Goal: Task Accomplishment & Management: Manage account settings

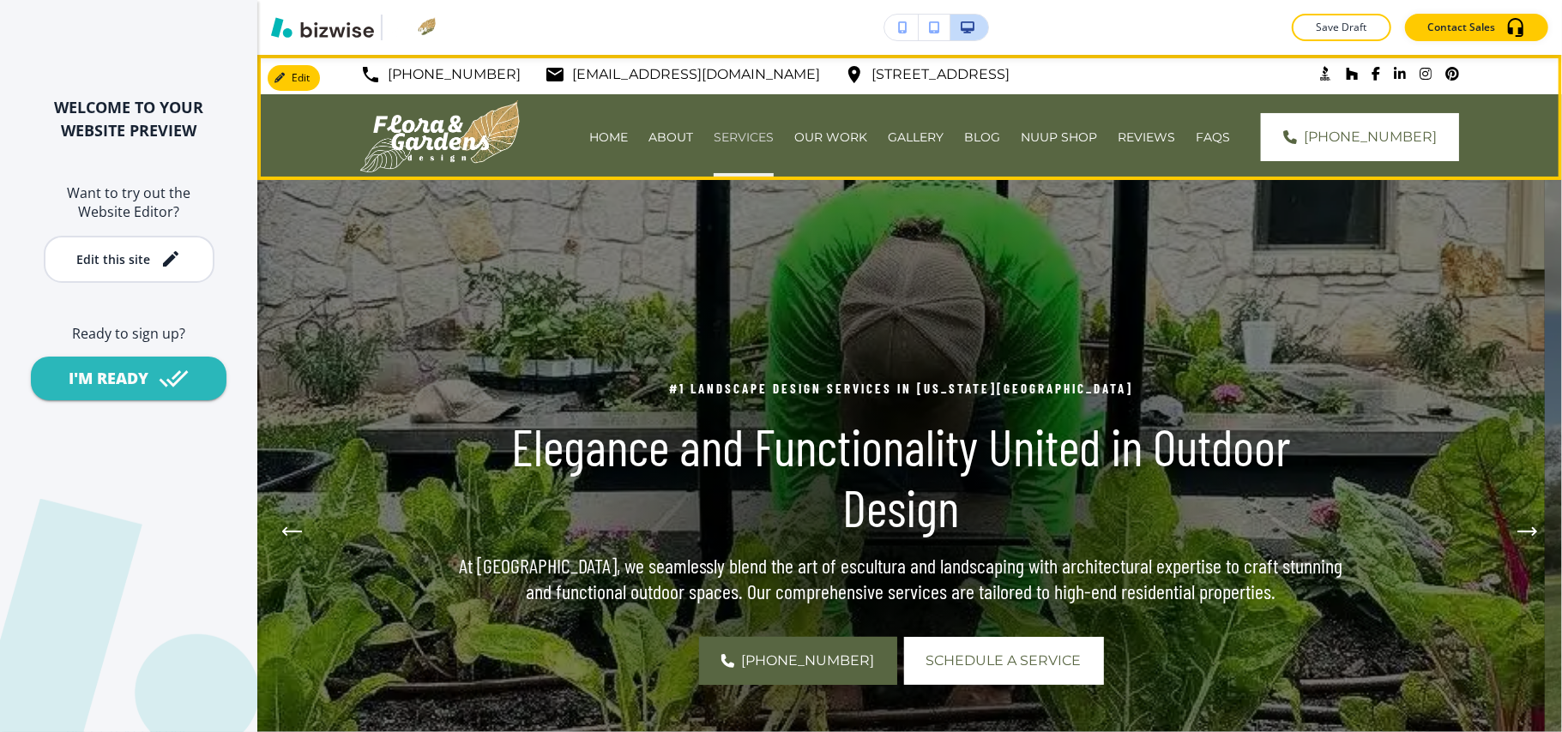
click at [774, 130] on p "SERVICES" at bounding box center [743, 137] width 60 height 17
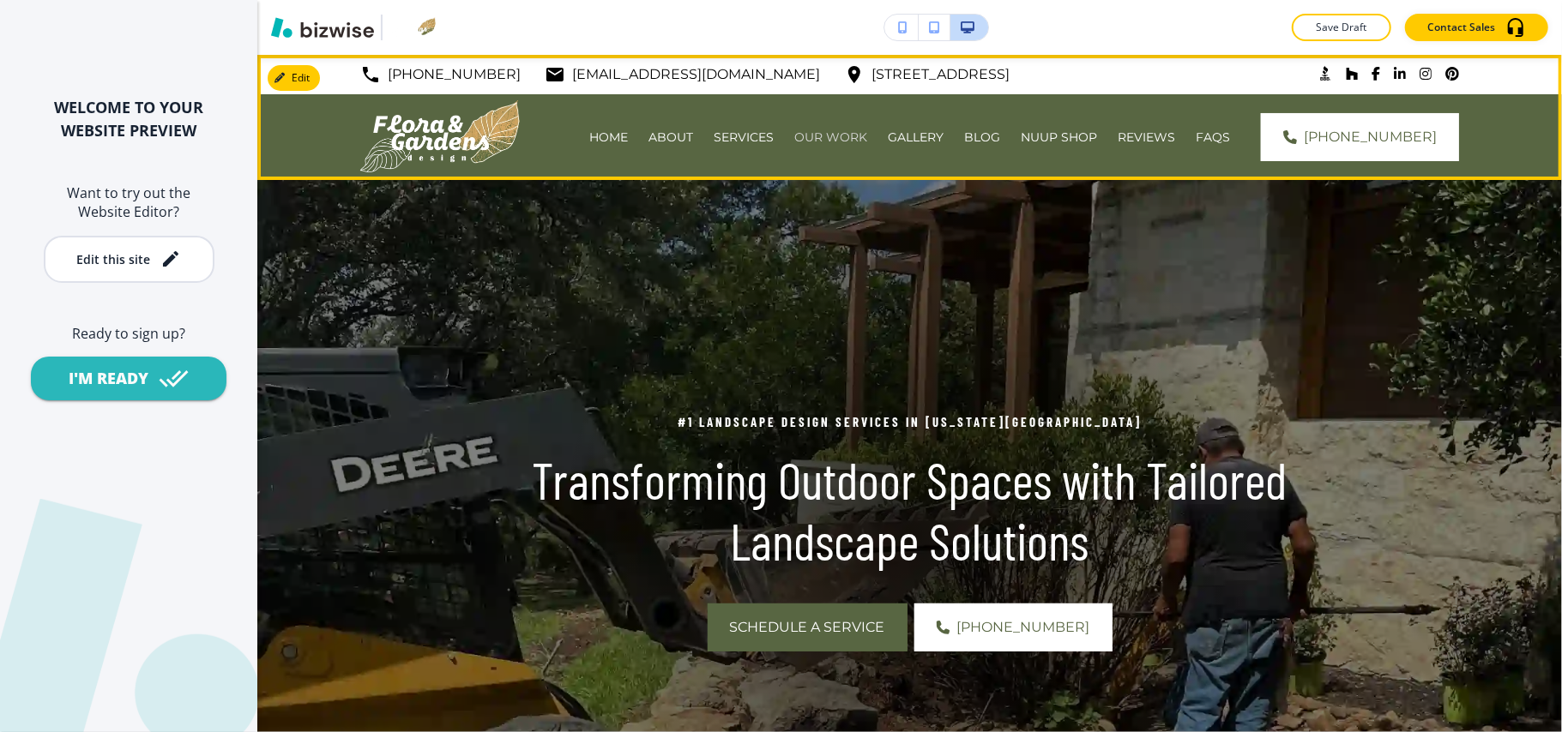
click at [867, 142] on p "OUR WORK" at bounding box center [830, 137] width 73 height 17
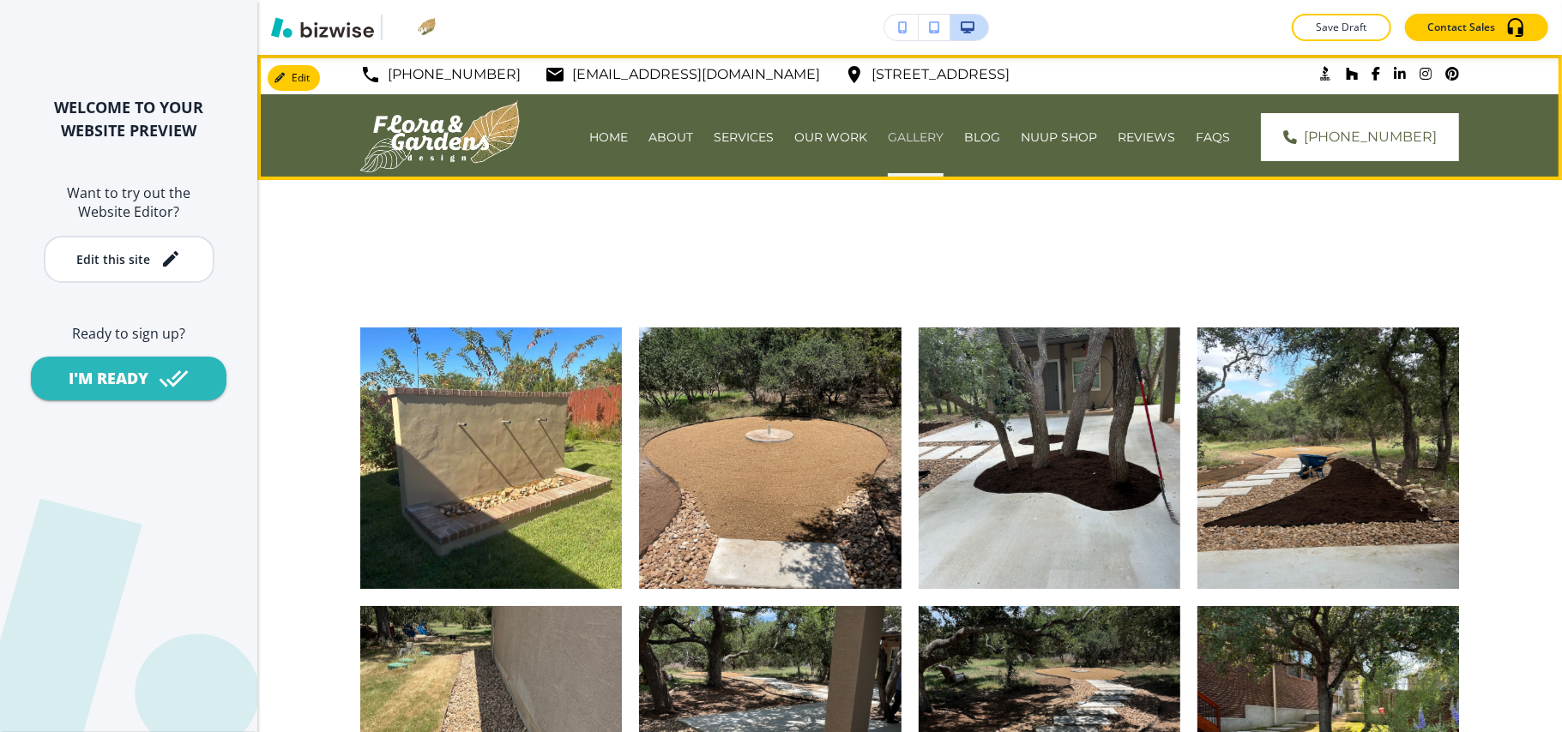
click at [942, 139] on p "GALLERY" at bounding box center [916, 137] width 56 height 17
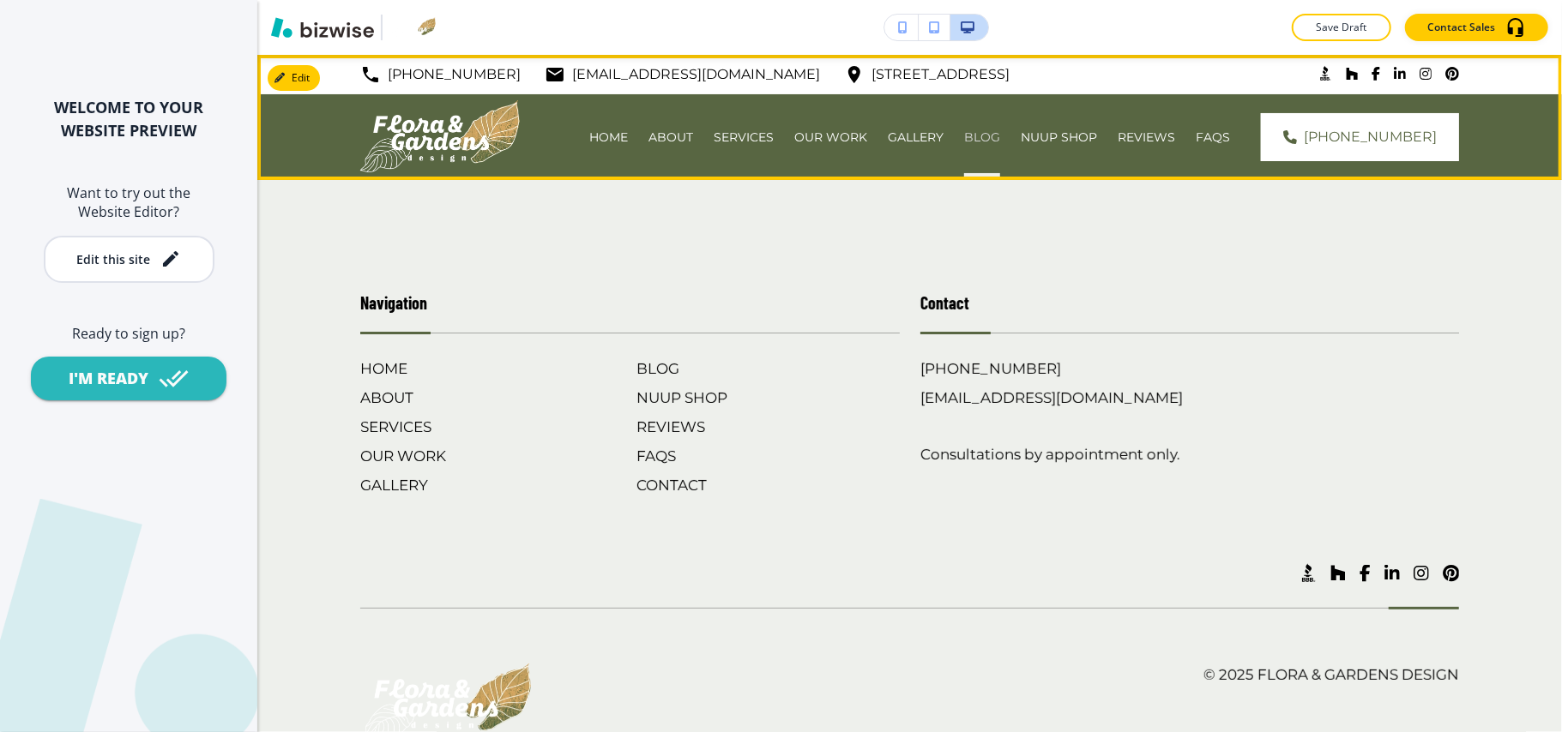
click at [1000, 132] on p "BLOG" at bounding box center [982, 137] width 36 height 17
click at [1062, 131] on p "NUUP SHOP" at bounding box center [1058, 137] width 76 height 17
click at [1173, 129] on p "REVIEWS" at bounding box center [1145, 137] width 57 height 17
click at [1230, 134] on p "FAQS" at bounding box center [1212, 137] width 34 height 17
click at [769, 129] on p "SERVICES" at bounding box center [743, 137] width 60 height 17
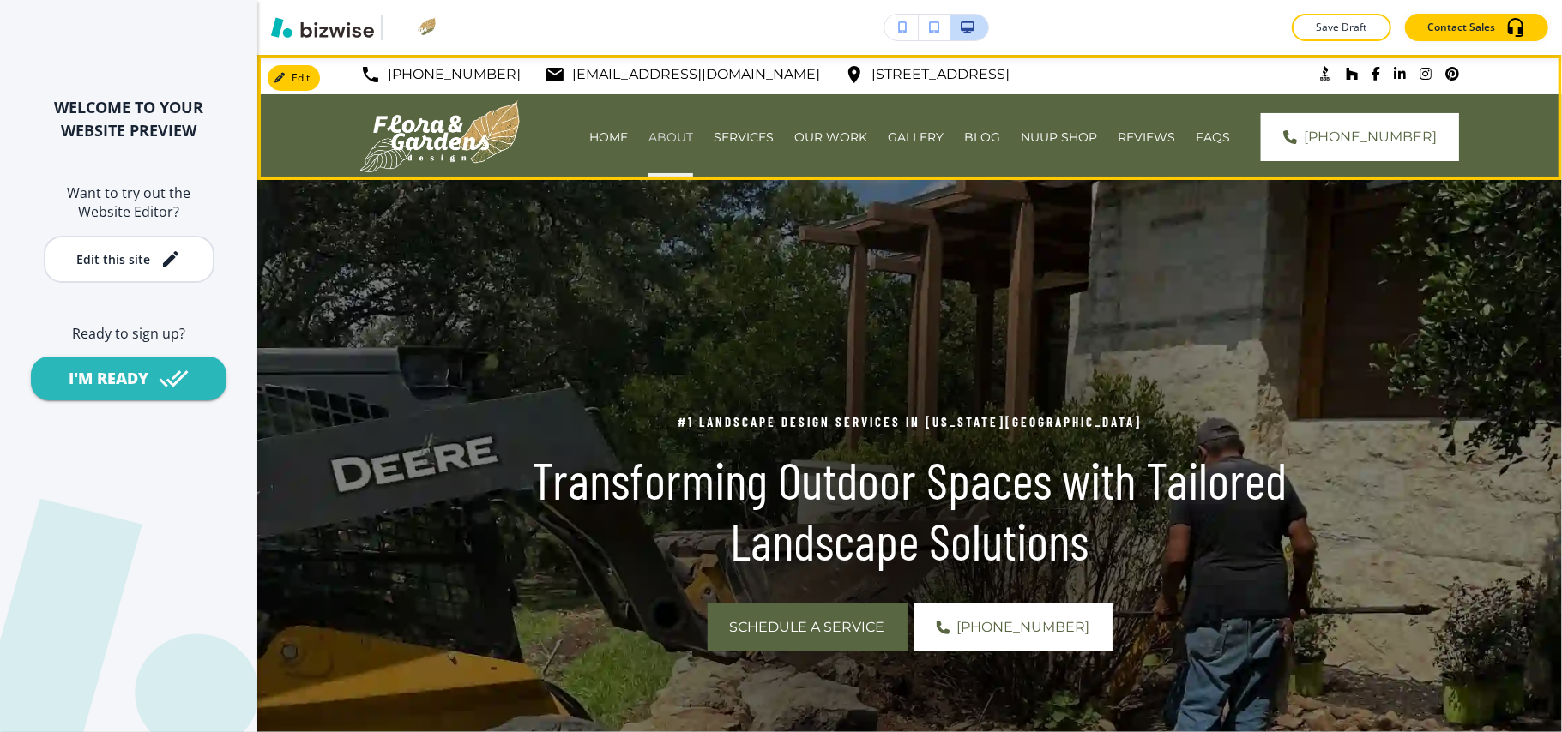
click at [687, 137] on p "ABOUT" at bounding box center [670, 137] width 45 height 17
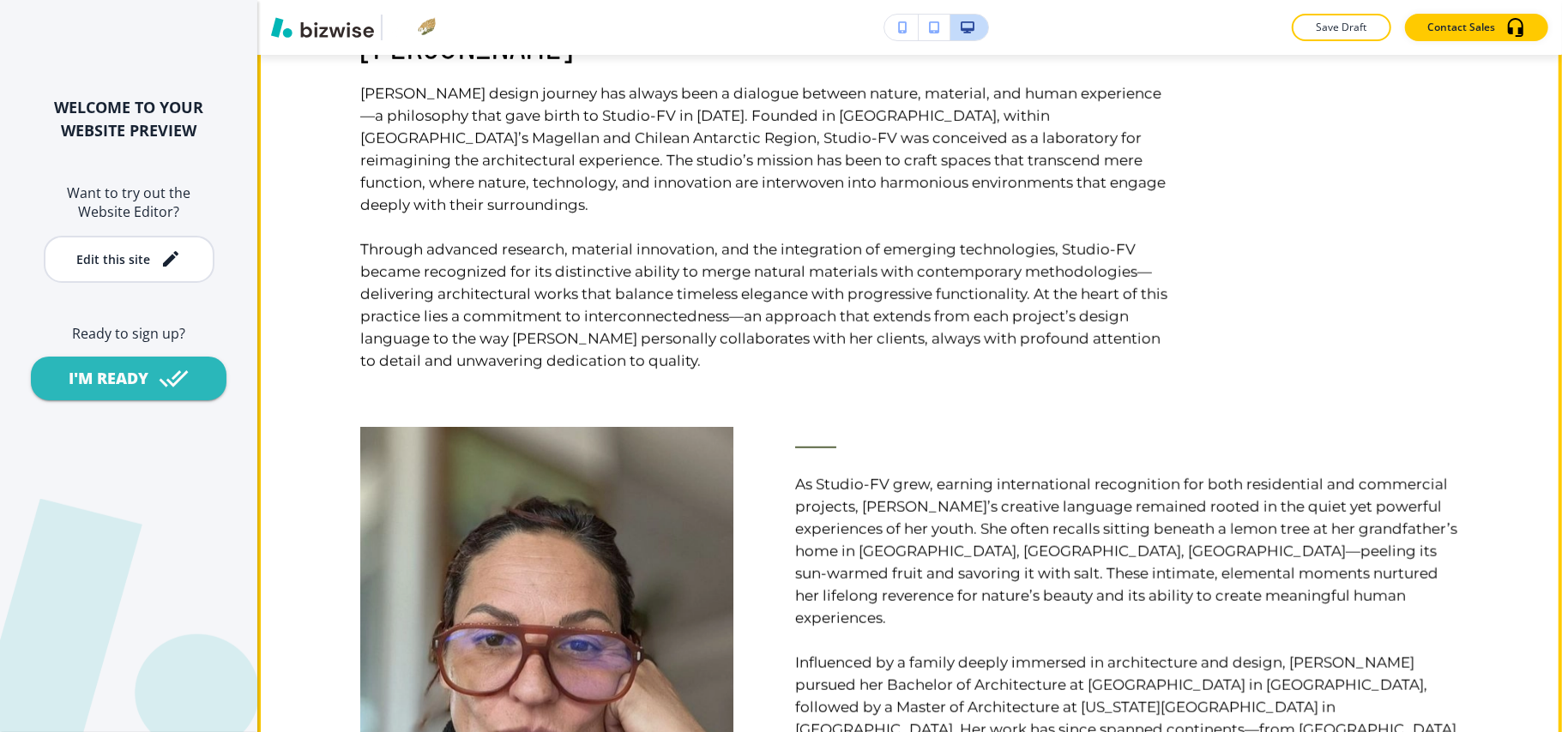
scroll to position [800, 0]
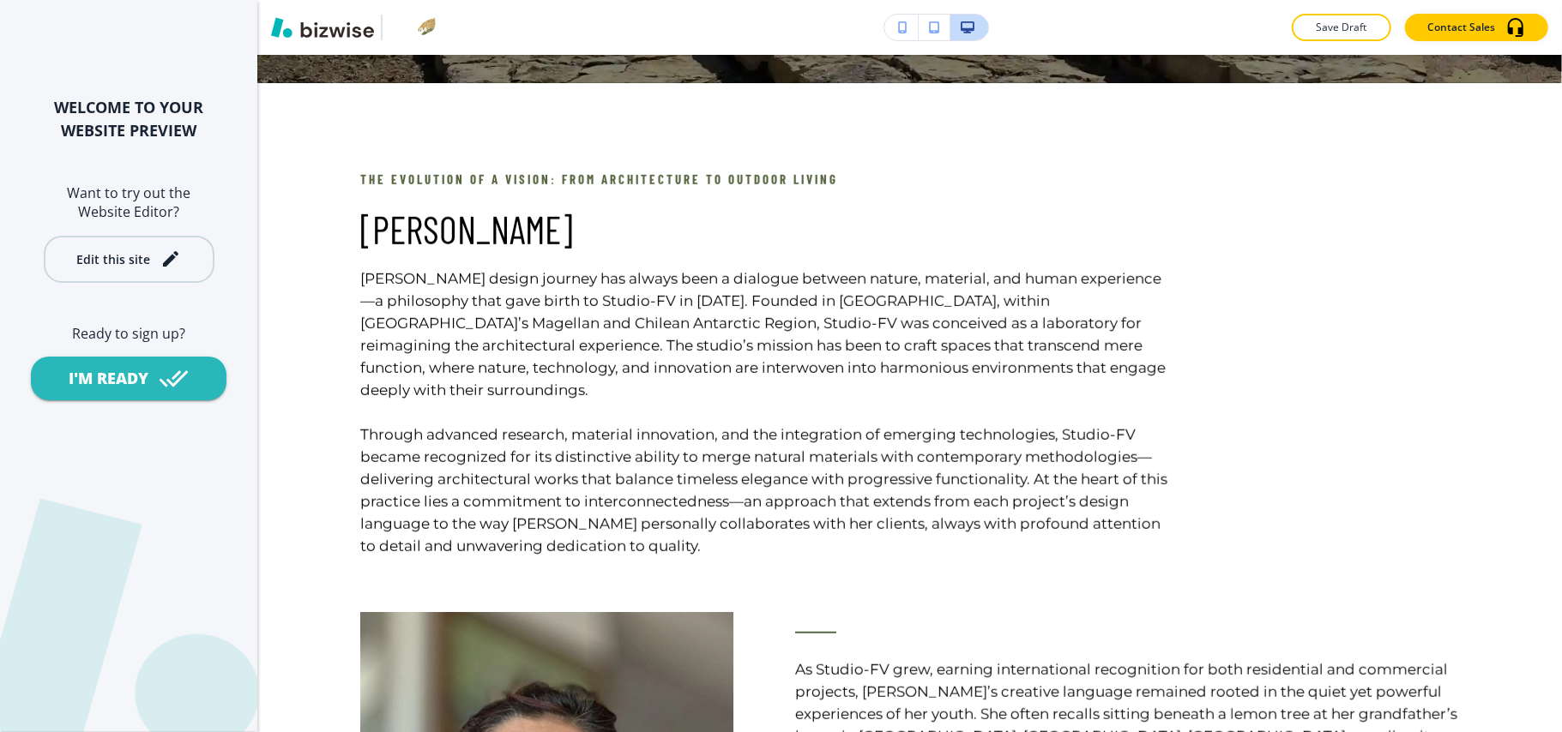
click at [120, 268] on div "Edit this site" at bounding box center [128, 259] width 105 height 21
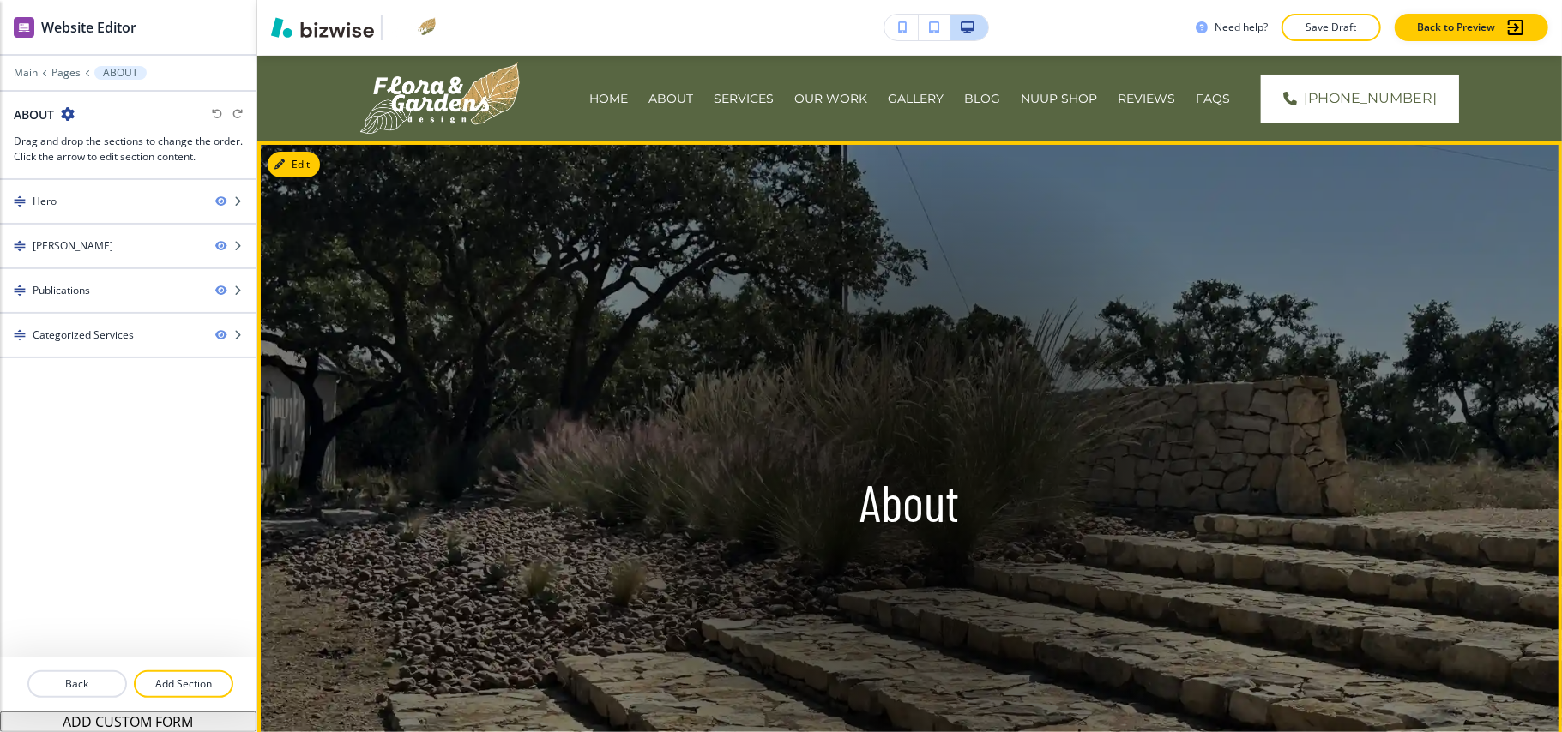
scroll to position [0, 0]
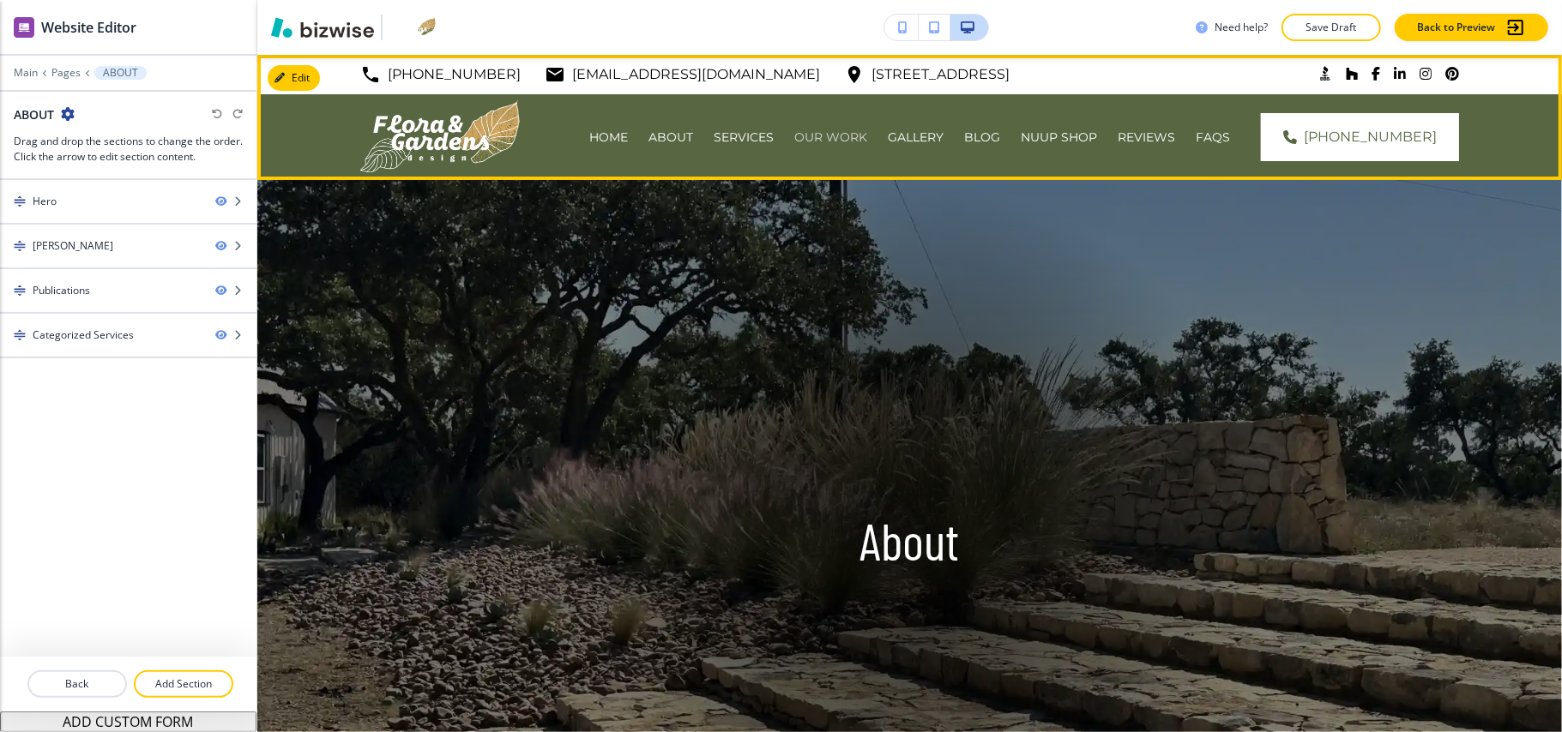
click at [851, 131] on p "OUR WORK" at bounding box center [830, 137] width 73 height 17
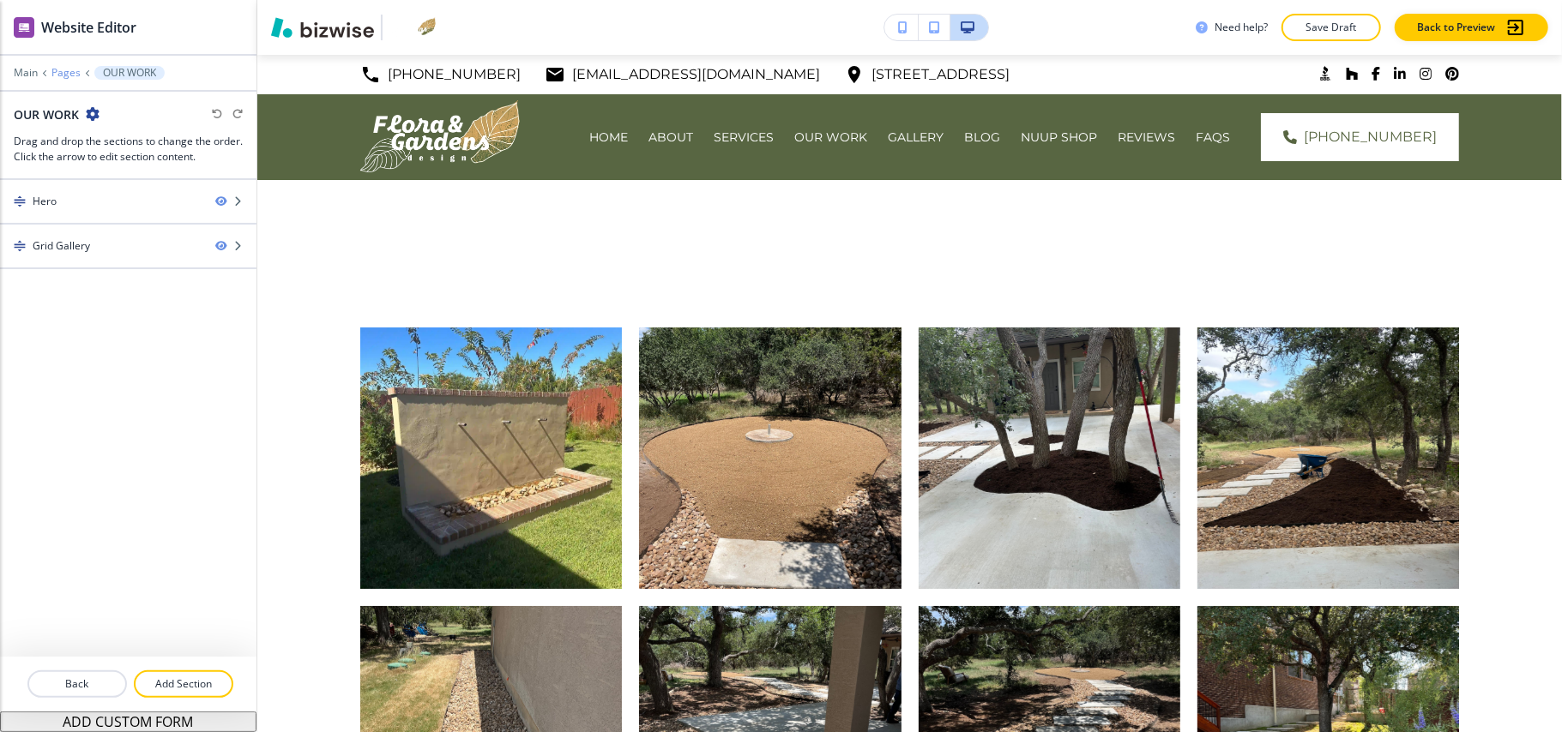
click at [58, 70] on p "Pages" at bounding box center [65, 73] width 29 height 12
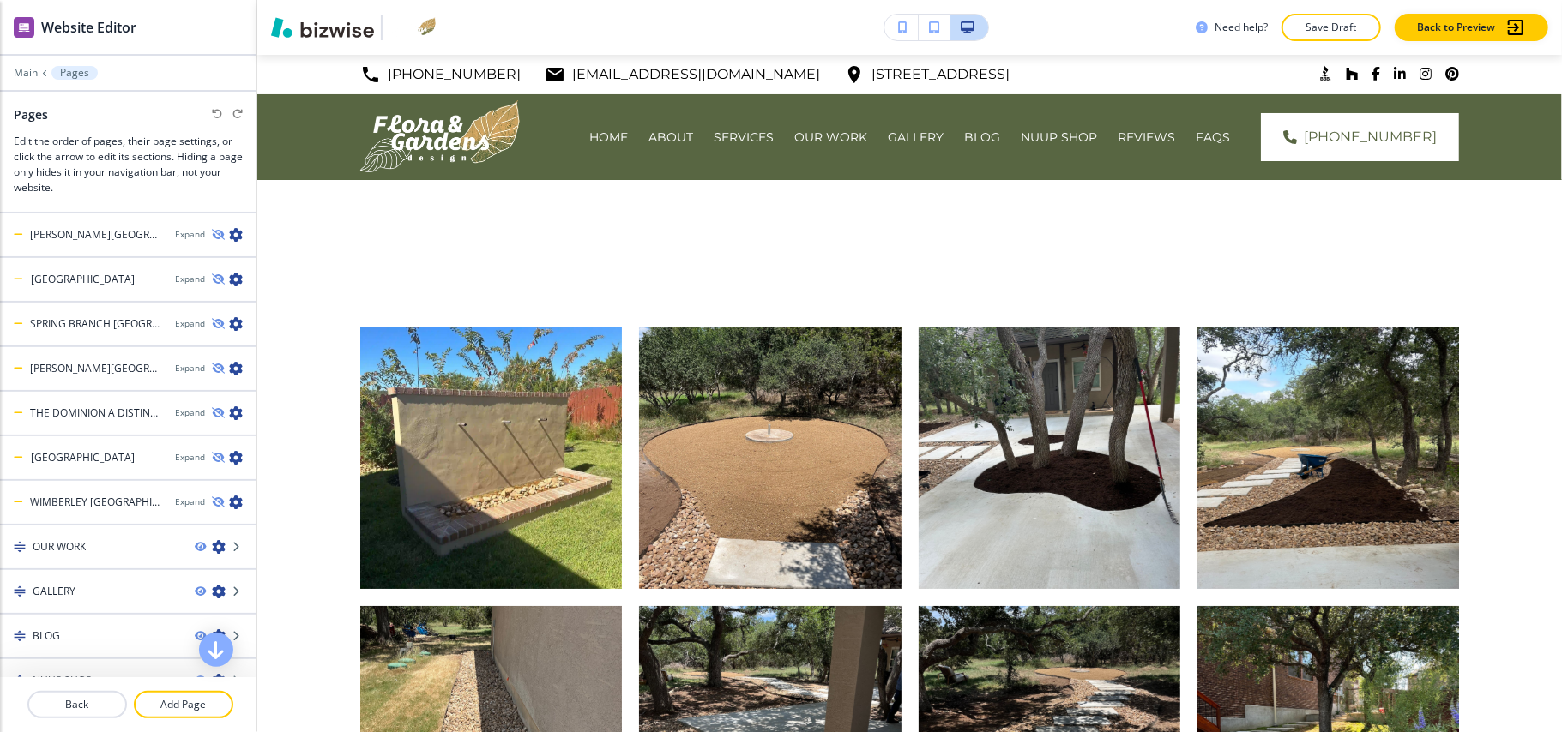
scroll to position [943, 0]
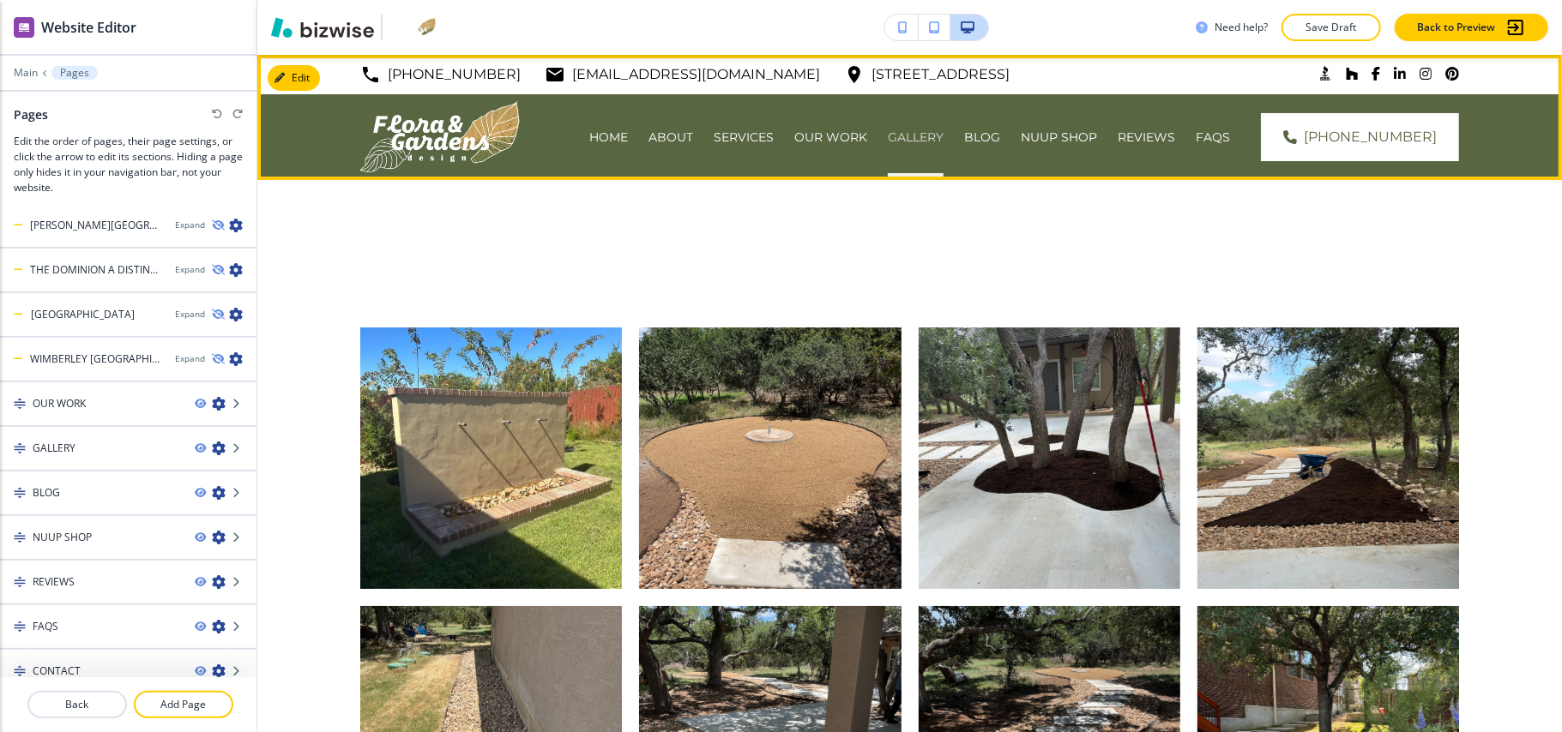
click at [927, 137] on p "GALLERY" at bounding box center [916, 137] width 56 height 17
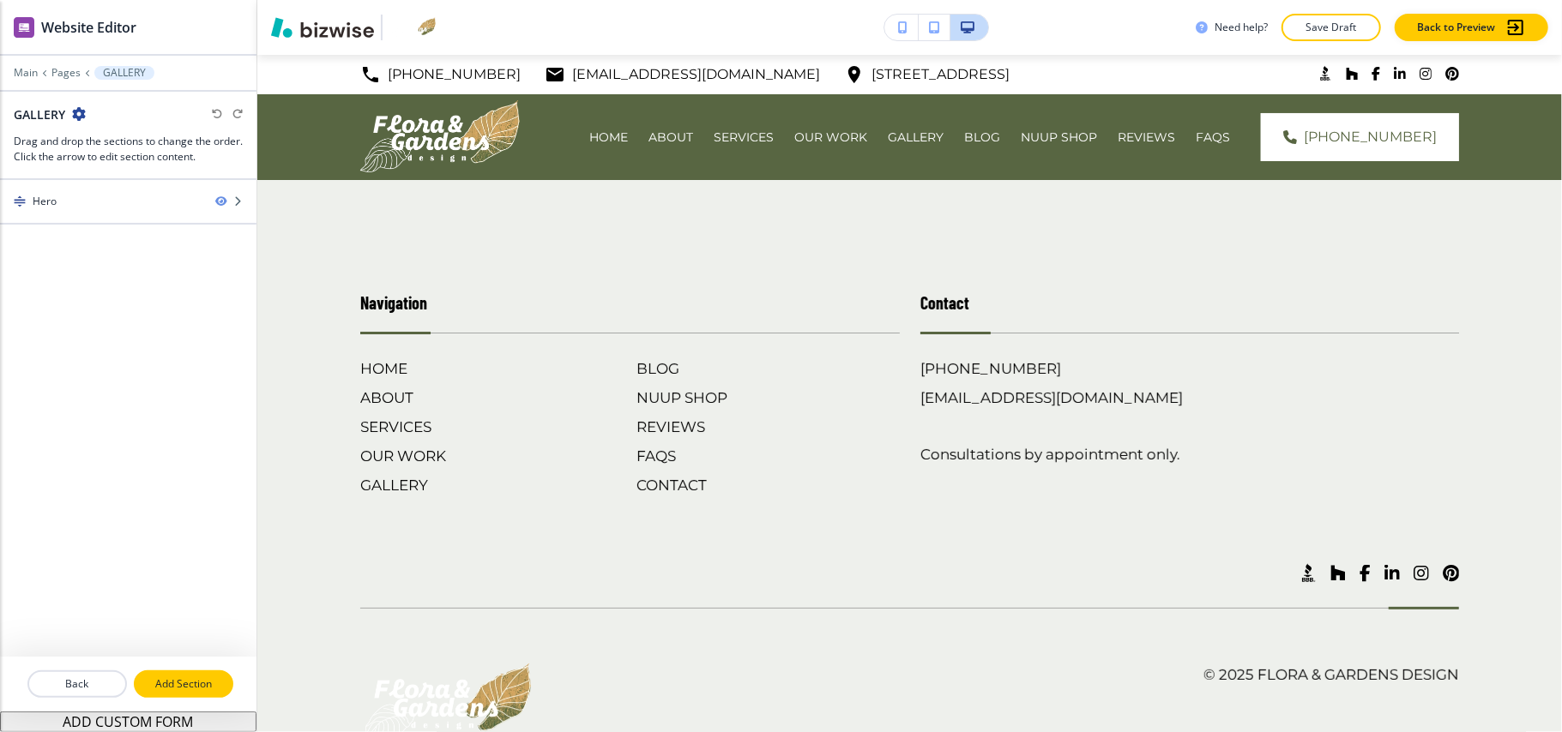
click at [163, 677] on p "Add Section" at bounding box center [183, 684] width 96 height 15
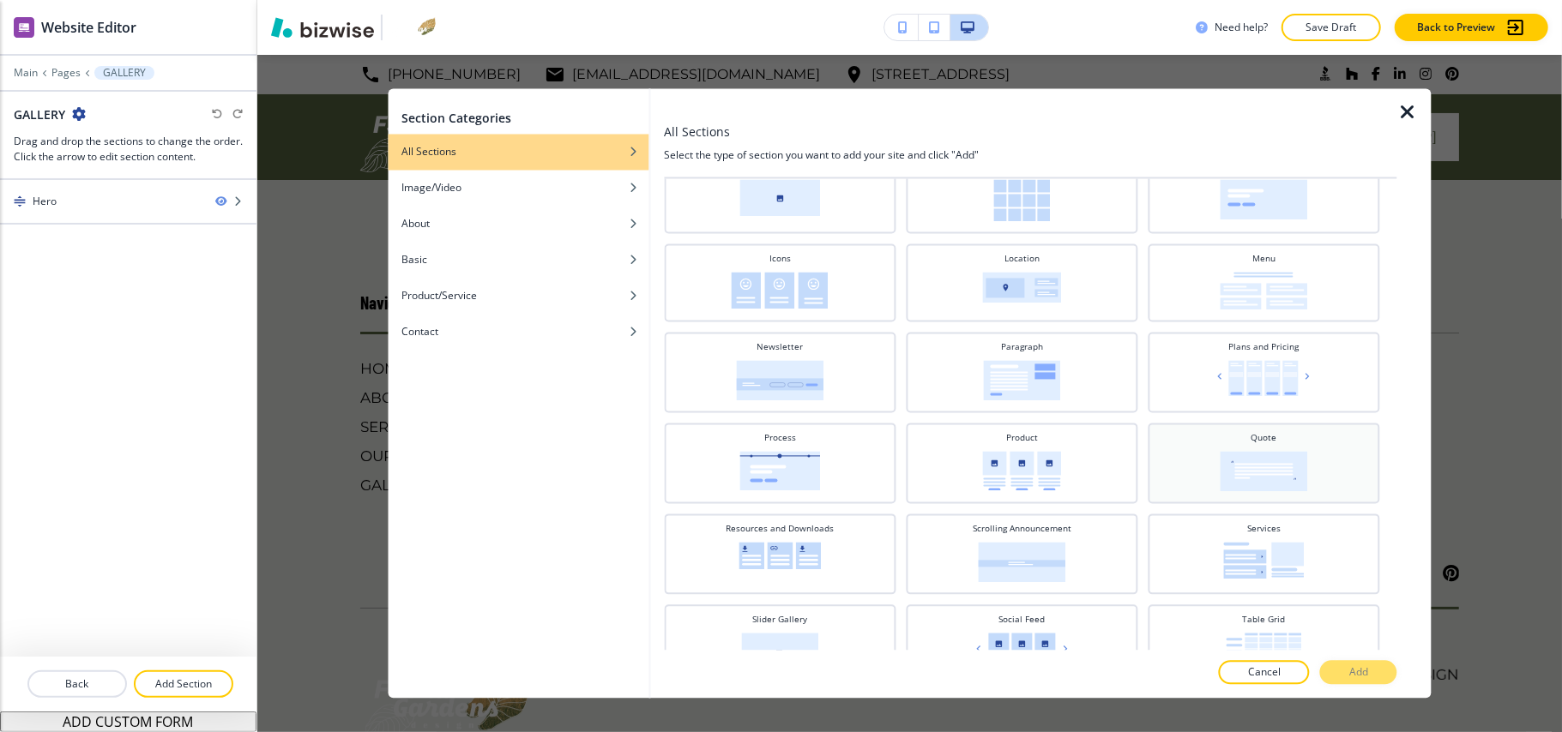
scroll to position [457, 0]
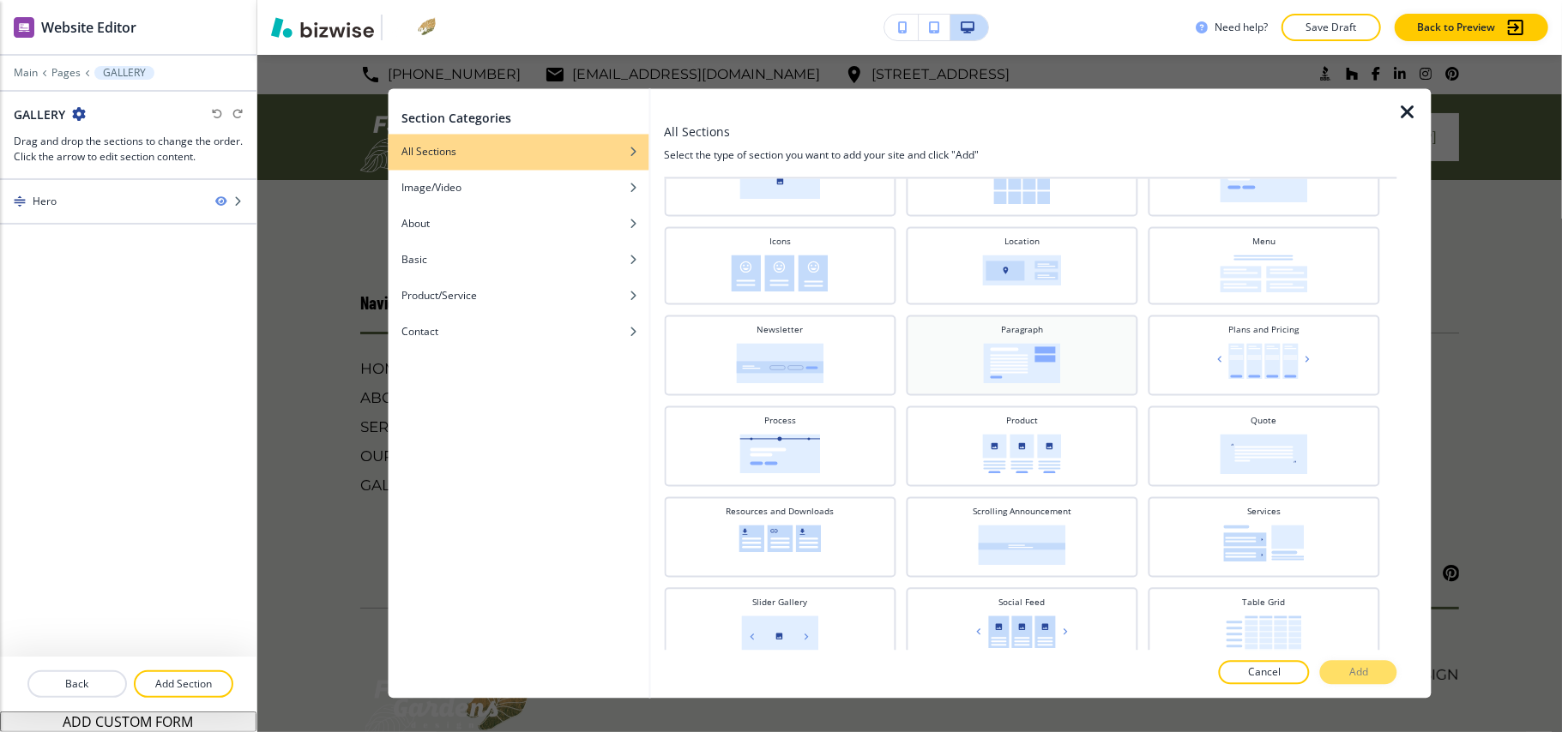
click at [1047, 364] on img at bounding box center [1021, 364] width 77 height 40
click at [1357, 677] on p "Add" at bounding box center [1358, 672] width 19 height 15
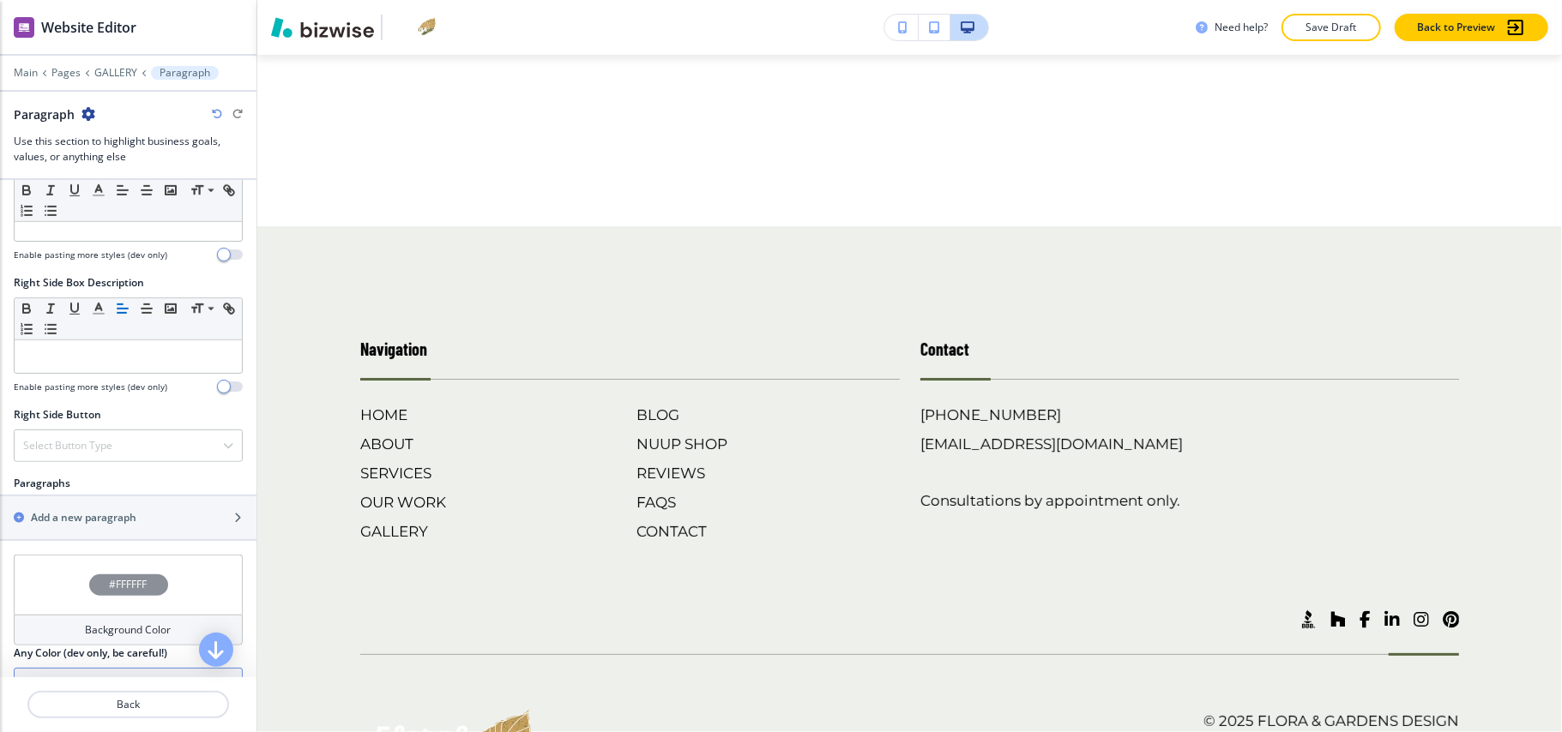
scroll to position [902, 0]
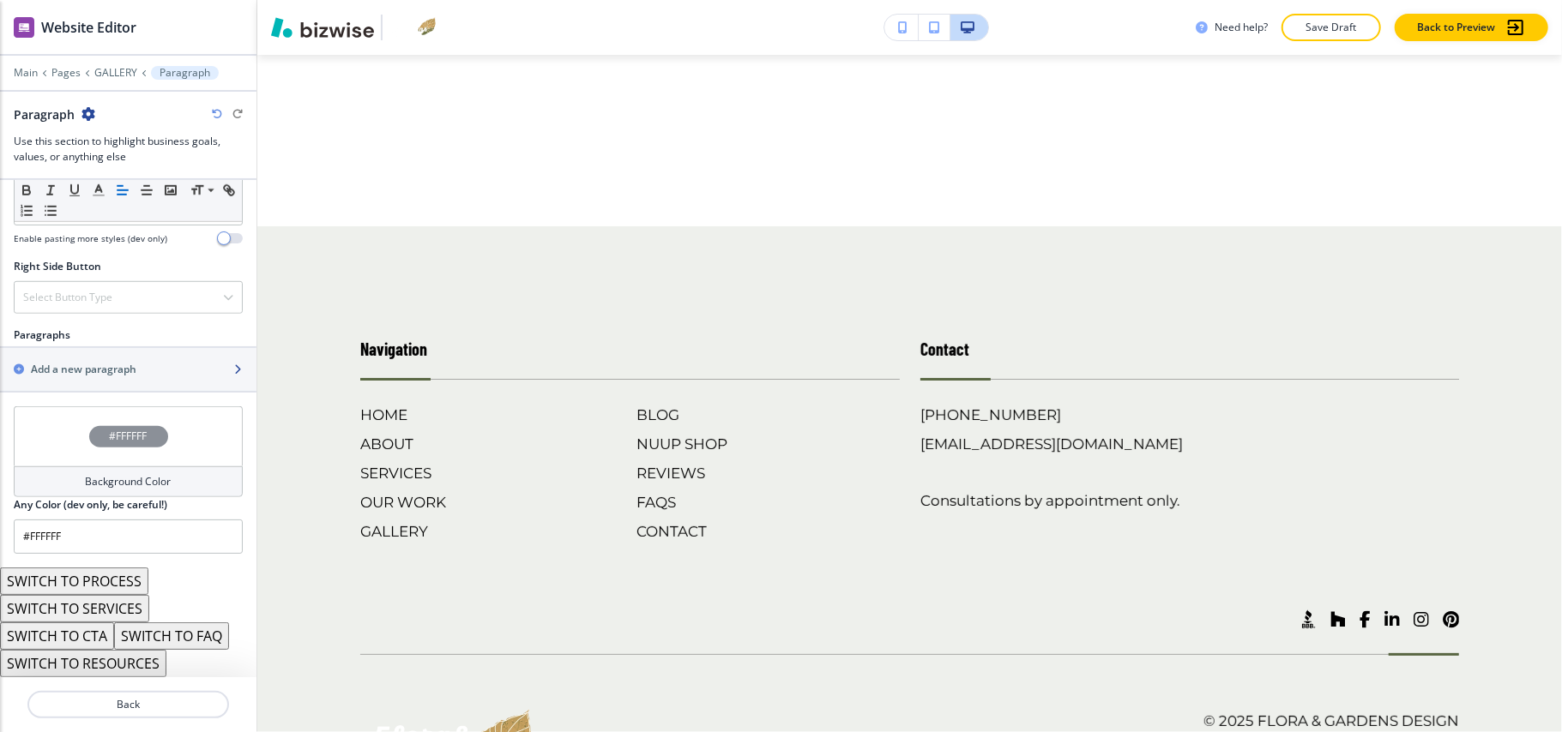
click at [104, 375] on h2 "Add a new paragraph" at bounding box center [83, 369] width 105 height 15
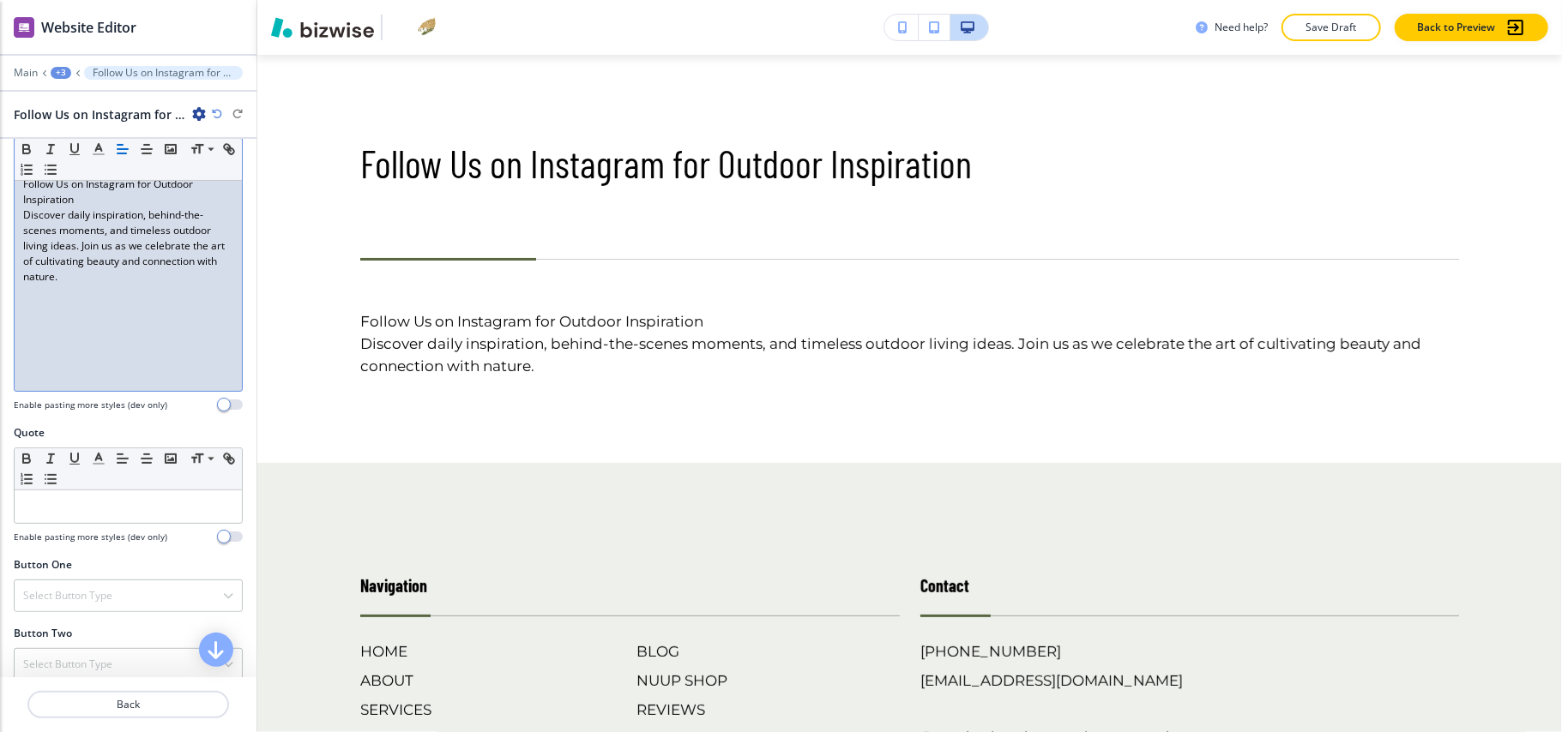
scroll to position [499, 0]
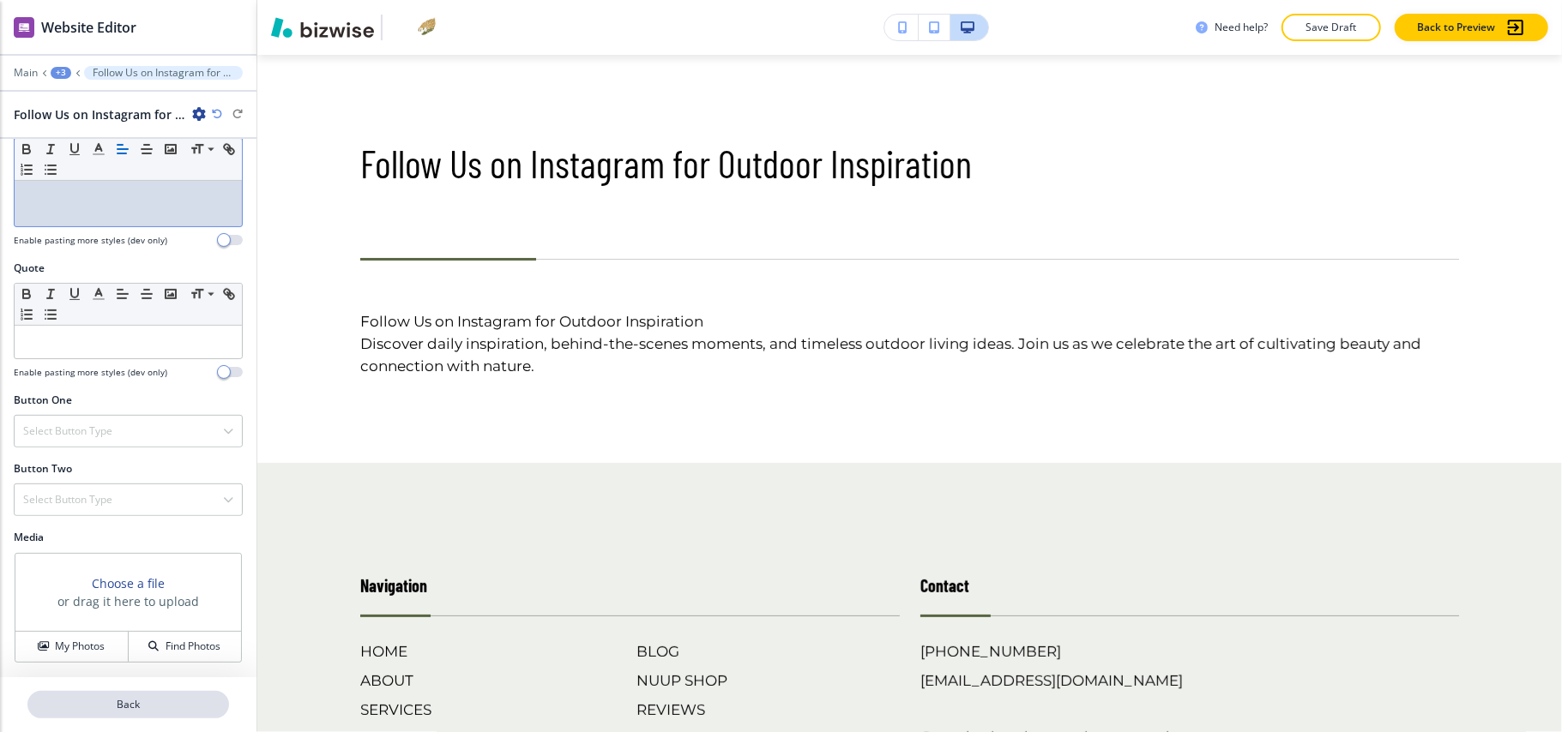
click at [137, 697] on p "Back" at bounding box center [128, 704] width 198 height 15
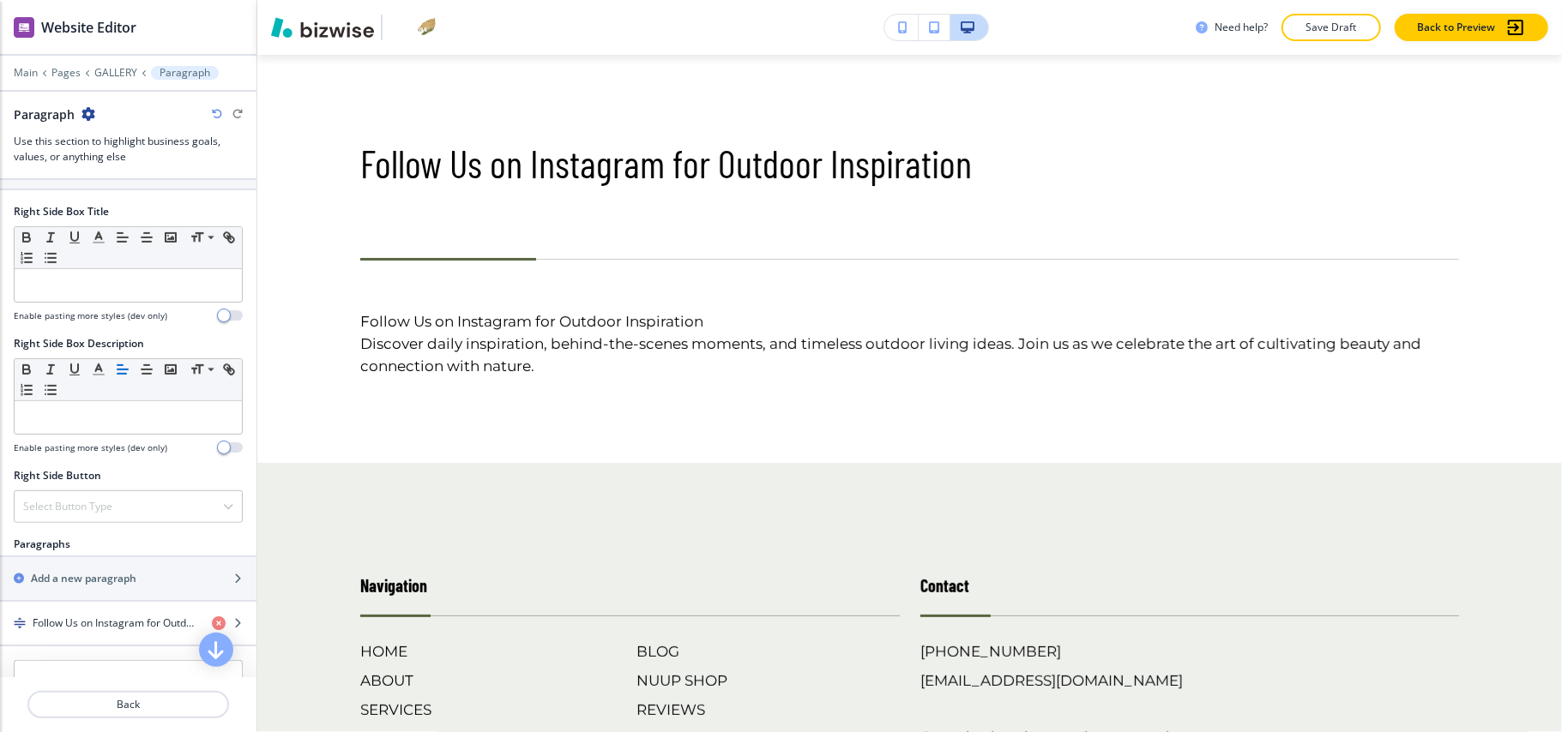
scroll to position [800, 0]
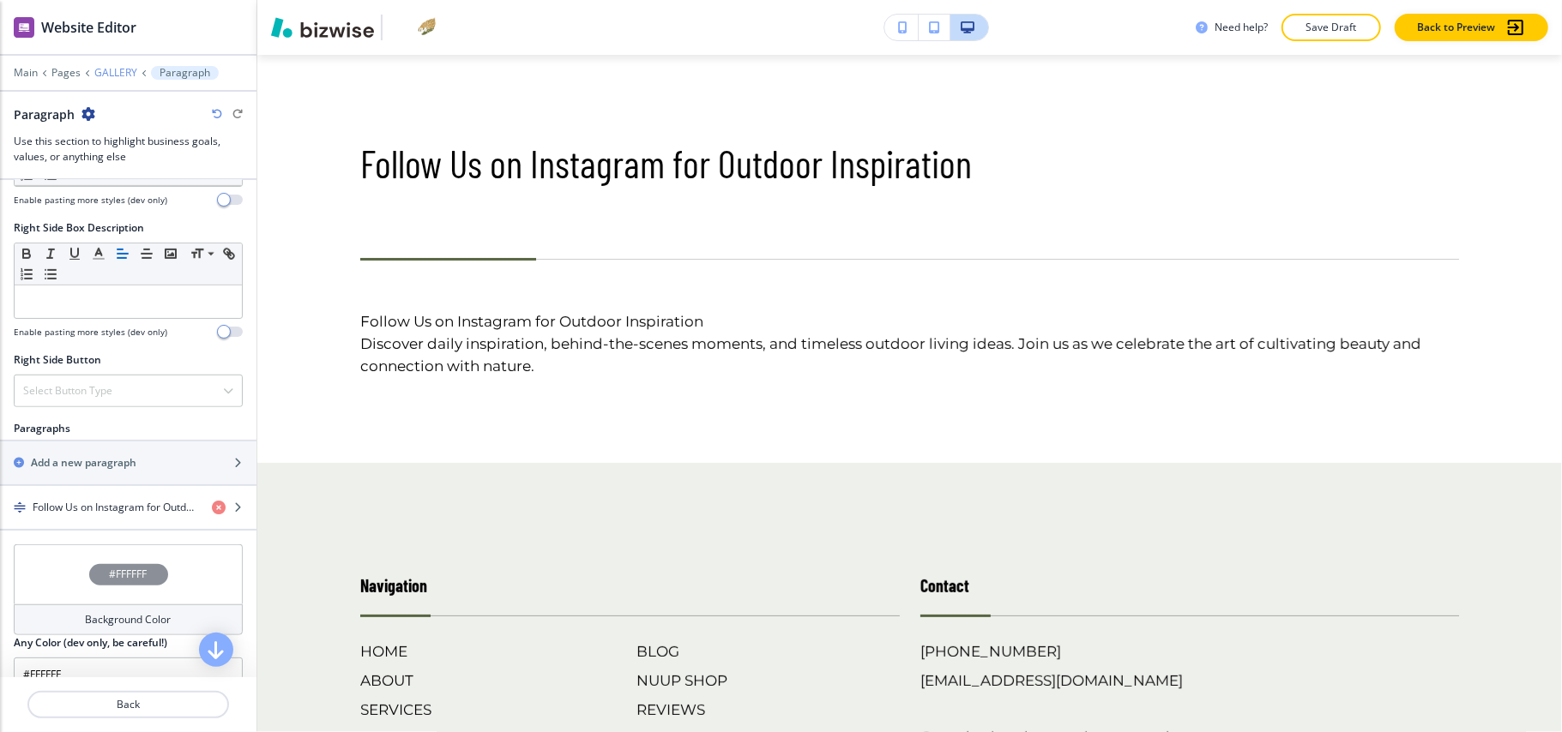
click at [115, 76] on p "GALLERY" at bounding box center [115, 73] width 43 height 12
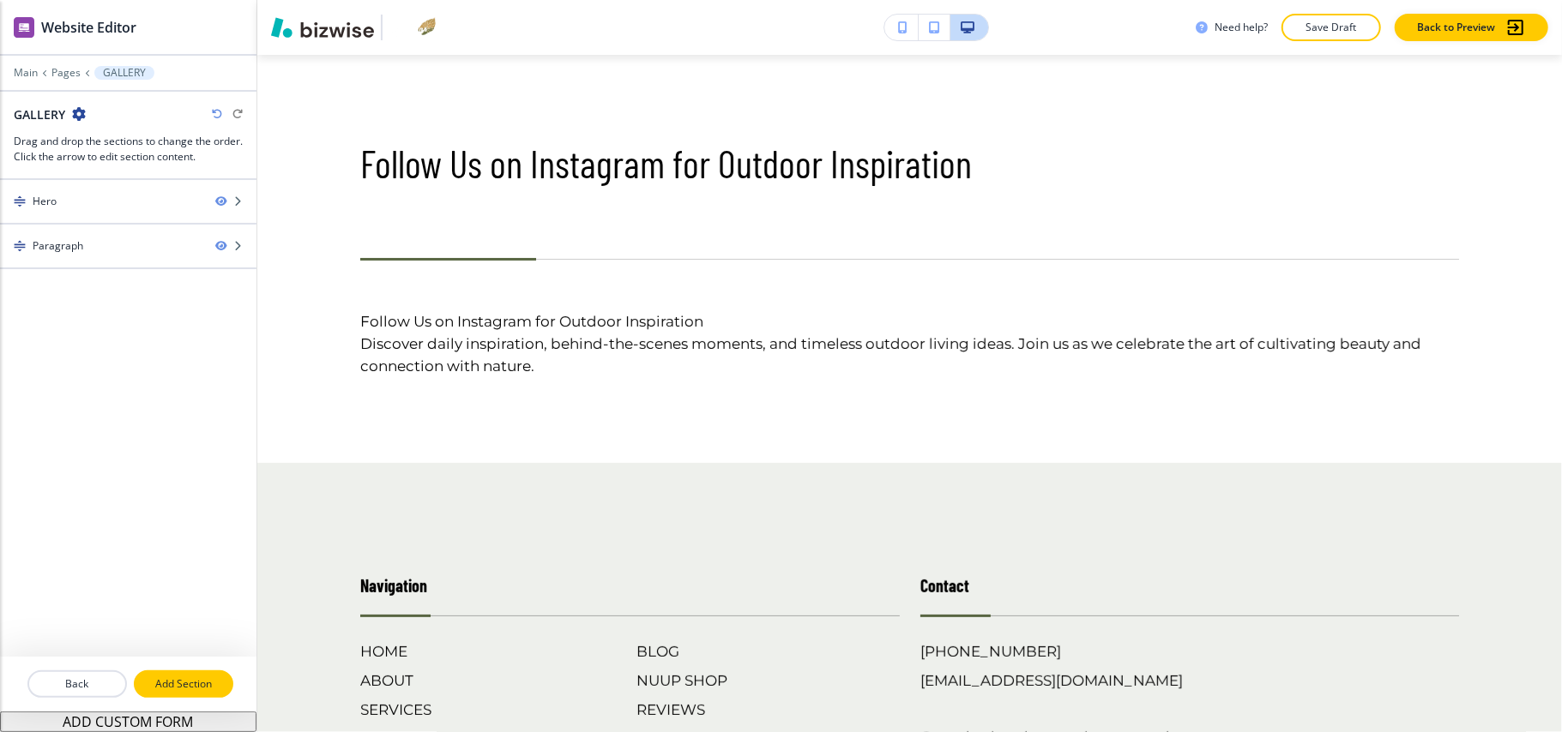
click at [158, 681] on p "Add Section" at bounding box center [183, 684] width 96 height 15
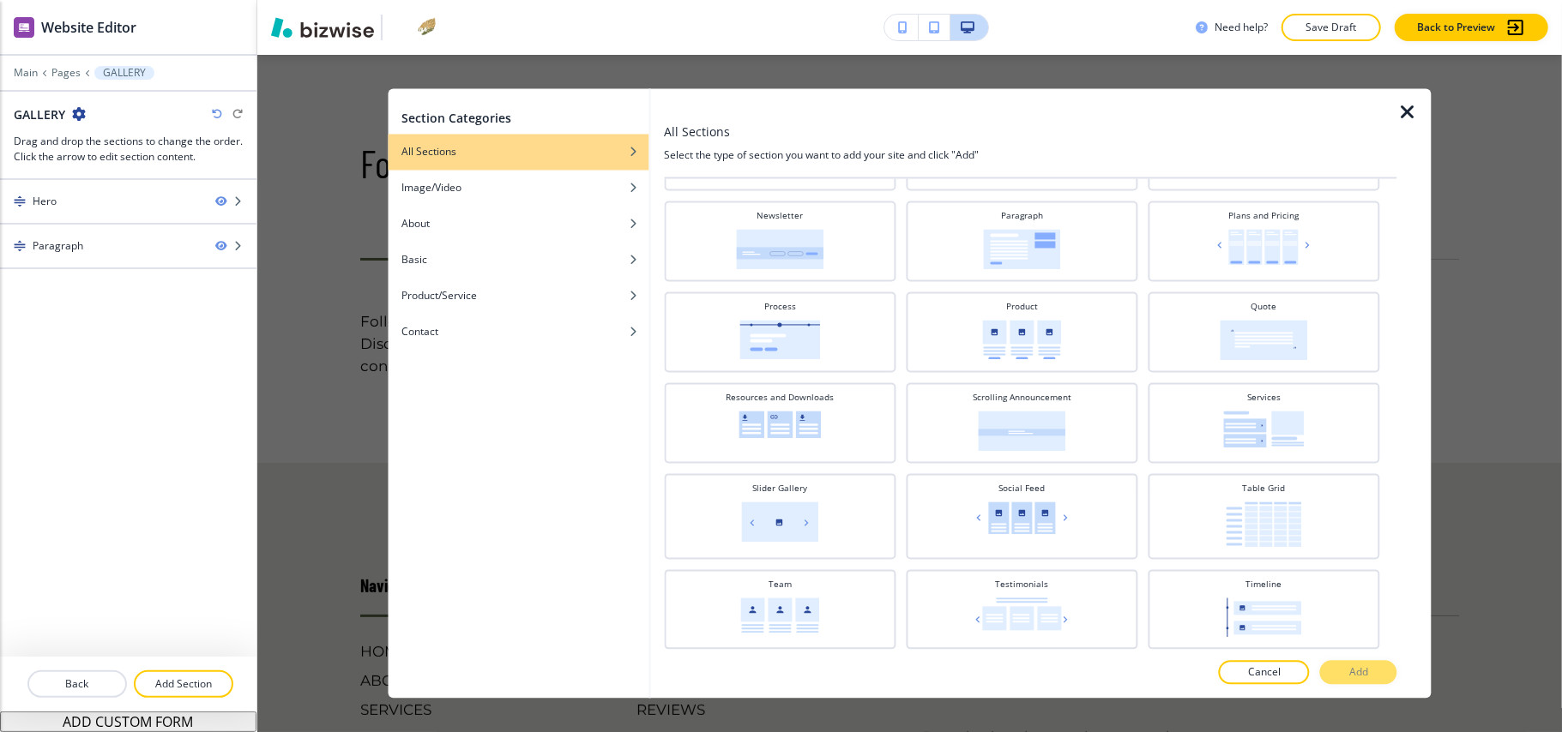
scroll to position [645, 0]
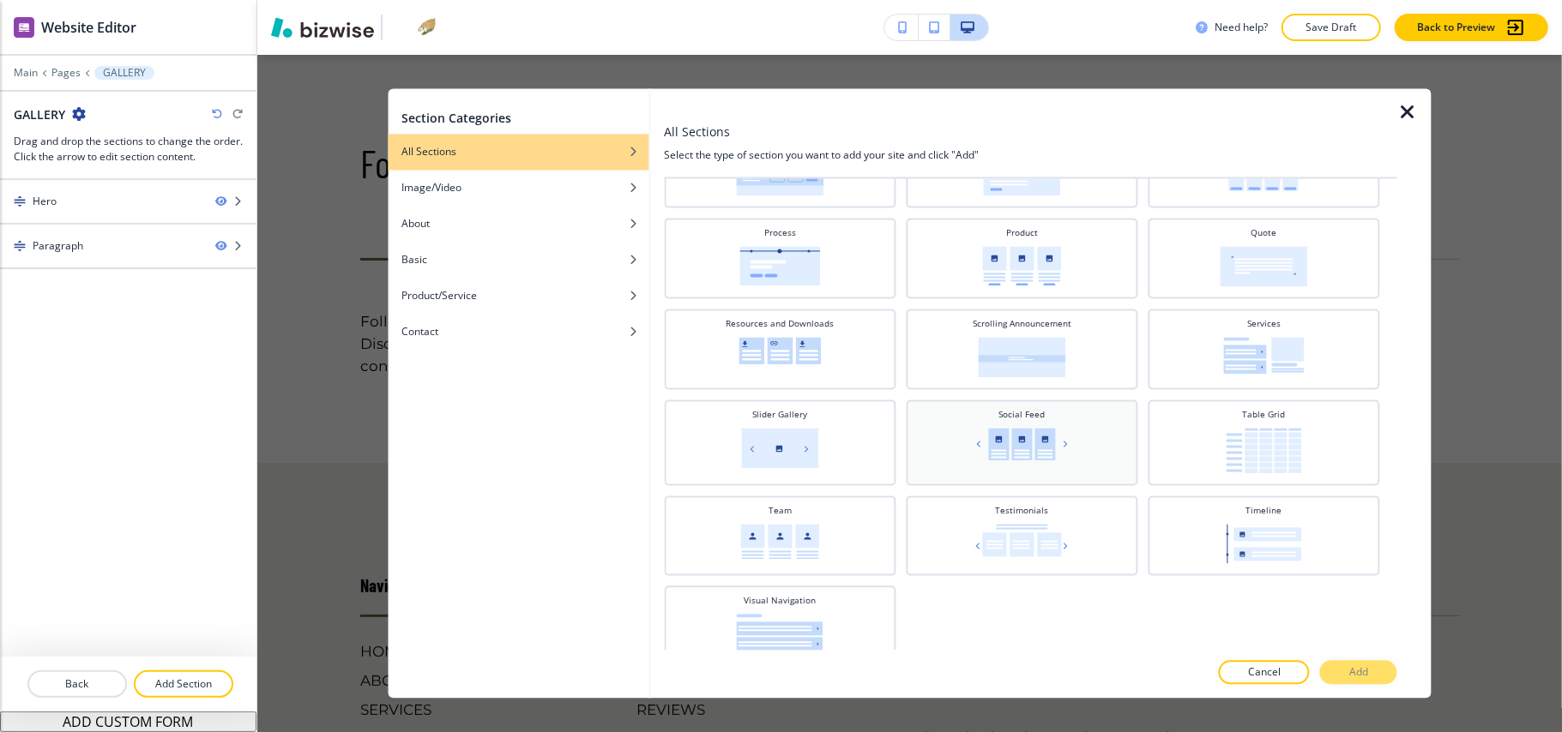
click at [1039, 443] on img at bounding box center [1021, 445] width 99 height 33
click at [1360, 665] on p "Add" at bounding box center [1358, 672] width 19 height 15
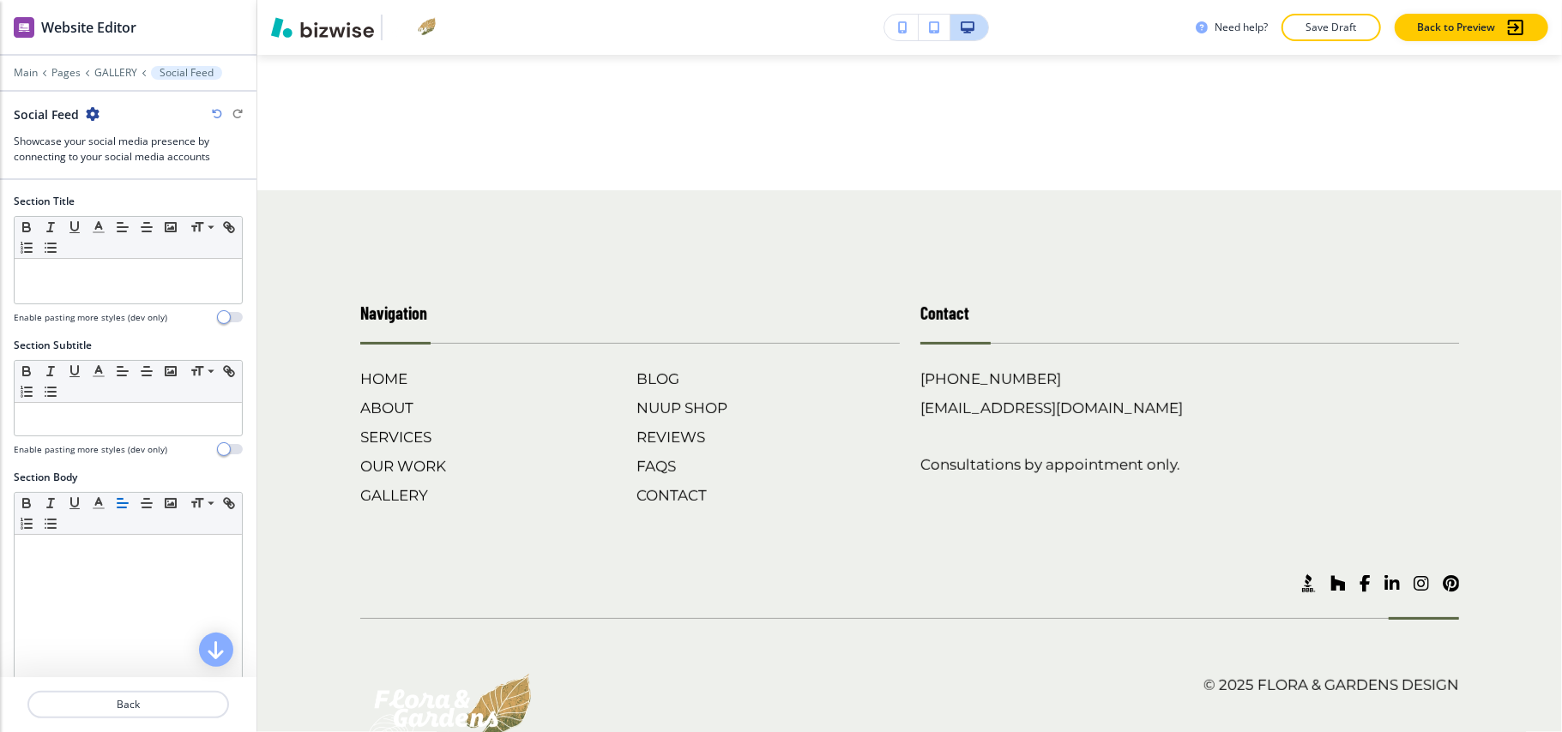
scroll to position [491, 0]
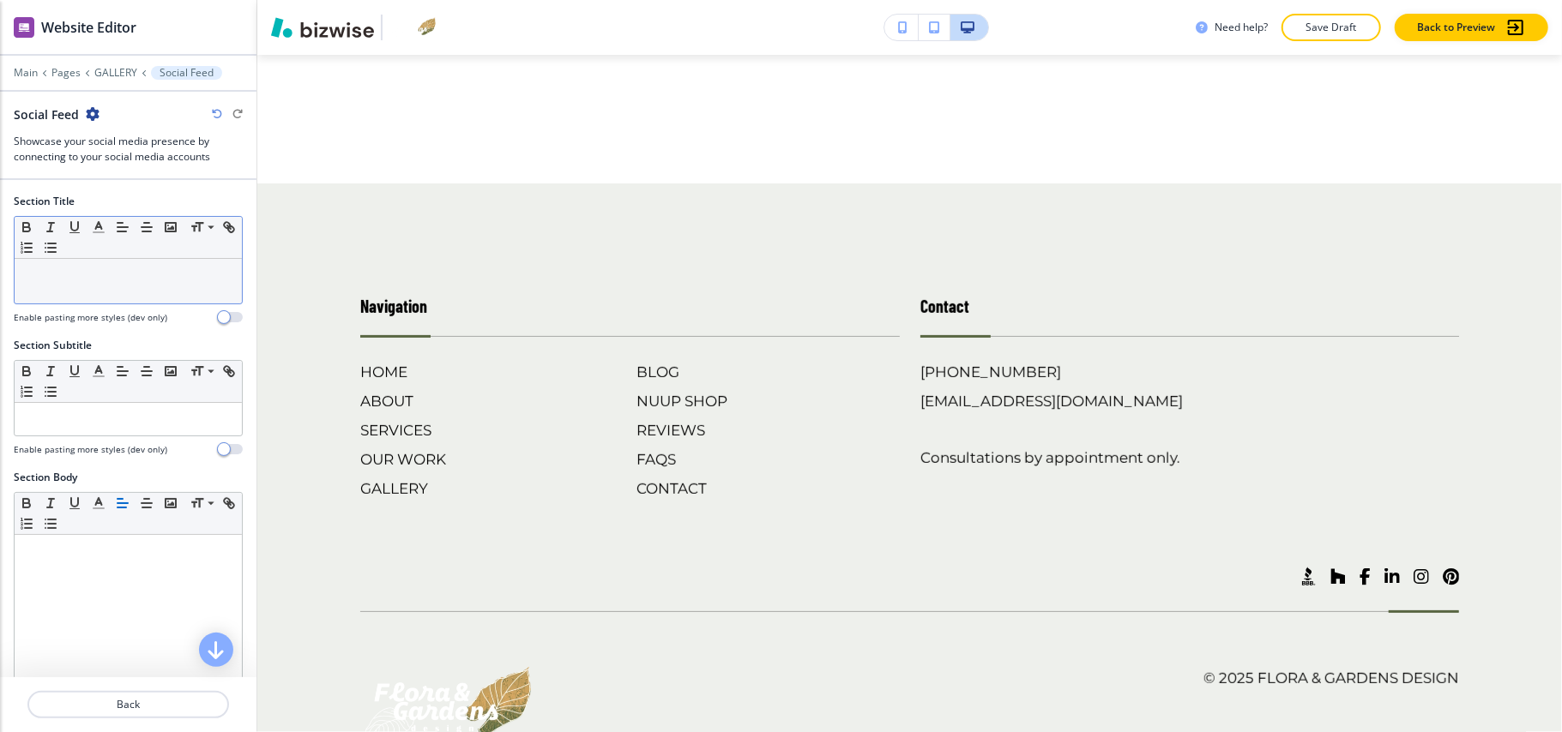
click at [50, 279] on p at bounding box center [128, 275] width 210 height 15
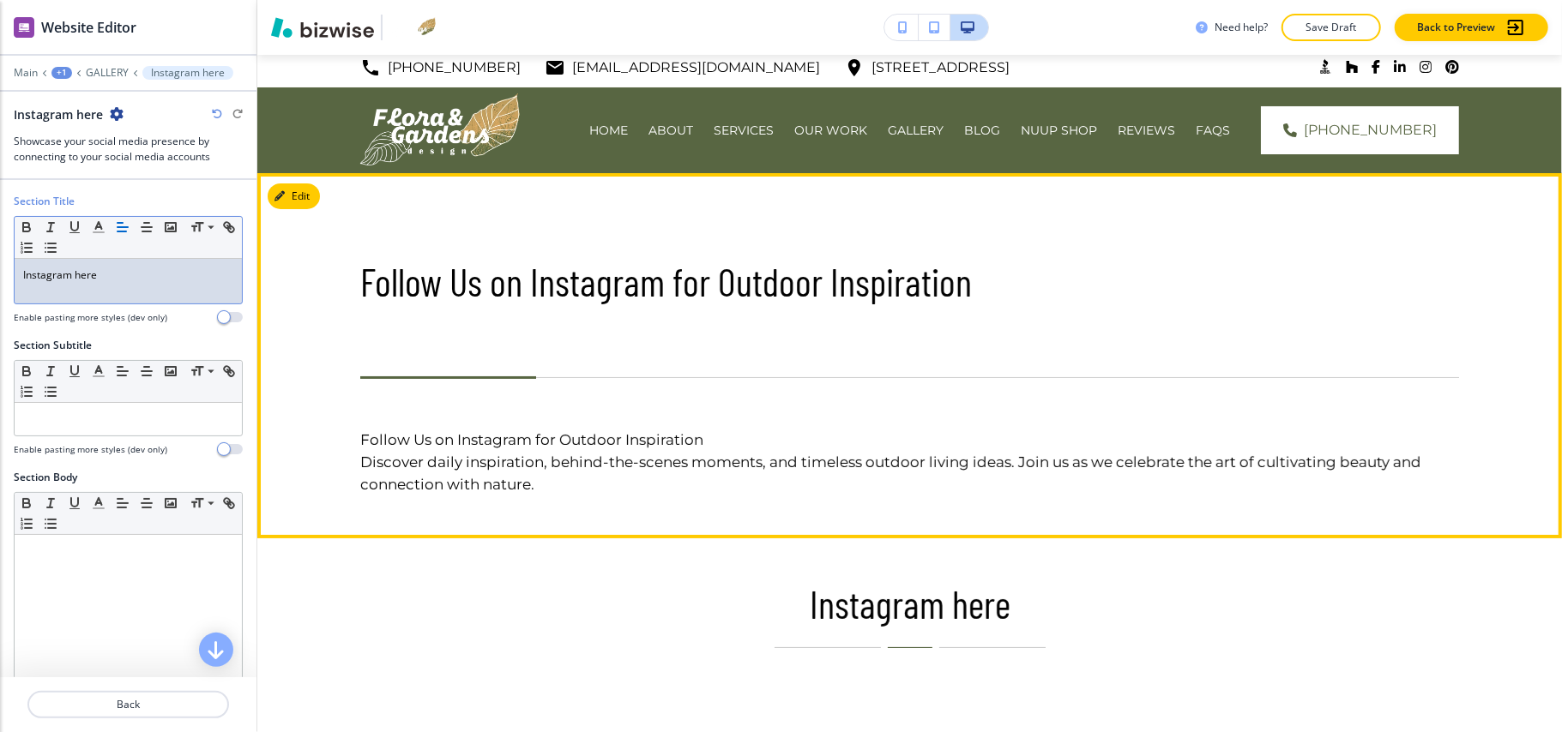
scroll to position [0, 0]
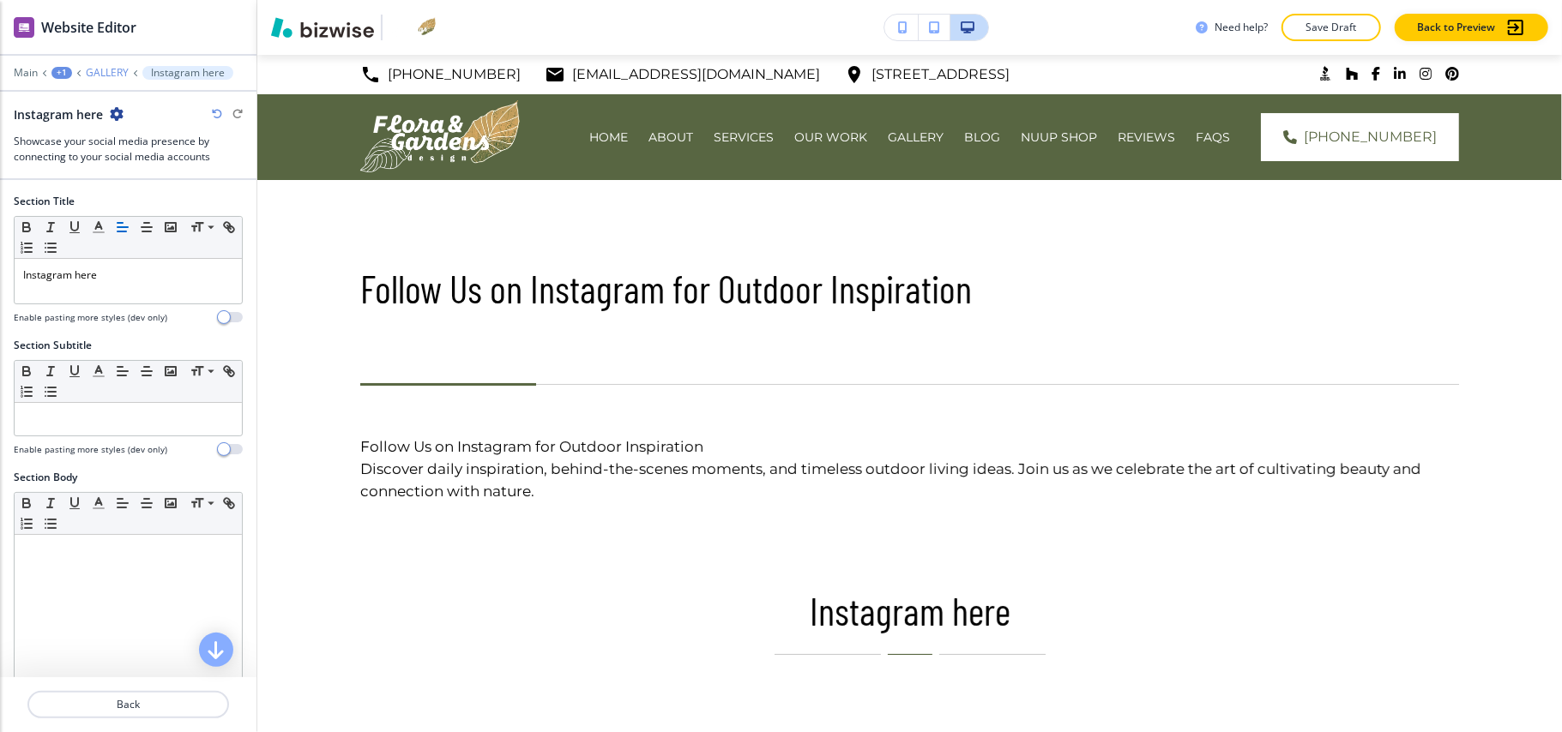
click at [97, 69] on p "GALLERY" at bounding box center [107, 73] width 43 height 12
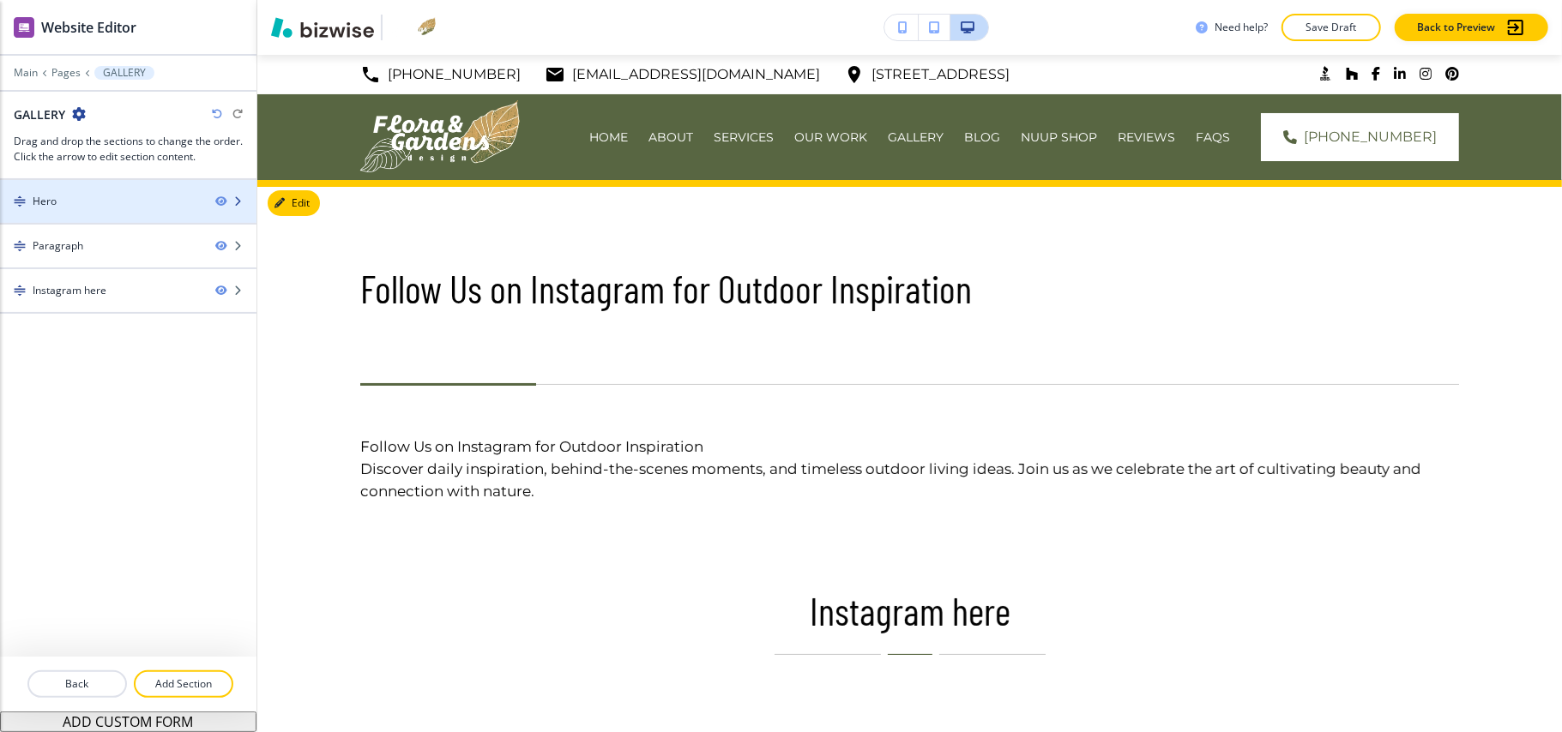
click at [93, 196] on div "Hero" at bounding box center [101, 201] width 202 height 15
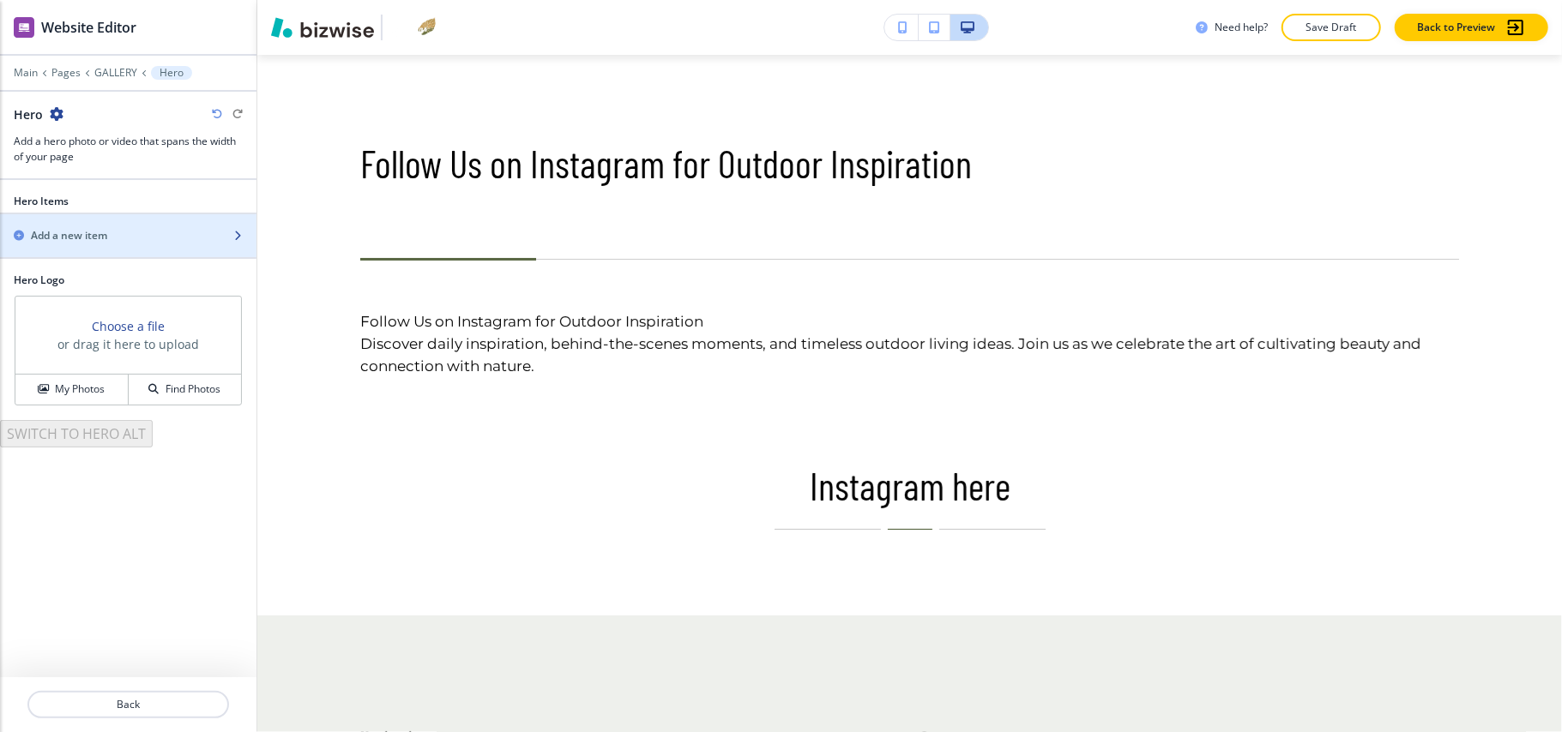
click at [111, 221] on div "button" at bounding box center [128, 221] width 256 height 14
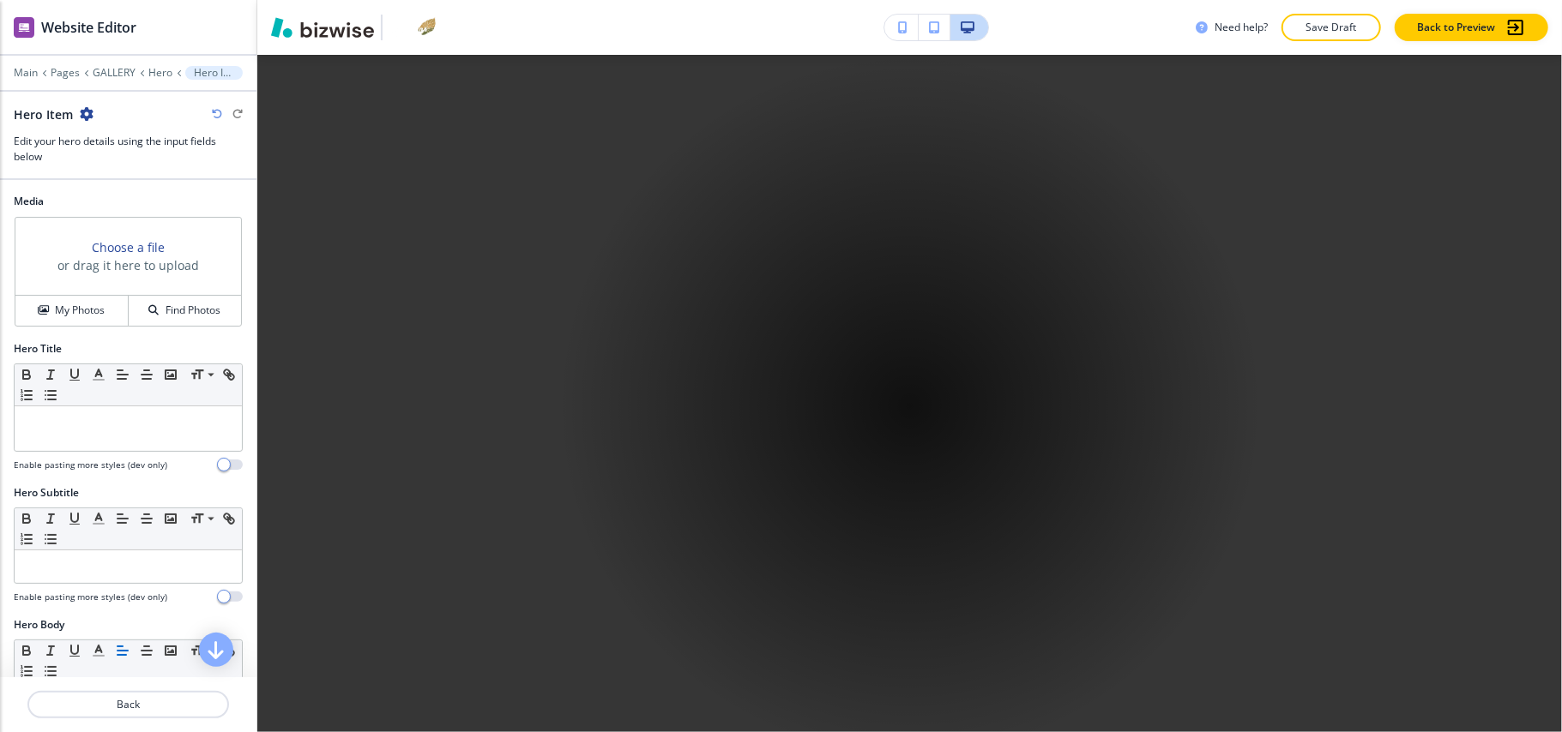
scroll to position [828, 0]
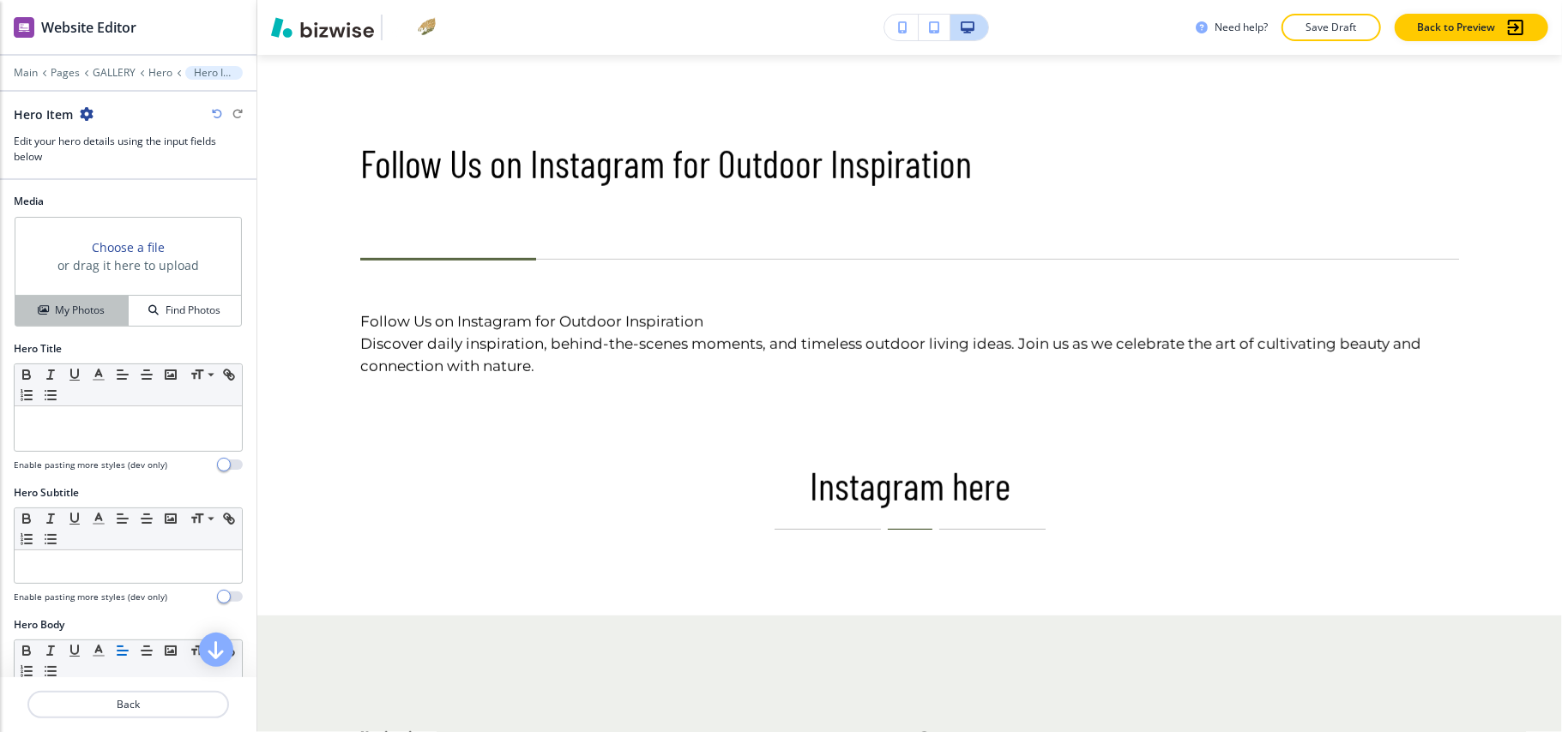
click at [82, 303] on button "My Photos" at bounding box center [71, 311] width 113 height 30
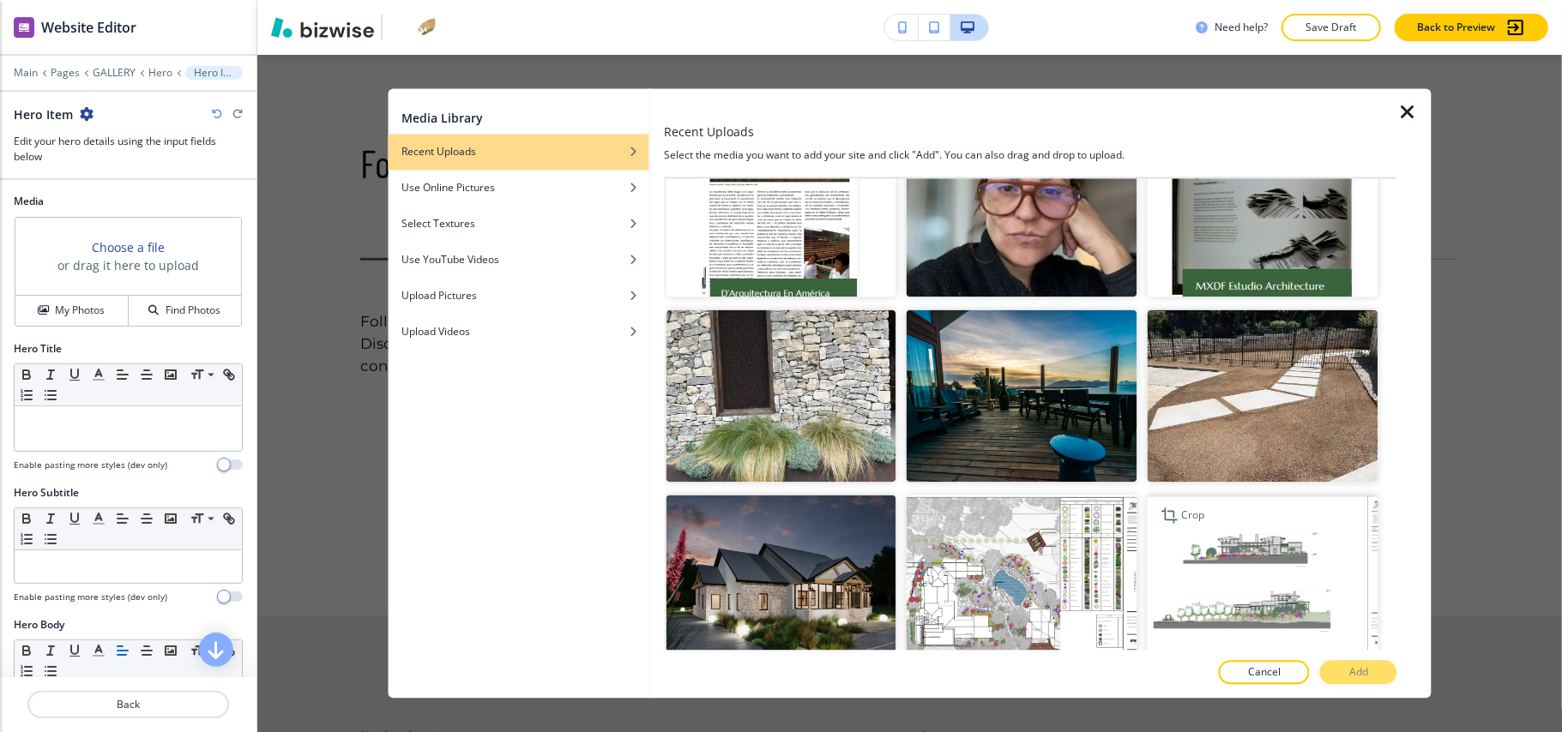
scroll to position [8431, 0]
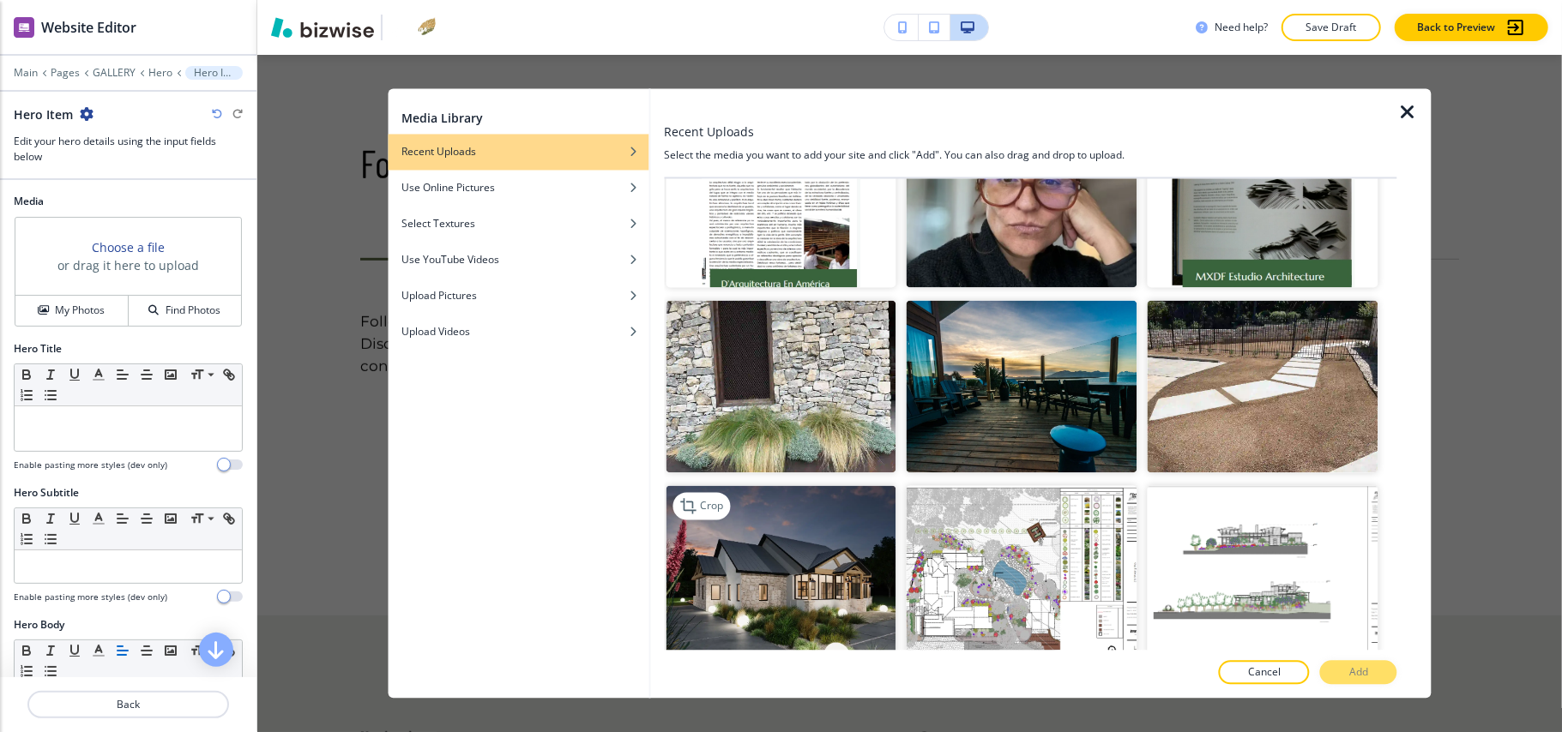
click at [777, 486] on img "button" at bounding box center [780, 572] width 231 height 173
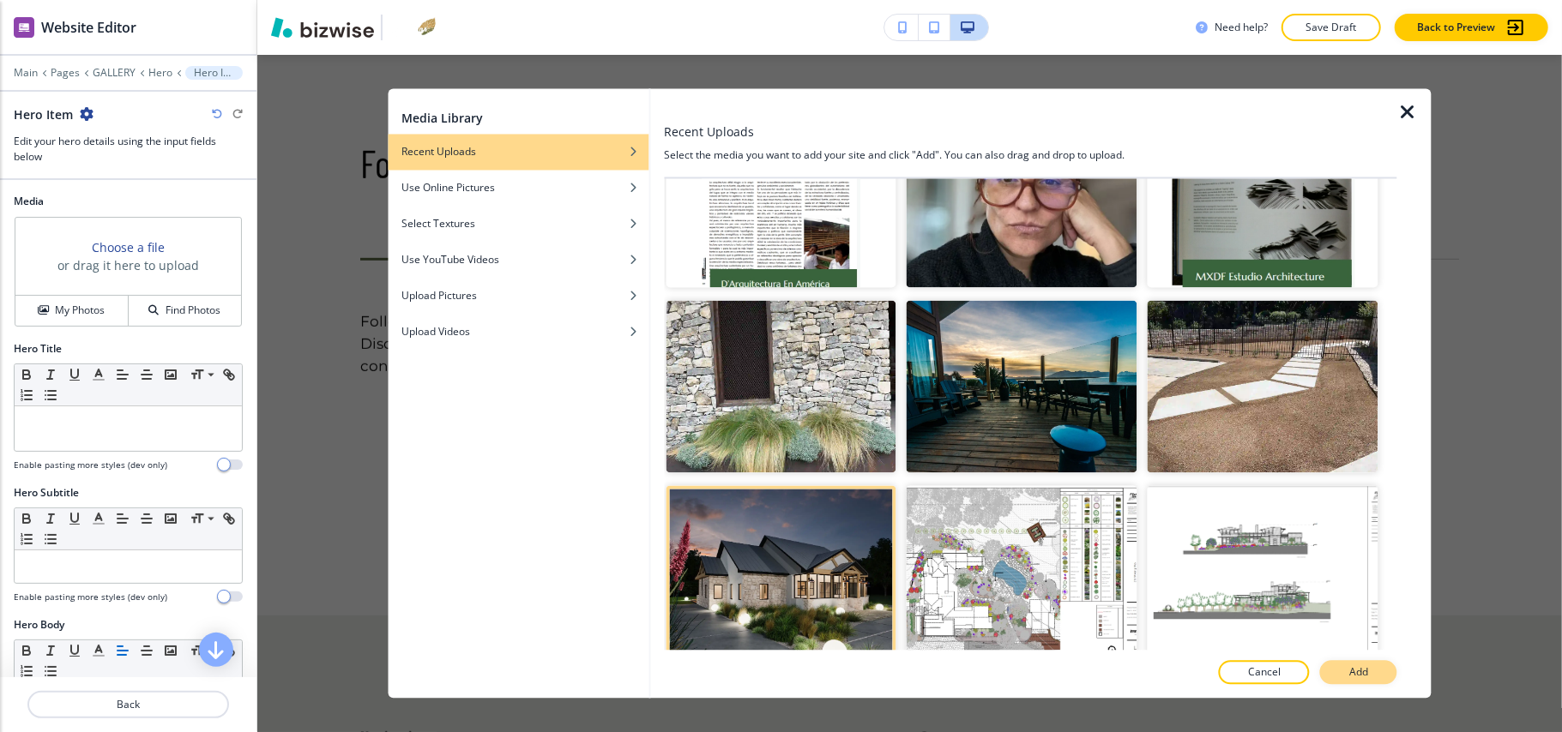
click at [1369, 676] on button "Add" at bounding box center [1358, 673] width 77 height 24
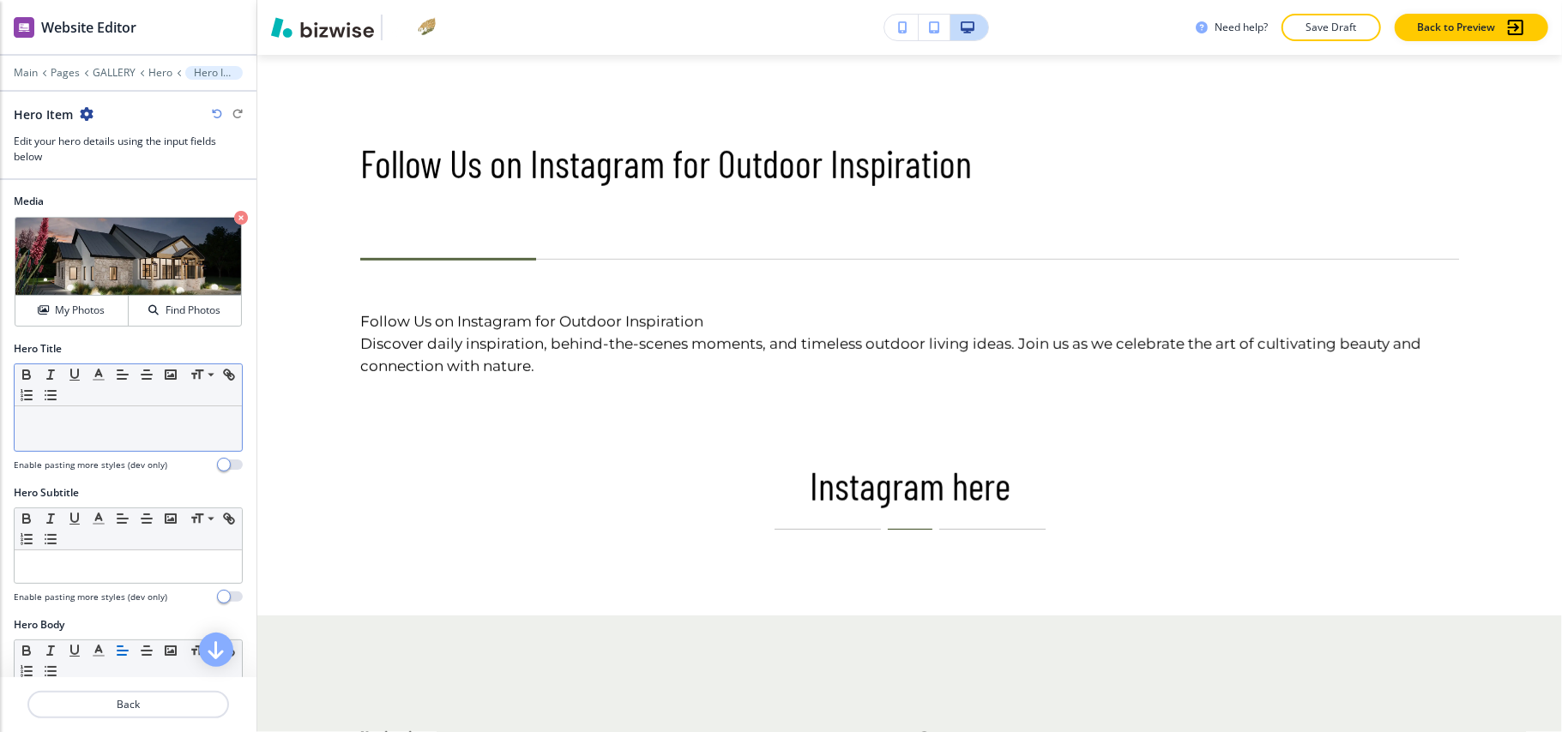
drag, startPoint x: 84, startPoint y: 422, endPoint x: 69, endPoint y: 426, distance: 16.0
click at [84, 423] on p at bounding box center [128, 422] width 210 height 15
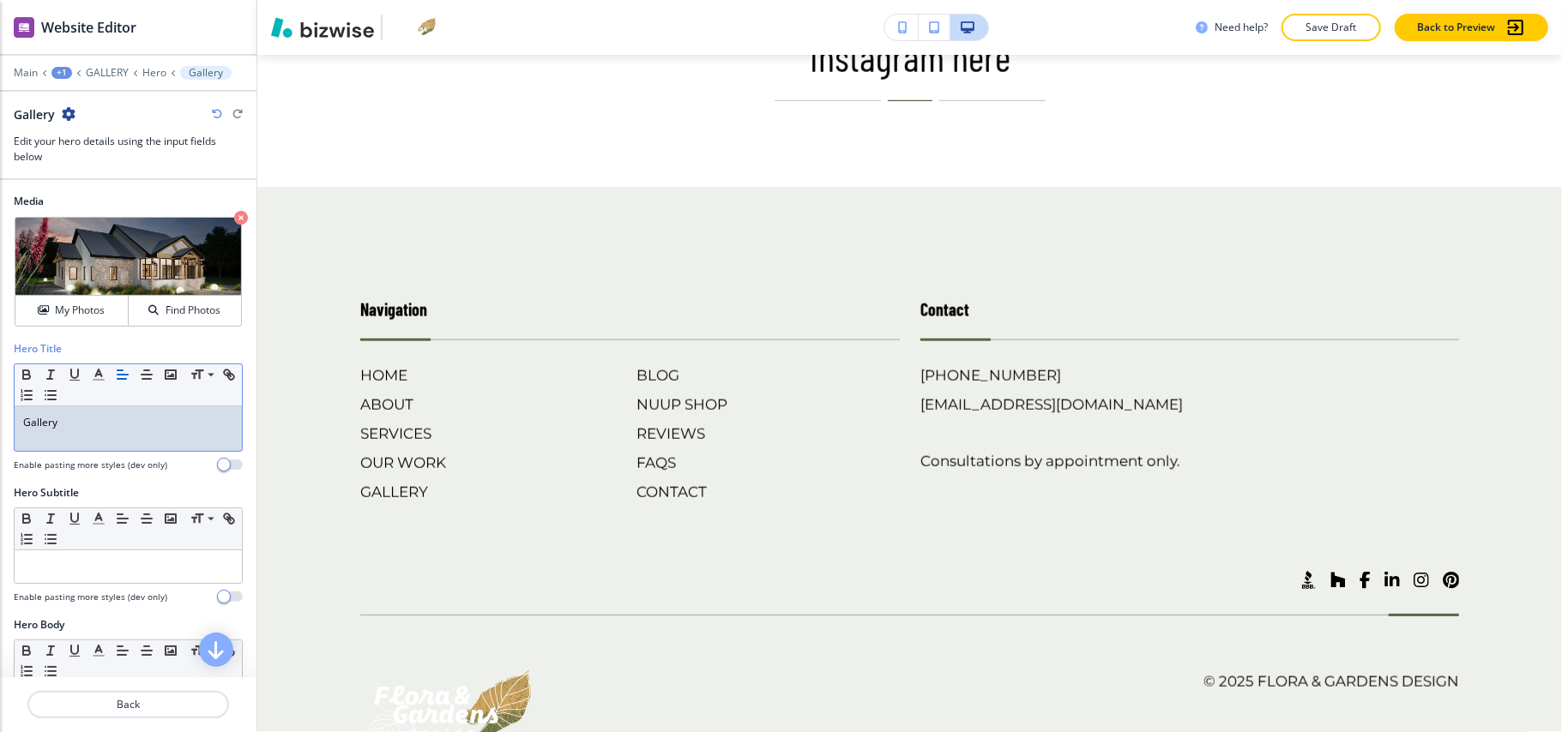
scroll to position [1335, 0]
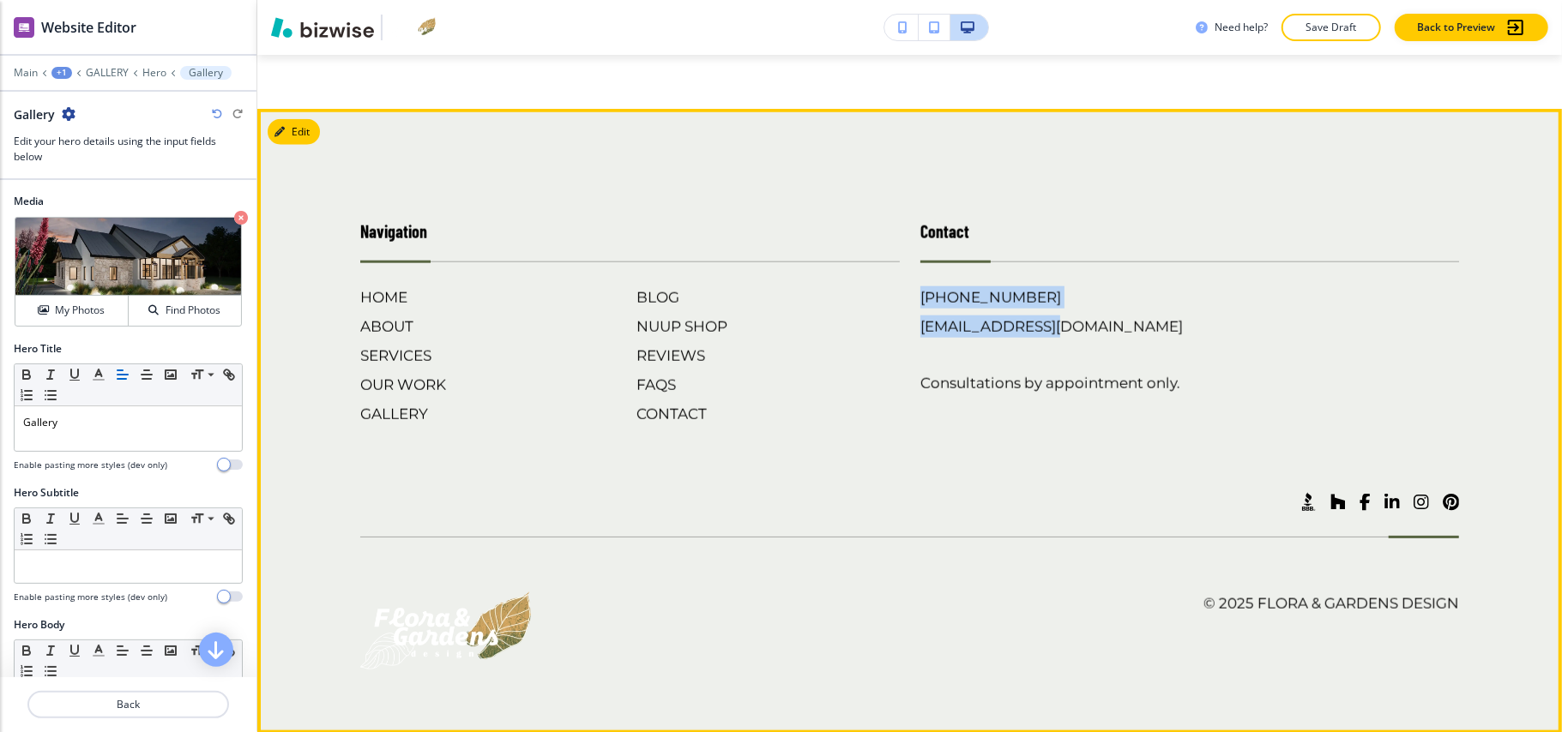
drag, startPoint x: 1041, startPoint y: 286, endPoint x: 903, endPoint y: 292, distance: 138.2
click at [903, 292] on div "Contact [PHONE_NUMBER] [EMAIL_ADDRESS][DOMAIN_NAME] Consultations by appointmen…" at bounding box center [1180, 304] width 560 height 241
click at [933, 408] on div "Contact [PHONE_NUMBER] [EMAIL_ADDRESS][DOMAIN_NAME] Consultations by appointmen…" at bounding box center [1180, 304] width 560 height 241
drag, startPoint x: 1027, startPoint y: 288, endPoint x: 669, endPoint y: 316, distance: 359.6
click at [900, 289] on div "Contact [PHONE_NUMBER] [EMAIL_ADDRESS][DOMAIN_NAME] Consultations by appointmen…" at bounding box center [1180, 304] width 560 height 241
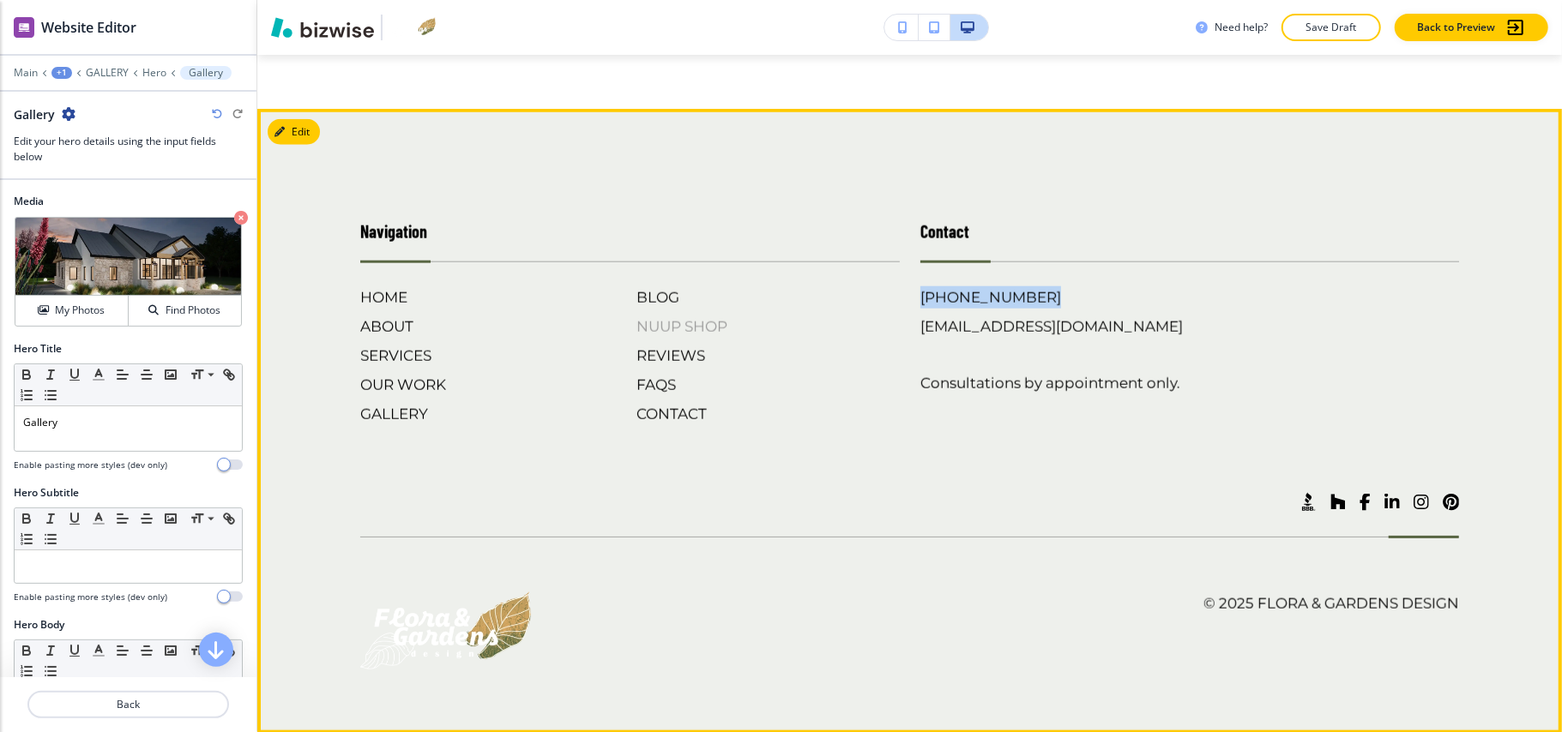
copy h6 "[PHONE_NUMBER]"
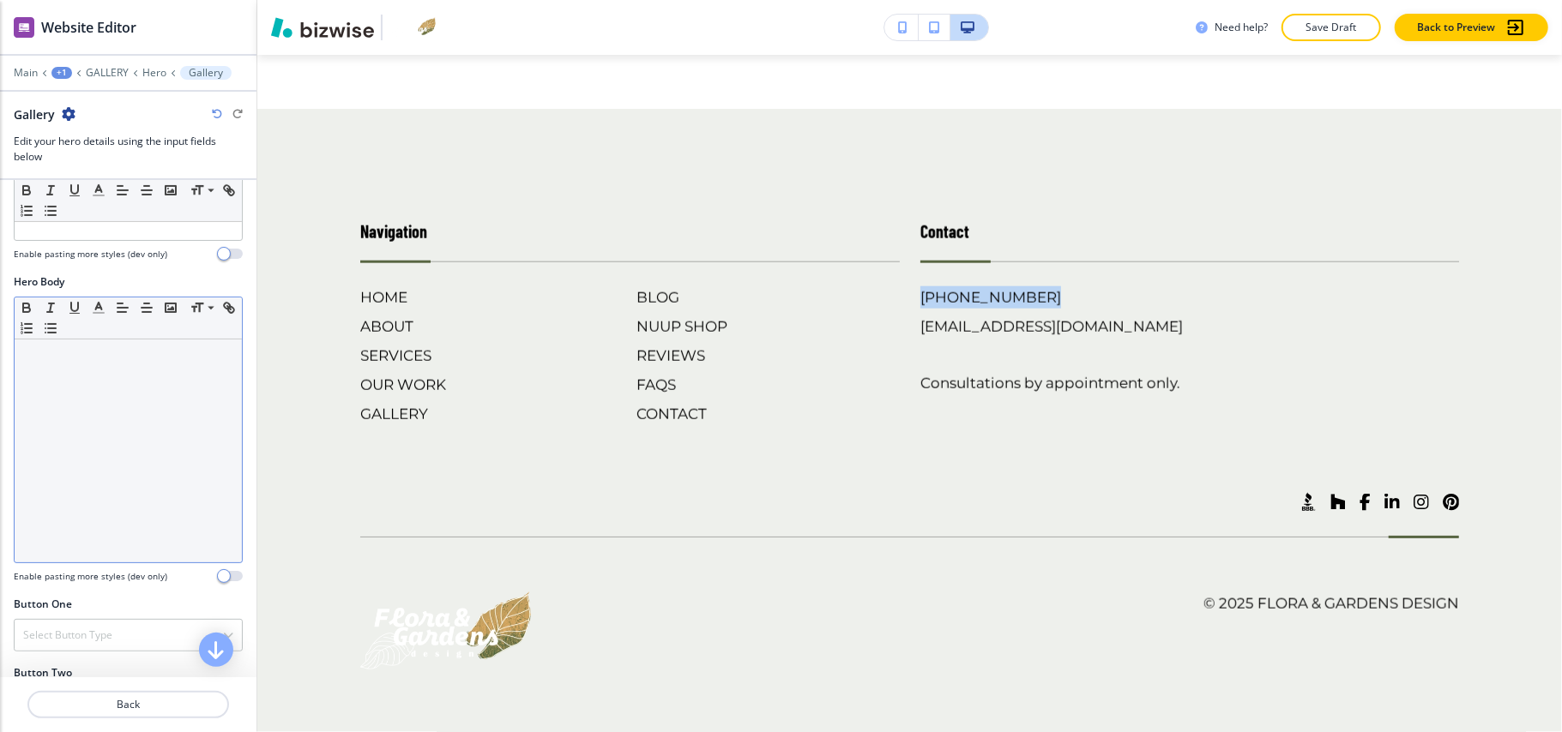
scroll to position [567, 0]
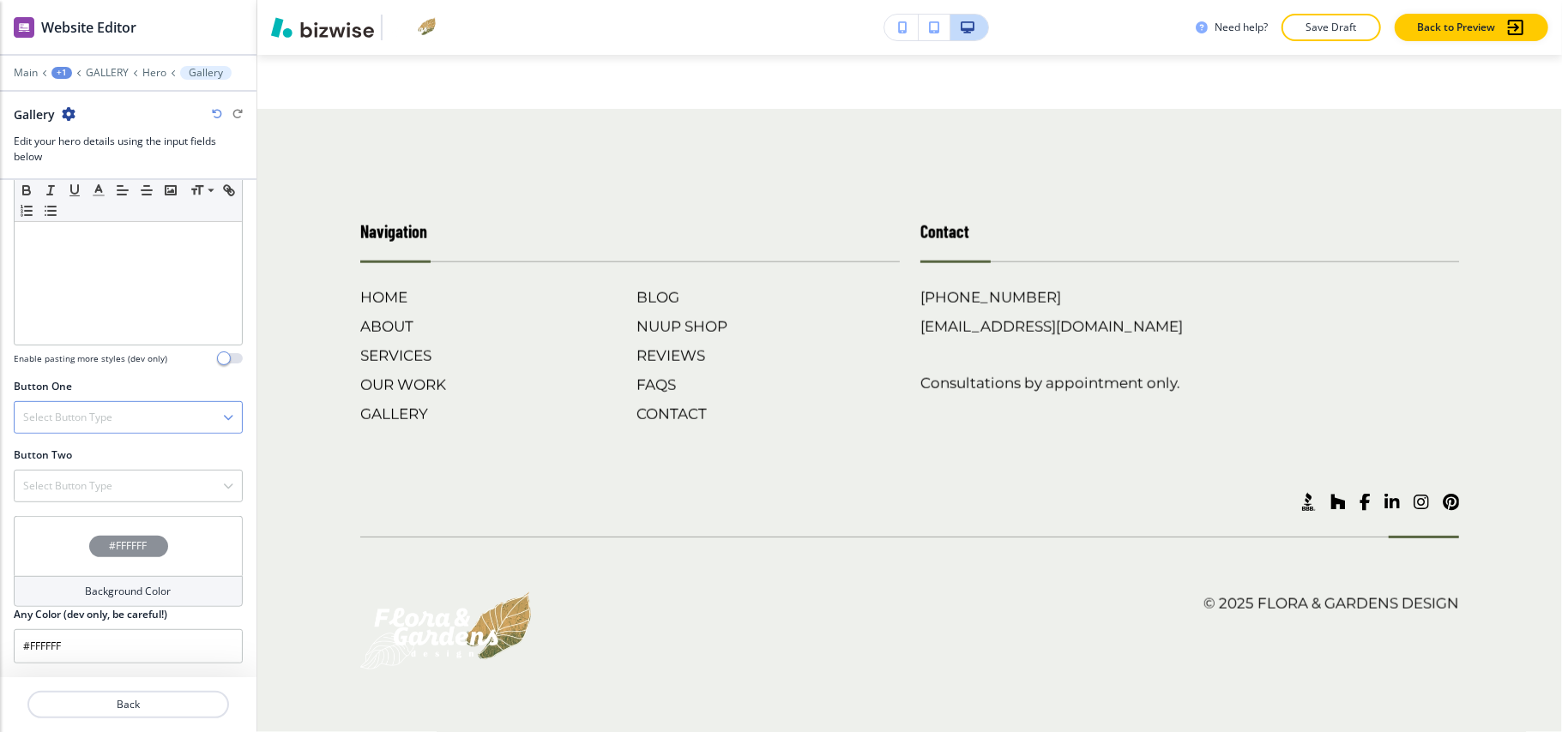
click at [134, 406] on div "Select Button Type" at bounding box center [128, 417] width 227 height 31
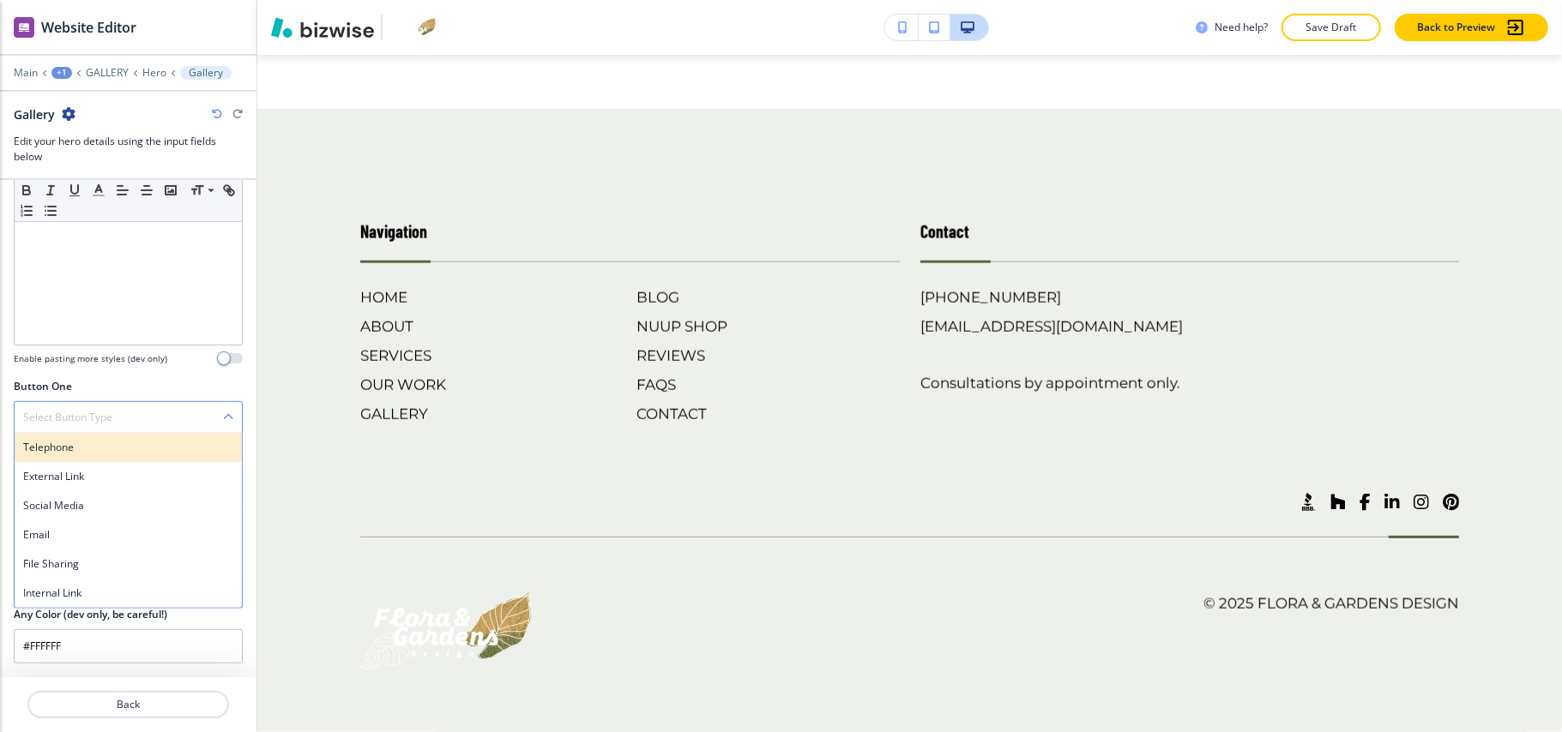
click at [118, 440] on h4 "Telephone" at bounding box center [128, 447] width 210 height 15
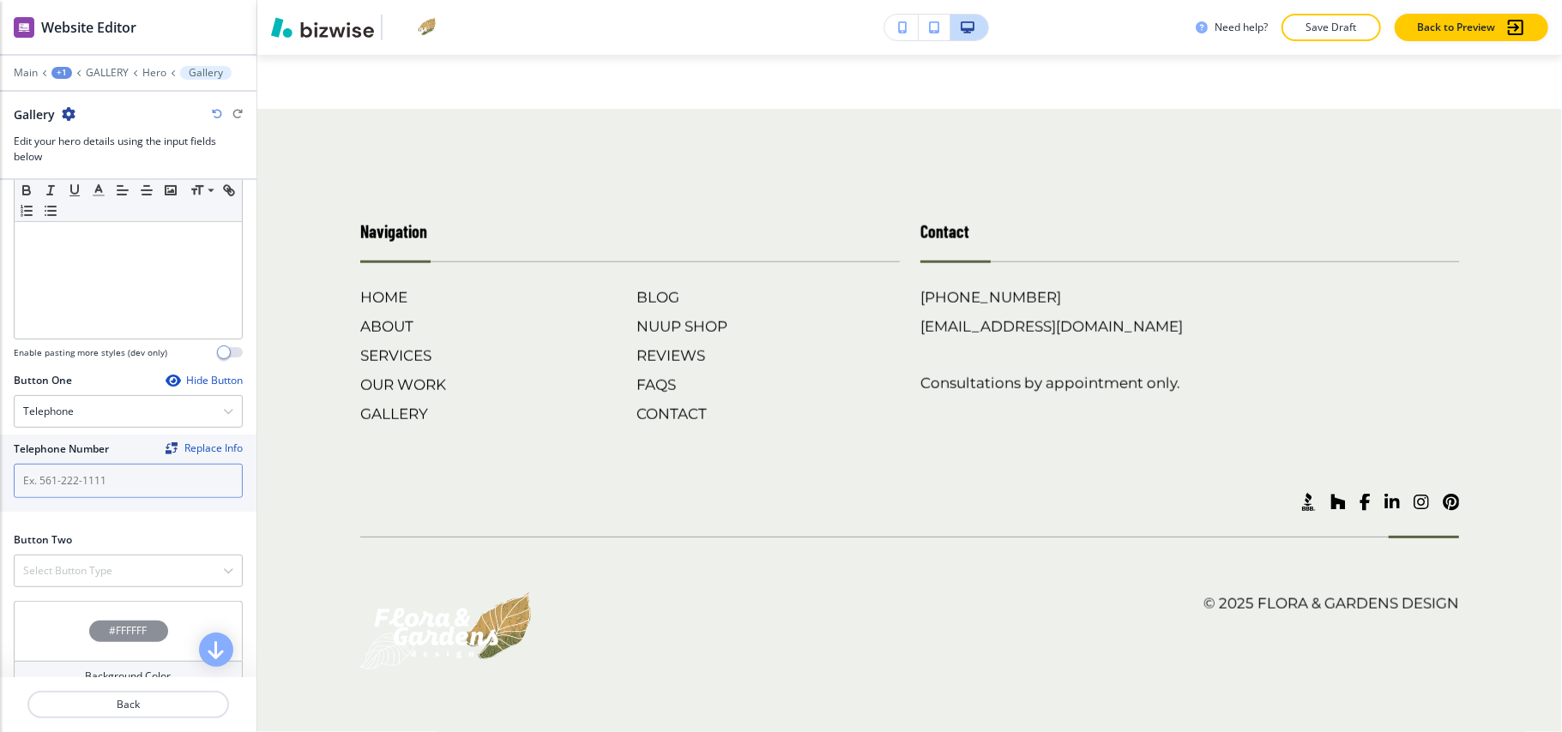
click at [82, 474] on input "text" at bounding box center [128, 481] width 229 height 34
paste input "[PHONE_NUMBER]"
type input "[PHONE_NUMBER]"
click at [94, 570] on h4 "Select Button Type" at bounding box center [67, 570] width 89 height 15
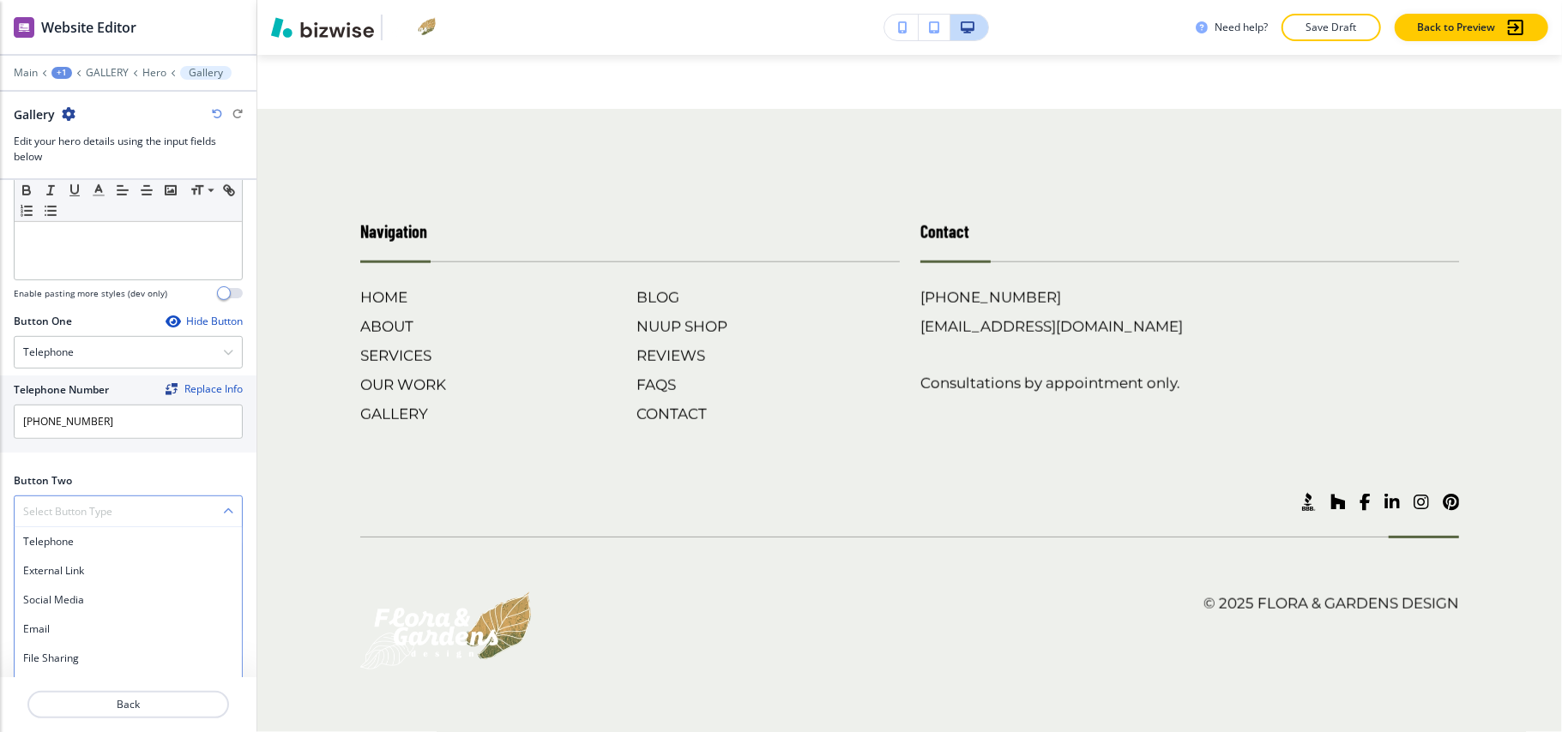
scroll to position [659, 0]
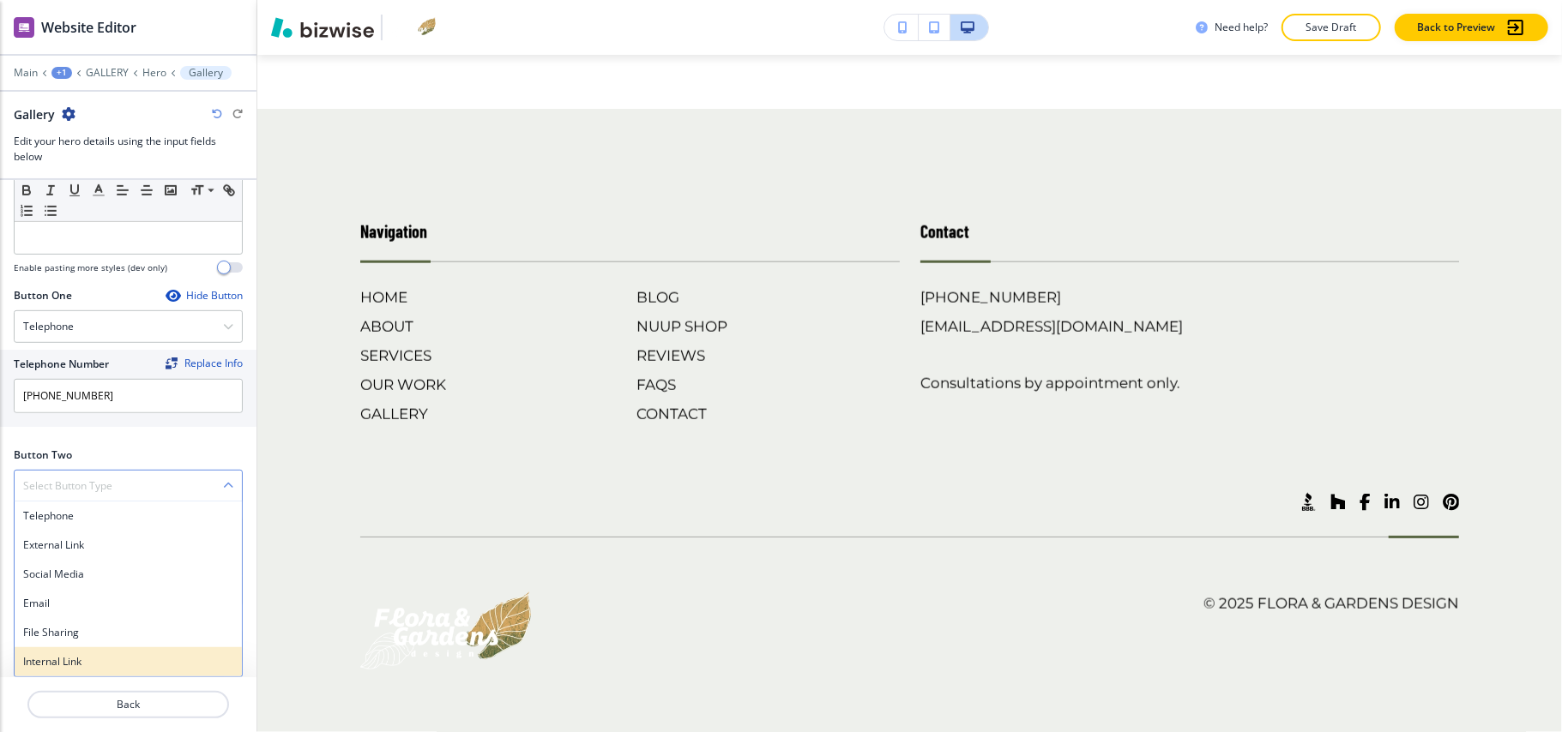
click at [55, 659] on h4 "Internal Link" at bounding box center [128, 661] width 210 height 15
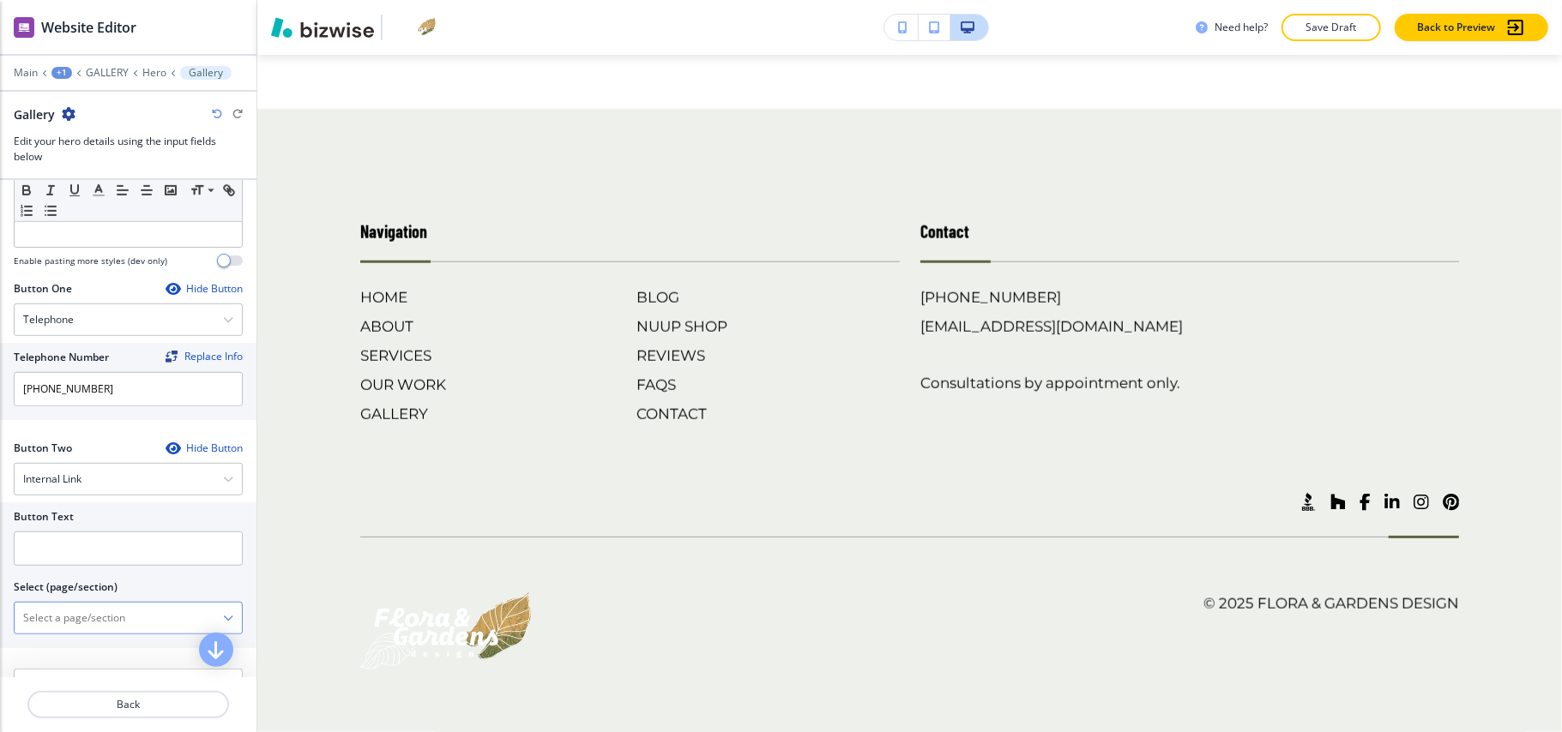
click at [77, 616] on \(page\/section\) "Manual Input" at bounding box center [119, 618] width 208 height 29
click at [62, 650] on h4 "CONTACT" at bounding box center [128, 648] width 210 height 15
type \(page\/section\) "CONTACT"
click at [69, 554] on input "text" at bounding box center [128, 549] width 229 height 34
paste input "CONTACT US"
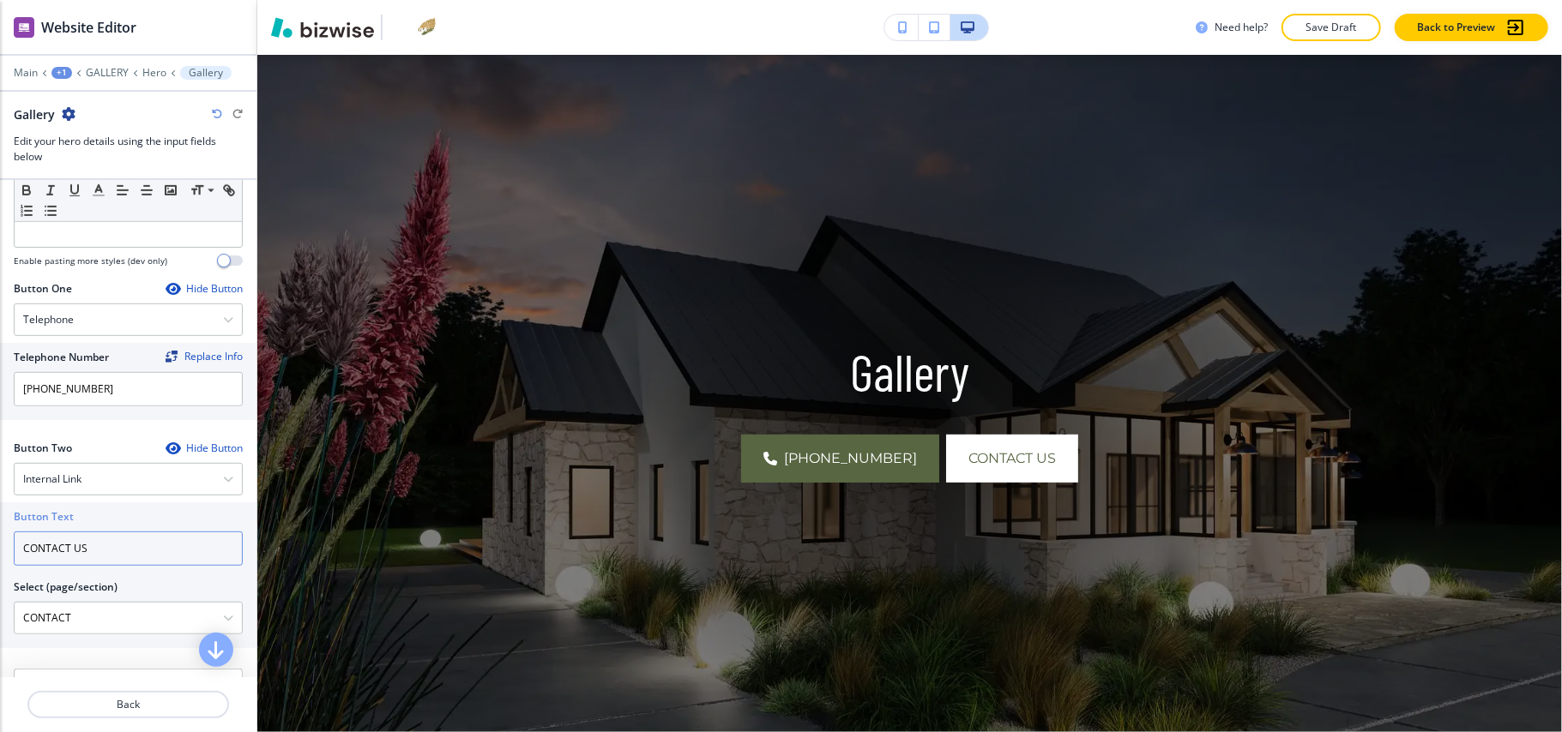
scroll to position [0, 0]
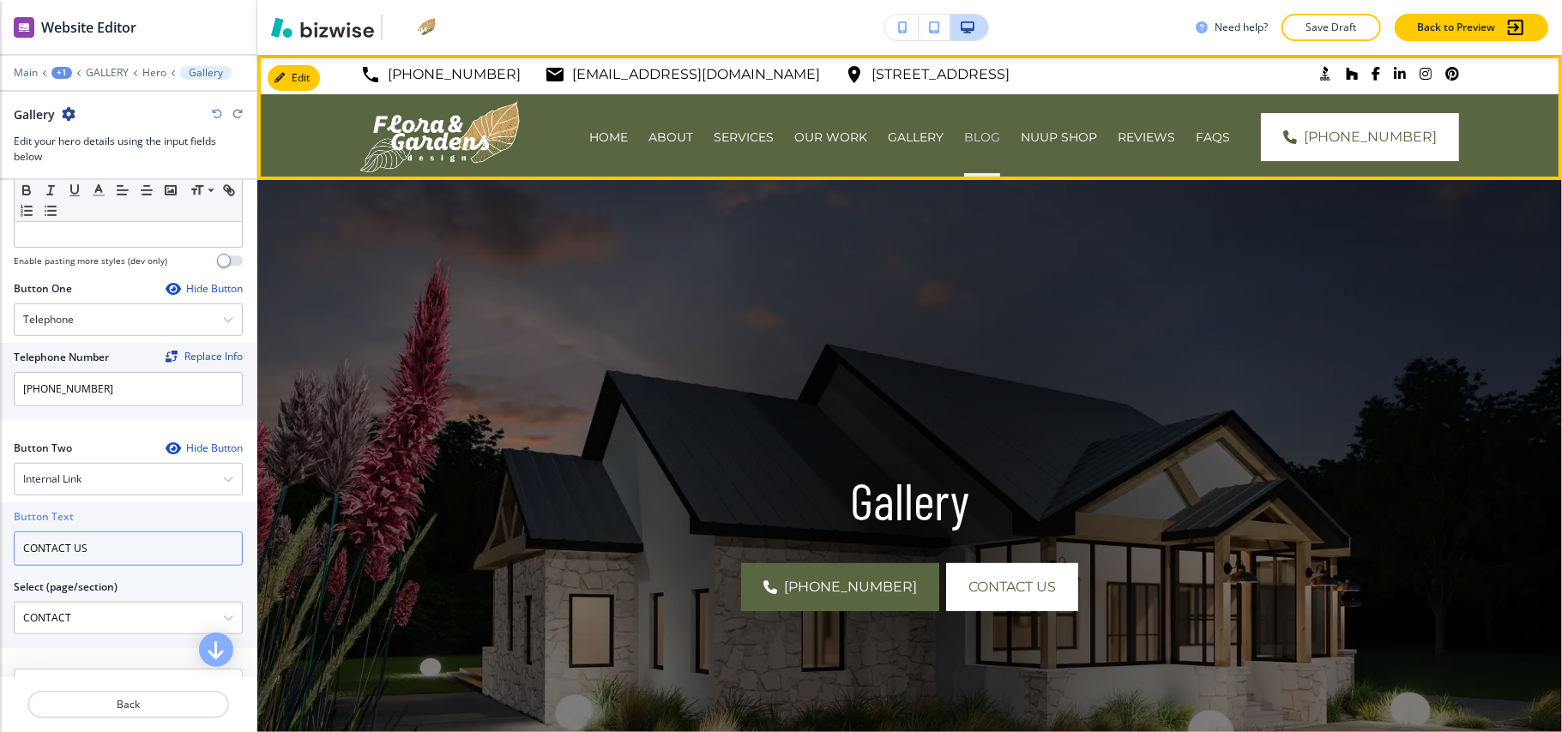
type input "CONTACT US"
click at [1000, 137] on p "BLOG" at bounding box center [982, 137] width 36 height 17
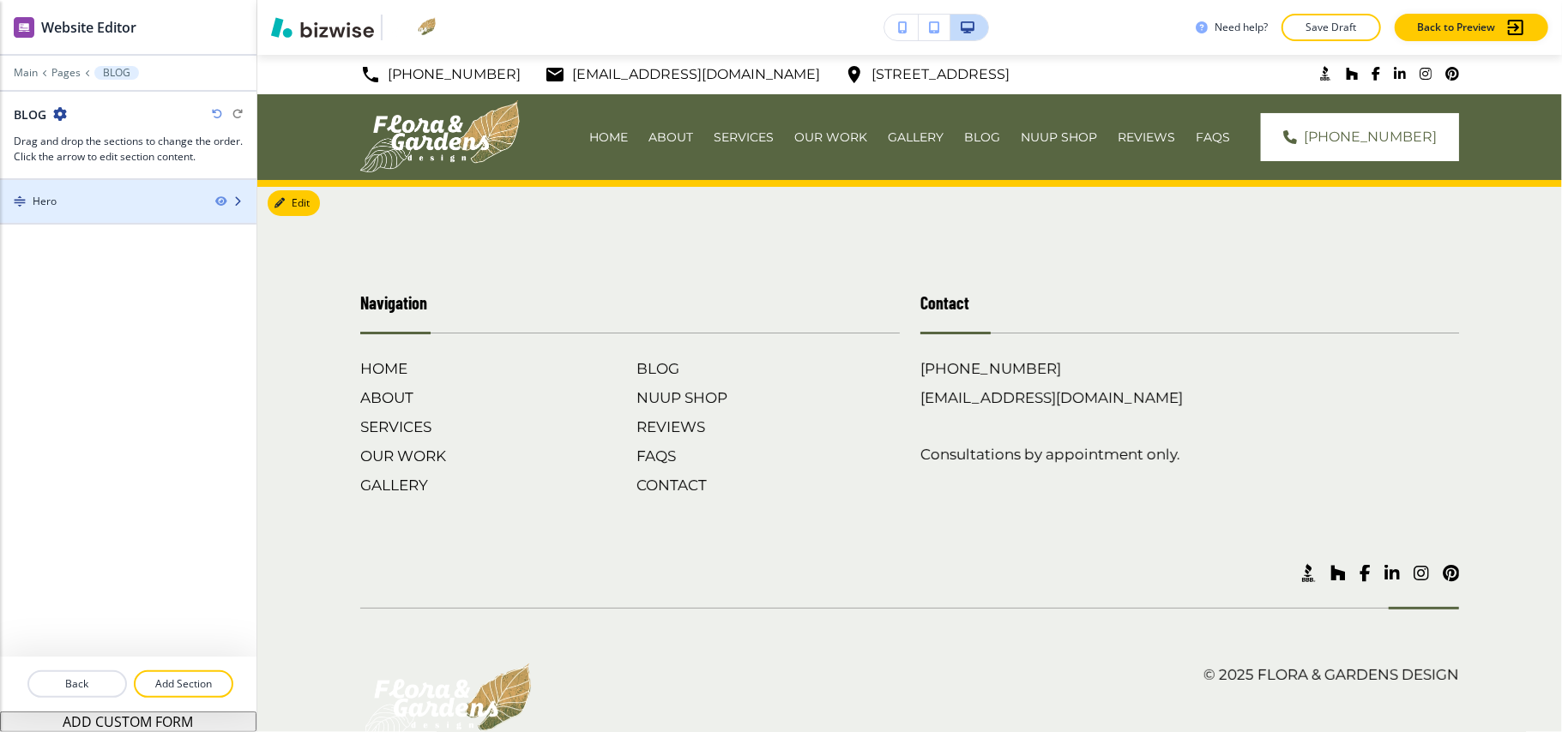
click at [81, 214] on div at bounding box center [128, 216] width 256 height 14
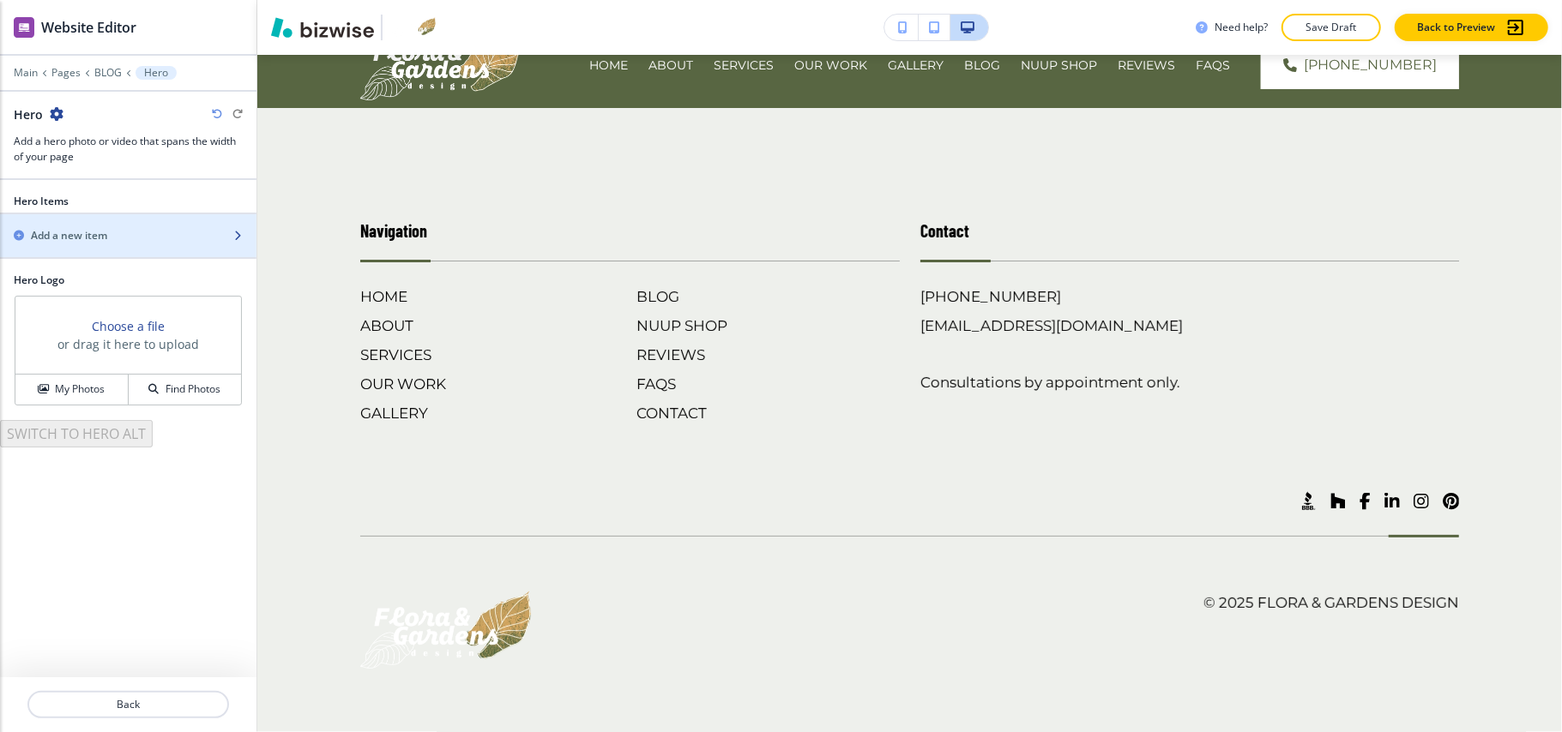
click at [86, 235] on h2 "Add a new item" at bounding box center [69, 235] width 76 height 15
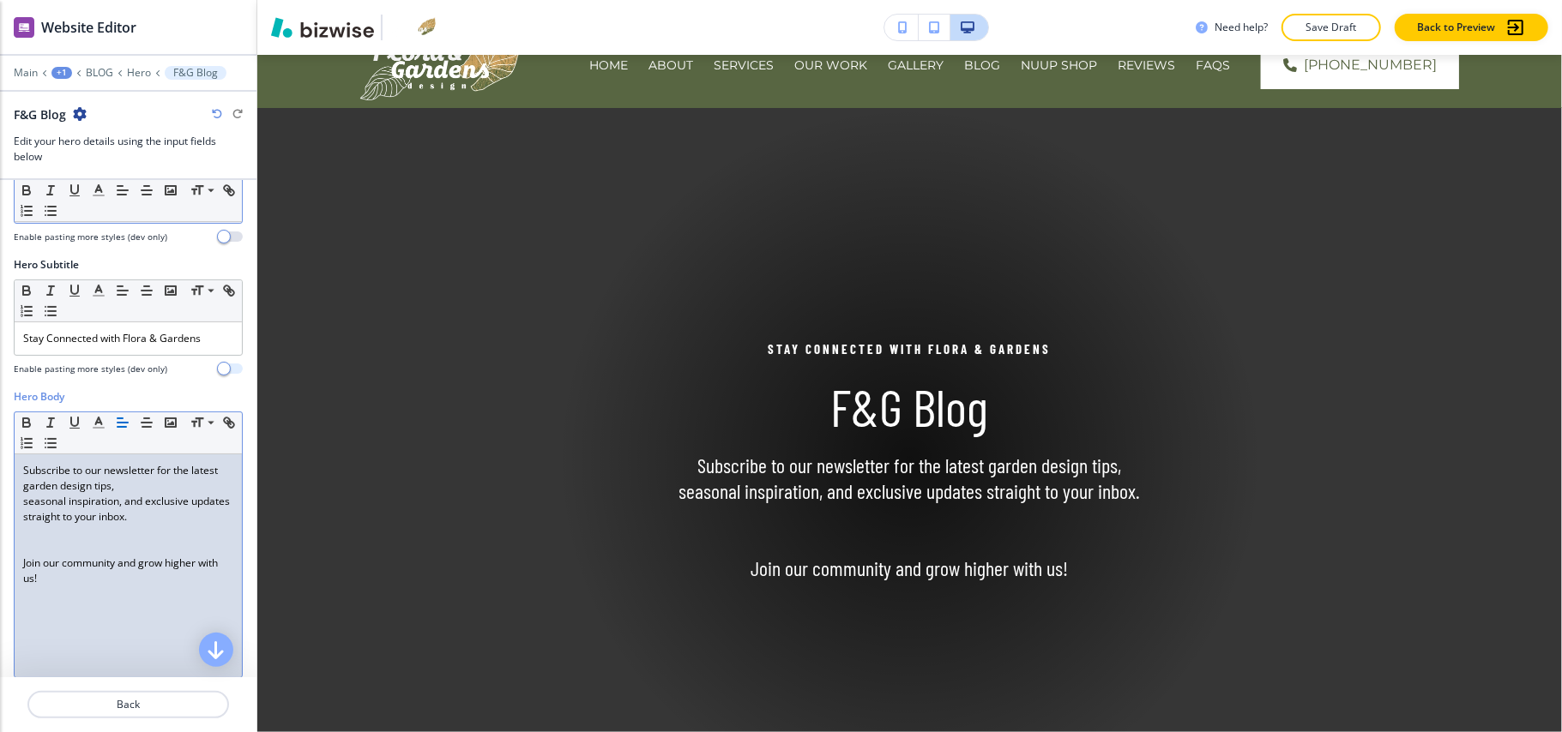
scroll to position [0, 0]
click at [49, 540] on p at bounding box center [128, 532] width 210 height 15
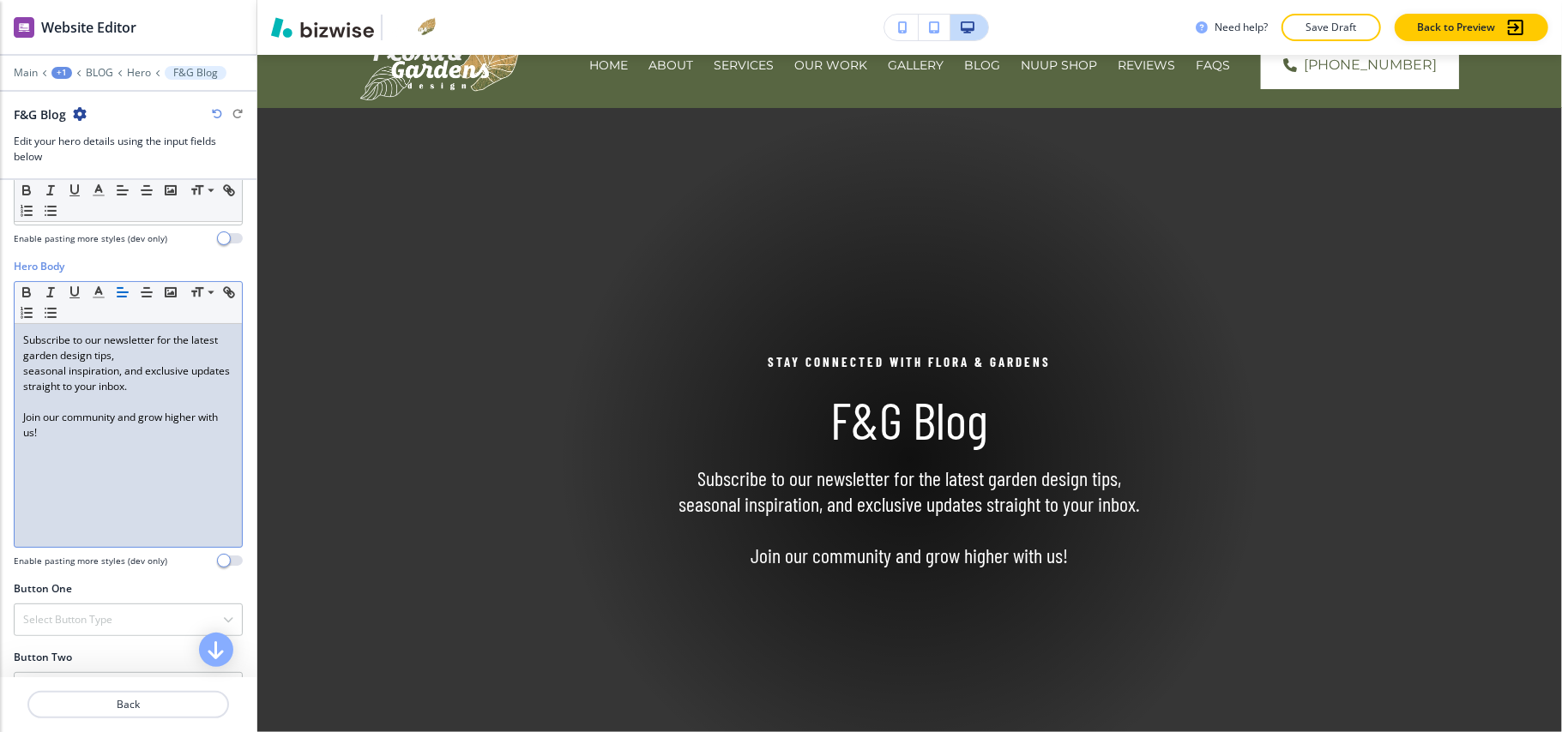
scroll to position [567, 0]
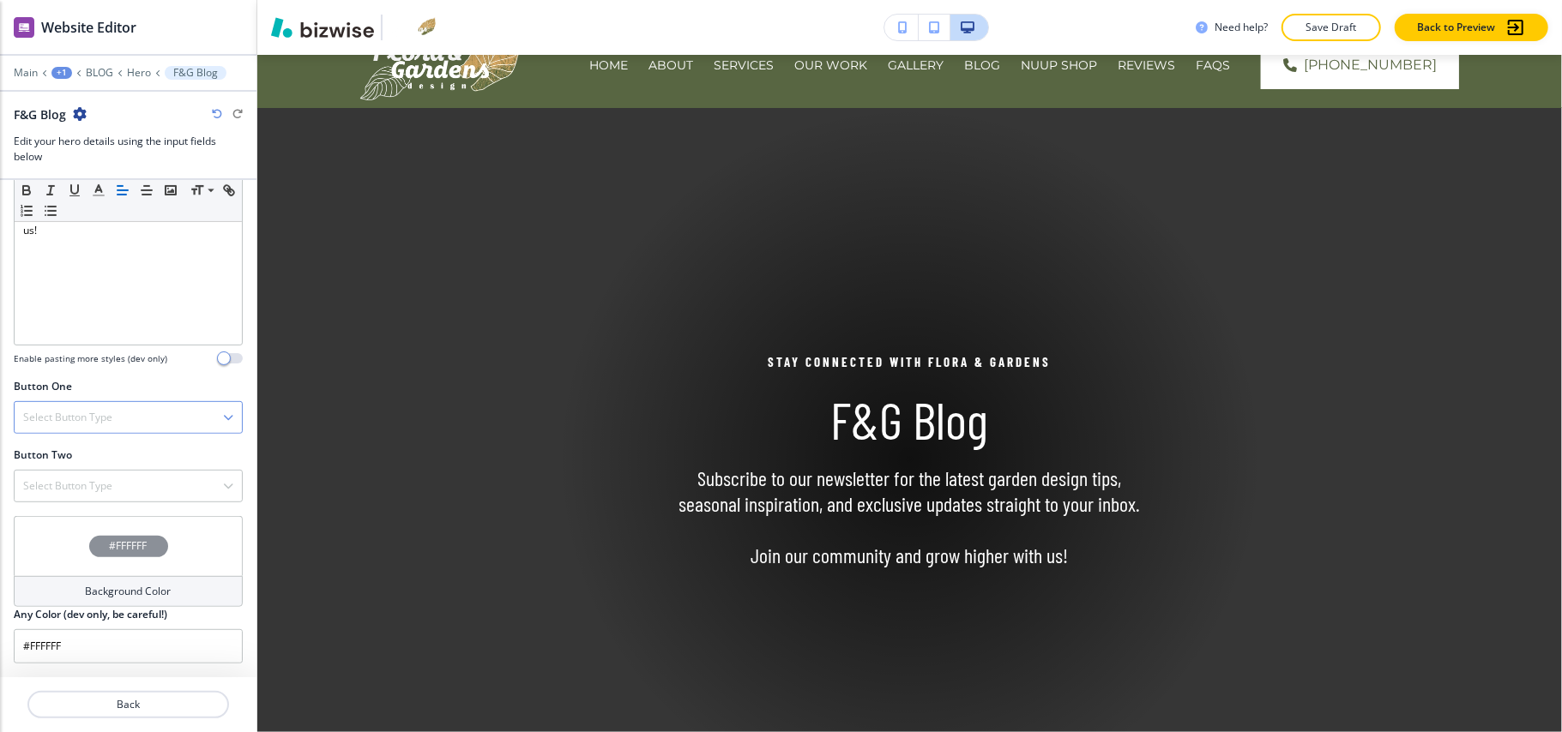
click at [93, 415] on h4 "Select Button Type" at bounding box center [67, 417] width 89 height 15
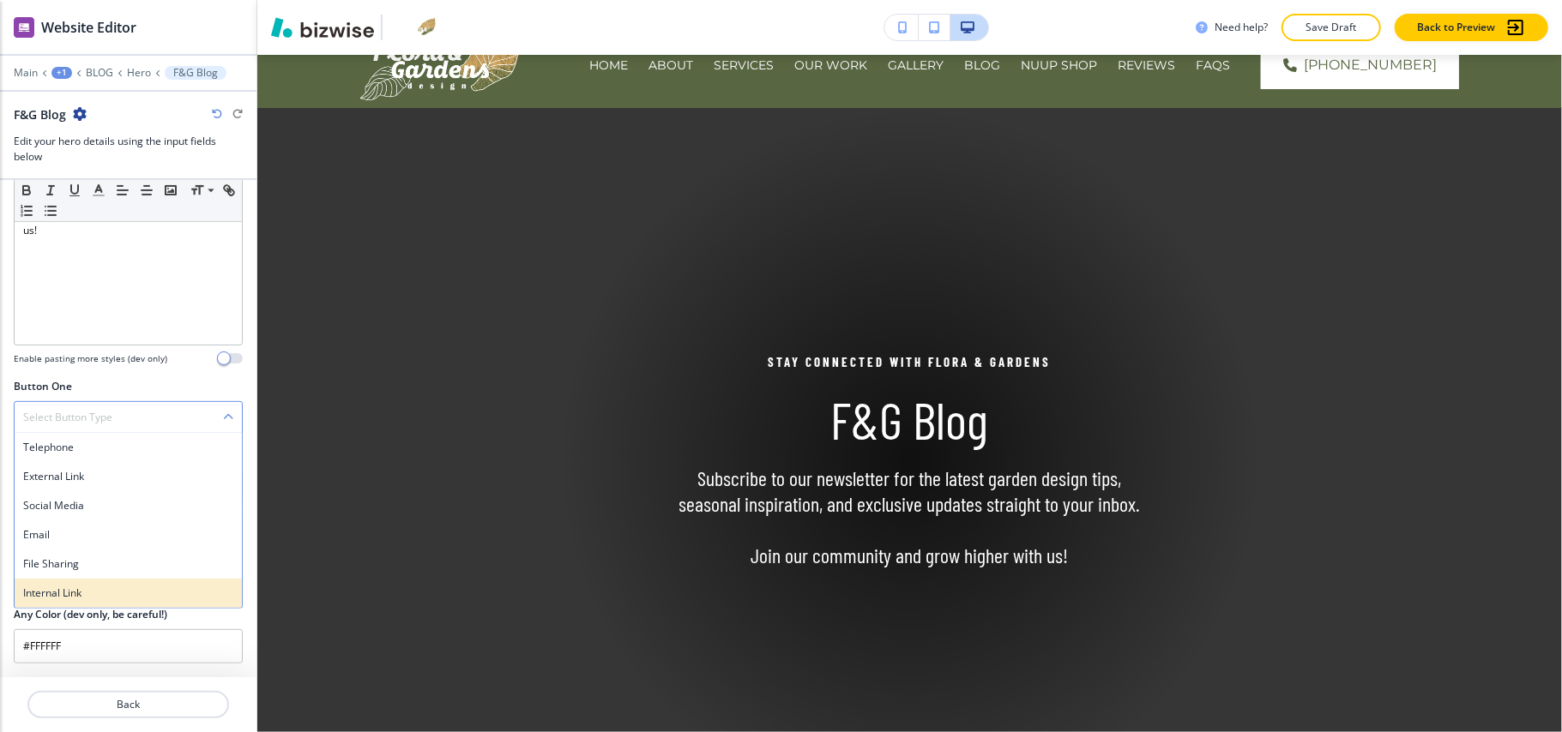
click at [82, 586] on h4 "Internal Link" at bounding box center [128, 593] width 210 height 15
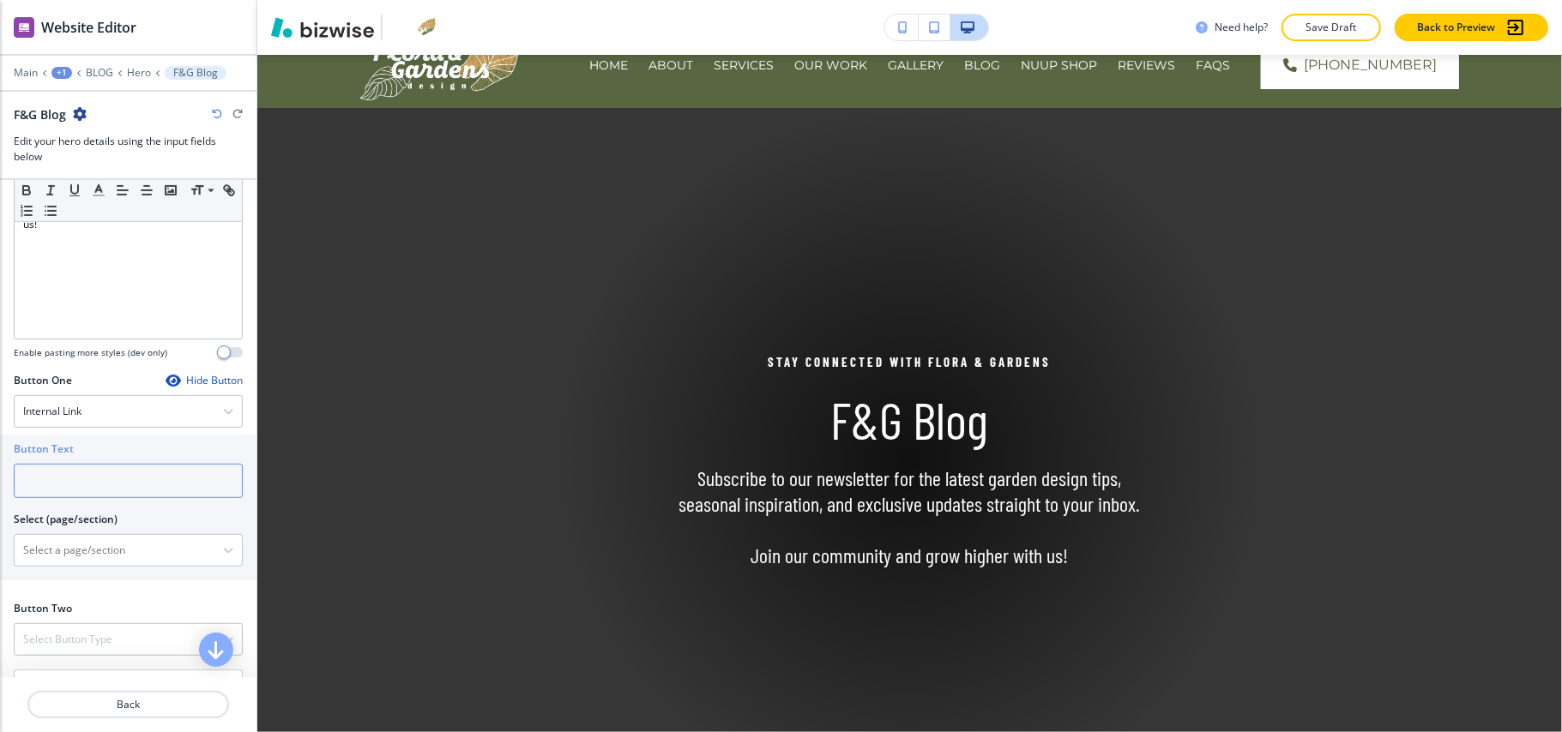
click at [84, 489] on input "text" at bounding box center [128, 481] width 229 height 34
paste input "Subscribe Now"
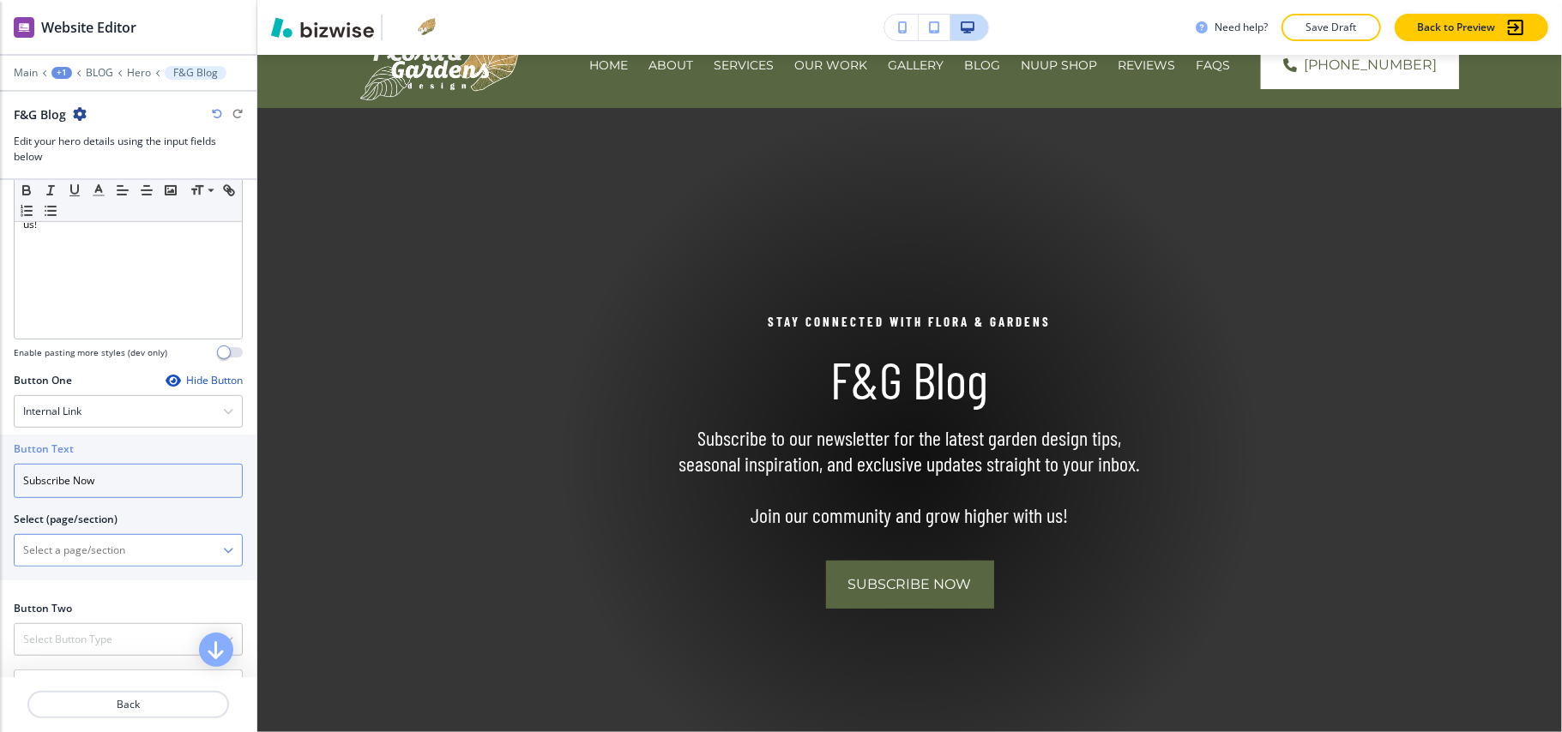
type input "Subscribe Now"
click at [76, 556] on \(page\/section\) "Manual Input" at bounding box center [119, 550] width 208 height 29
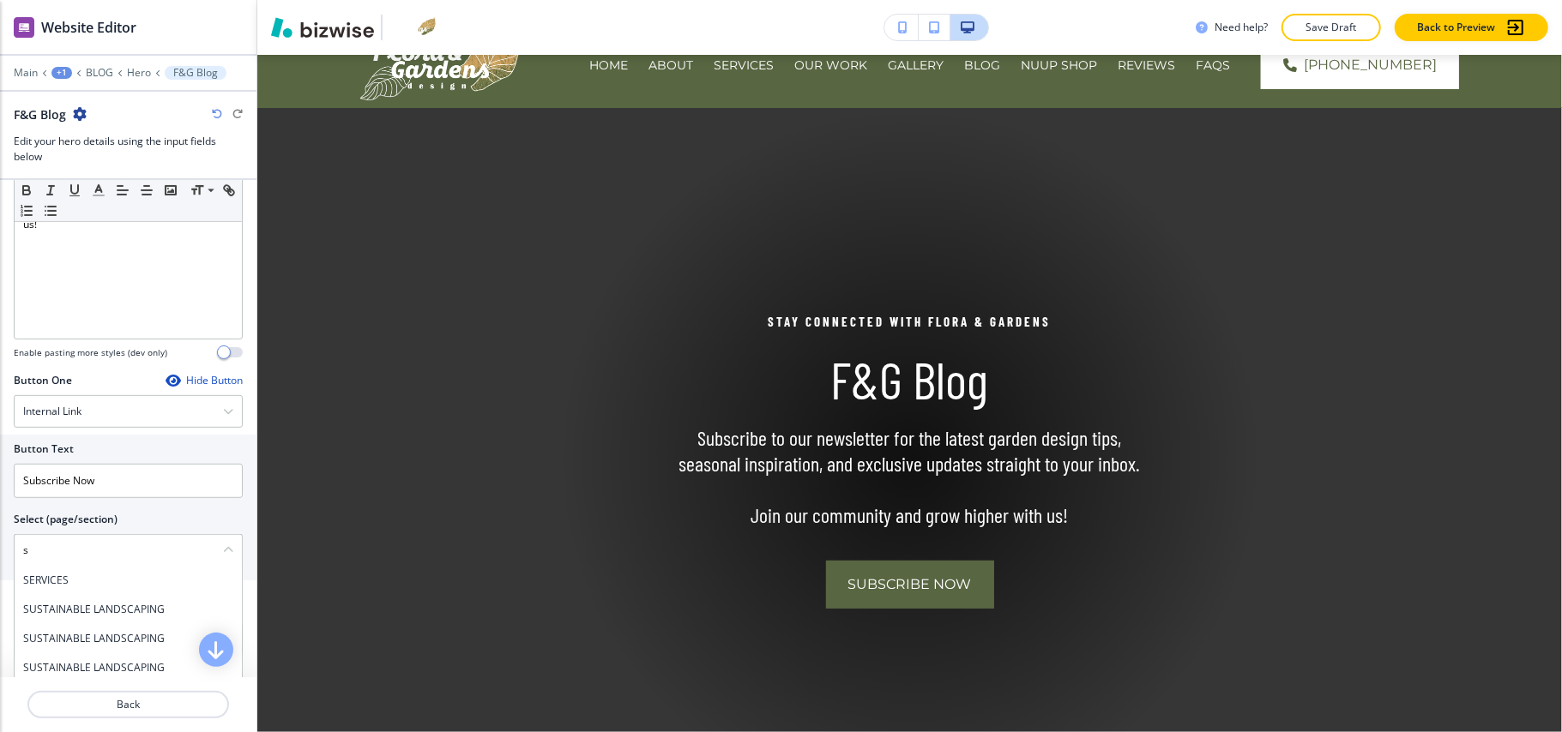
drag, startPoint x: 39, startPoint y: 561, endPoint x: 0, endPoint y: 561, distance: 39.4
click at [0, 561] on div "Button Text Subscribe Now Select (page/section) s SERVICES SUSTAINABLE LANDSCAP…" at bounding box center [128, 508] width 256 height 146
click at [52, 585] on h4 "CONTACT" at bounding box center [128, 580] width 210 height 15
type \(page\/section\) "CONTACT"
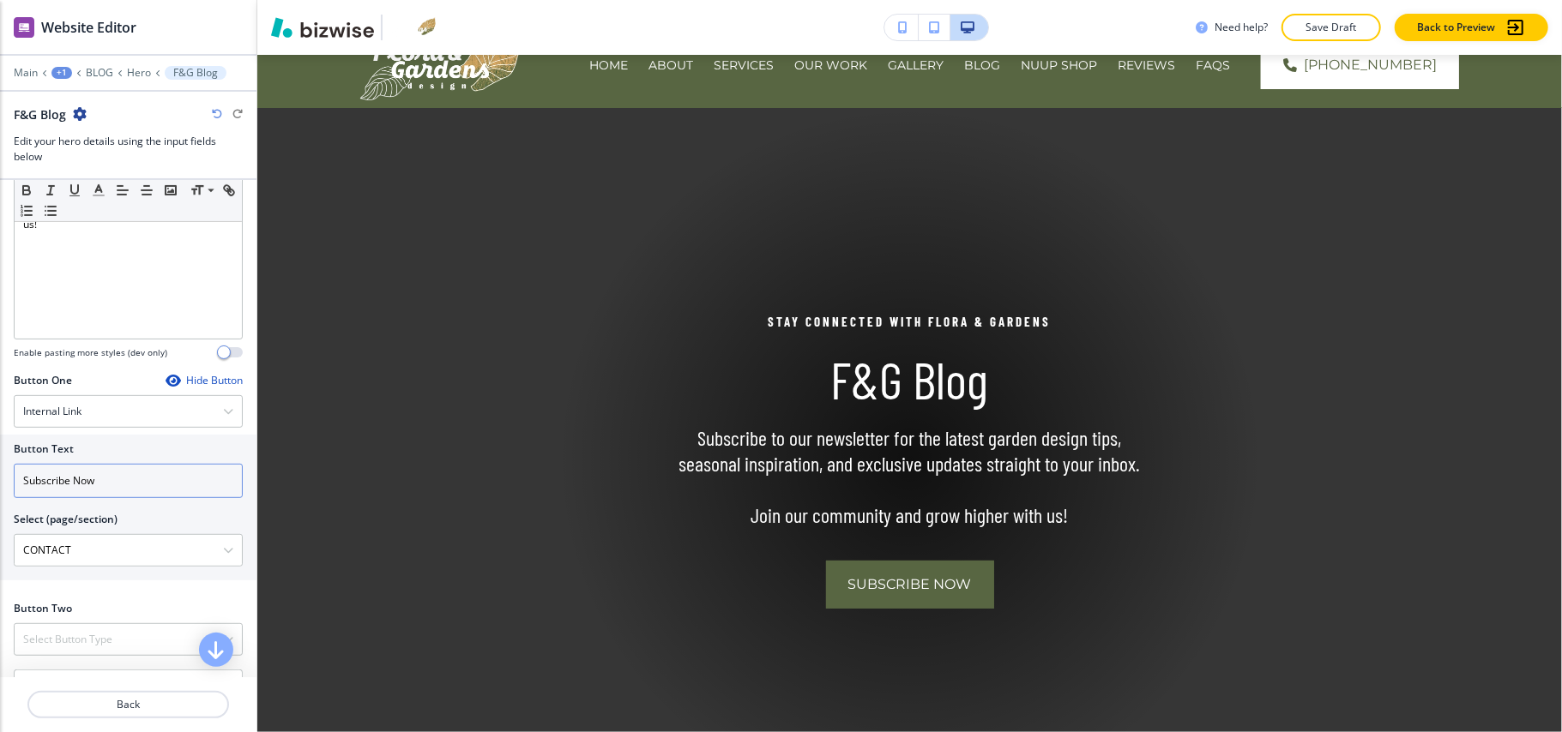
drag, startPoint x: 155, startPoint y: 485, endPoint x: 0, endPoint y: 472, distance: 155.8
click at [0, 472] on div "Button Text Subscribe Now Select (page/section) CONTACT CONTACT COMPLETE OUTDOO…" at bounding box center [128, 508] width 256 height 146
type input "co"
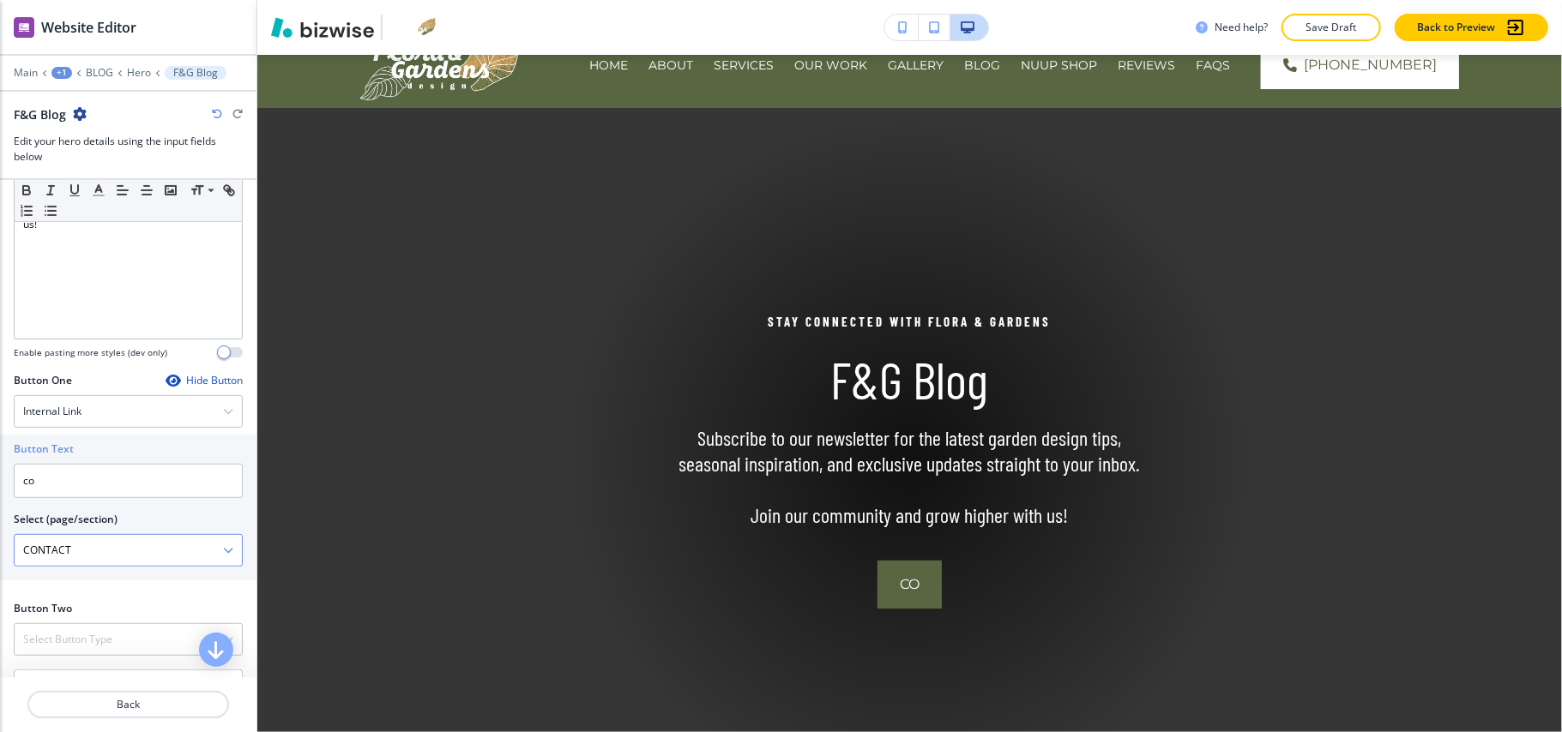
click at [118, 557] on \(page\/section\) "CONTACT" at bounding box center [119, 550] width 208 height 29
click at [57, 588] on h4 "CONTACT" at bounding box center [128, 580] width 210 height 15
type \(page\/section\) "CONTACT"
click at [69, 504] on div at bounding box center [128, 505] width 229 height 14
drag, startPoint x: 74, startPoint y: 489, endPoint x: 0, endPoint y: 489, distance: 73.7
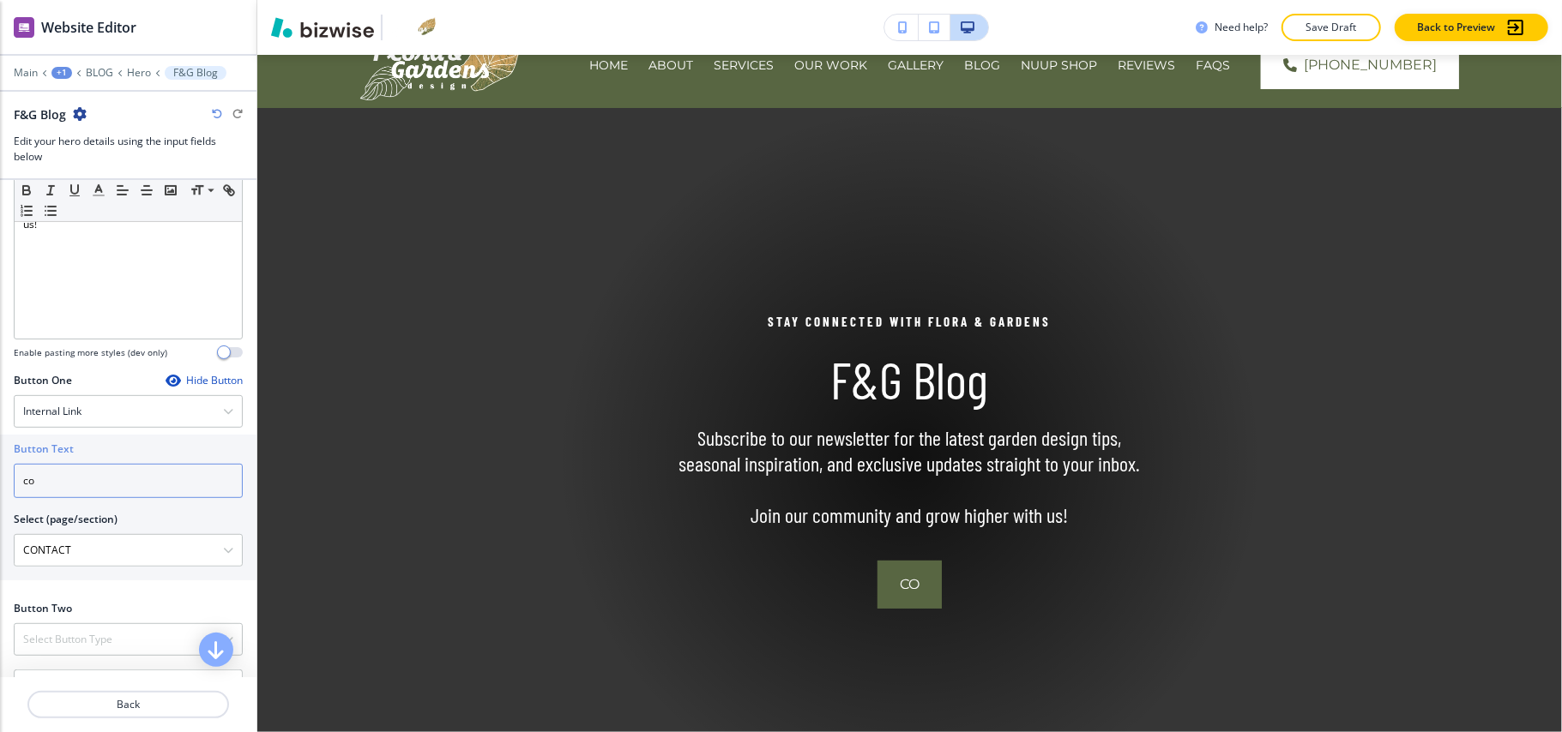
click at [0, 489] on div "Button Text co Select (page/section) CONTACT CONTACT CONTACT | Hero HOME | Cont…" at bounding box center [128, 508] width 256 height 146
paste input "CONTACT US"
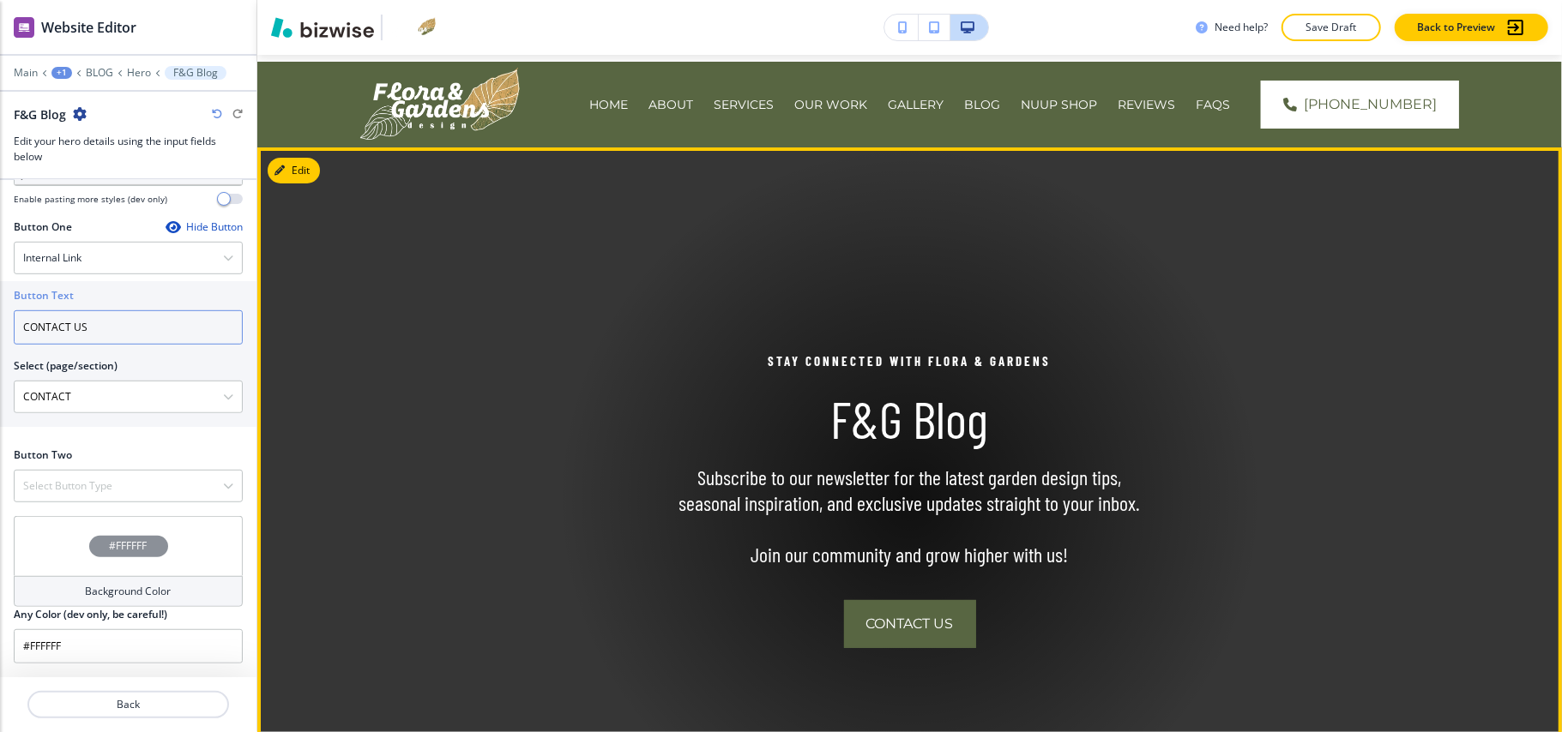
scroll to position [0, 0]
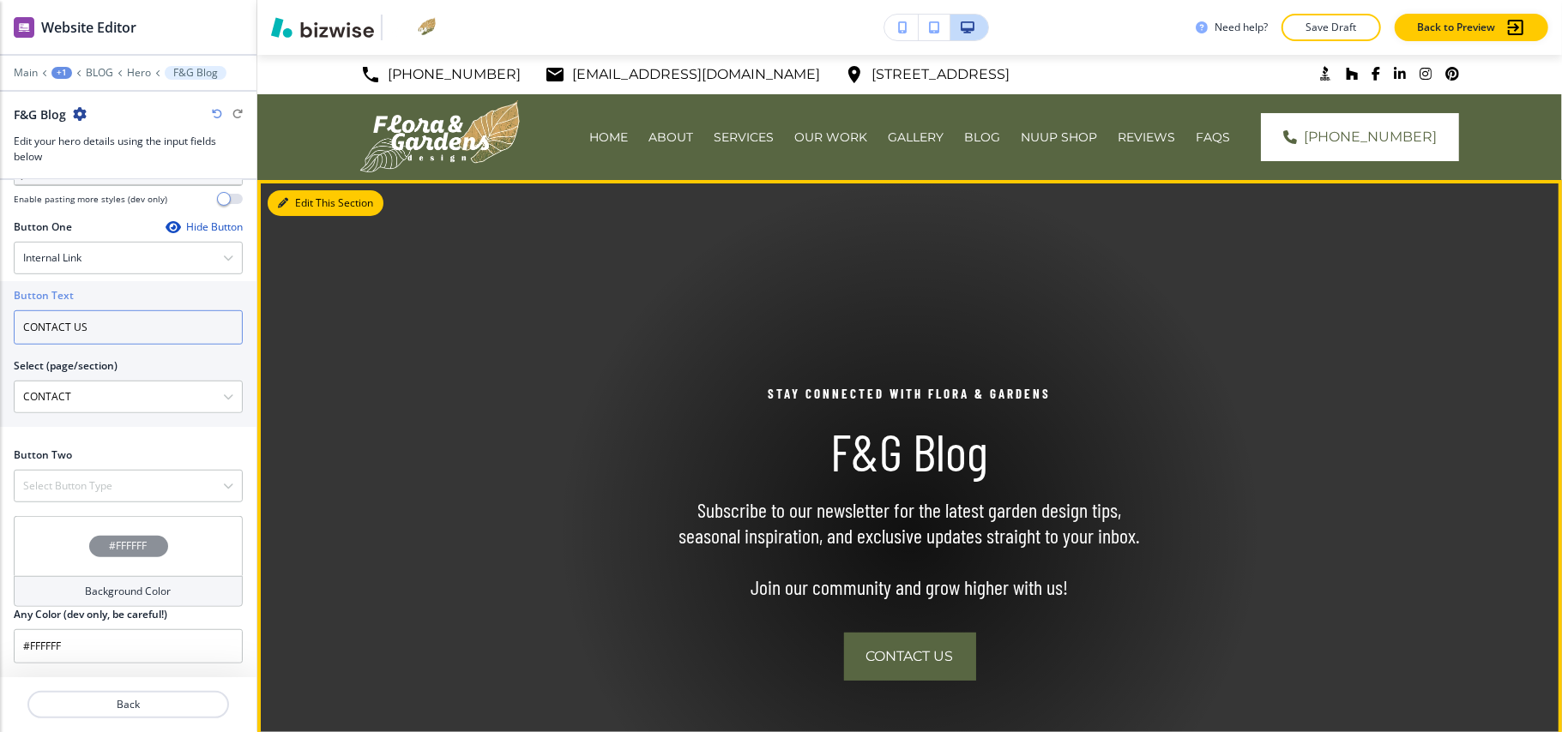
type input "CONTACT US"
click at [282, 202] on icon "button" at bounding box center [283, 203] width 10 height 10
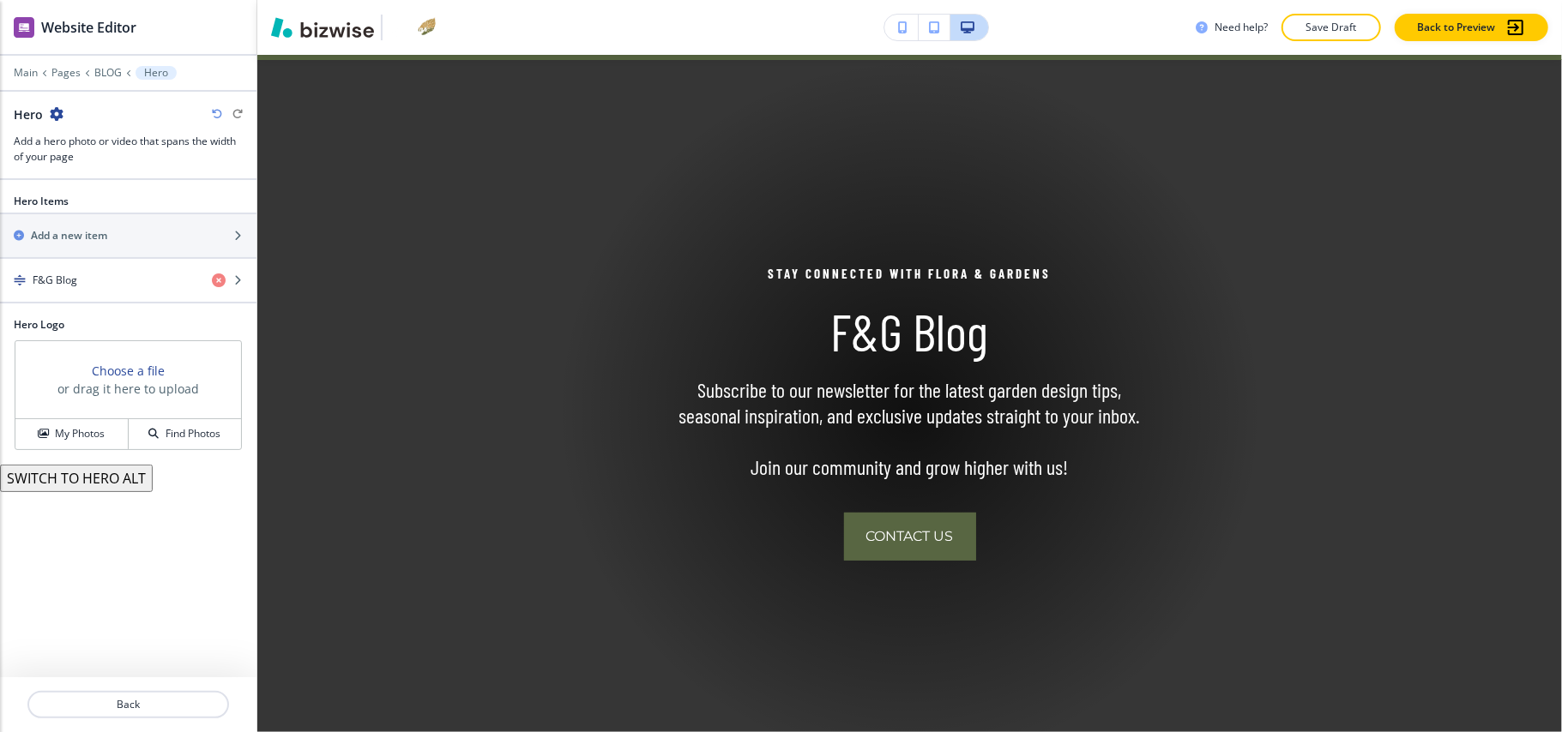
scroll to position [125, 0]
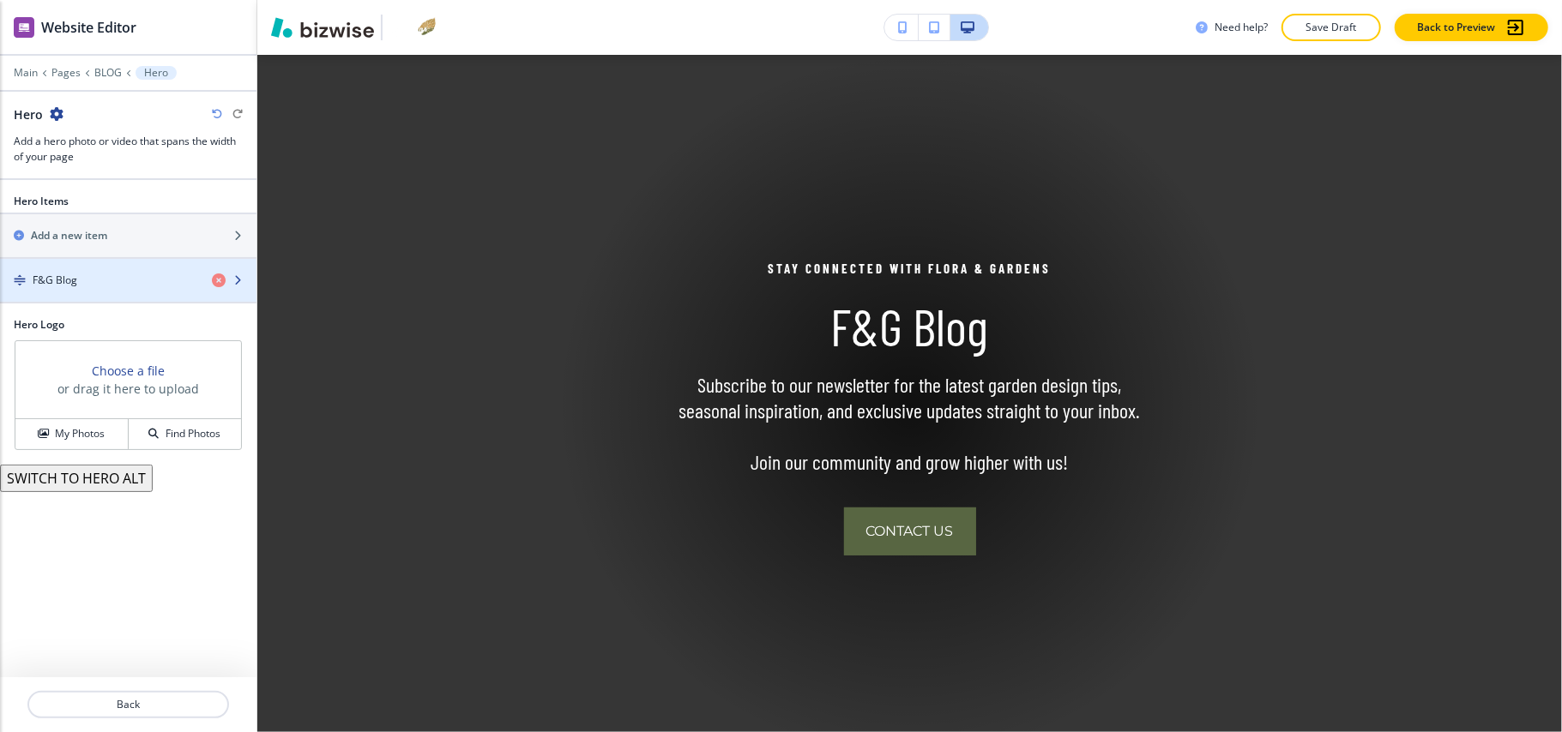
click at [114, 269] on div "button" at bounding box center [128, 266] width 256 height 14
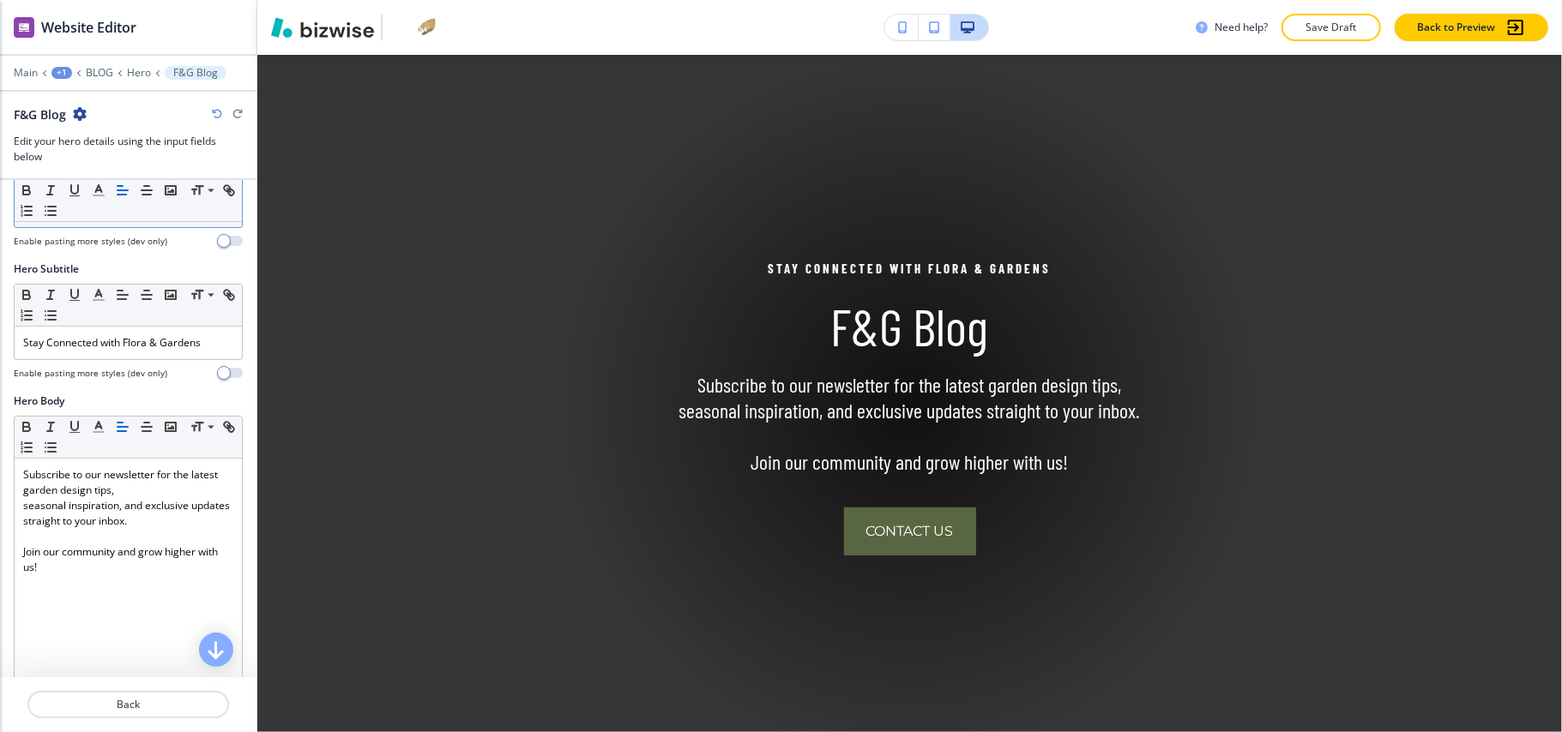
scroll to position [0, 0]
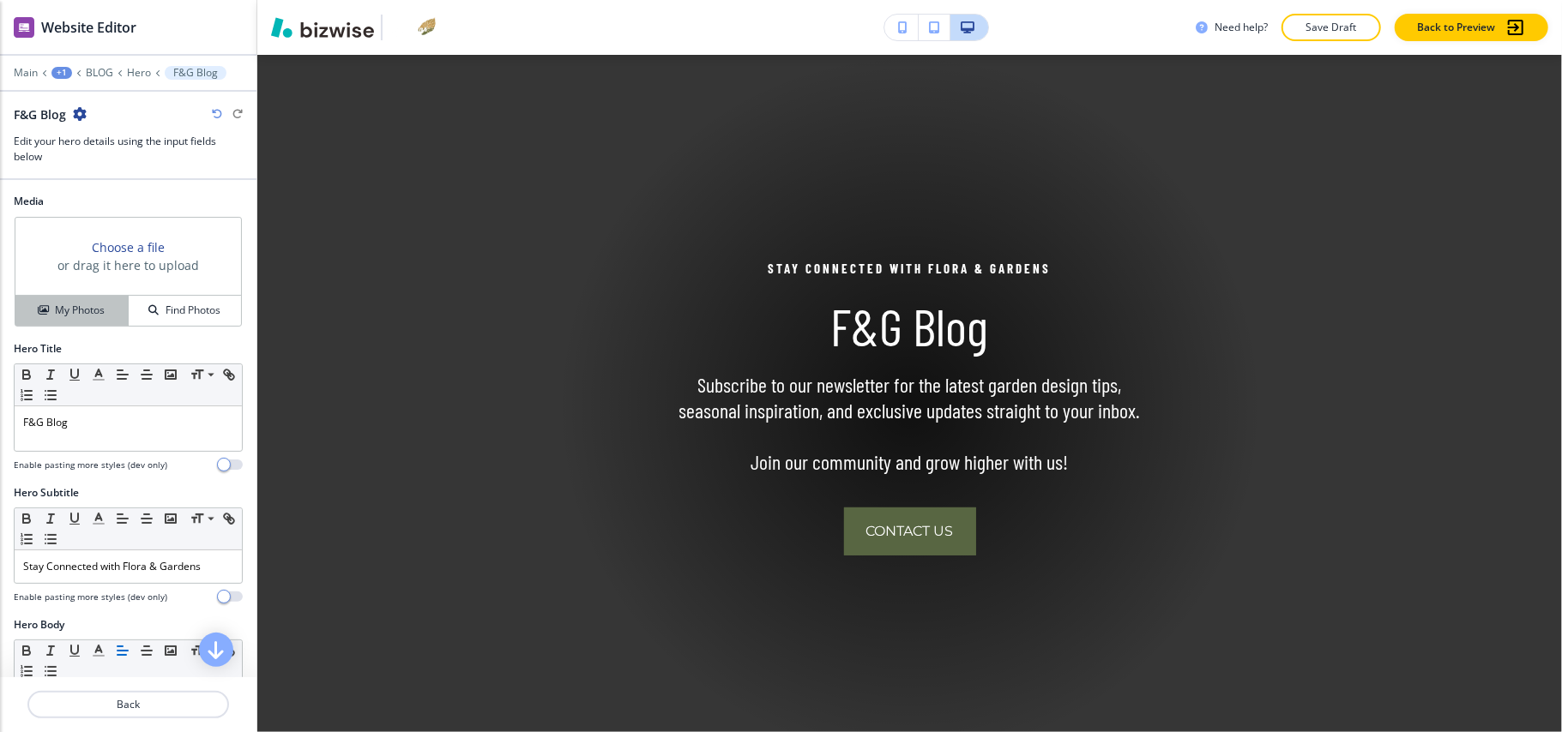
click at [45, 305] on div "My Photos" at bounding box center [71, 310] width 112 height 15
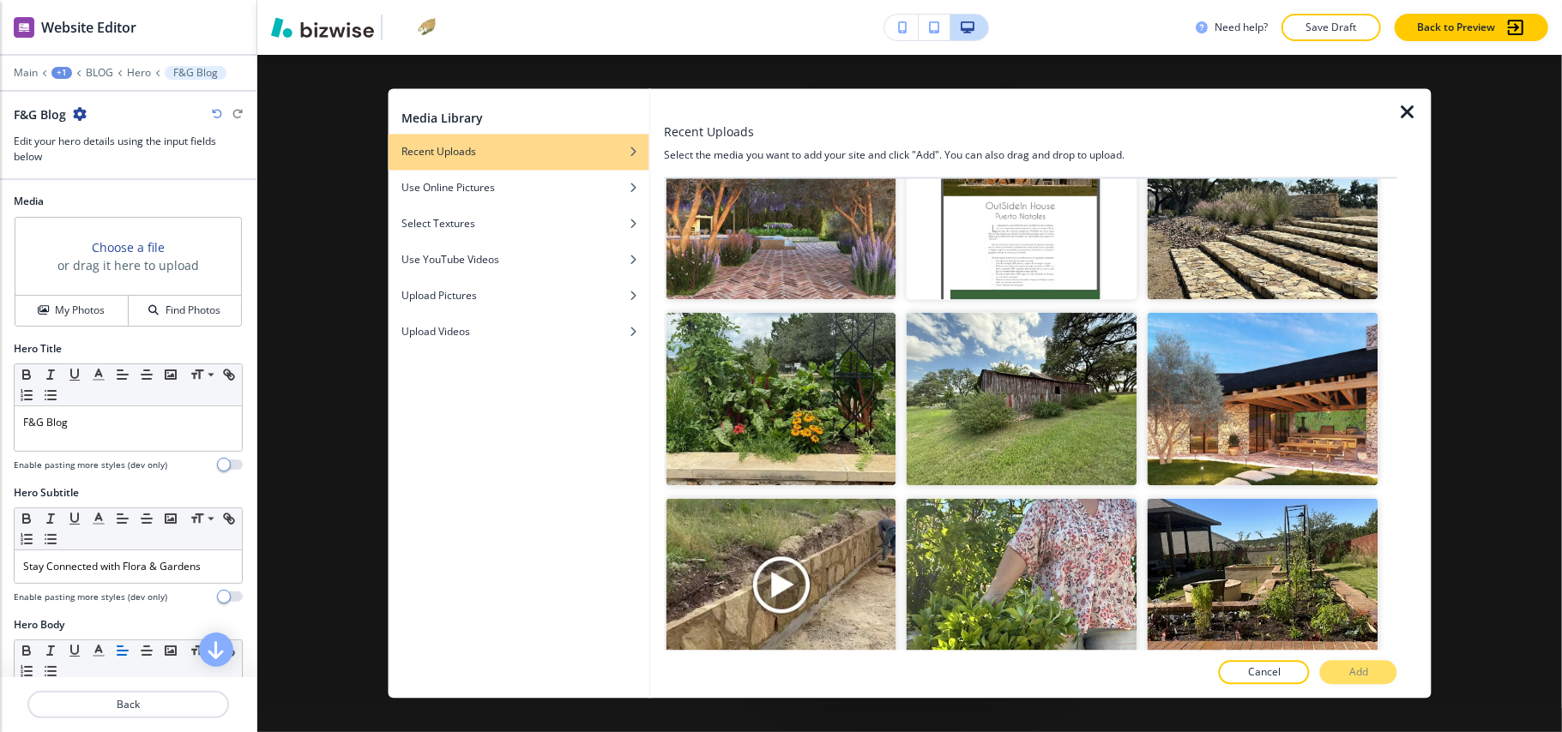
scroll to position [4005, 0]
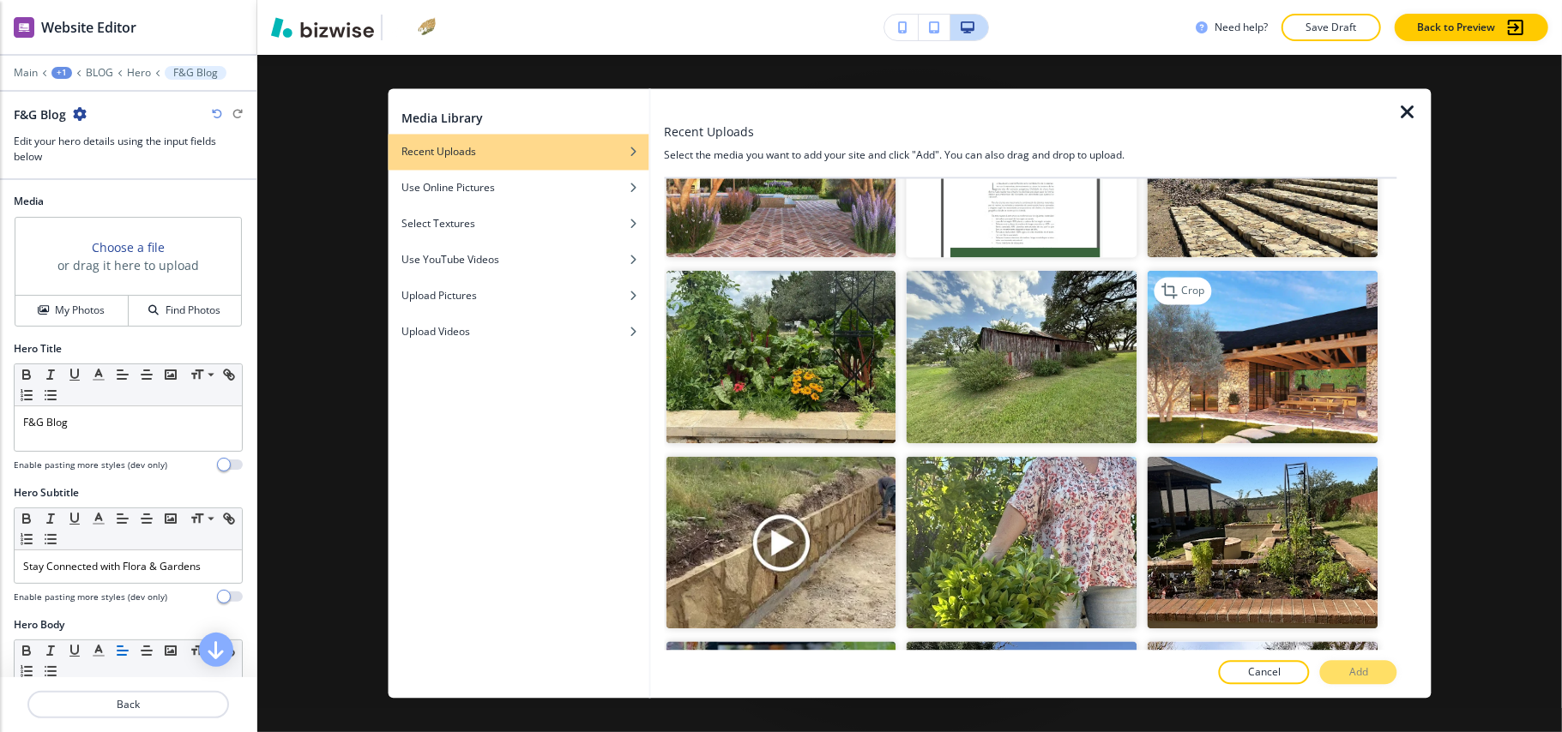
click at [1243, 306] on img "button" at bounding box center [1262, 357] width 231 height 173
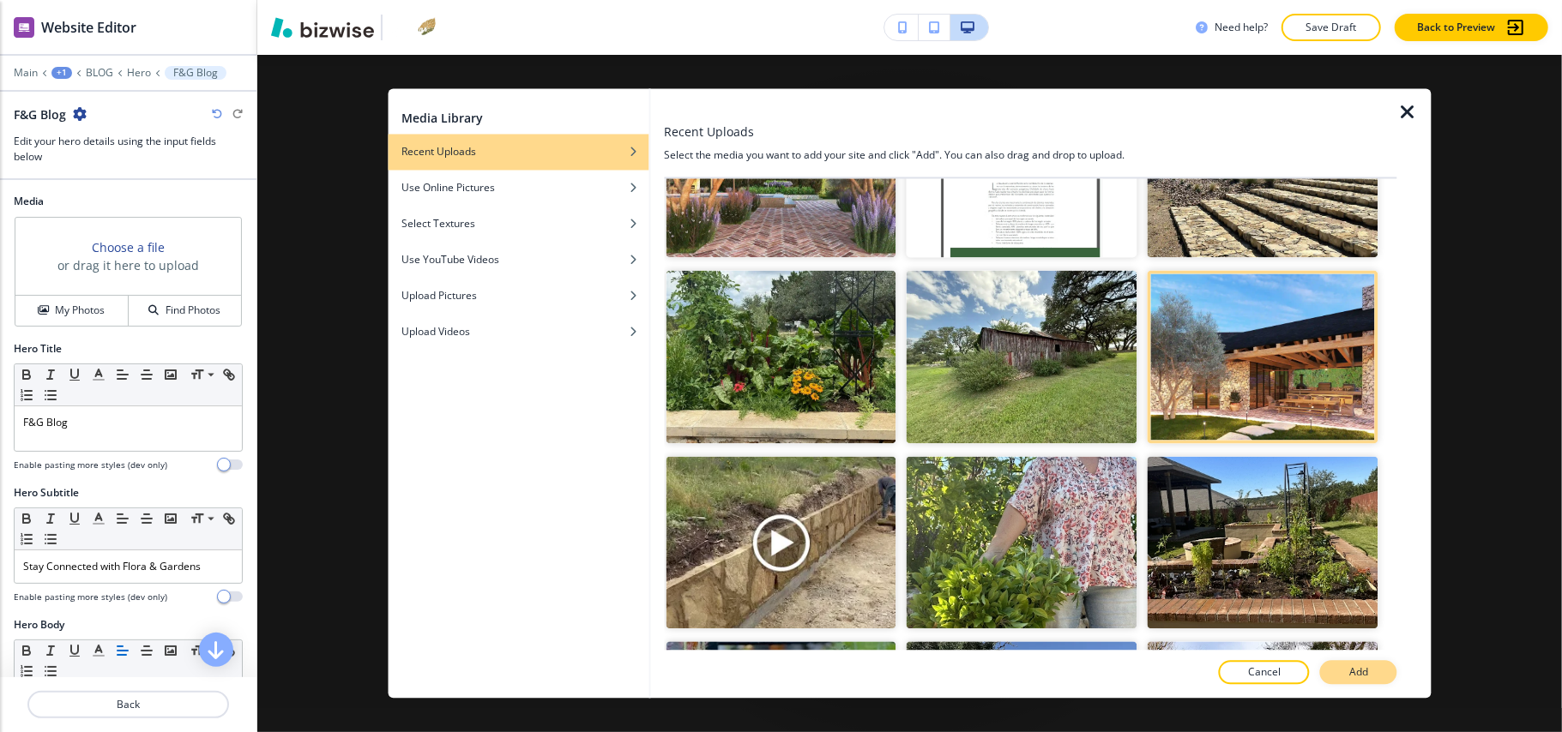
click at [1383, 669] on button "Add" at bounding box center [1358, 673] width 77 height 24
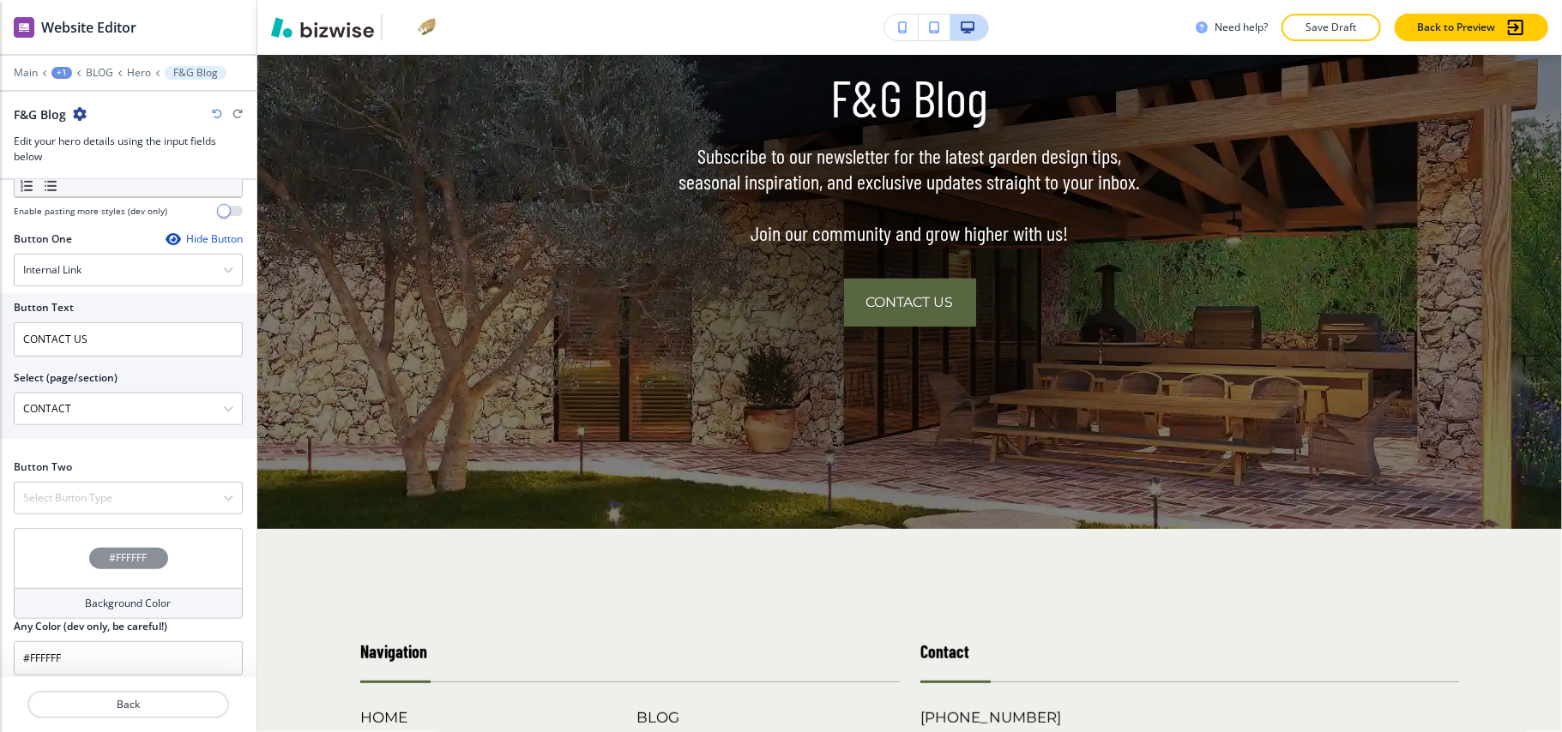
scroll to position [727, 0]
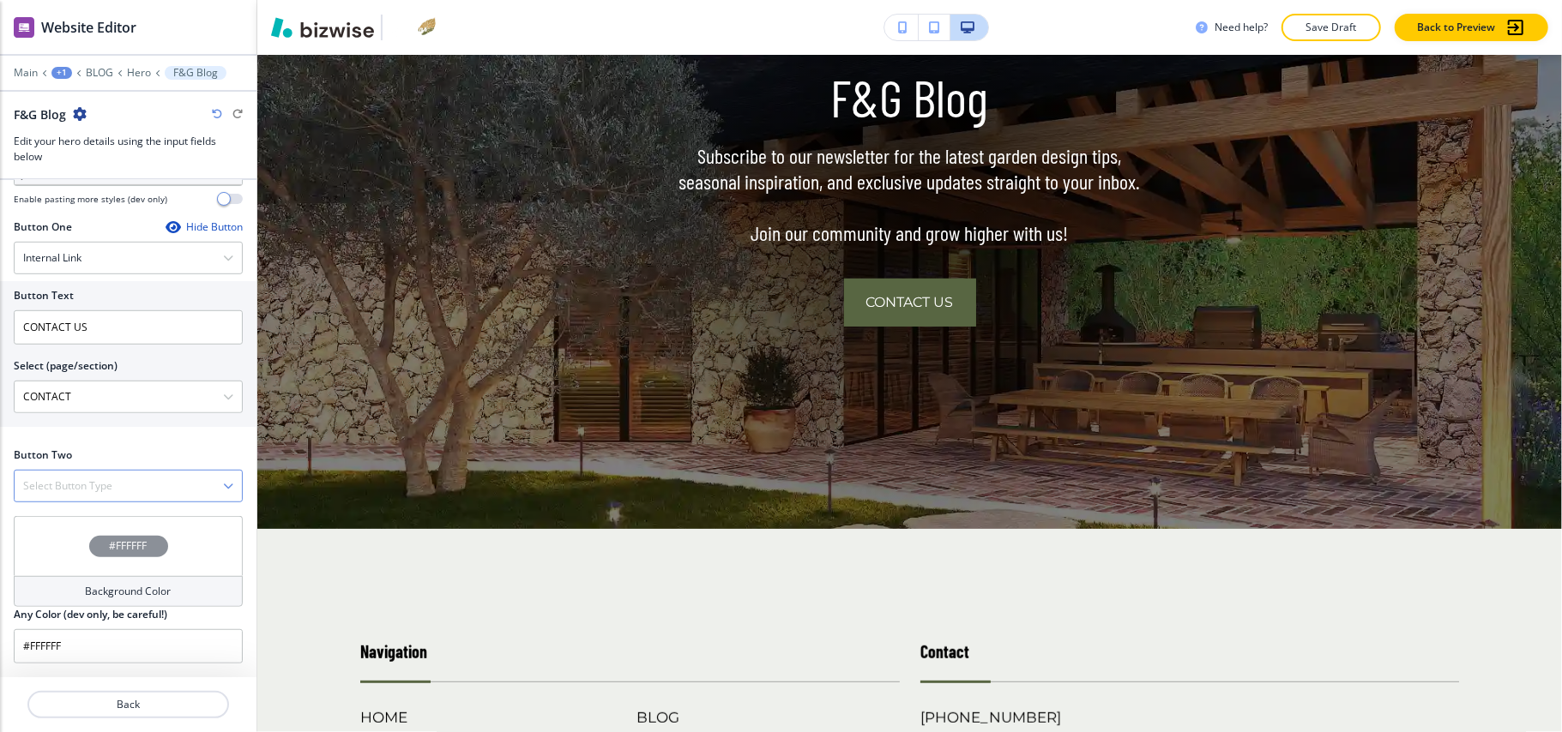
click at [77, 482] on h4 "Select Button Type" at bounding box center [67, 486] width 89 height 15
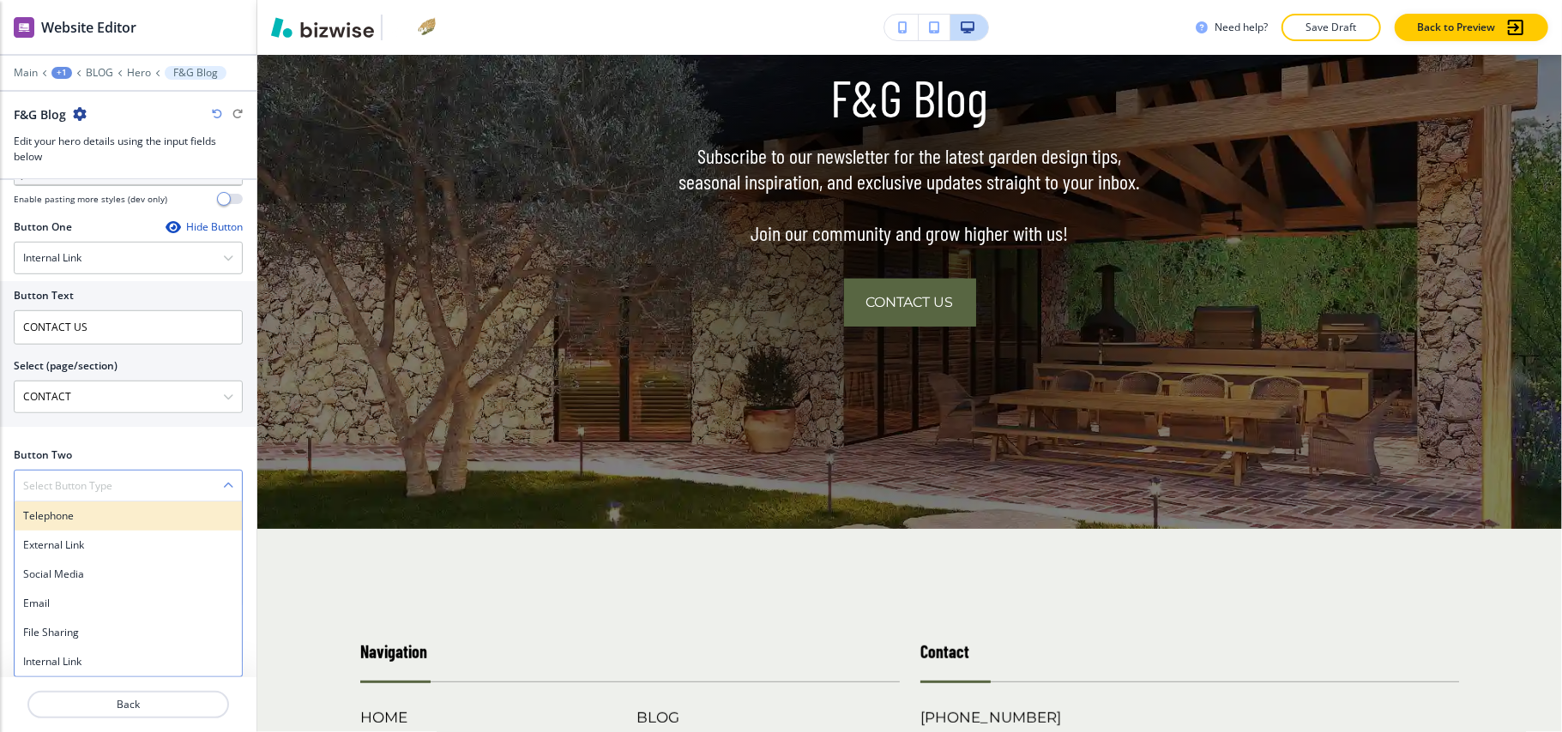
click at [74, 509] on h4 "Telephone" at bounding box center [128, 516] width 210 height 15
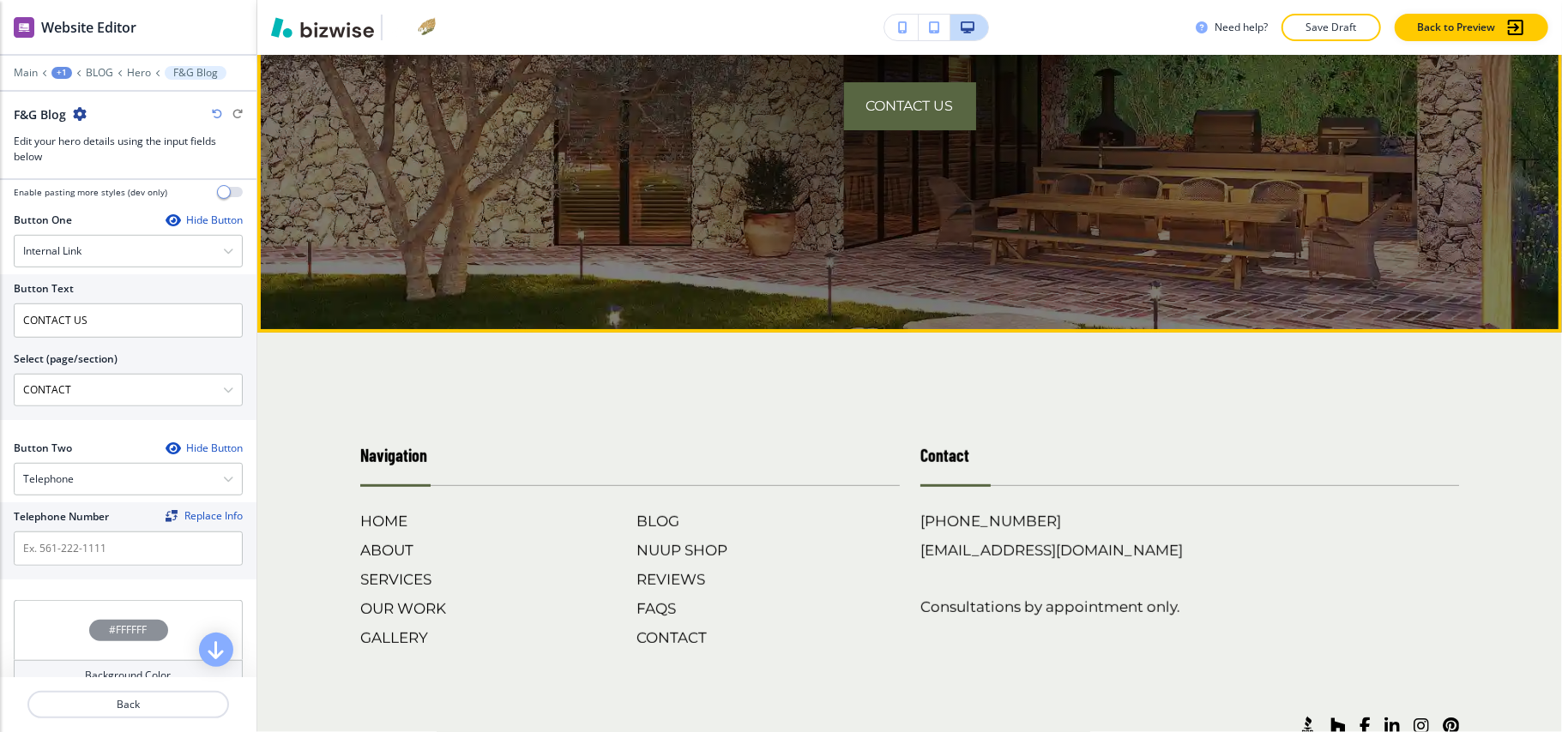
scroll to position [697, 0]
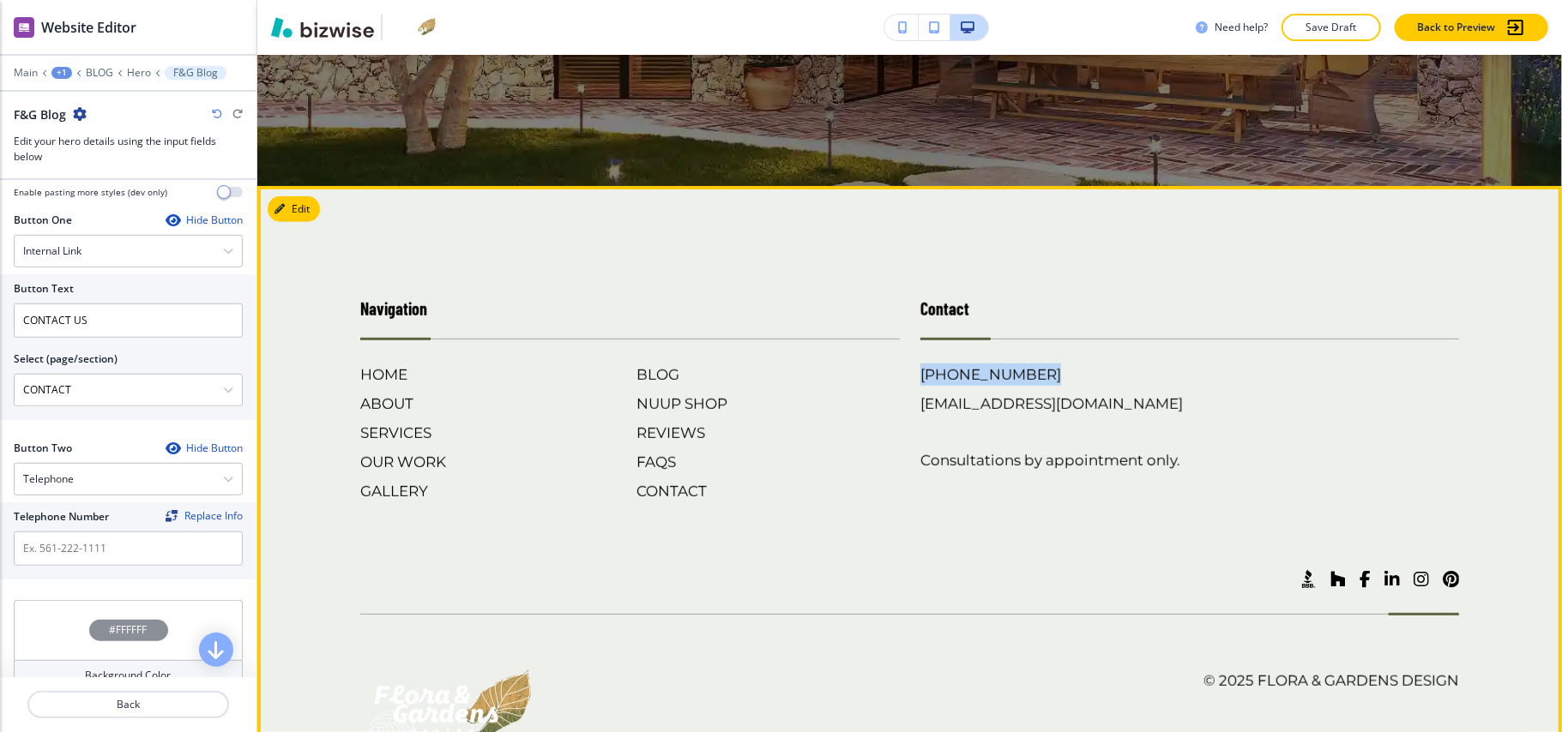
drag, startPoint x: 969, startPoint y: 378, endPoint x: 906, endPoint y: 378, distance: 63.5
click at [906, 378] on div "Contact [PHONE_NUMBER] [EMAIL_ADDRESS][DOMAIN_NAME] Consultations by appointmen…" at bounding box center [1180, 382] width 560 height 241
copy h6 "[PHONE_NUMBER]"
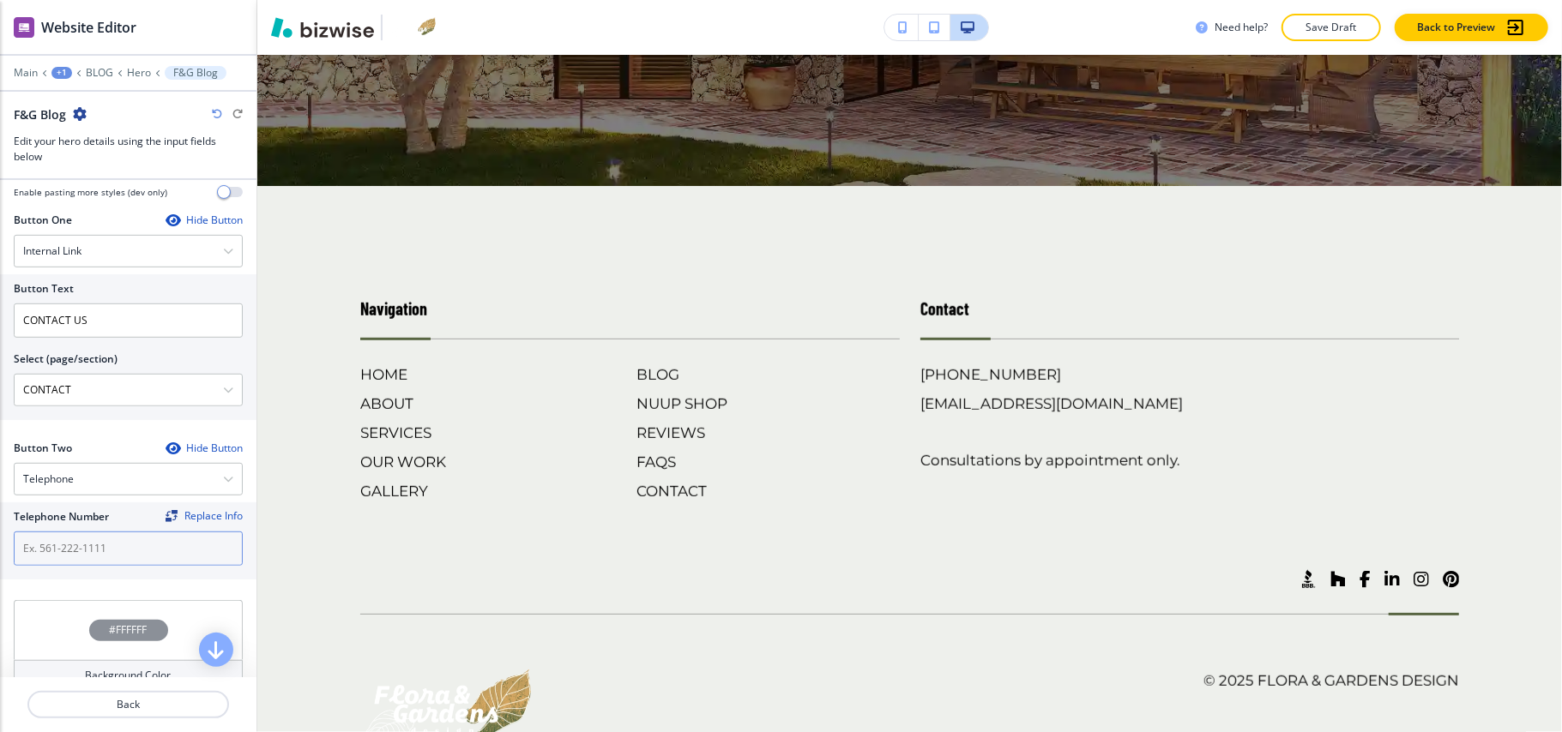
click at [113, 563] on input "text" at bounding box center [128, 549] width 229 height 34
paste input "[PHONE_NUMBER]"
type input "[PHONE_NUMBER]"
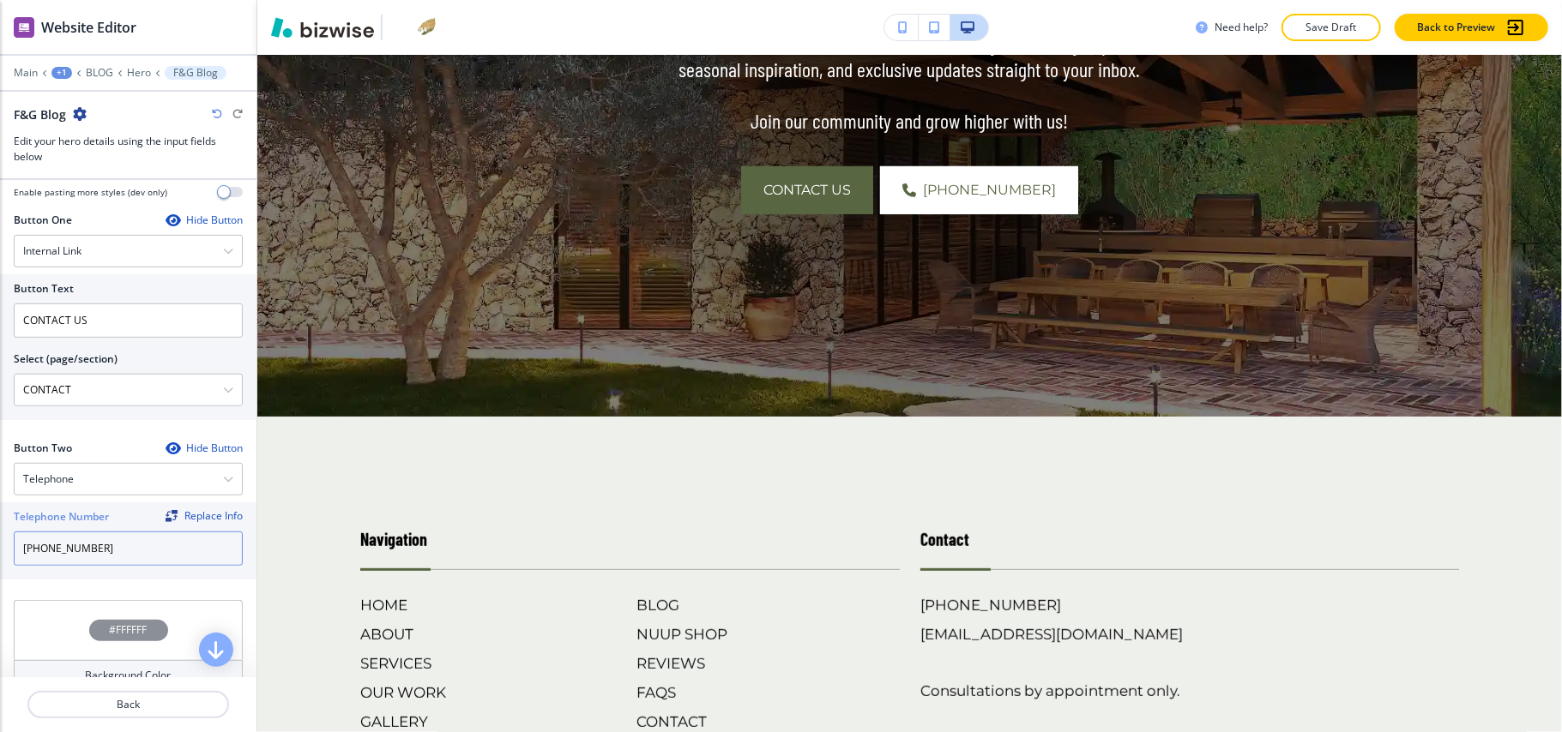
scroll to position [468, 0]
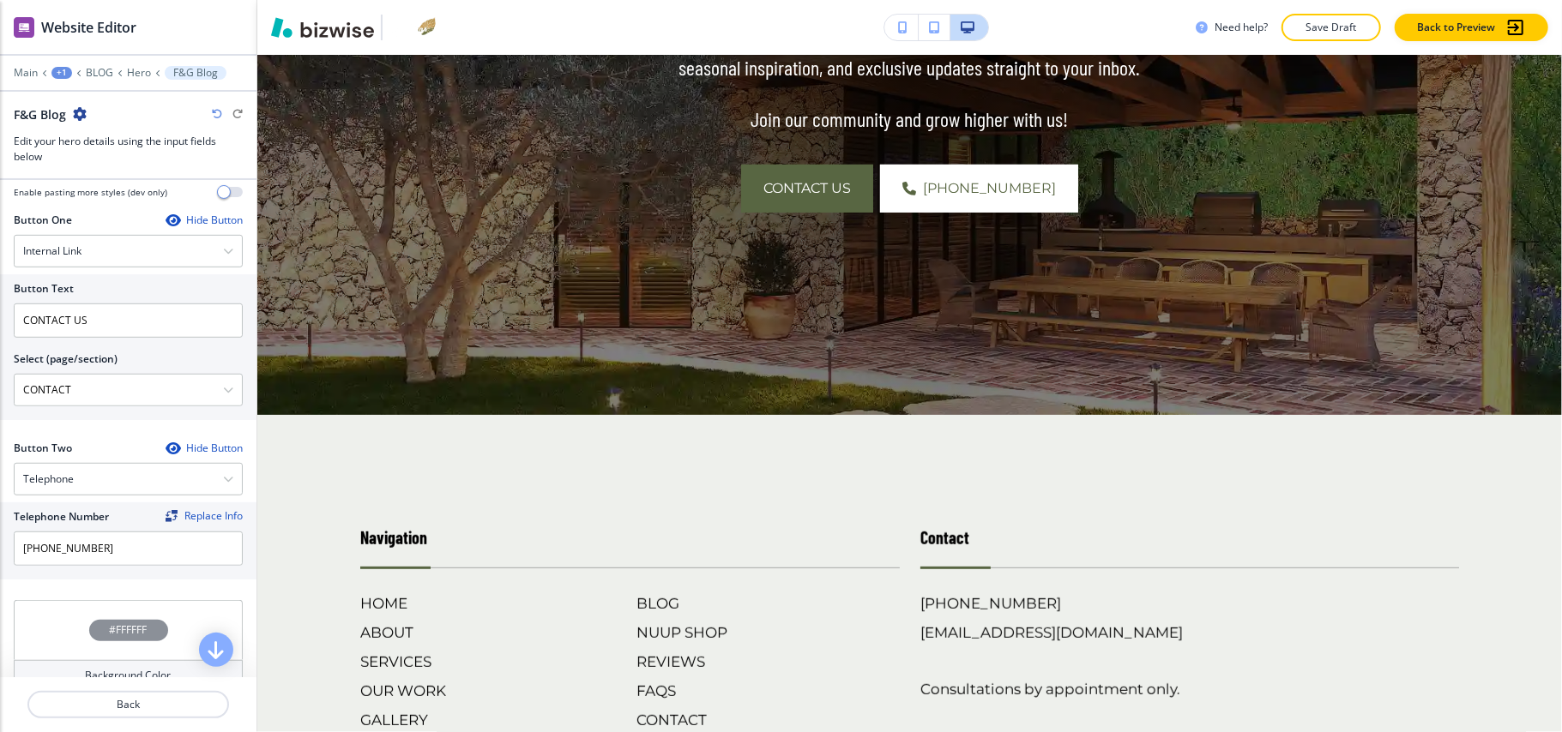
click at [41, 70] on icon at bounding box center [44, 72] width 7 height 7
click at [63, 69] on div "+1" at bounding box center [61, 73] width 21 height 12
click at [99, 73] on p "BLOG" at bounding box center [99, 73] width 27 height 12
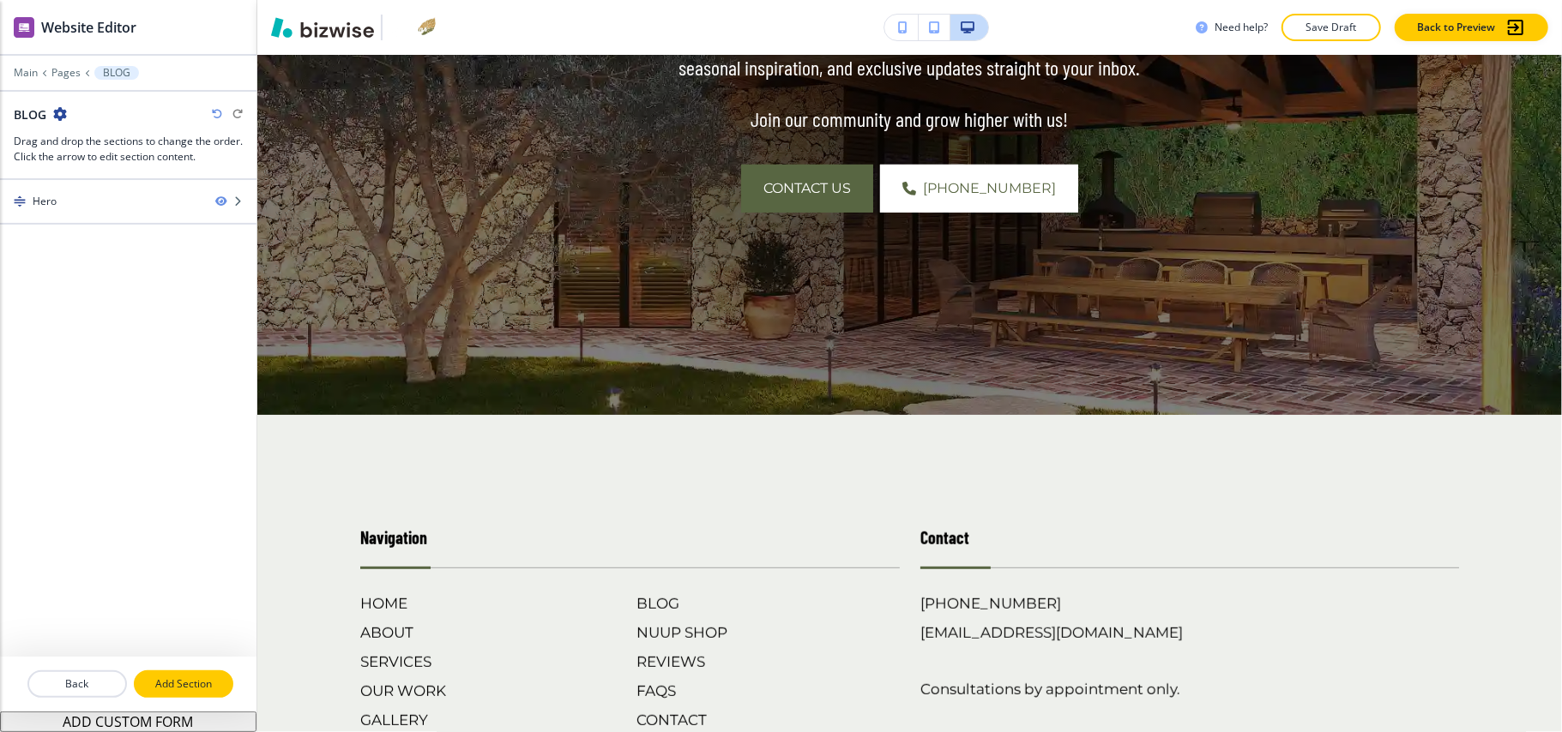
click at [192, 688] on p "Add Section" at bounding box center [183, 684] width 96 height 15
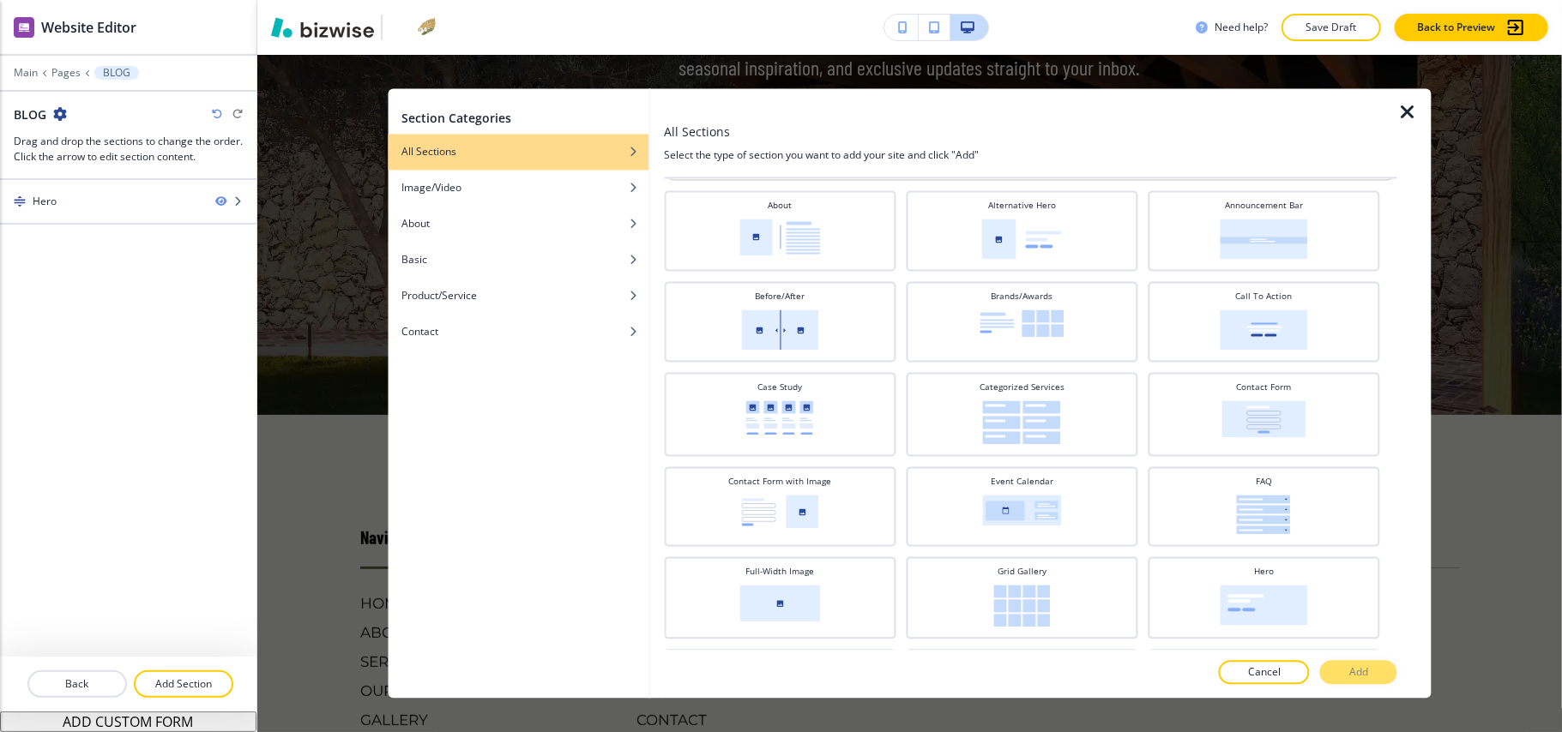
scroll to position [0, 0]
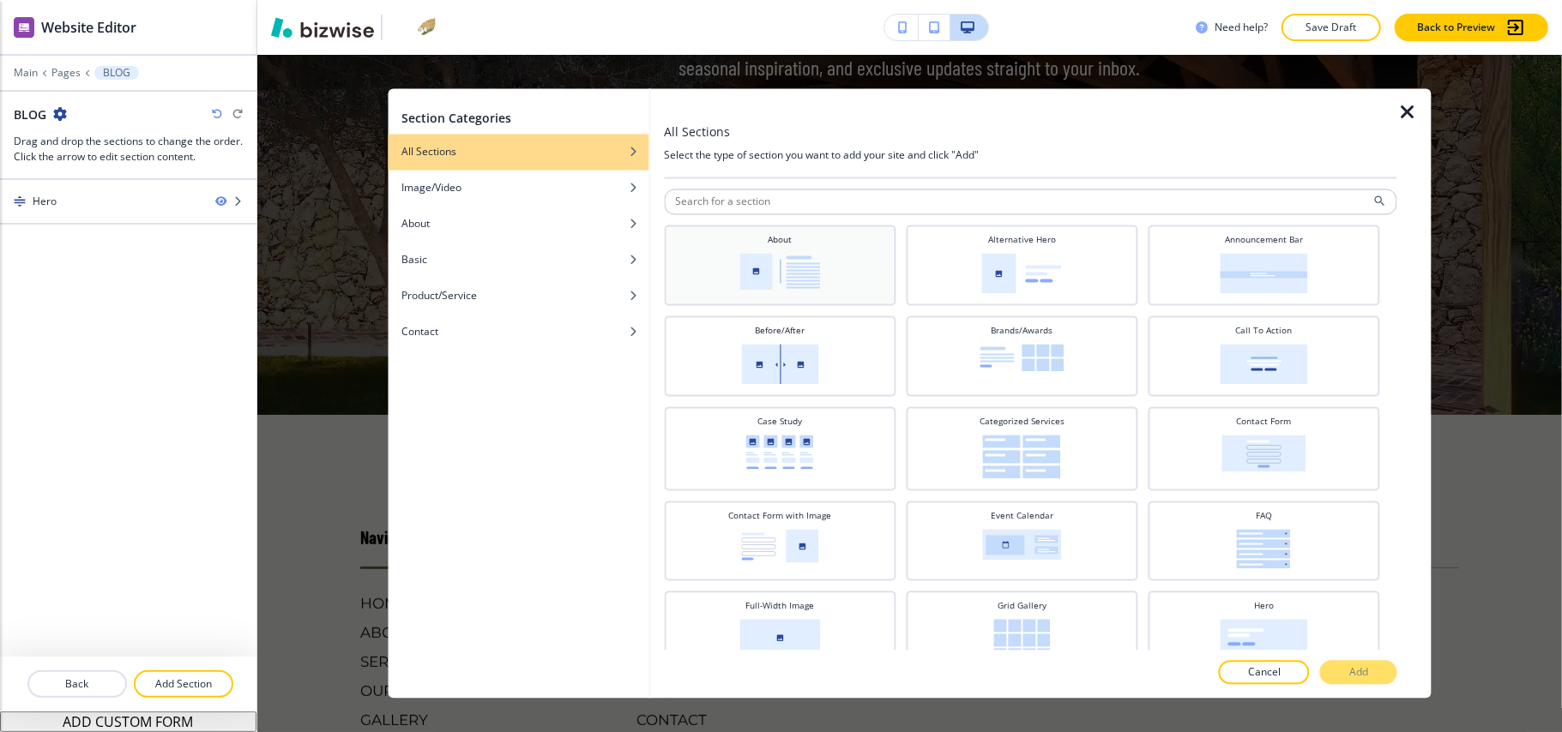
click at [772, 258] on img at bounding box center [779, 272] width 81 height 37
click at [1363, 674] on p "Add" at bounding box center [1358, 672] width 19 height 15
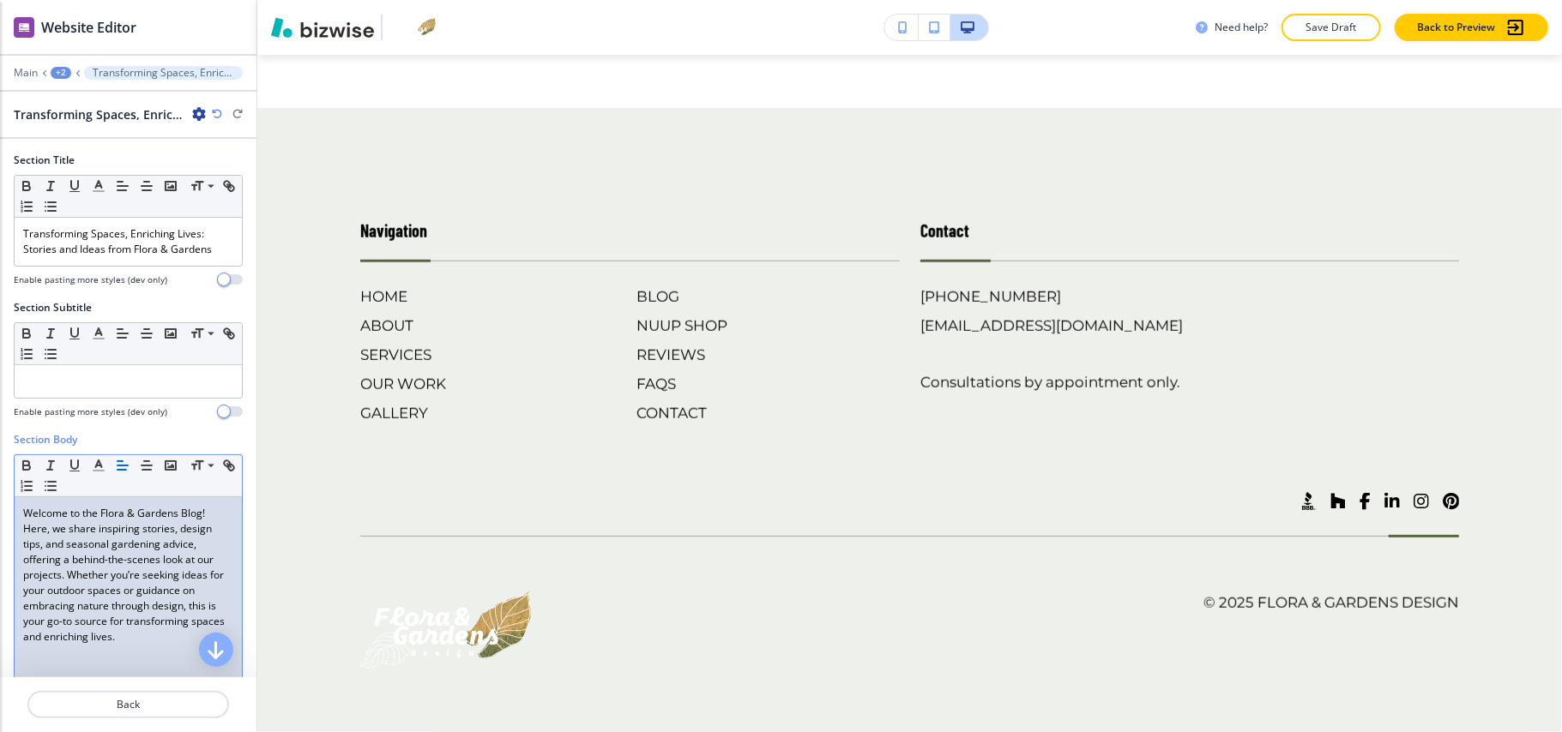
scroll to position [410, 0]
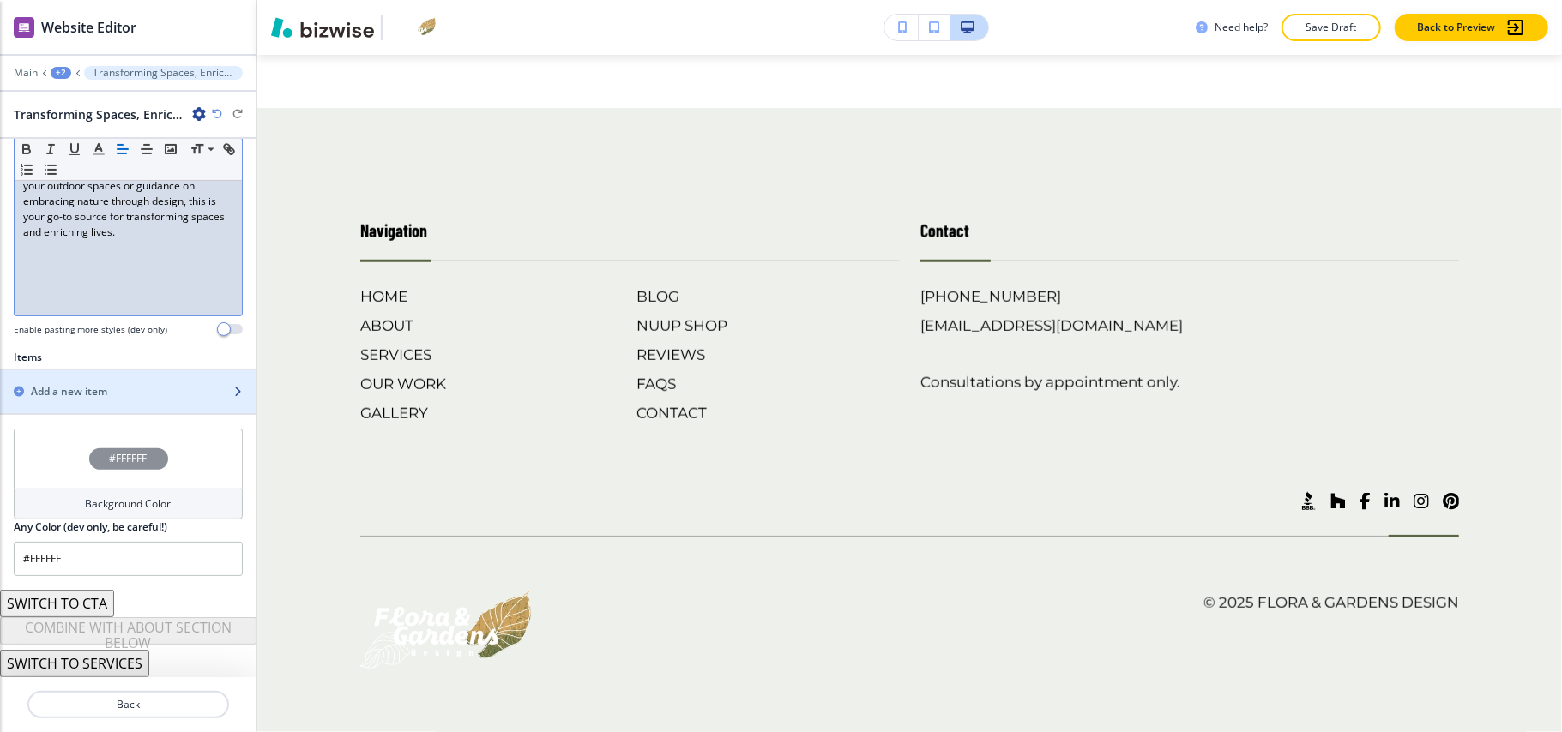
click at [111, 391] on div "Add a new item" at bounding box center [109, 391] width 219 height 15
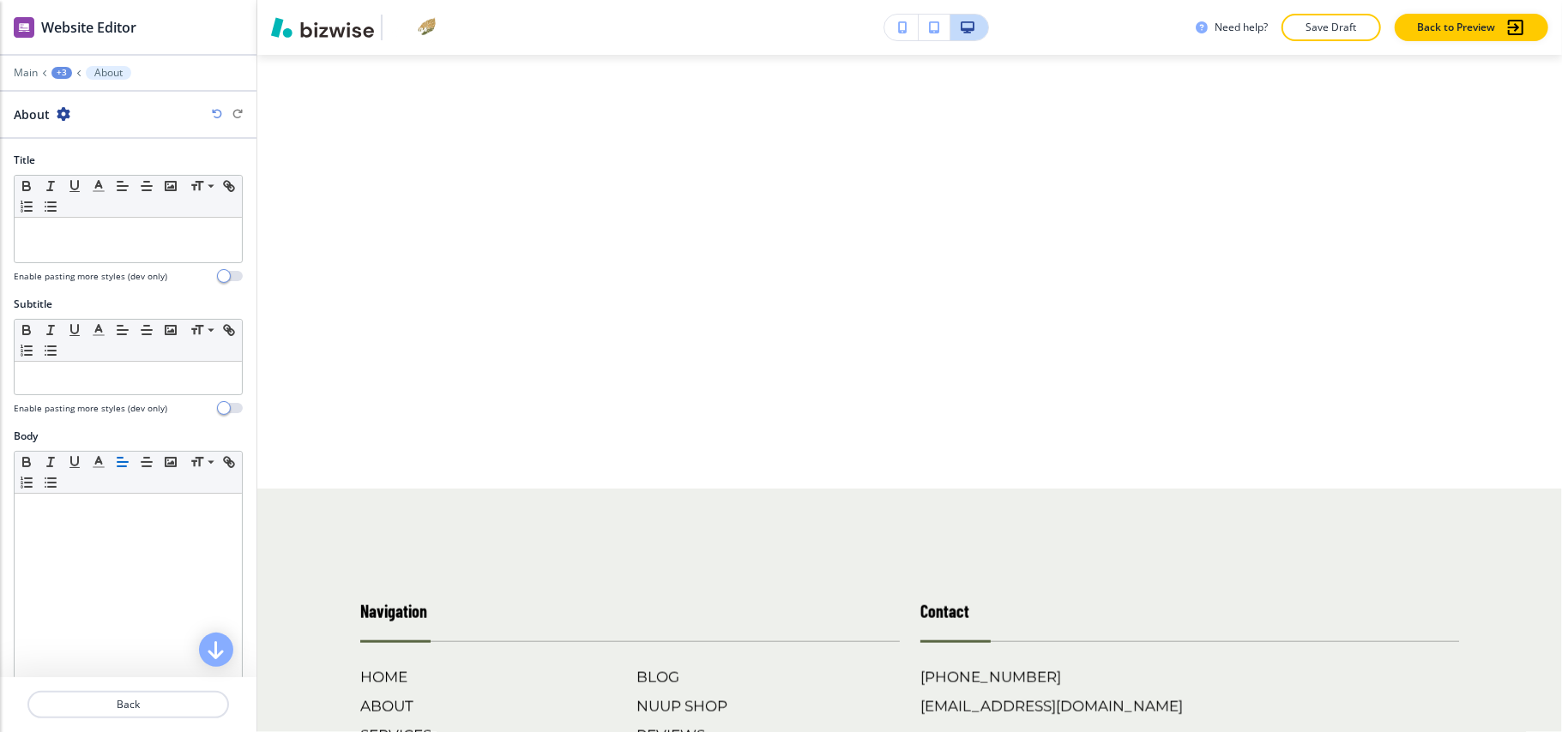
scroll to position [1079, 0]
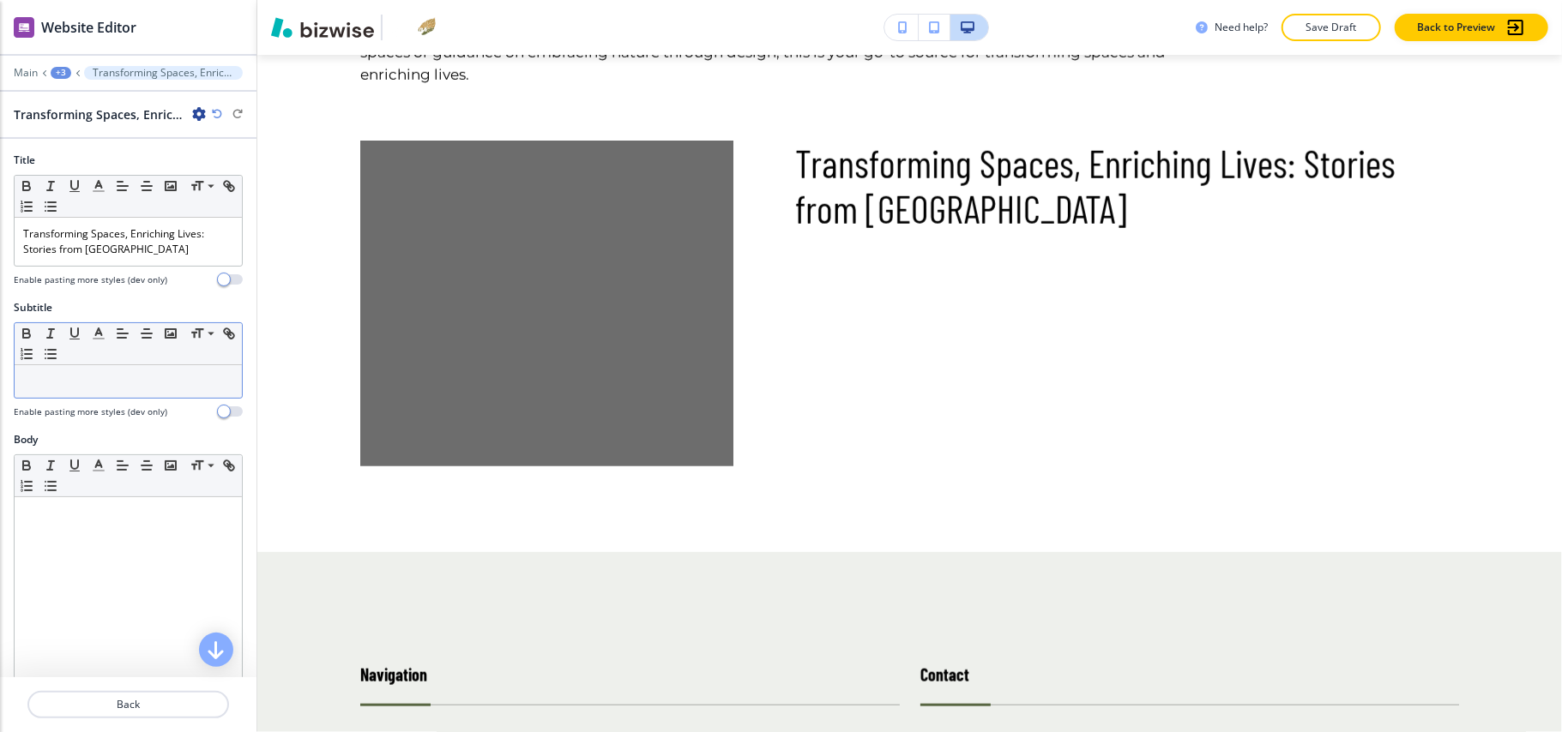
drag, startPoint x: 86, startPoint y: 408, endPoint x: 50, endPoint y: 375, distance: 49.1
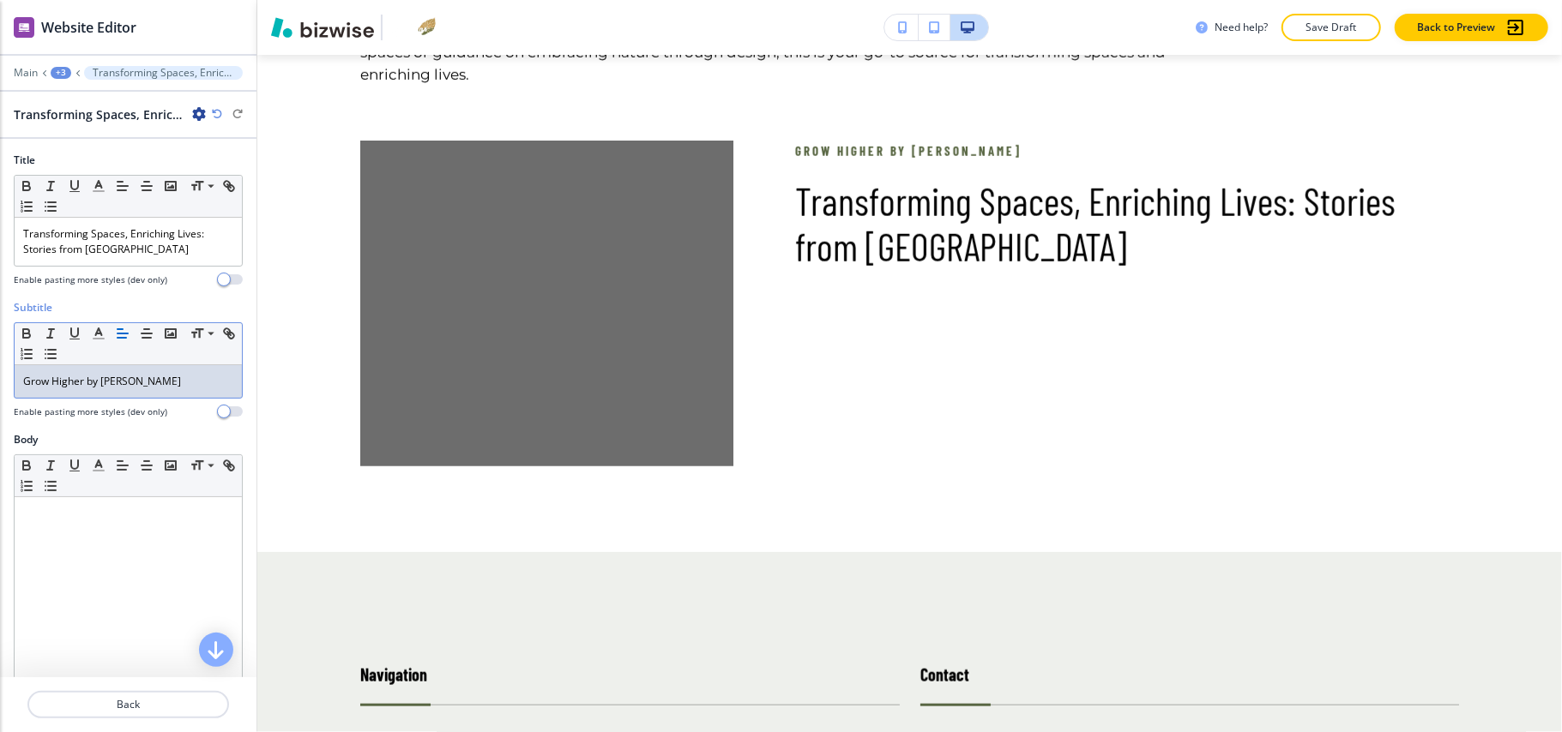
scroll to position [447, 0]
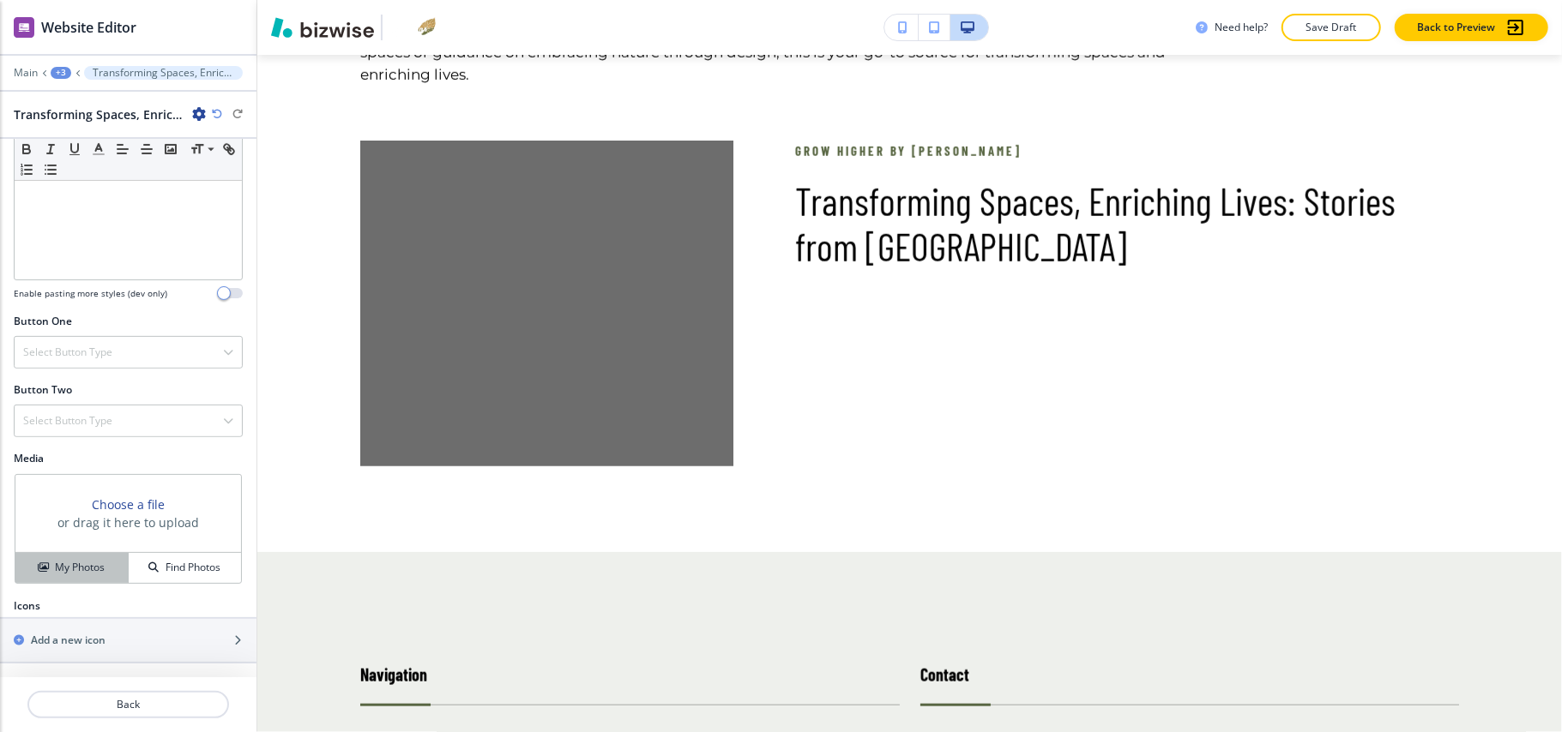
click at [87, 577] on button "My Photos" at bounding box center [71, 568] width 113 height 30
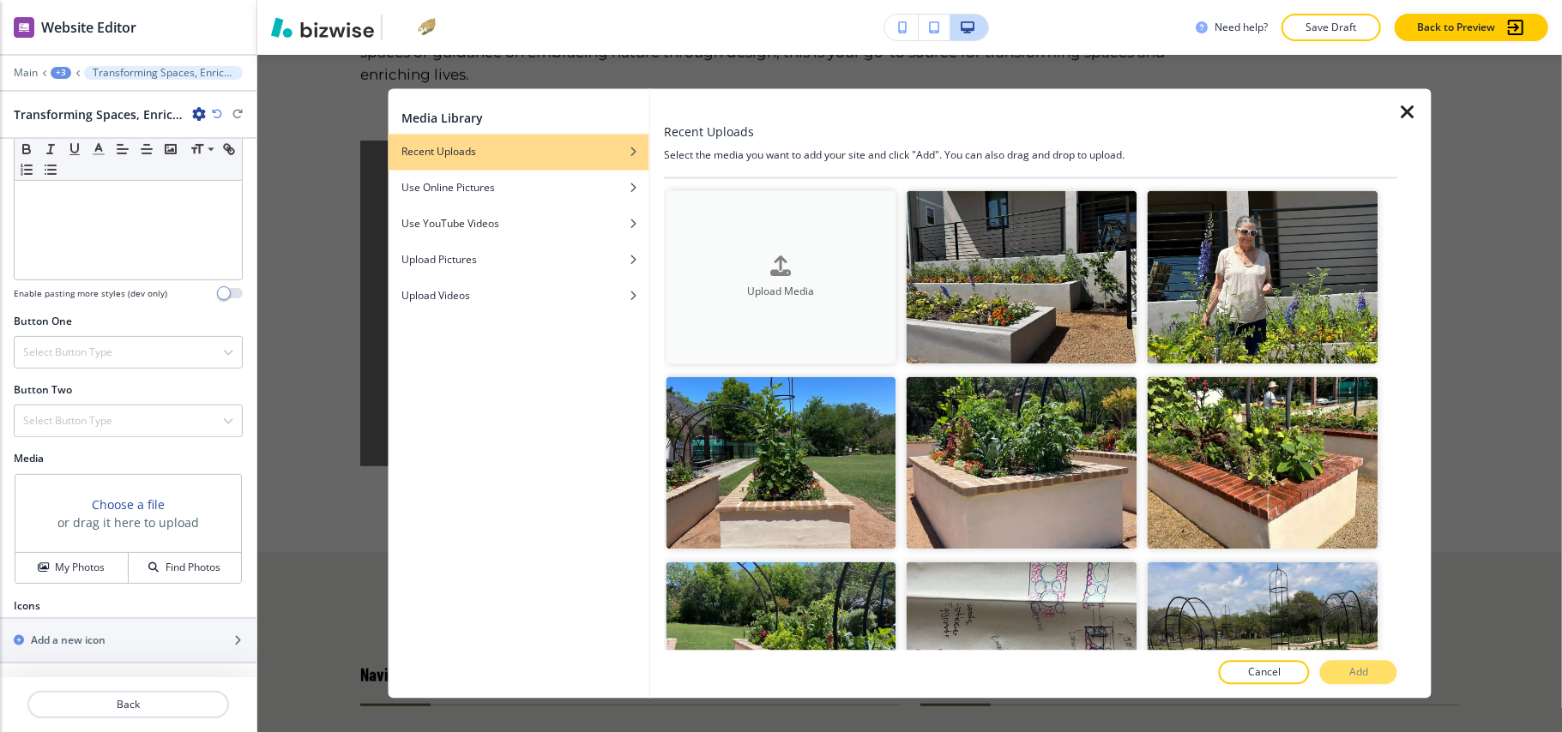
click at [776, 268] on icon "button" at bounding box center [781, 266] width 21 height 21
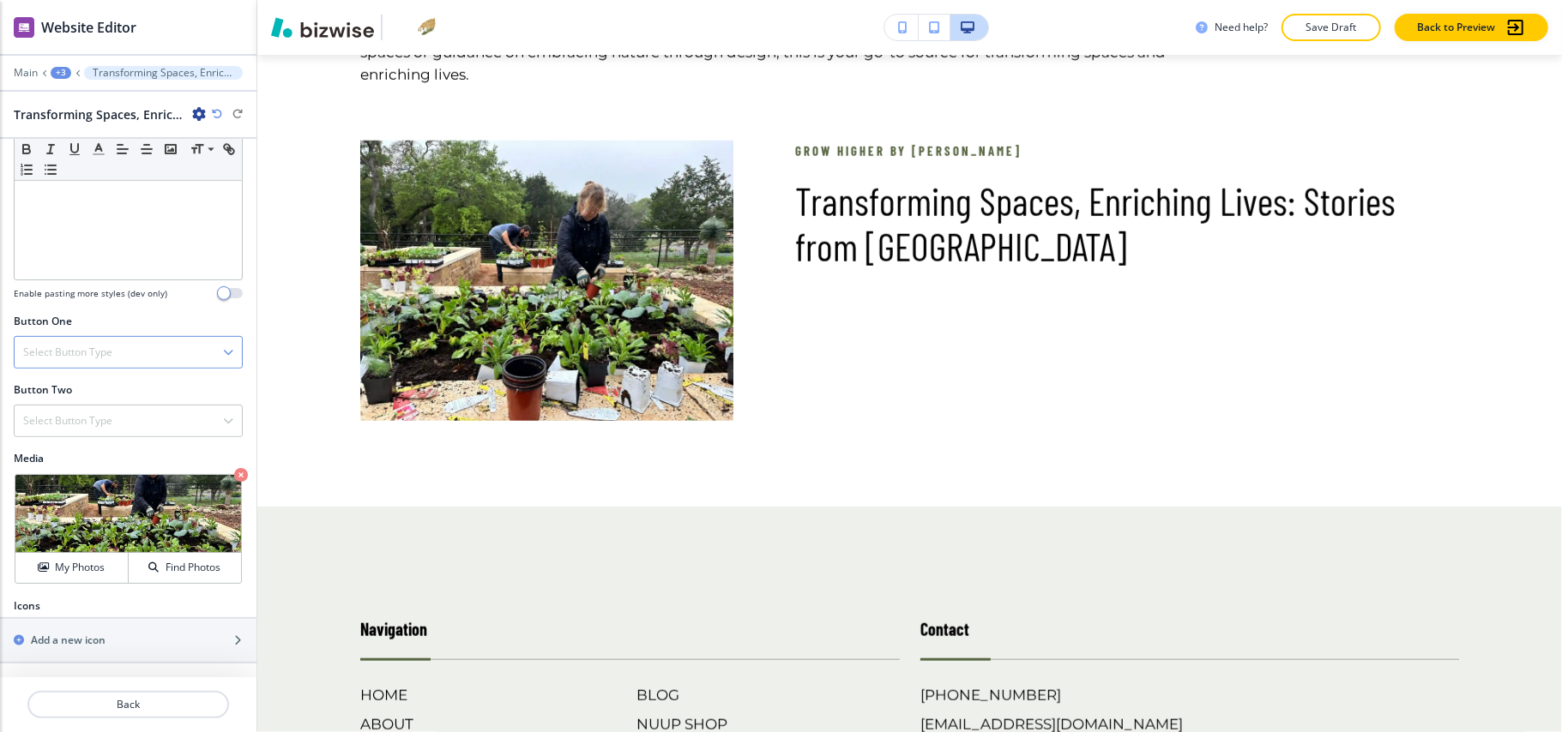
click at [106, 336] on div "Select Button Type Telephone External Link Social Media Email File Sharing Inte…" at bounding box center [128, 352] width 229 height 33
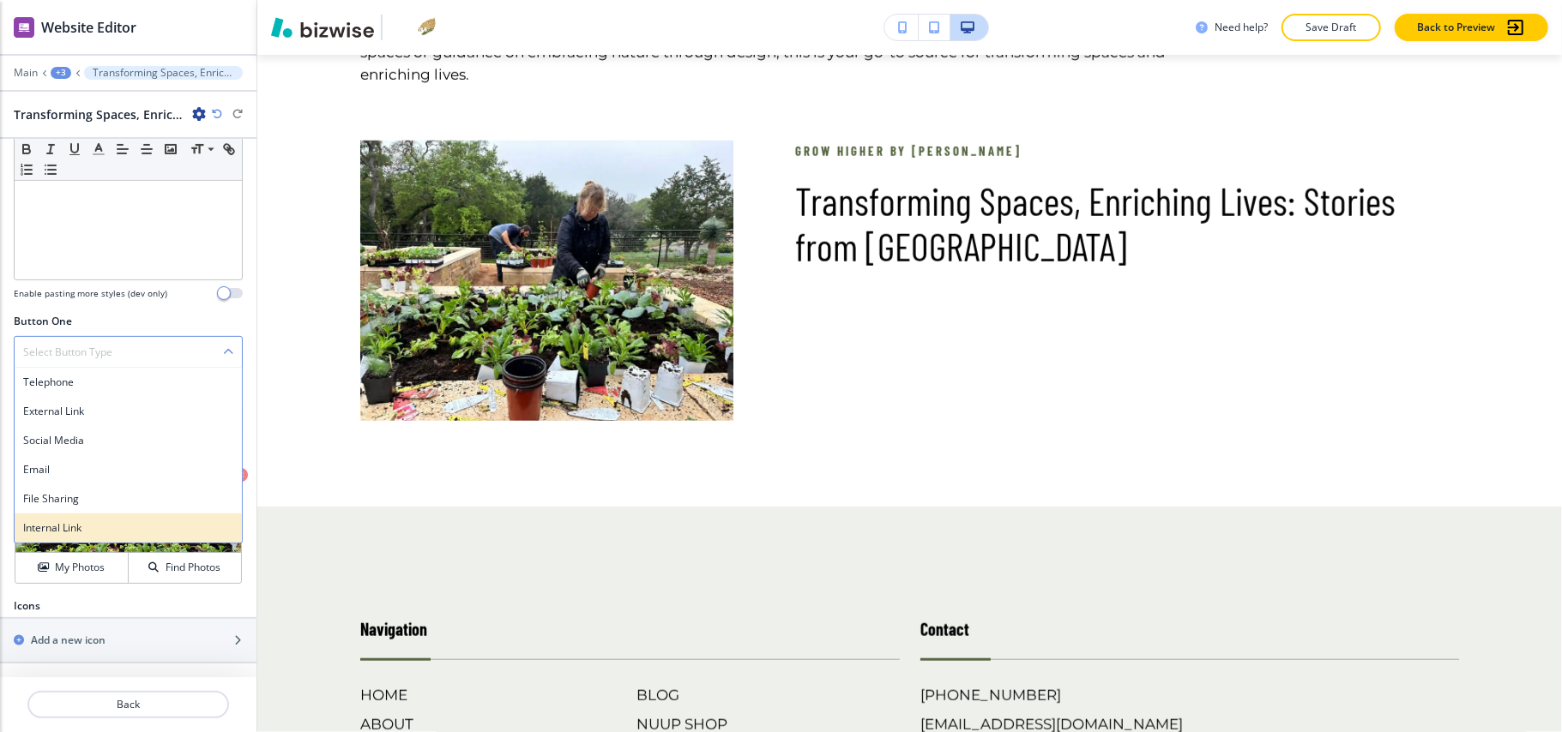
click at [86, 522] on h4 "Internal Link" at bounding box center [128, 528] width 210 height 15
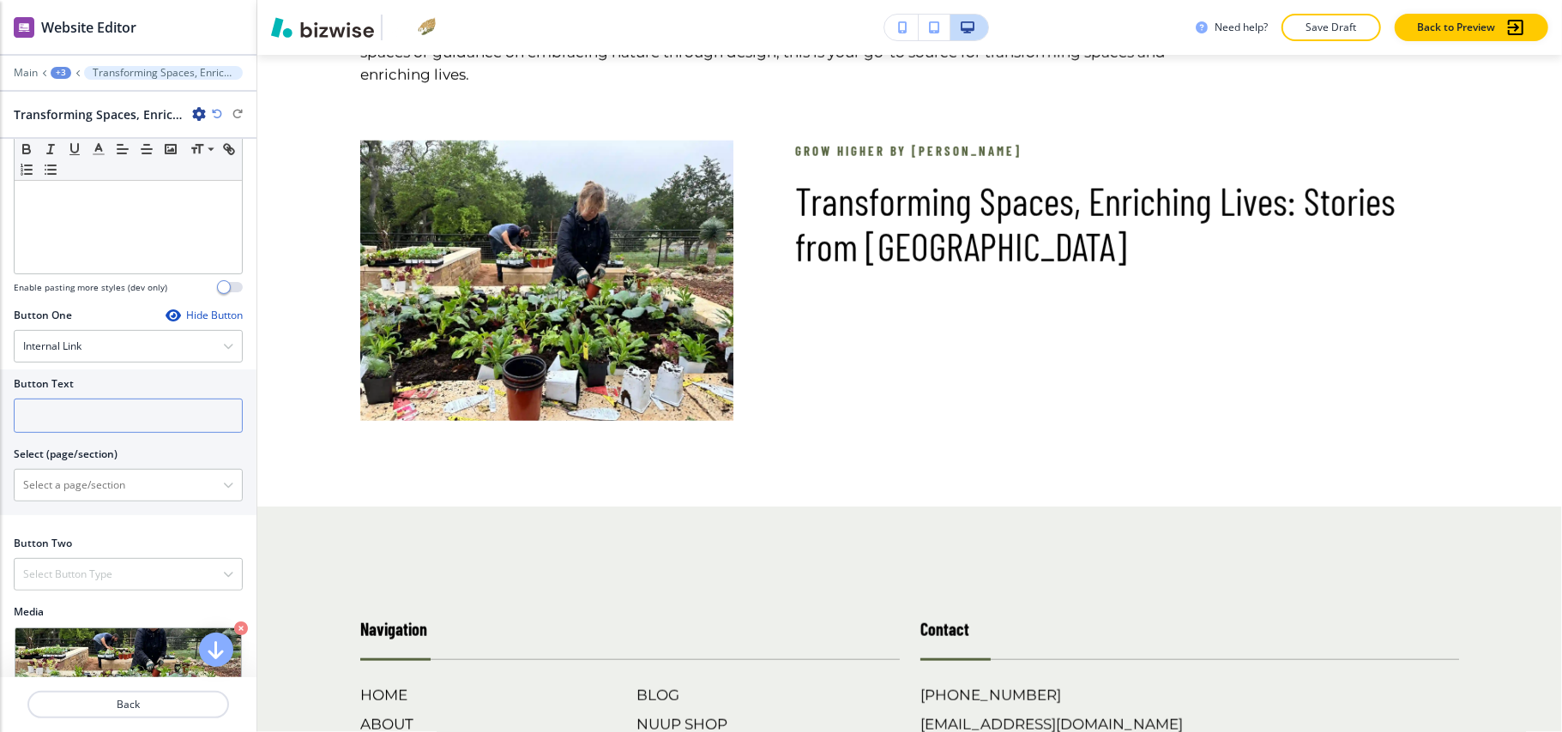
click at [76, 426] on input "text" at bounding box center [128, 416] width 229 height 34
paste input "Read more"
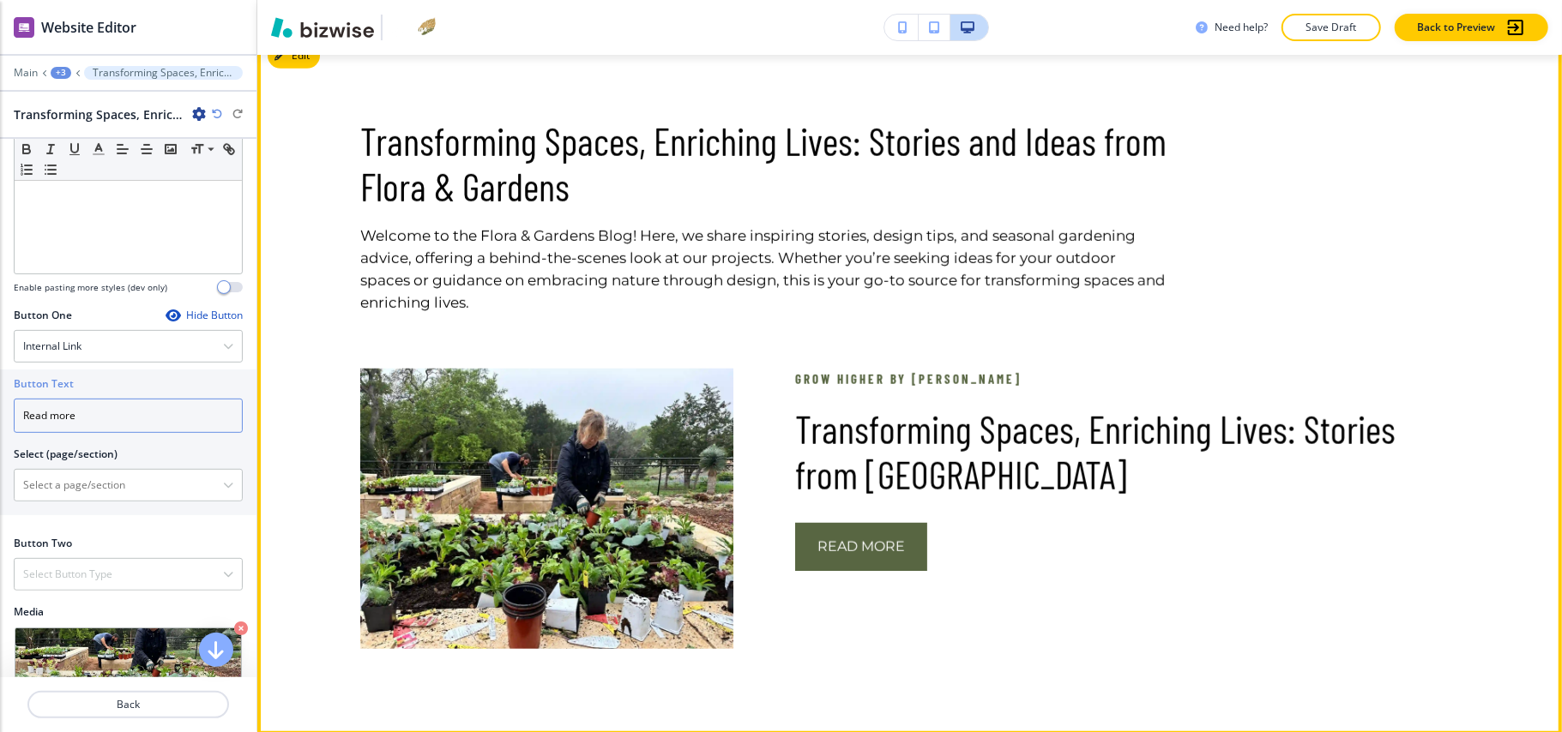
scroll to position [1194, 0]
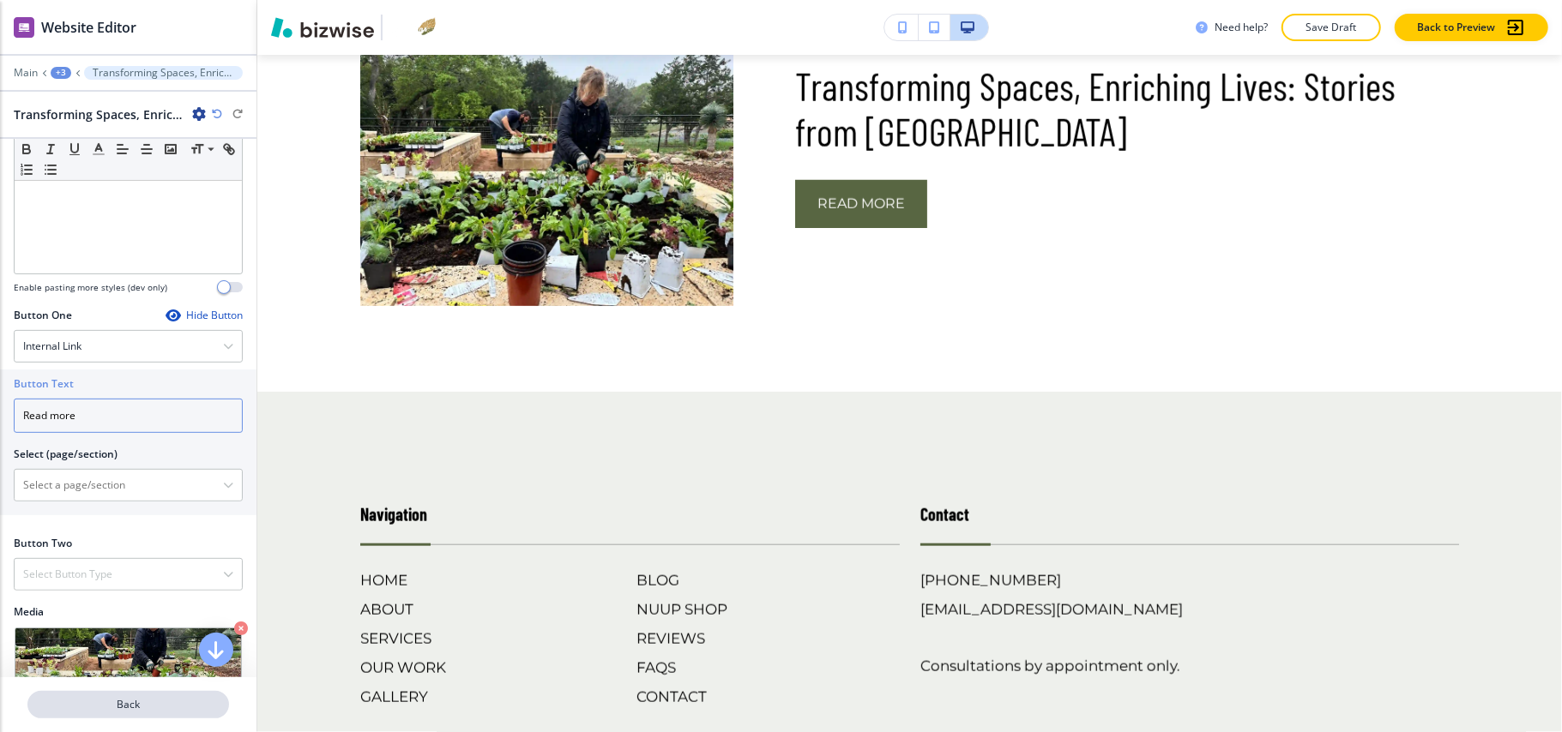
type input "Read more"
click at [117, 704] on p "Back" at bounding box center [128, 704] width 198 height 15
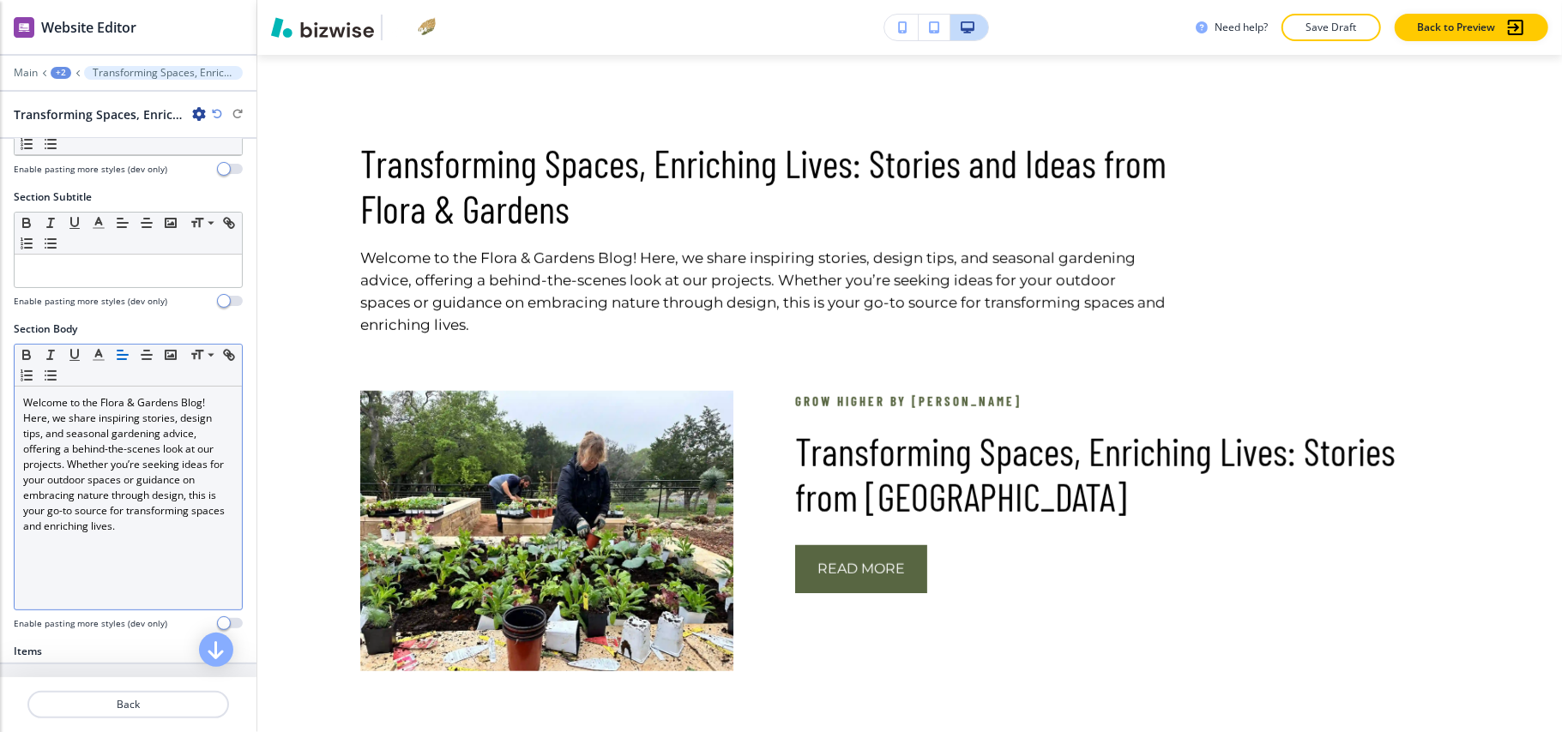
scroll to position [454, 0]
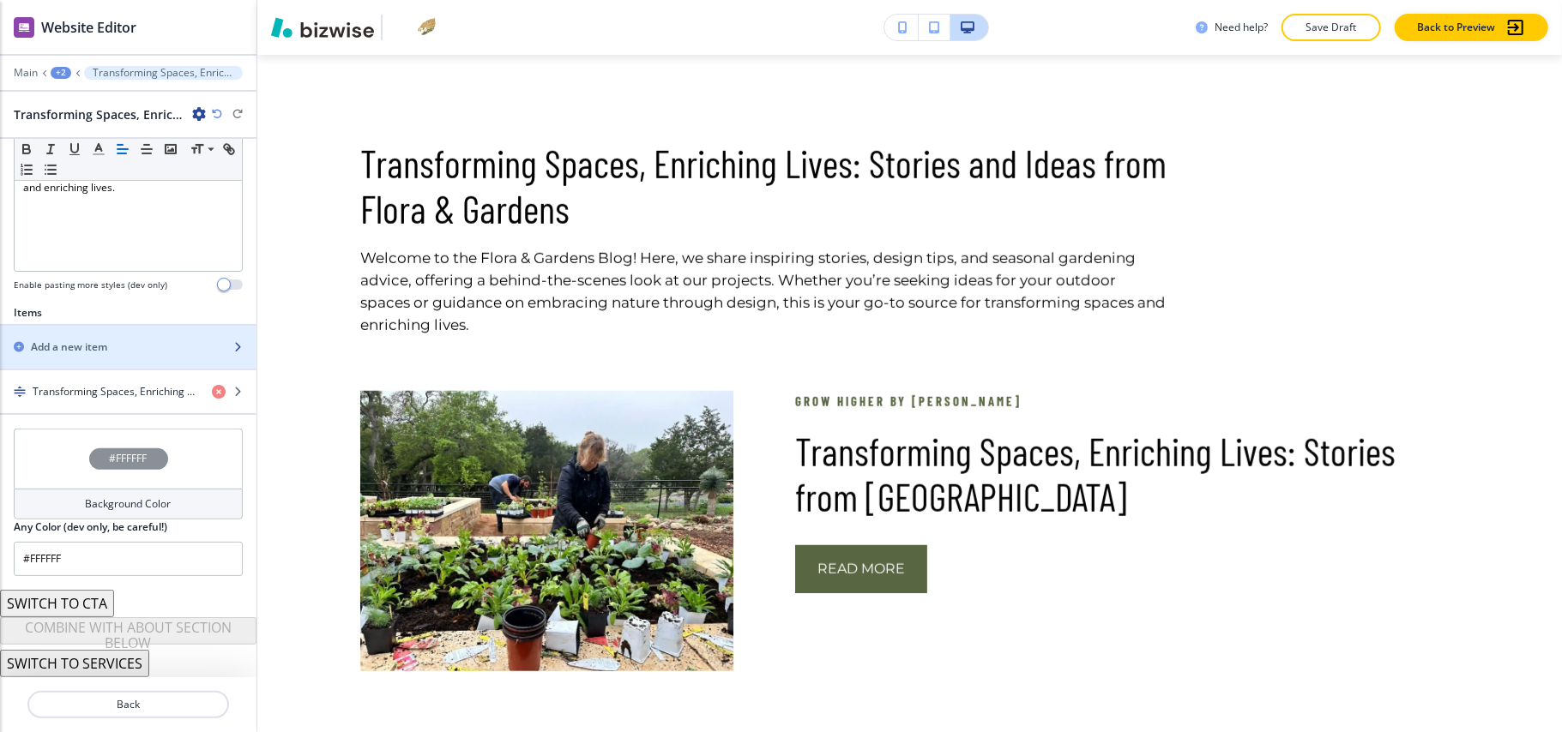
click at [86, 348] on h2 "Add a new item" at bounding box center [69, 347] width 76 height 15
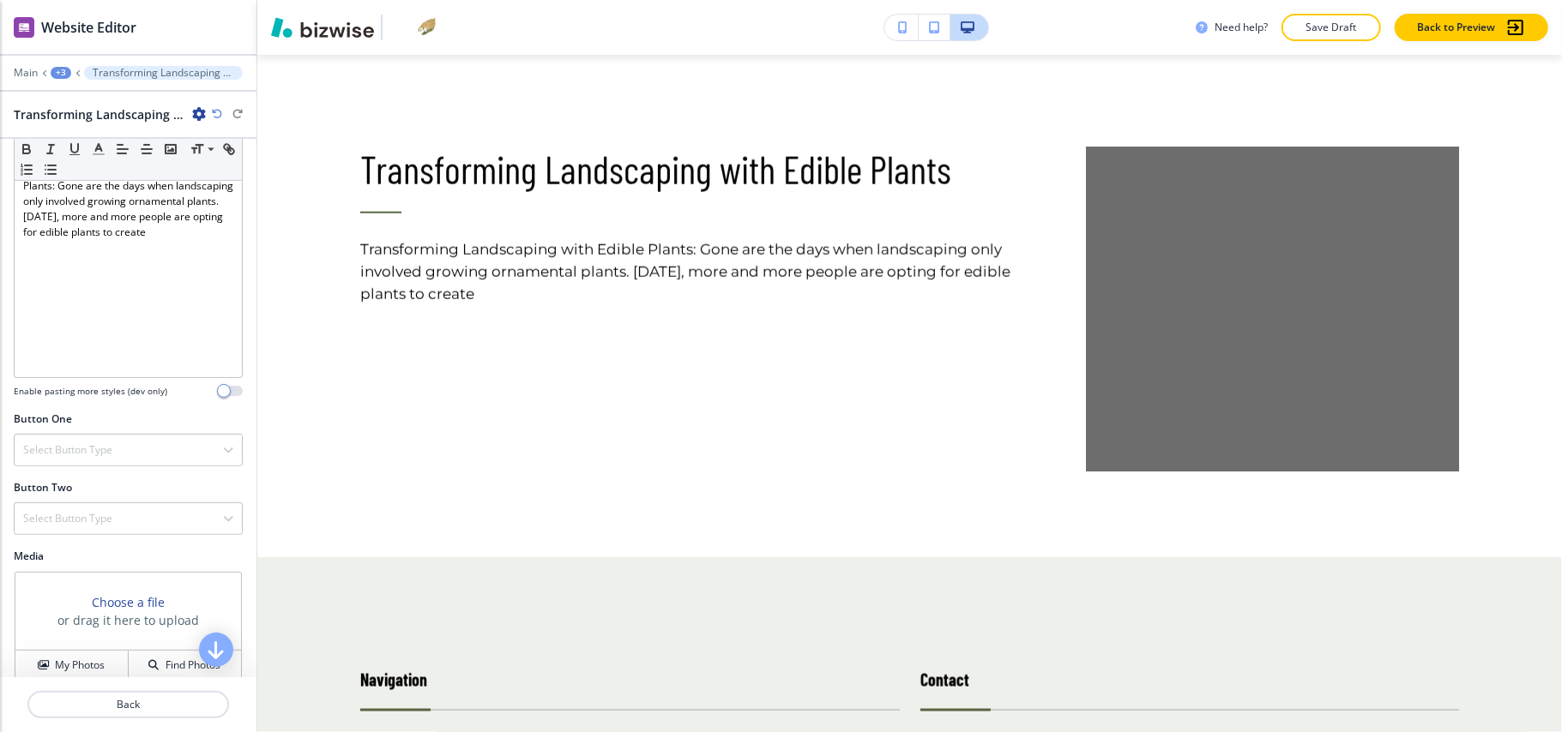
scroll to position [447, 0]
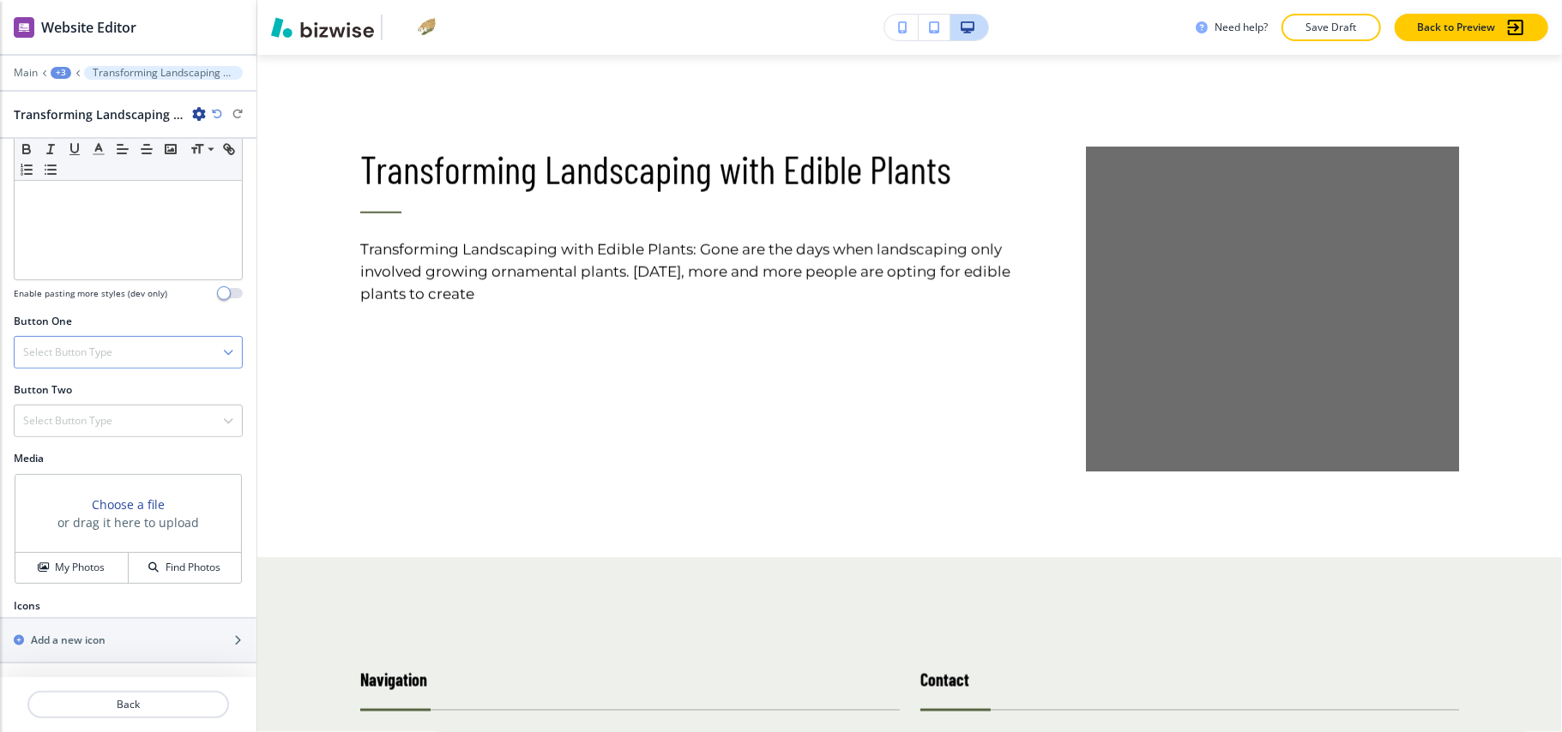
click at [74, 357] on h4 "Select Button Type" at bounding box center [67, 352] width 89 height 15
click at [72, 521] on h4 "Internal Link" at bounding box center [128, 528] width 210 height 15
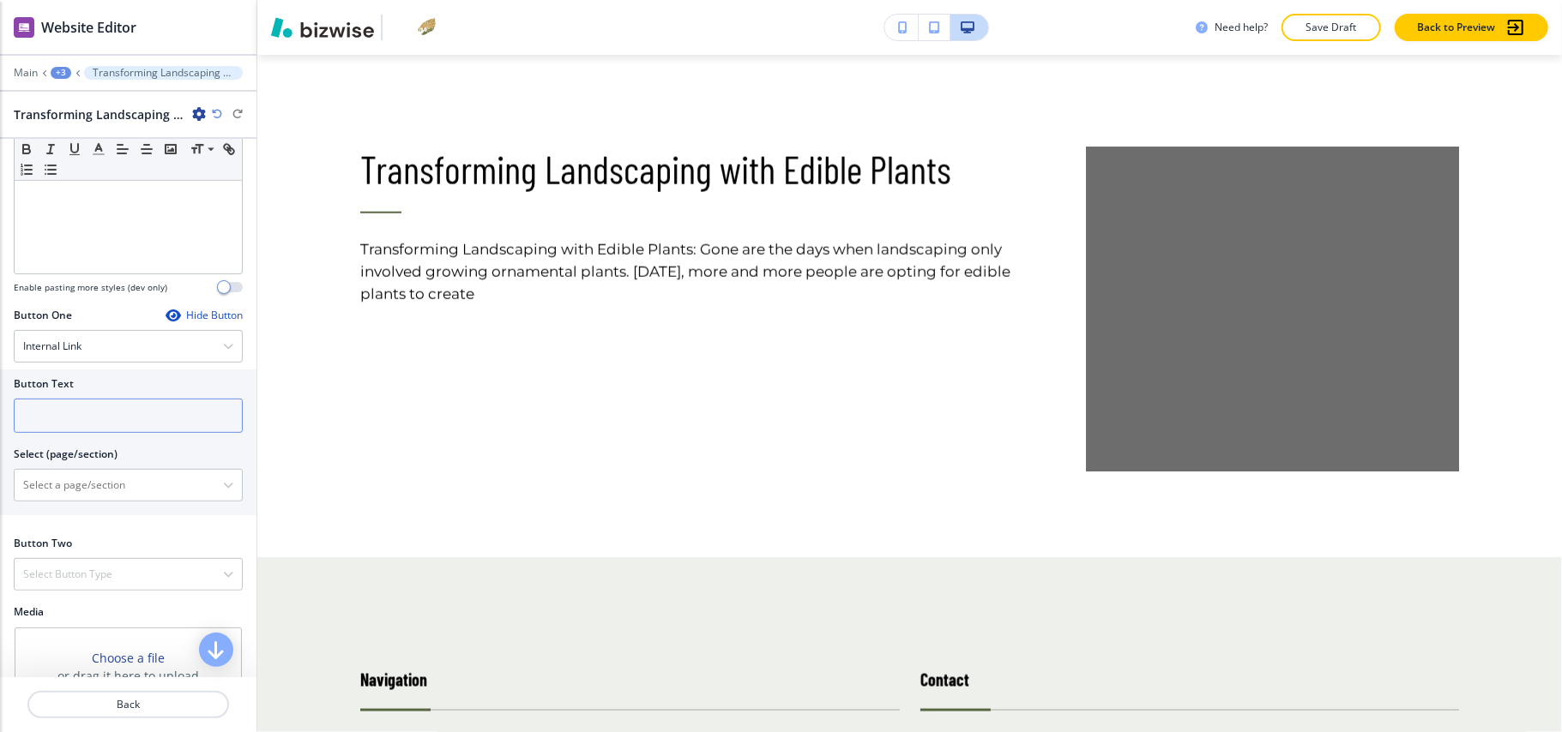
click at [87, 415] on input "text" at bounding box center [128, 416] width 229 height 34
paste input "Read more"
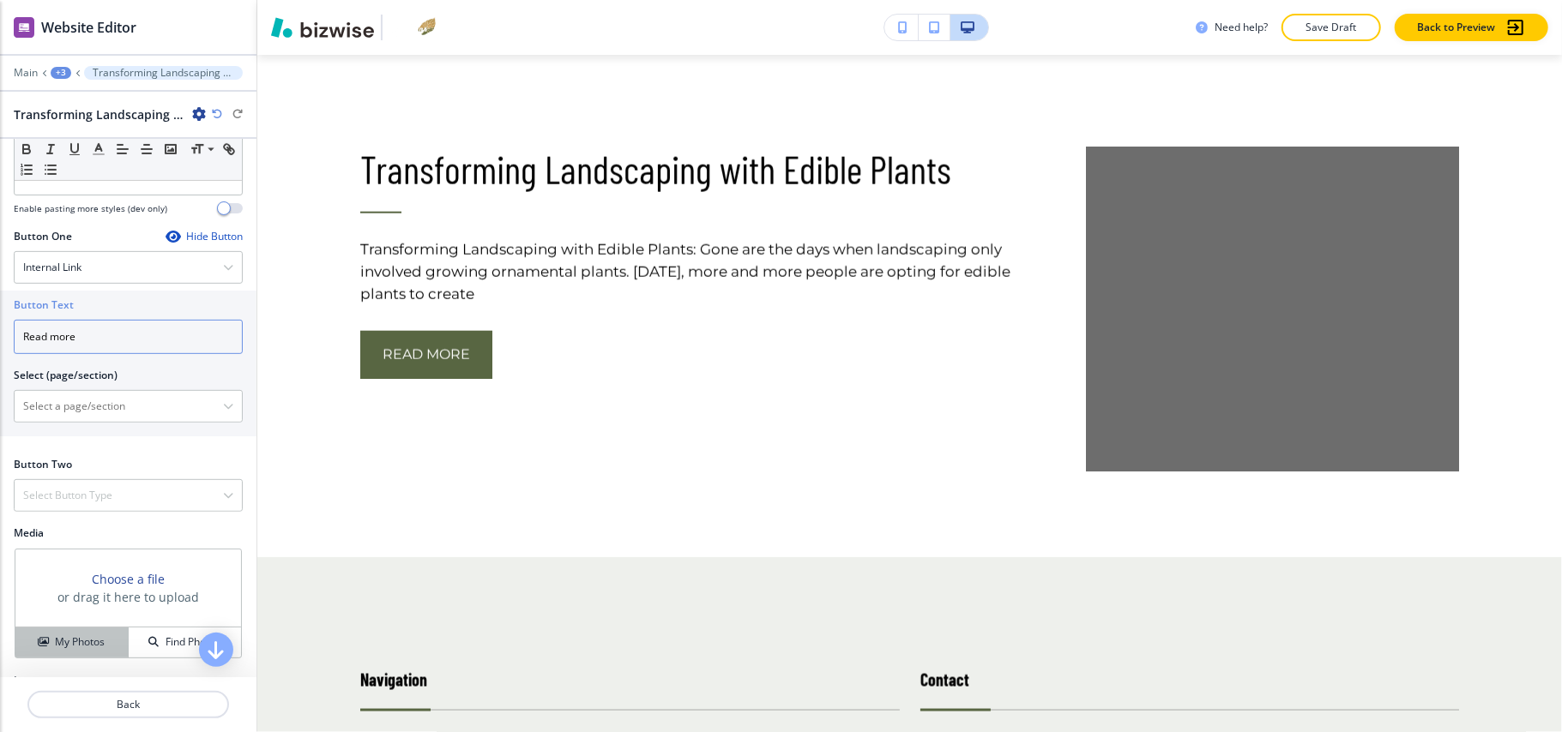
scroll to position [608, 0]
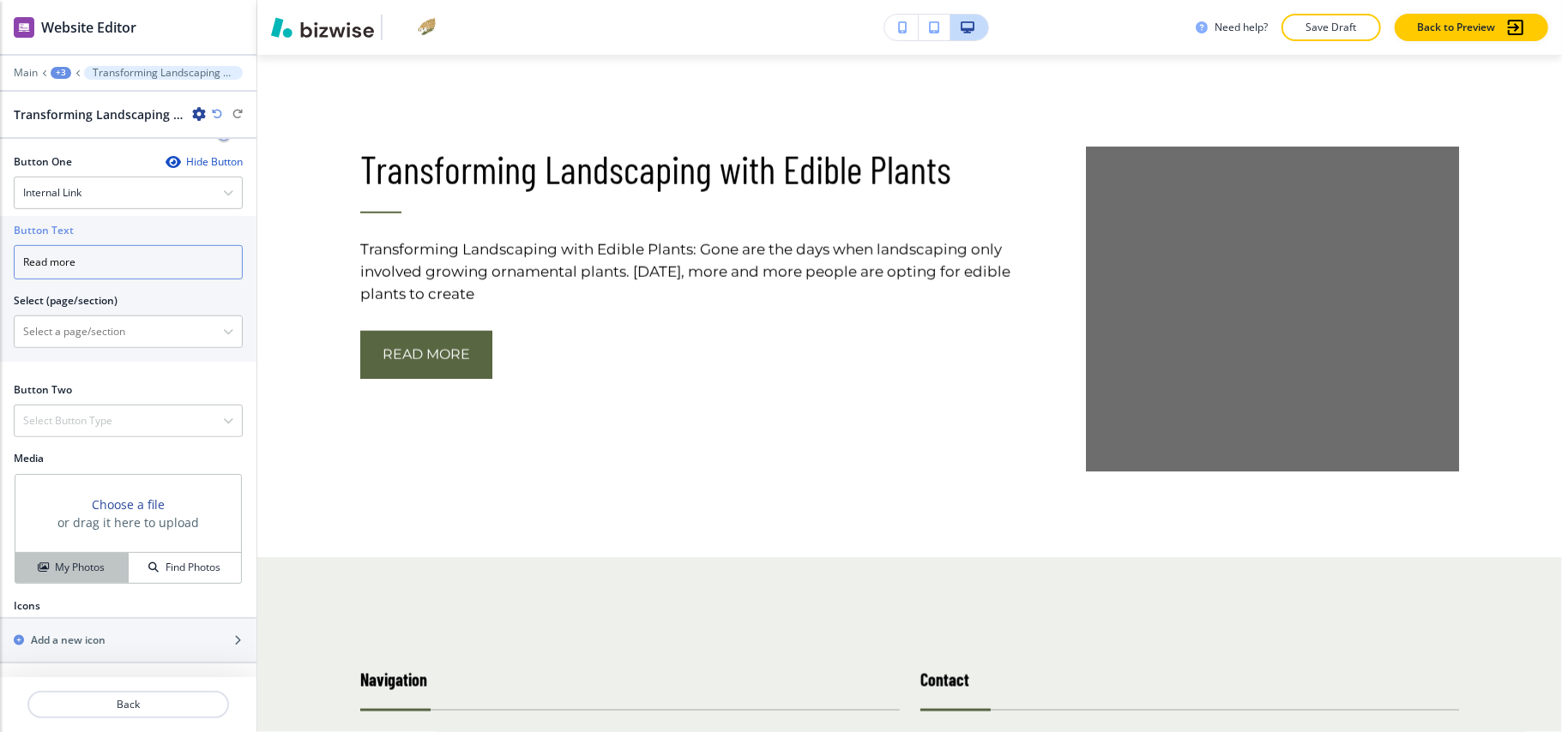
type input "Read more"
click at [63, 567] on h4 "My Photos" at bounding box center [80, 567] width 50 height 15
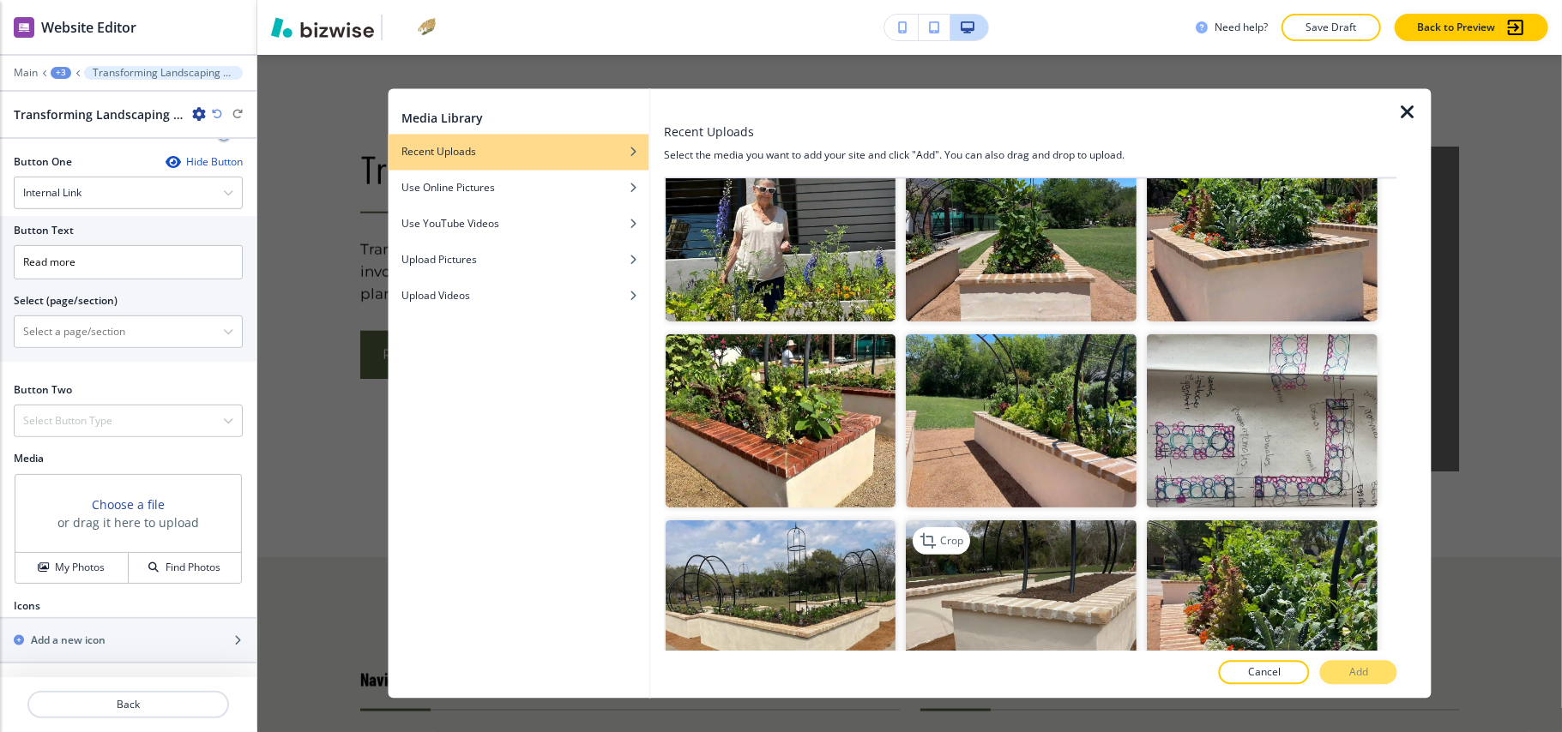
scroll to position [0, 0]
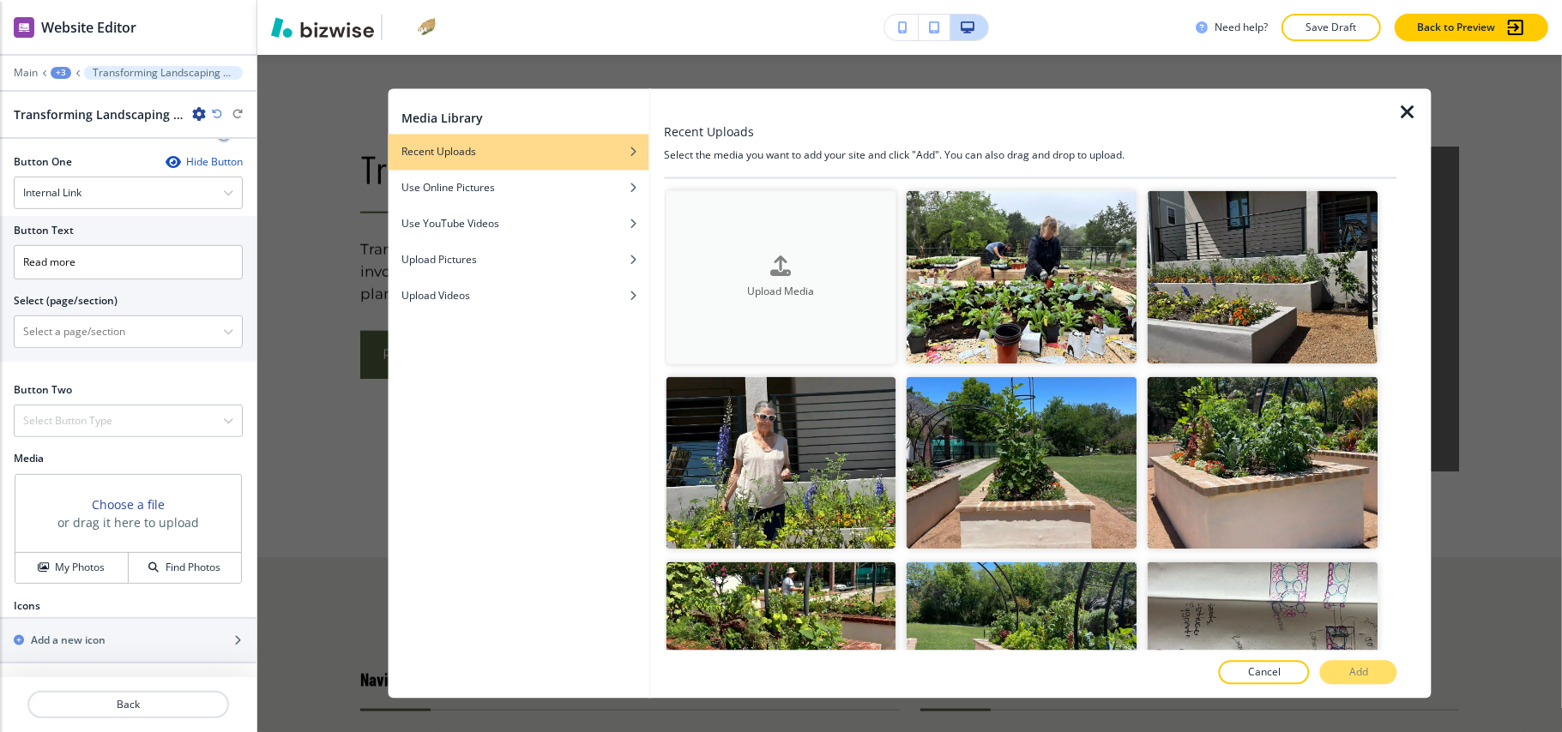
click at [735, 251] on button "Upload Media" at bounding box center [780, 277] width 231 height 173
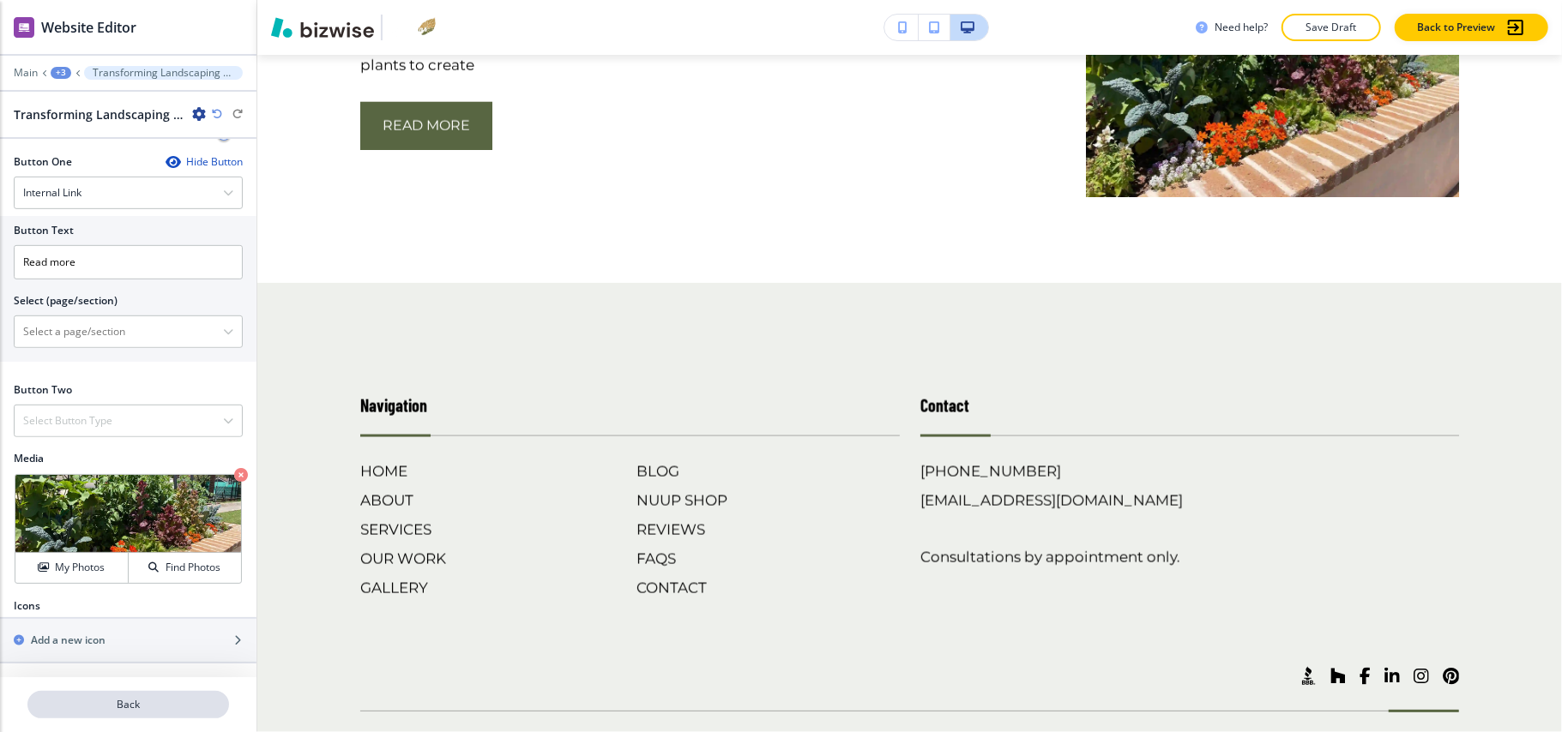
click at [135, 704] on p "Back" at bounding box center [128, 704] width 198 height 15
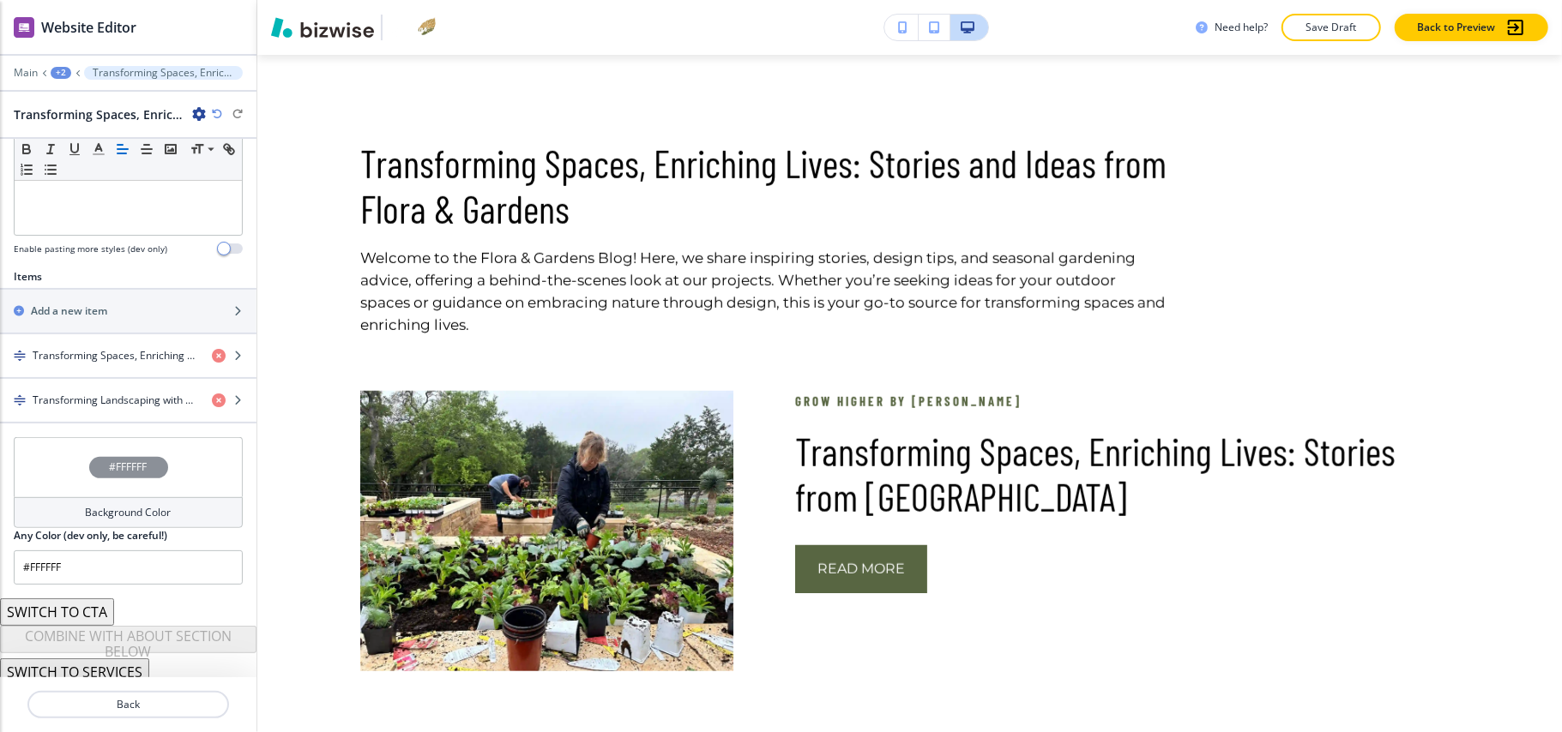
scroll to position [501, 0]
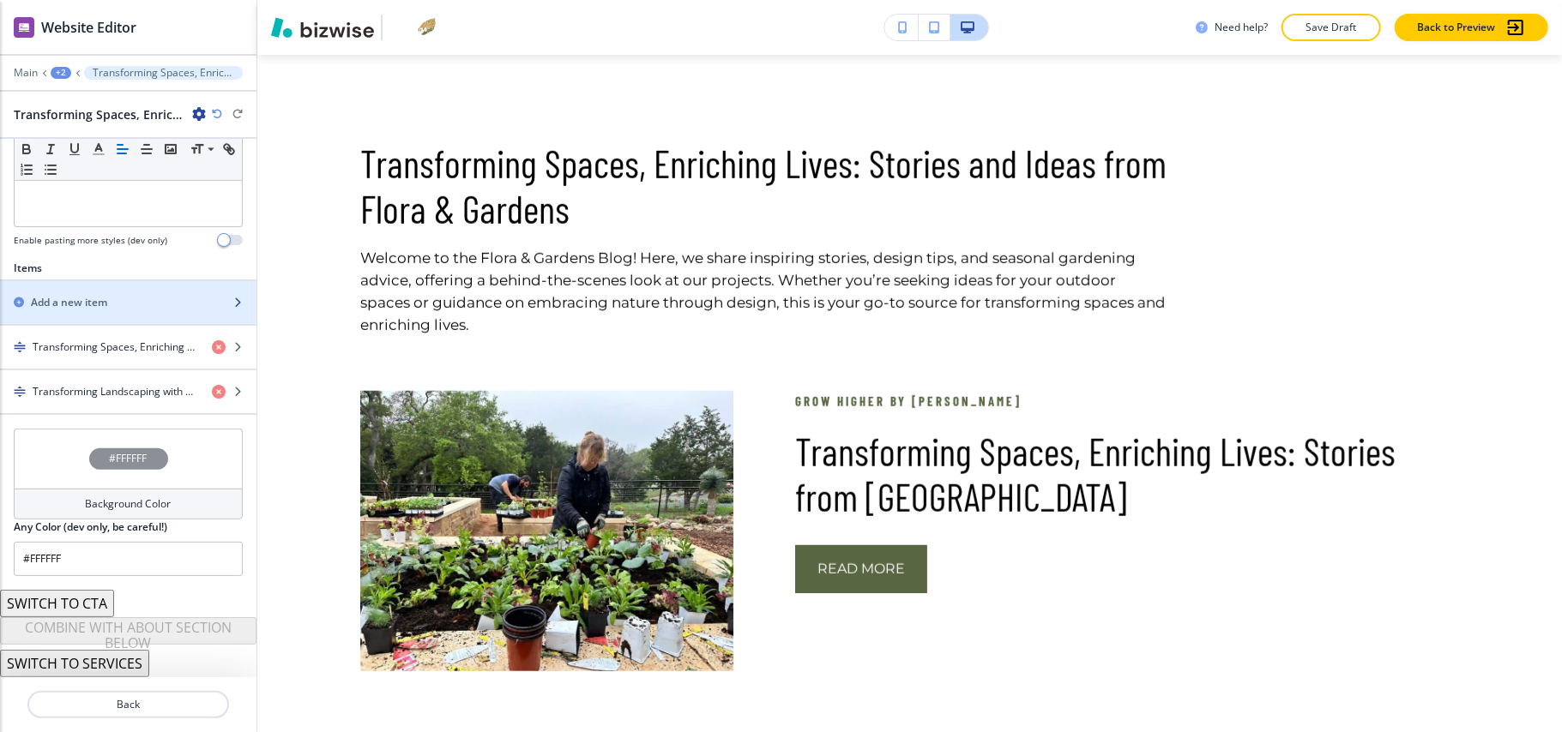
click at [104, 310] on div "button" at bounding box center [128, 317] width 256 height 14
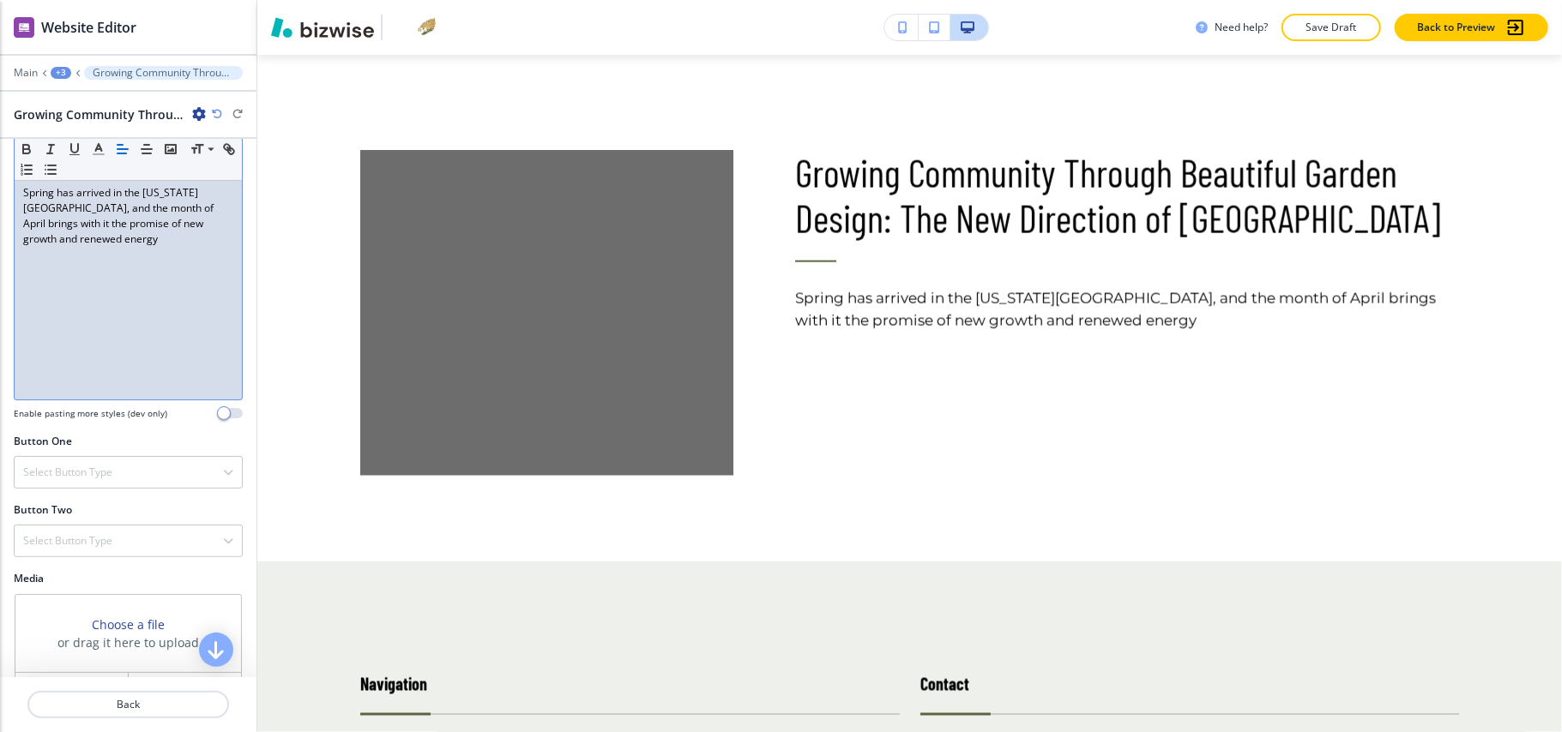
scroll to position [457, 0]
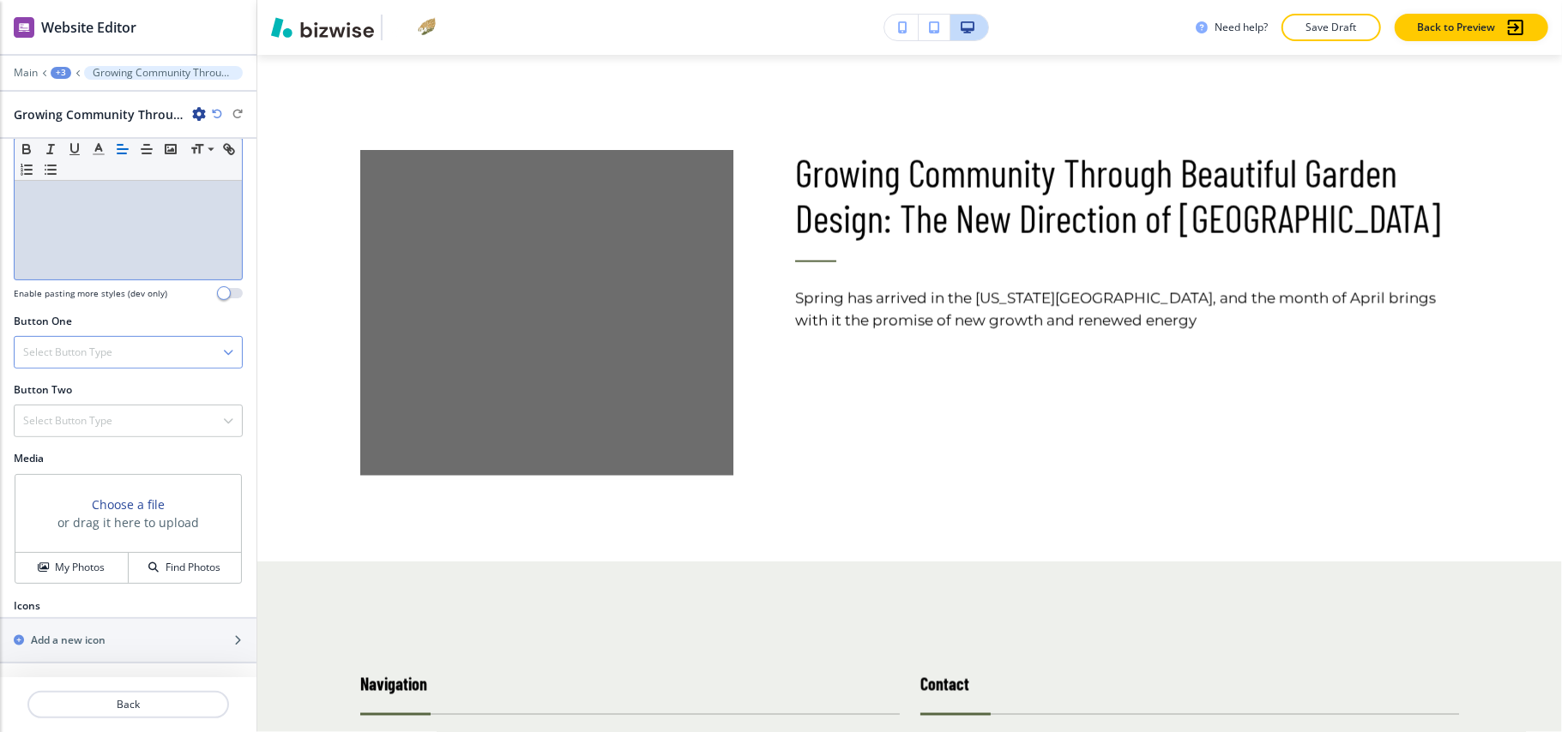
click at [111, 354] on h4 "Select Button Type" at bounding box center [67, 352] width 89 height 15
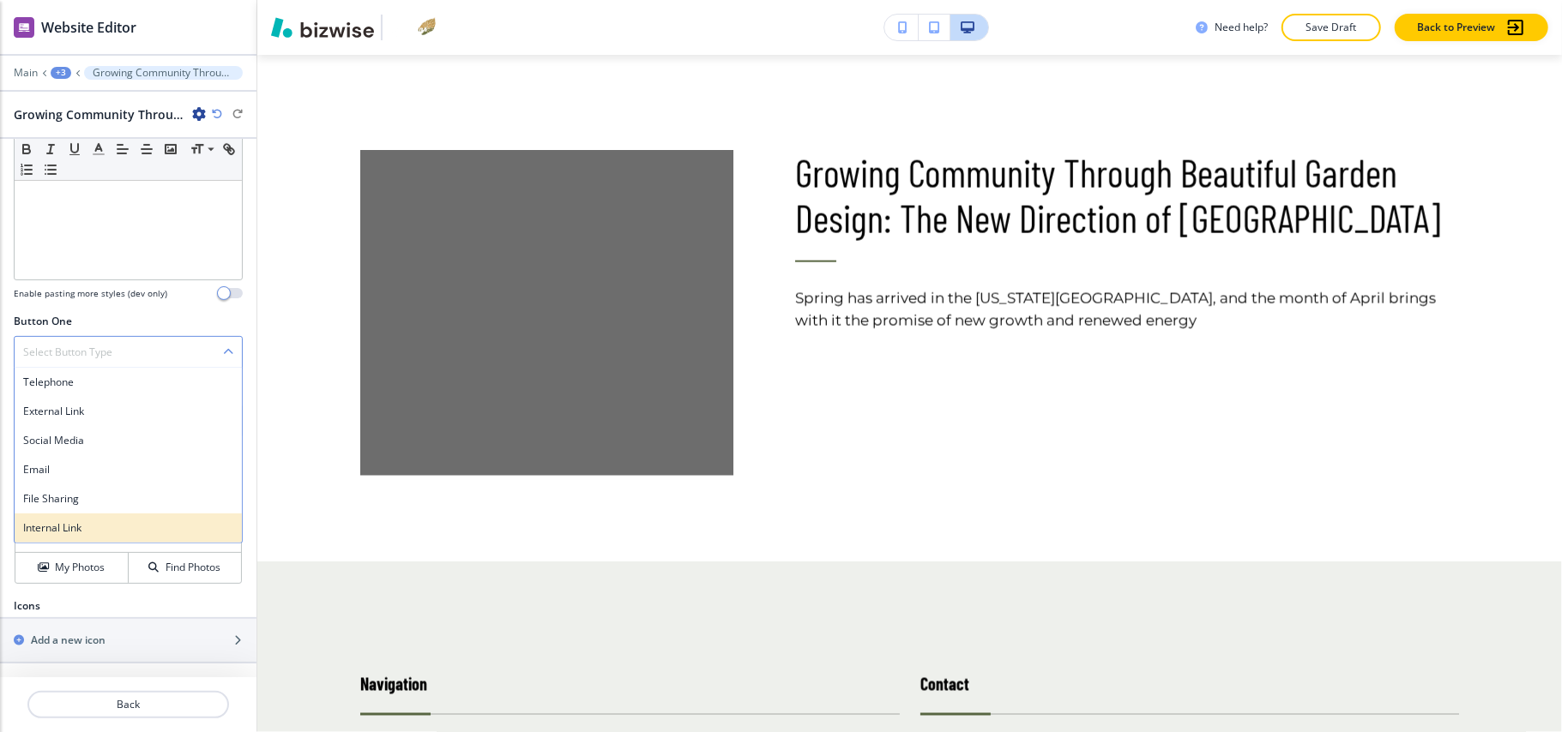
click at [83, 539] on div "Internal Link" at bounding box center [128, 528] width 227 height 29
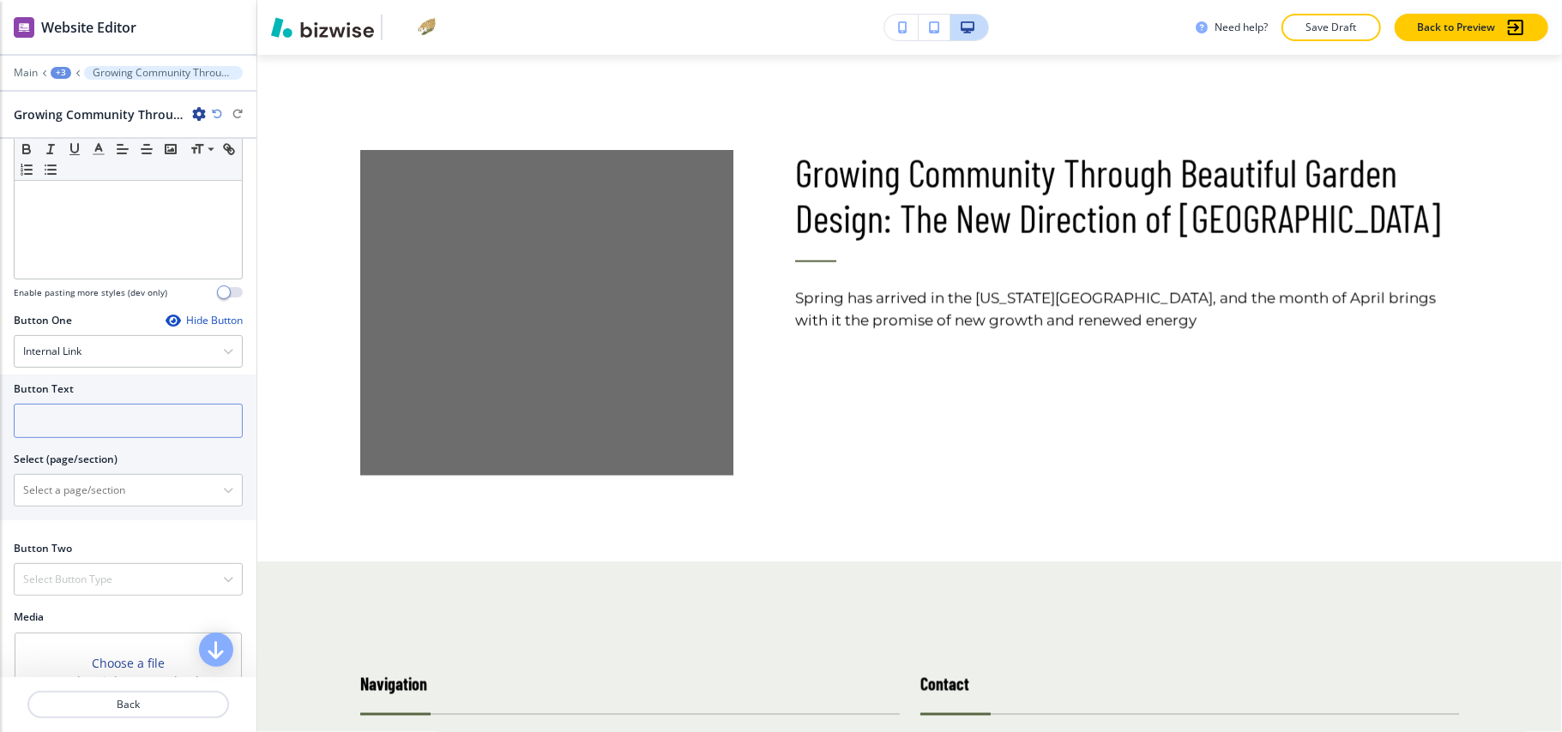
click at [86, 436] on input "text" at bounding box center [128, 421] width 229 height 34
paste input "Read more"
type input "Read more"
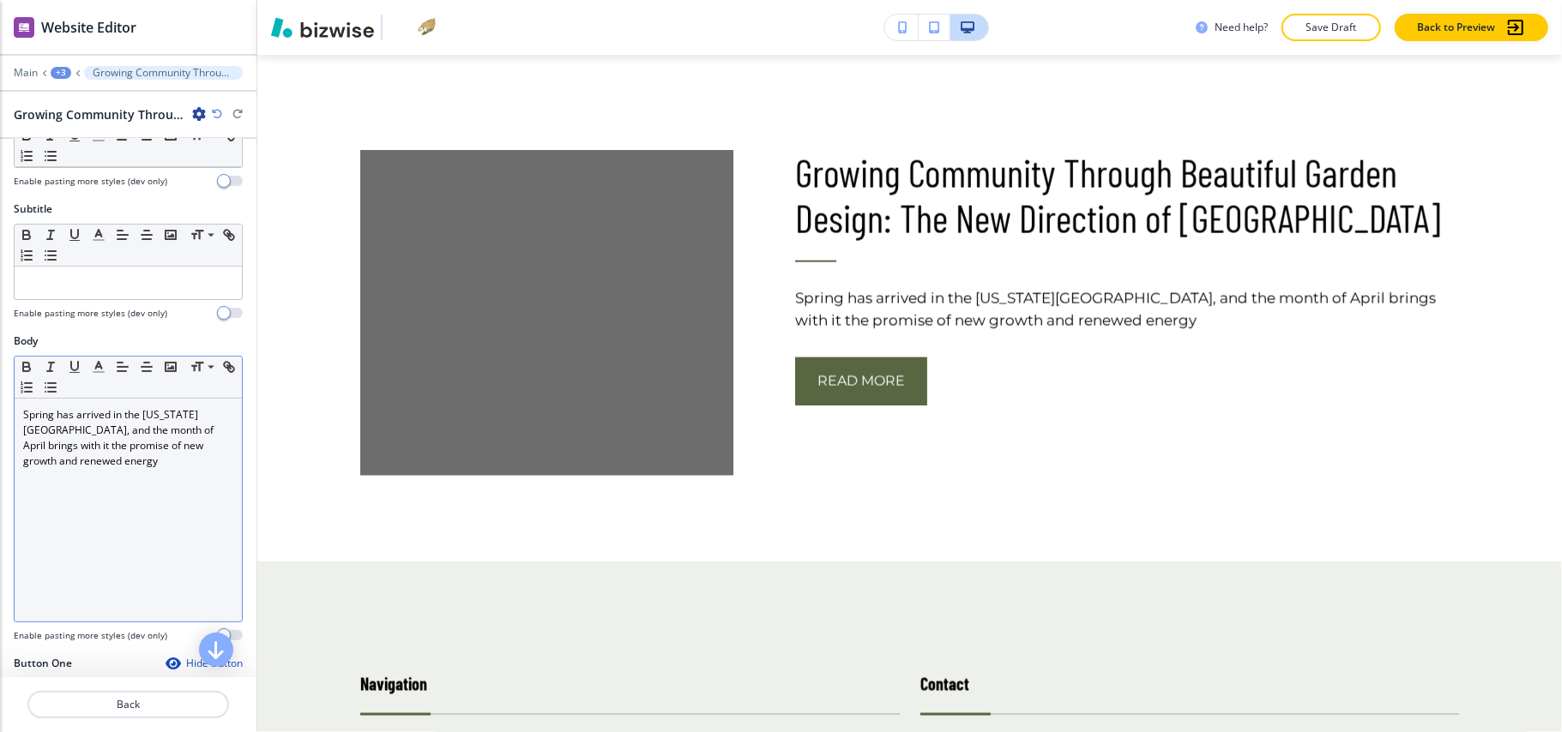
scroll to position [571, 0]
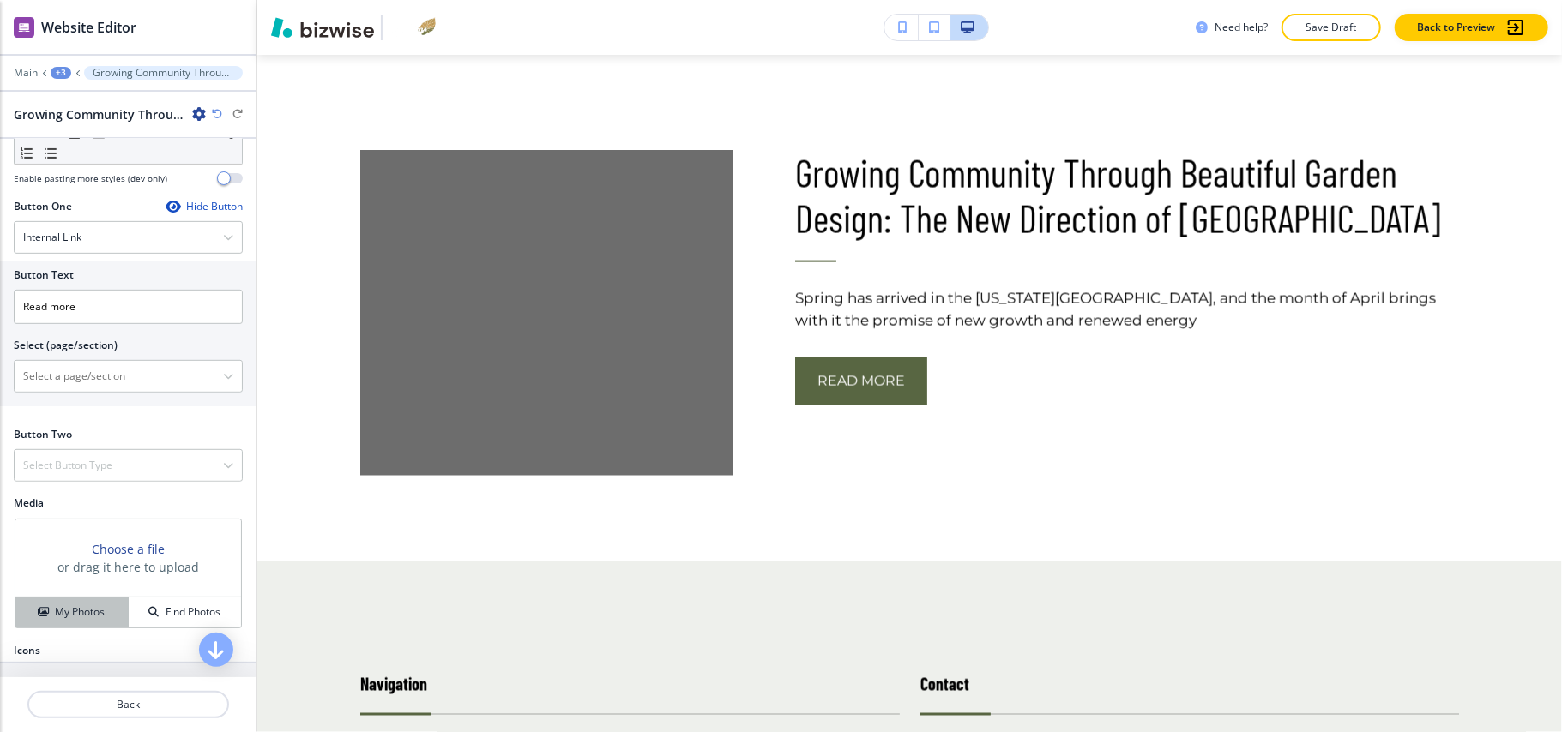
click at [67, 605] on button "My Photos" at bounding box center [71, 613] width 113 height 30
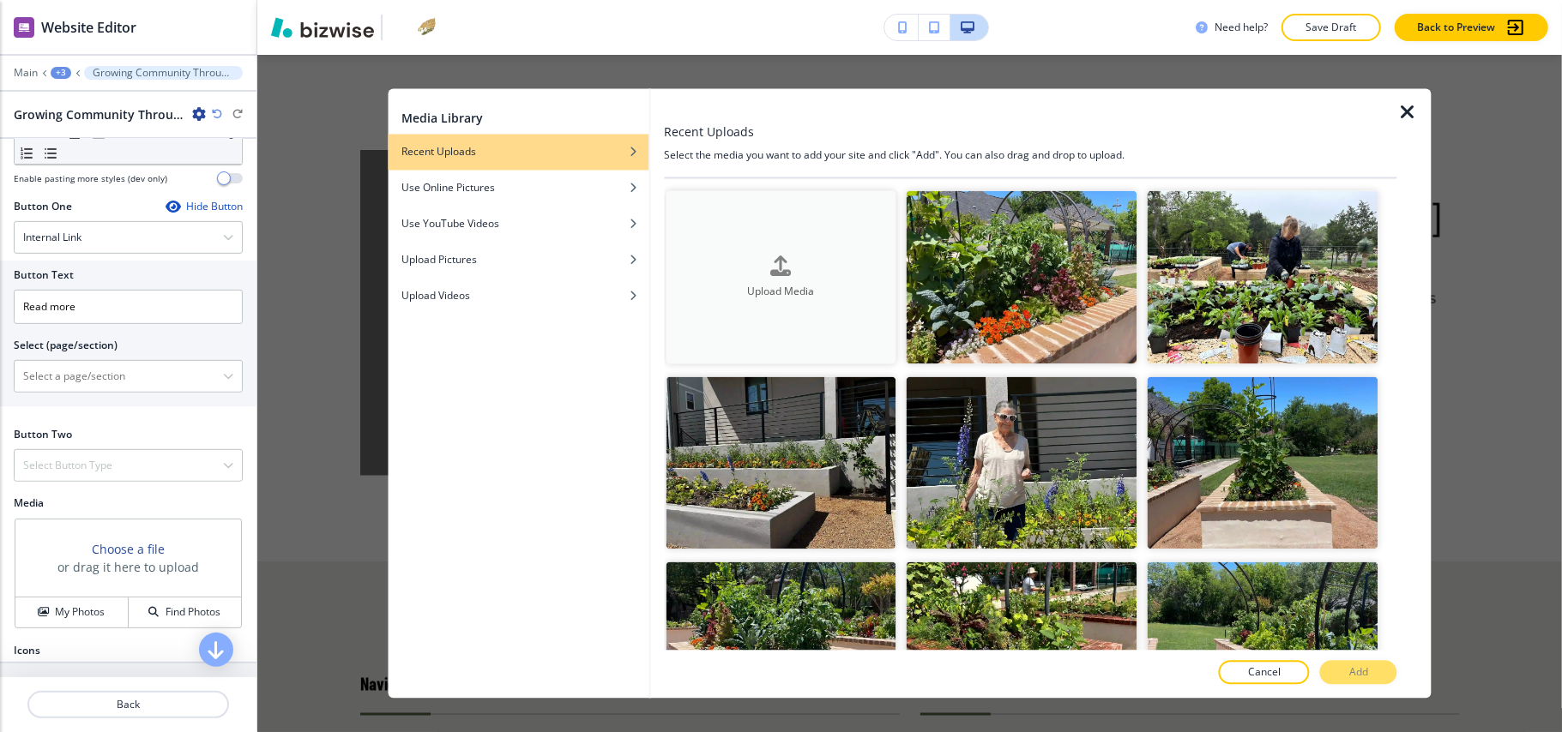
click at [834, 324] on button "Upload Media" at bounding box center [780, 277] width 231 height 173
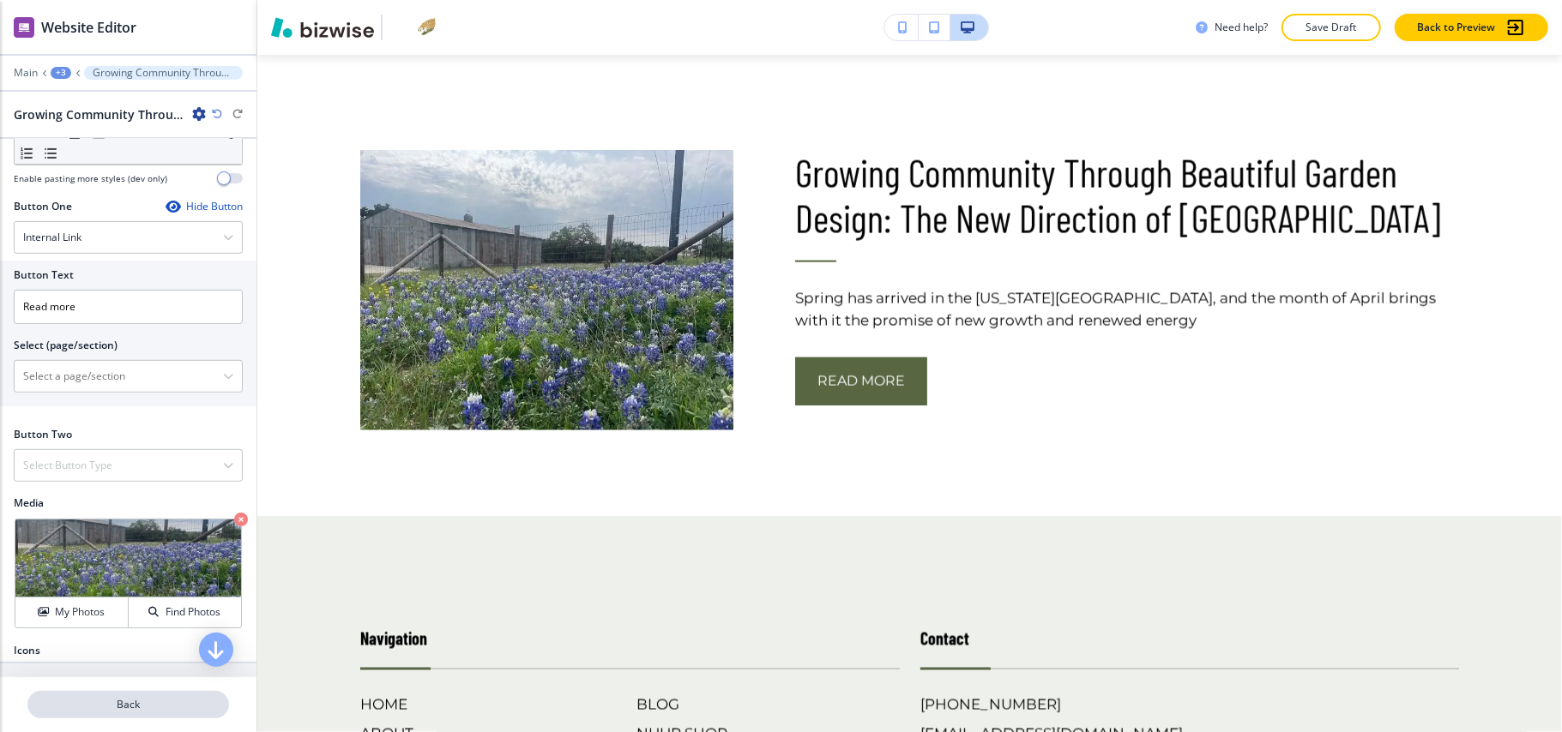
click at [118, 713] on button "Back" at bounding box center [128, 704] width 202 height 27
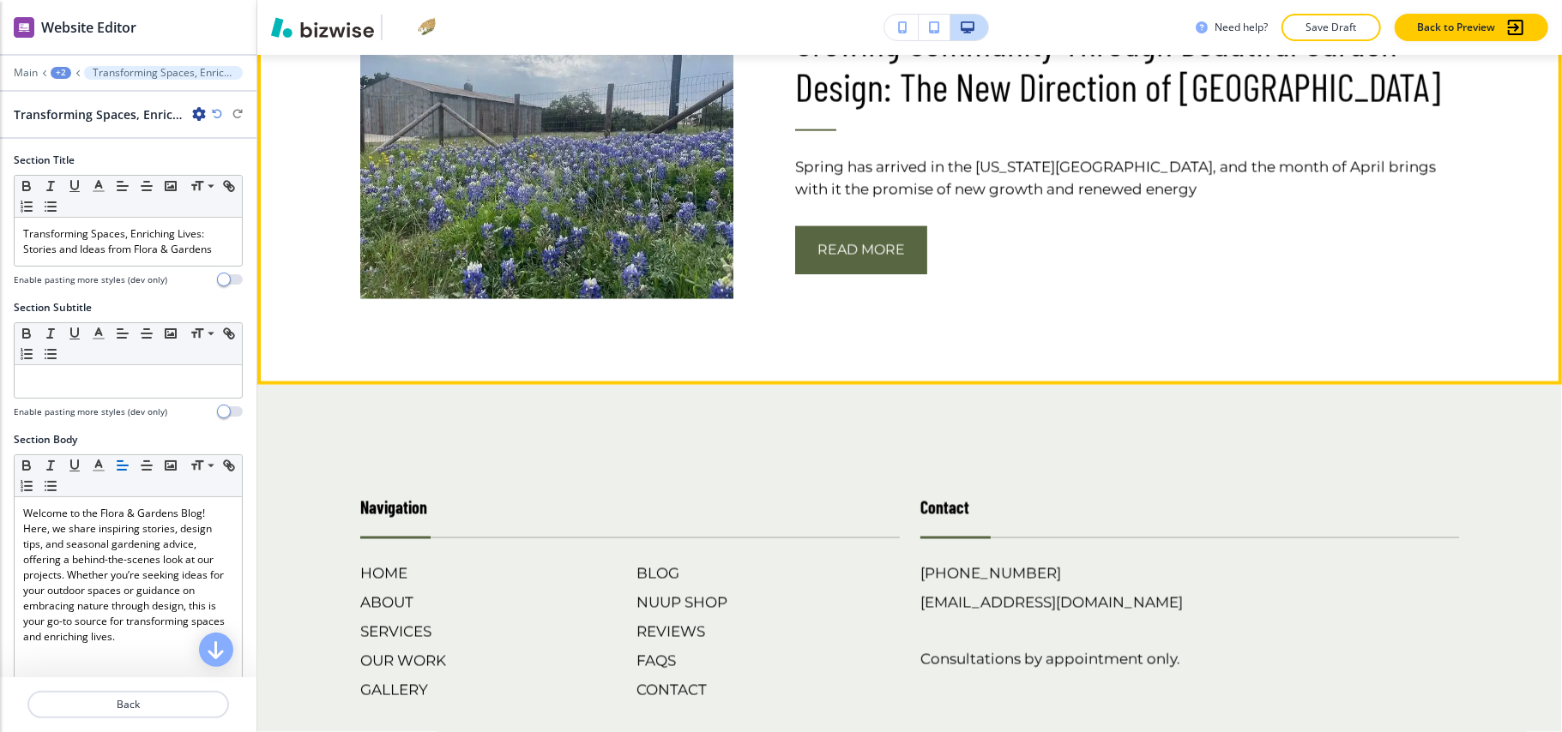
scroll to position [1972, 0]
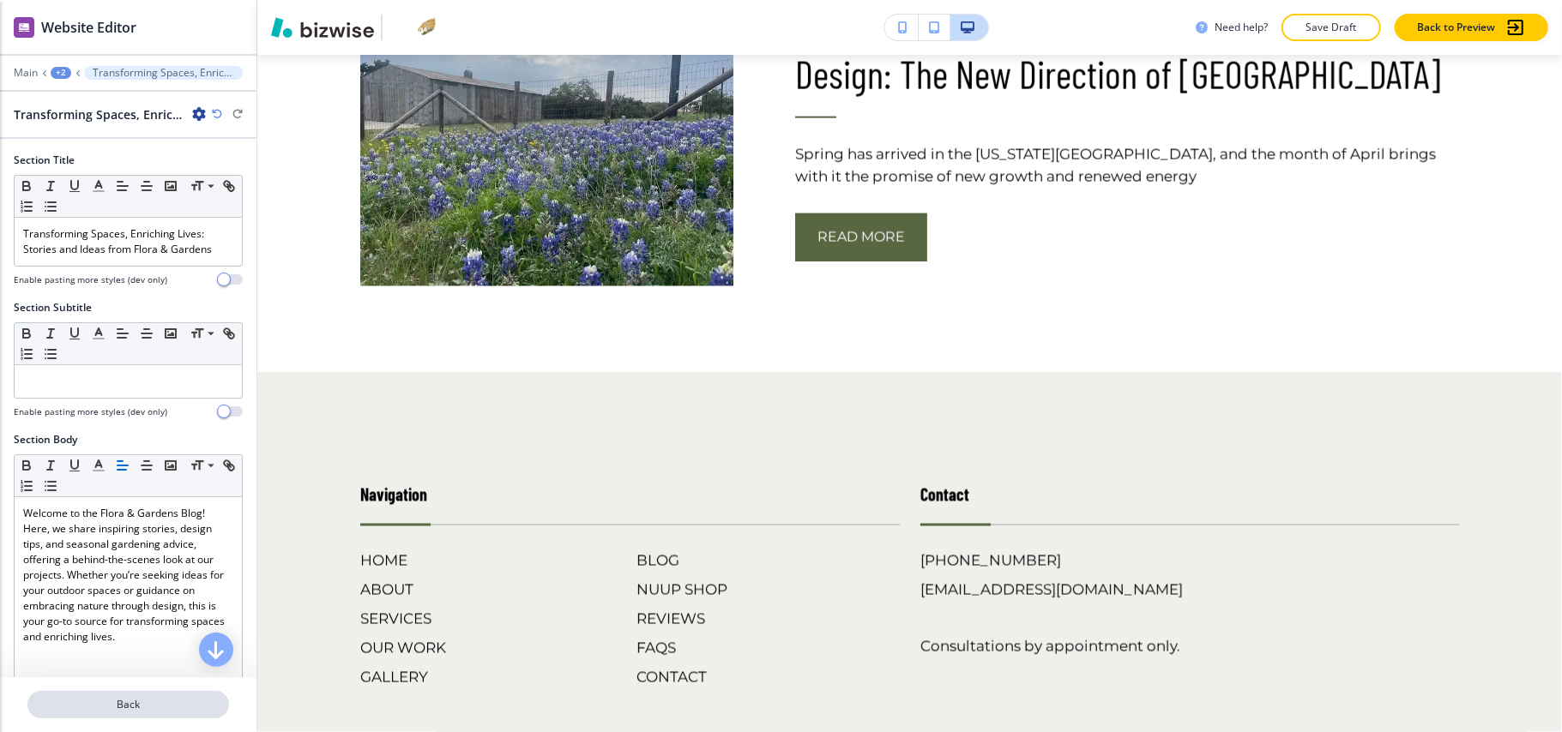
click at [145, 708] on p "Back" at bounding box center [128, 704] width 198 height 15
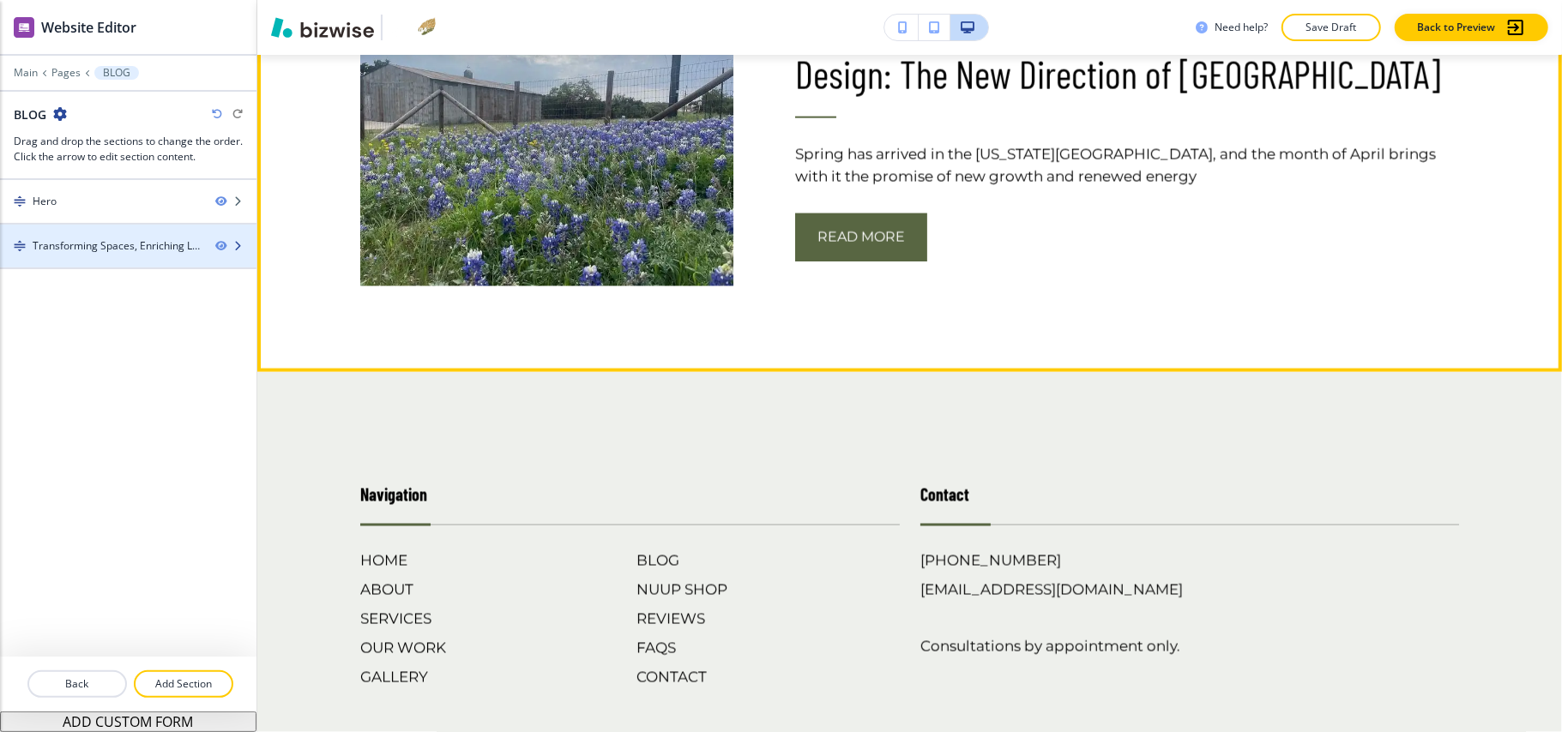
click at [104, 264] on div at bounding box center [128, 261] width 256 height 14
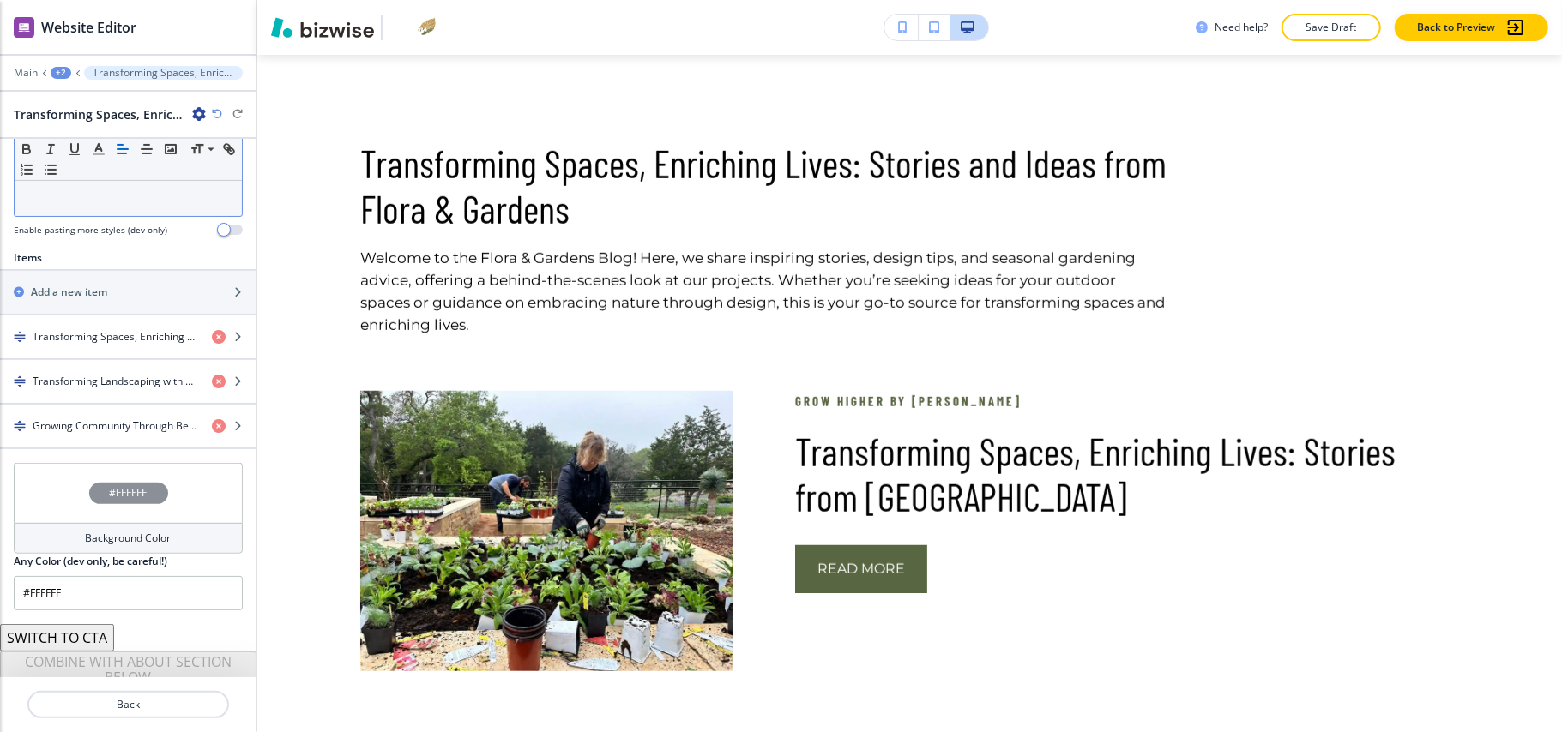
scroll to position [545, 0]
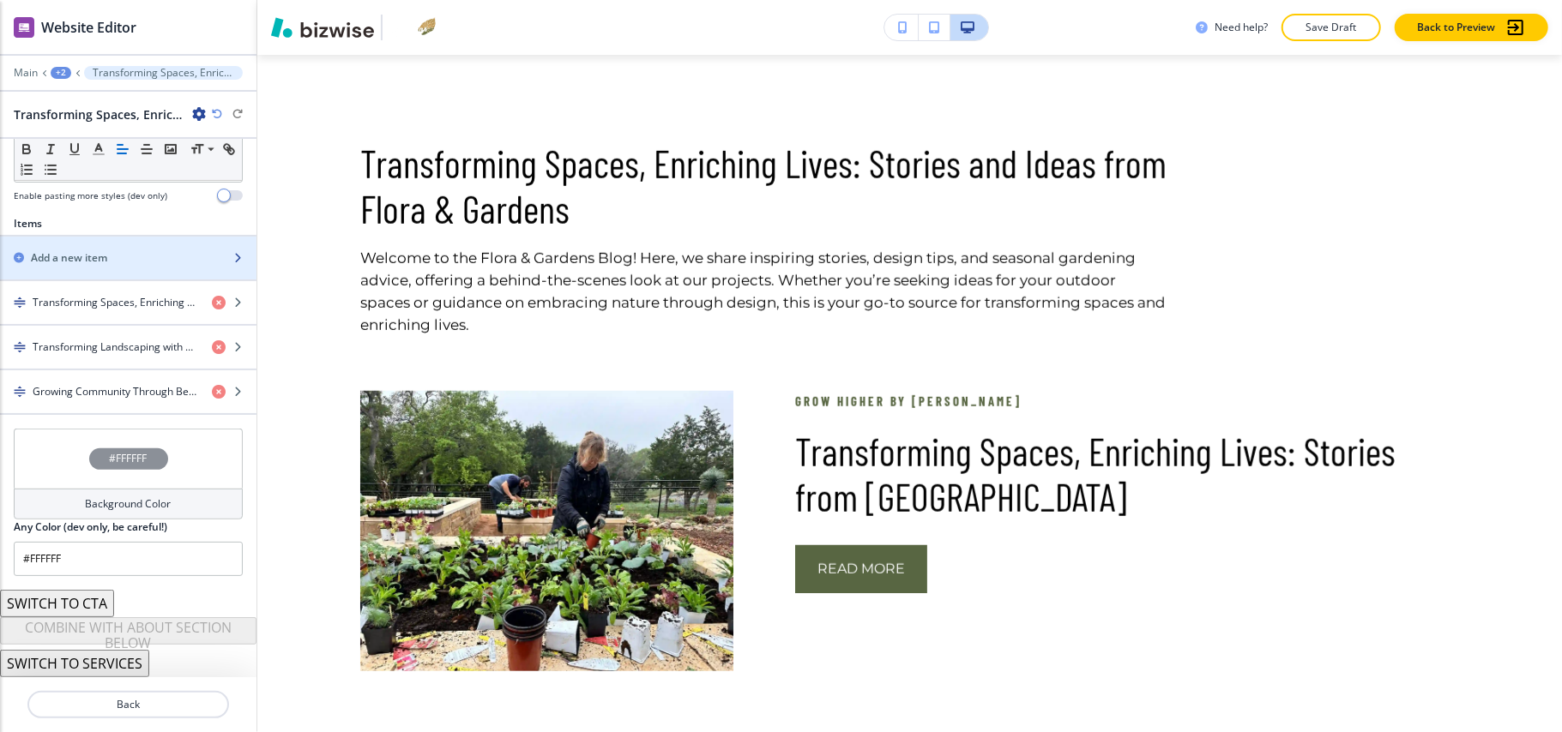
click at [113, 244] on div "button" at bounding box center [128, 244] width 256 height 14
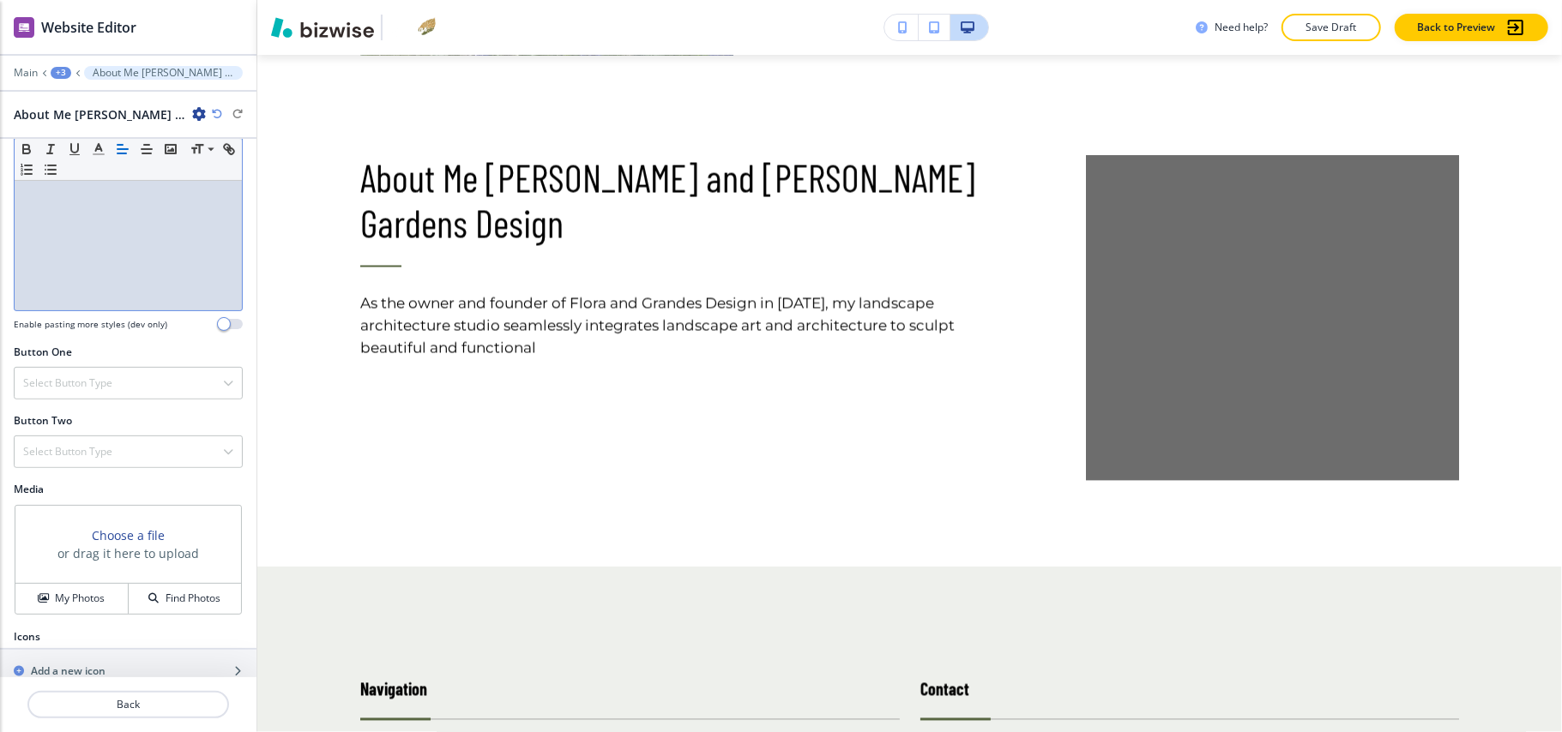
scroll to position [447, 0]
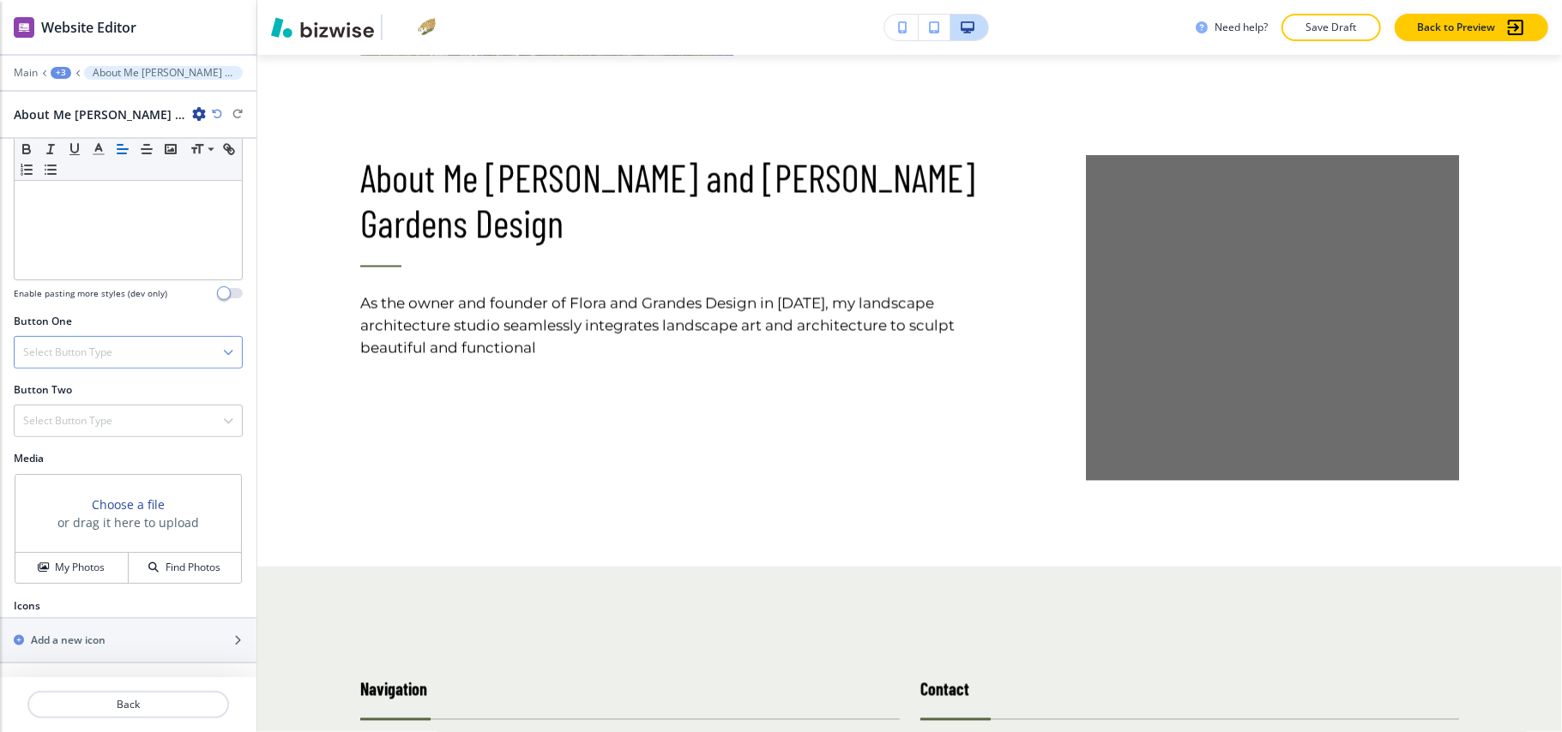
click at [96, 338] on div "Select Button Type" at bounding box center [128, 352] width 227 height 31
click at [69, 526] on h4 "Internal Link" at bounding box center [128, 528] width 210 height 15
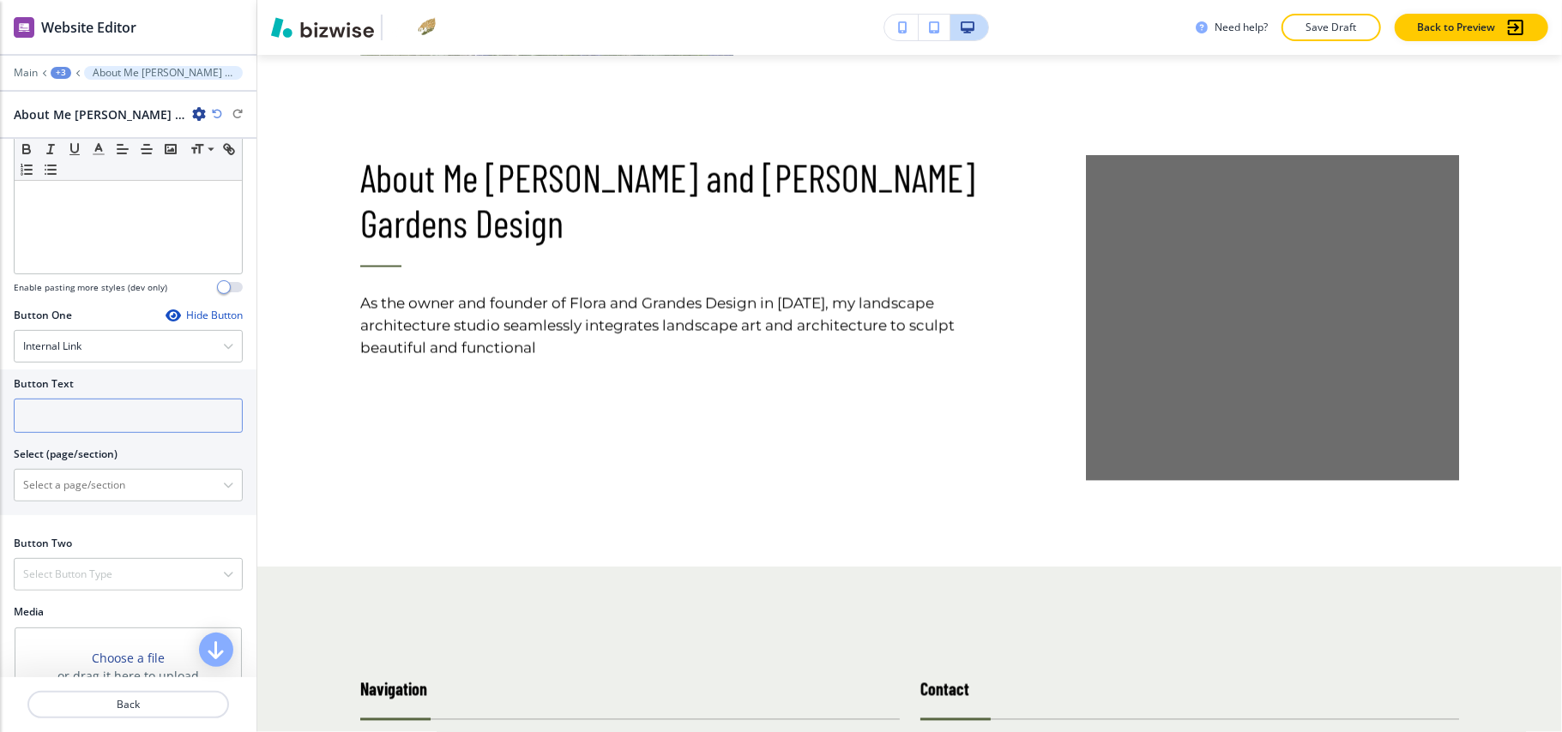
click at [84, 426] on input "text" at bounding box center [128, 416] width 229 height 34
paste input "Read more"
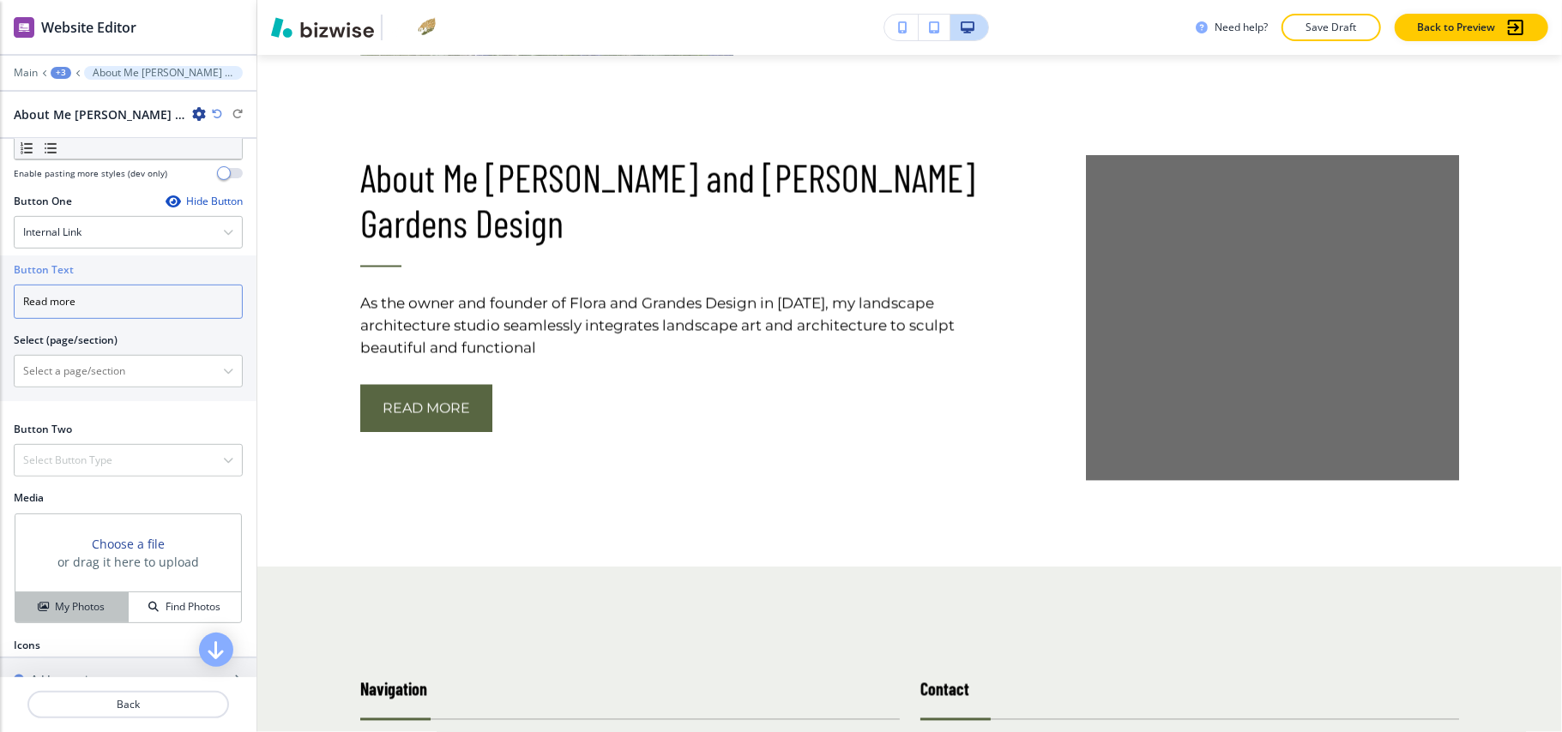
type input "Read more"
click at [72, 611] on h4 "My Photos" at bounding box center [80, 606] width 50 height 15
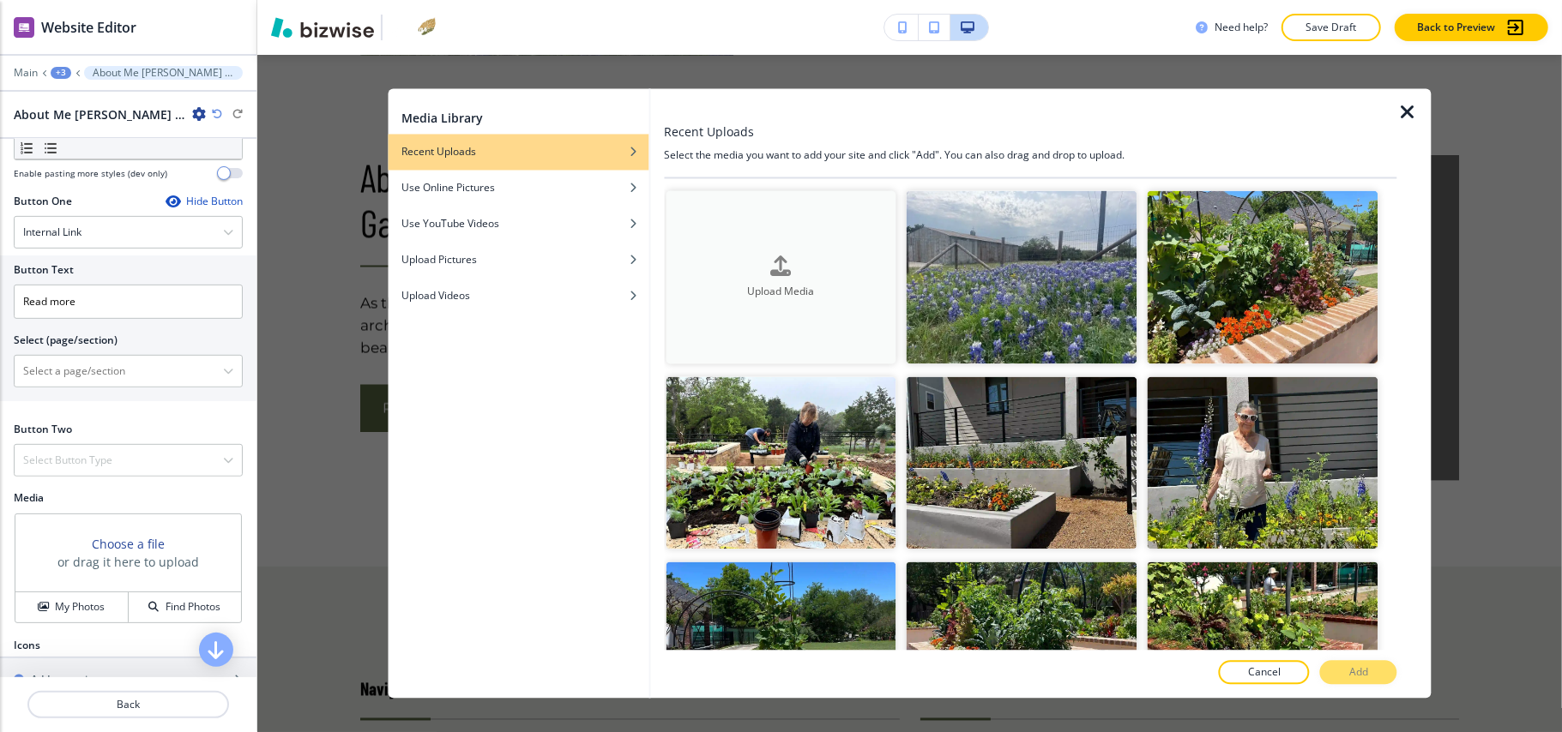
click at [783, 257] on icon "button" at bounding box center [781, 266] width 21 height 21
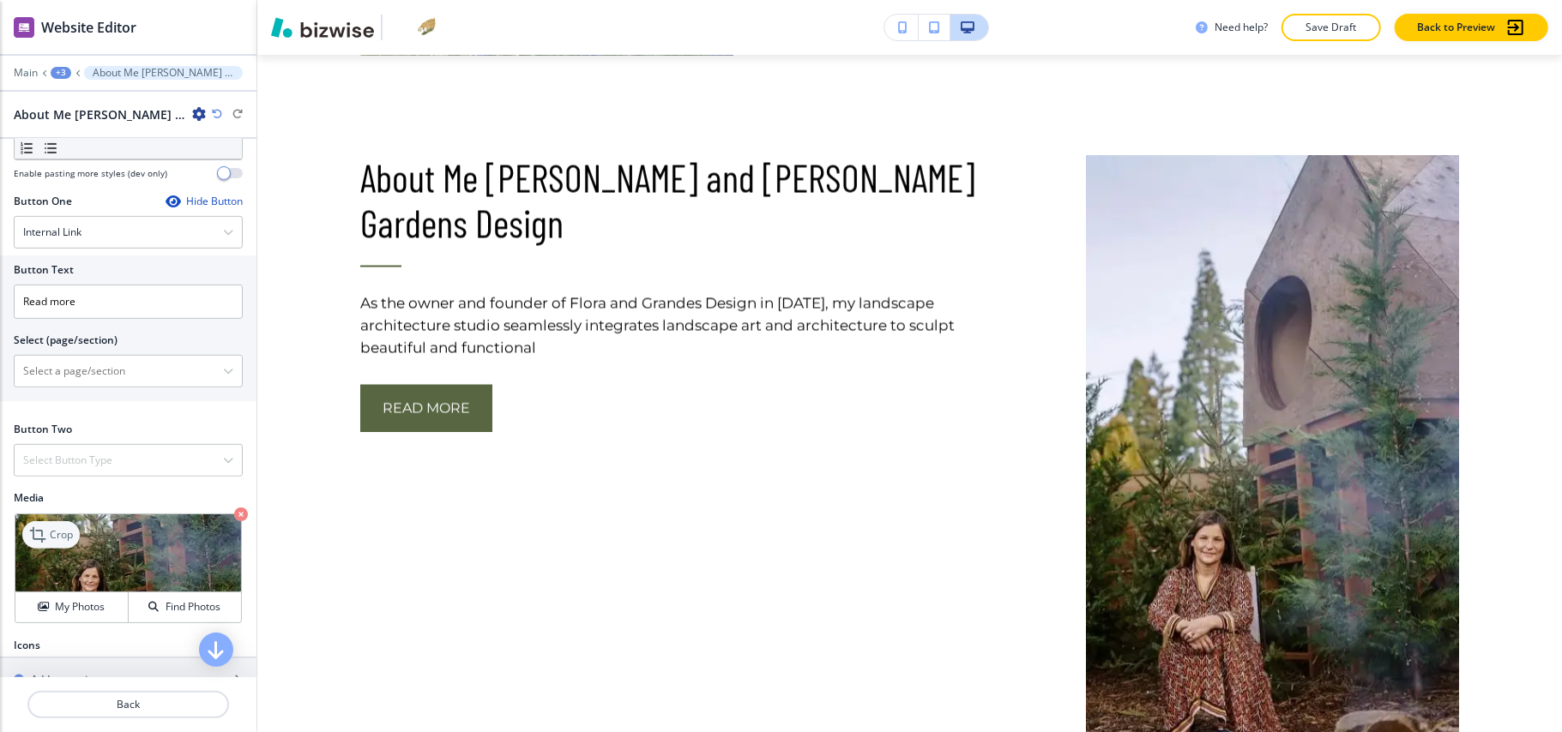
click at [59, 536] on p "Crop" at bounding box center [61, 534] width 23 height 15
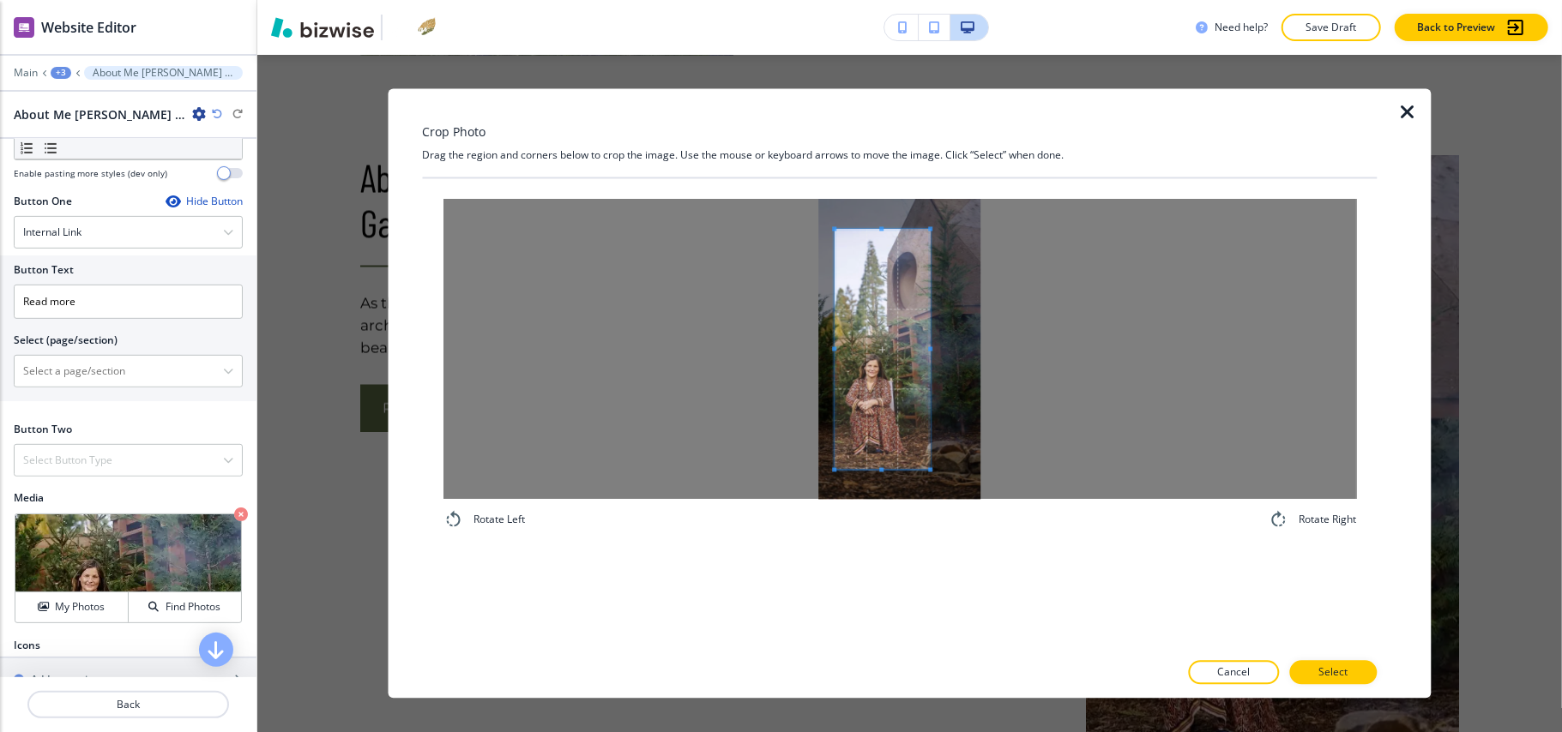
click at [928, 409] on span at bounding box center [930, 350] width 4 height 240
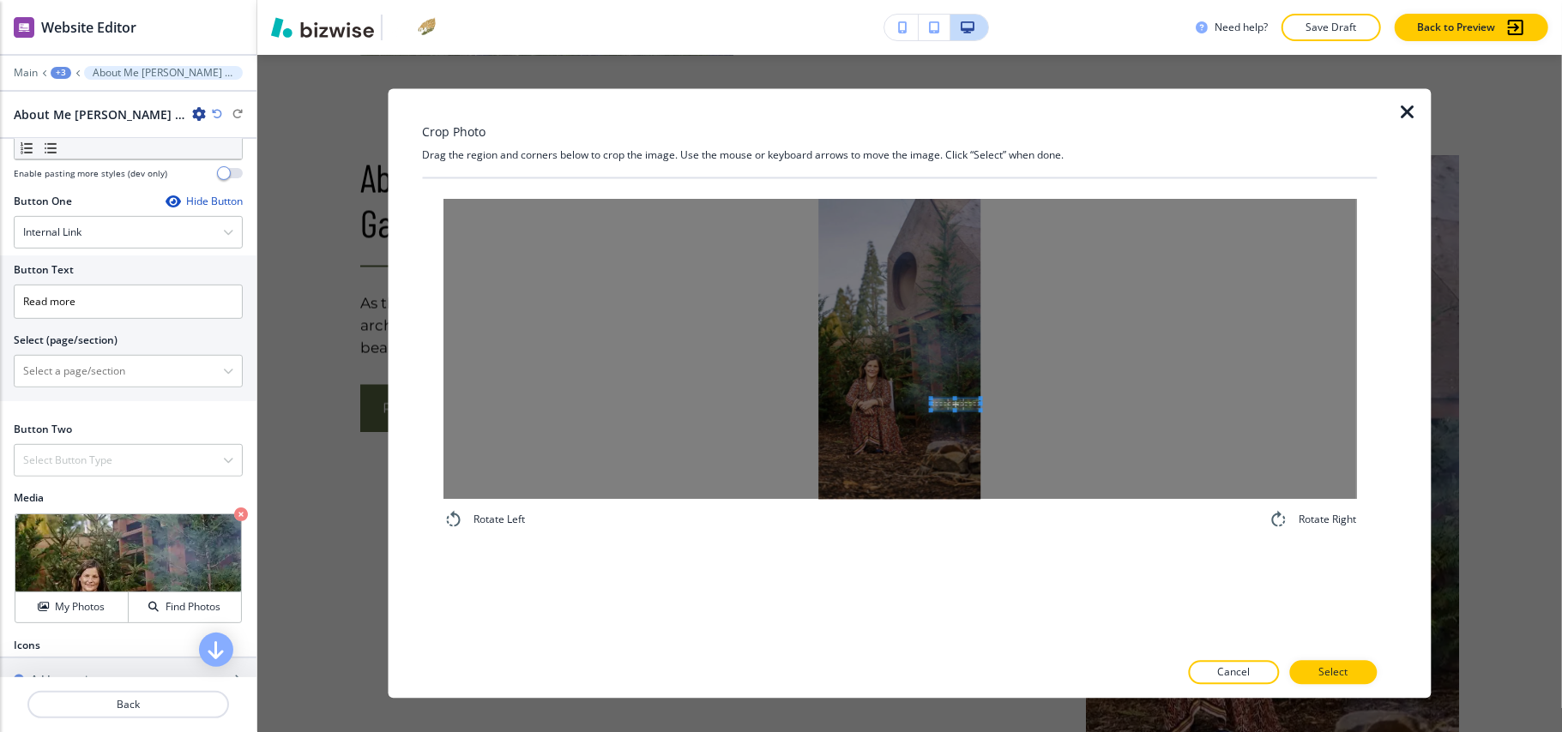
click at [996, 406] on div at bounding box center [898, 350] width 913 height 300
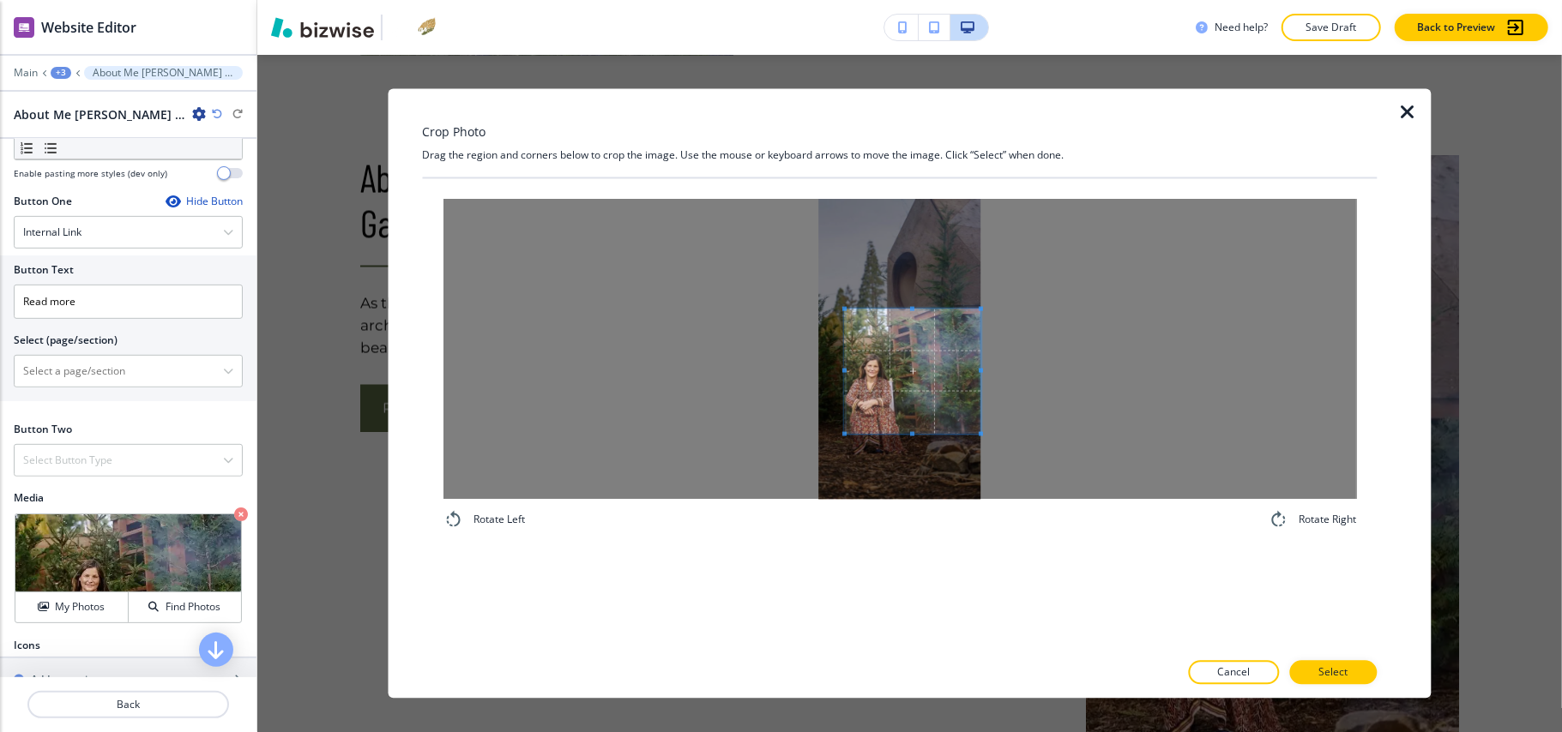
click at [1023, 434] on div at bounding box center [898, 350] width 913 height 300
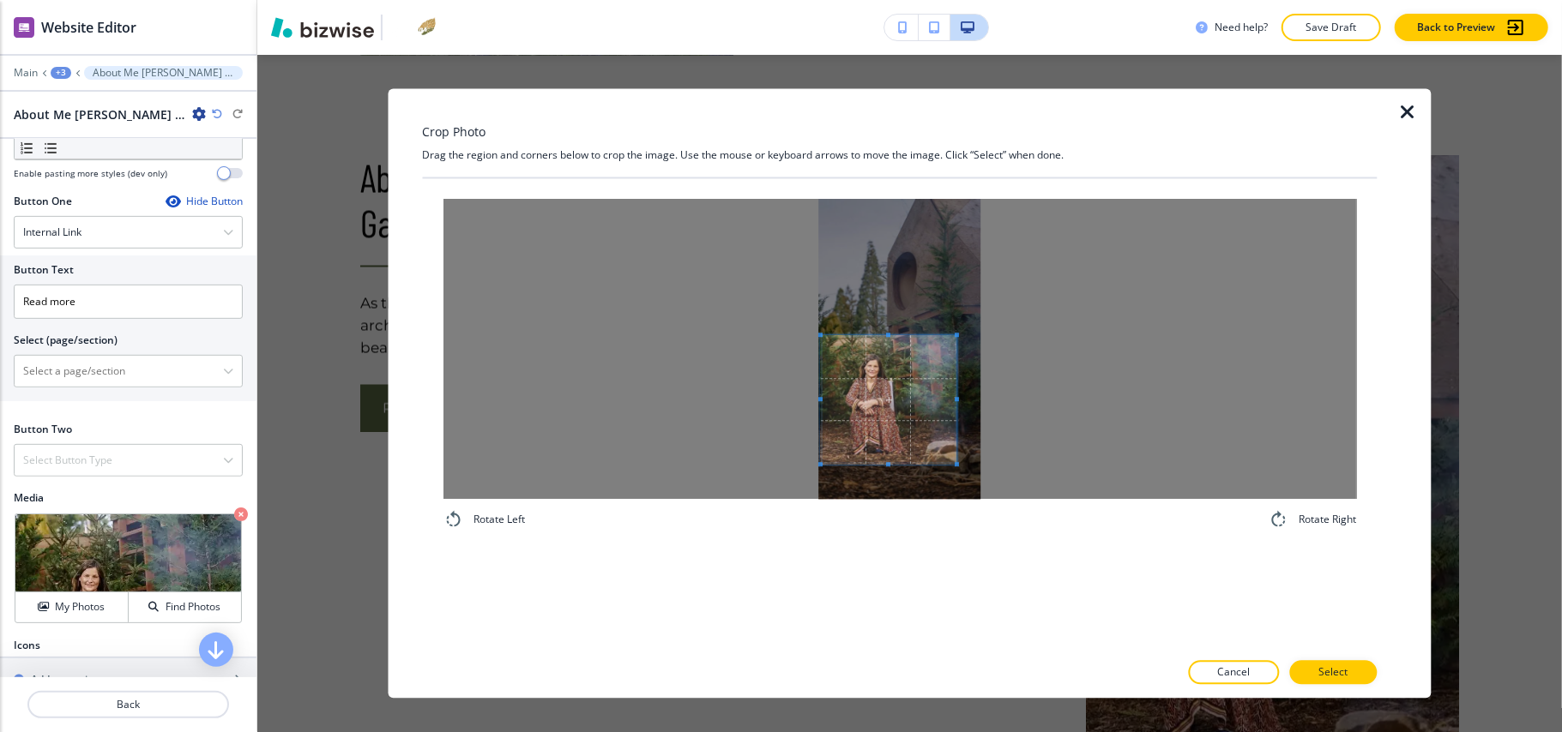
click at [869, 417] on span at bounding box center [889, 399] width 136 height 129
click at [1002, 495] on div at bounding box center [898, 350] width 913 height 300
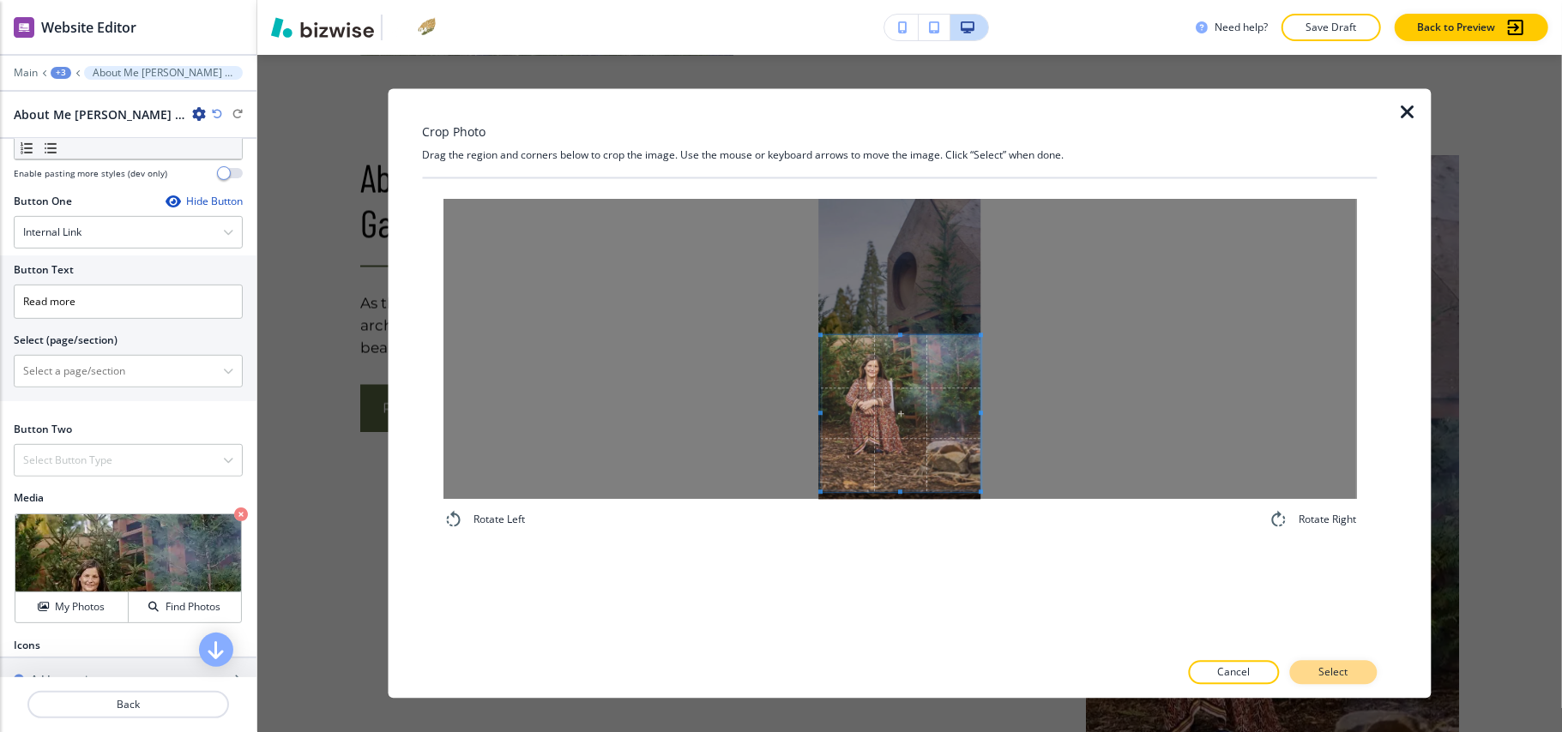
click at [1351, 677] on button "Select" at bounding box center [1332, 673] width 87 height 24
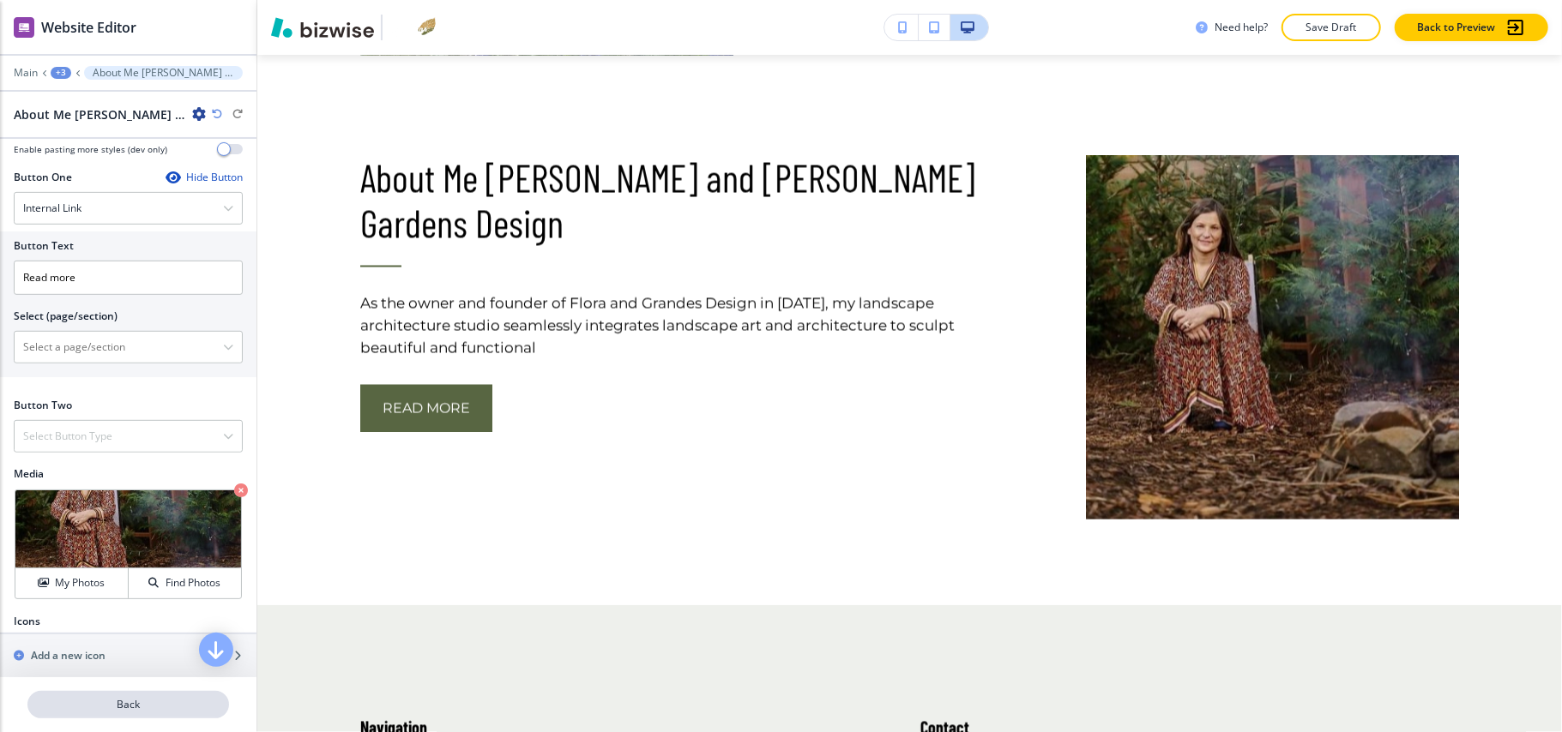
scroll to position [608, 0]
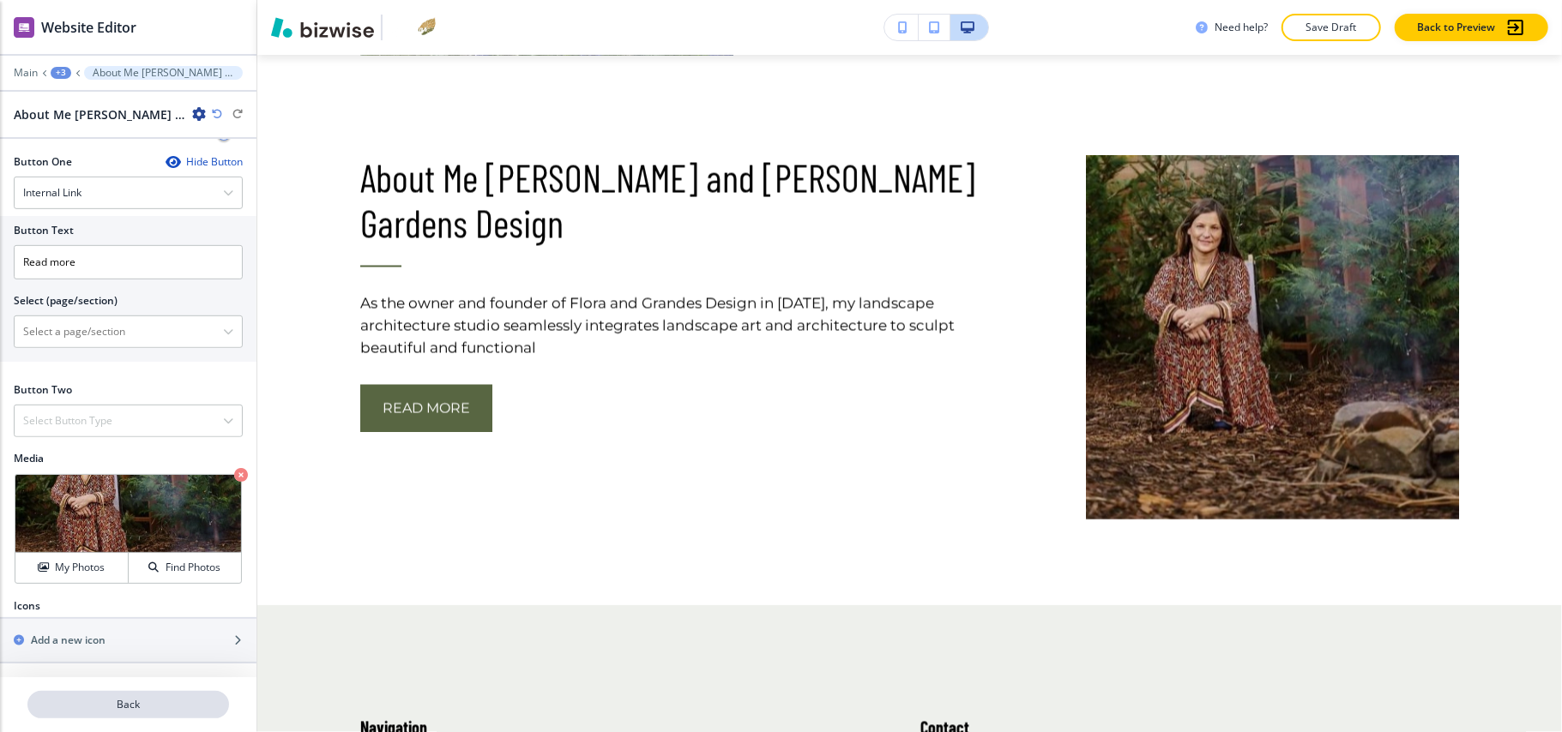
click at [135, 707] on p "Back" at bounding box center [128, 704] width 198 height 15
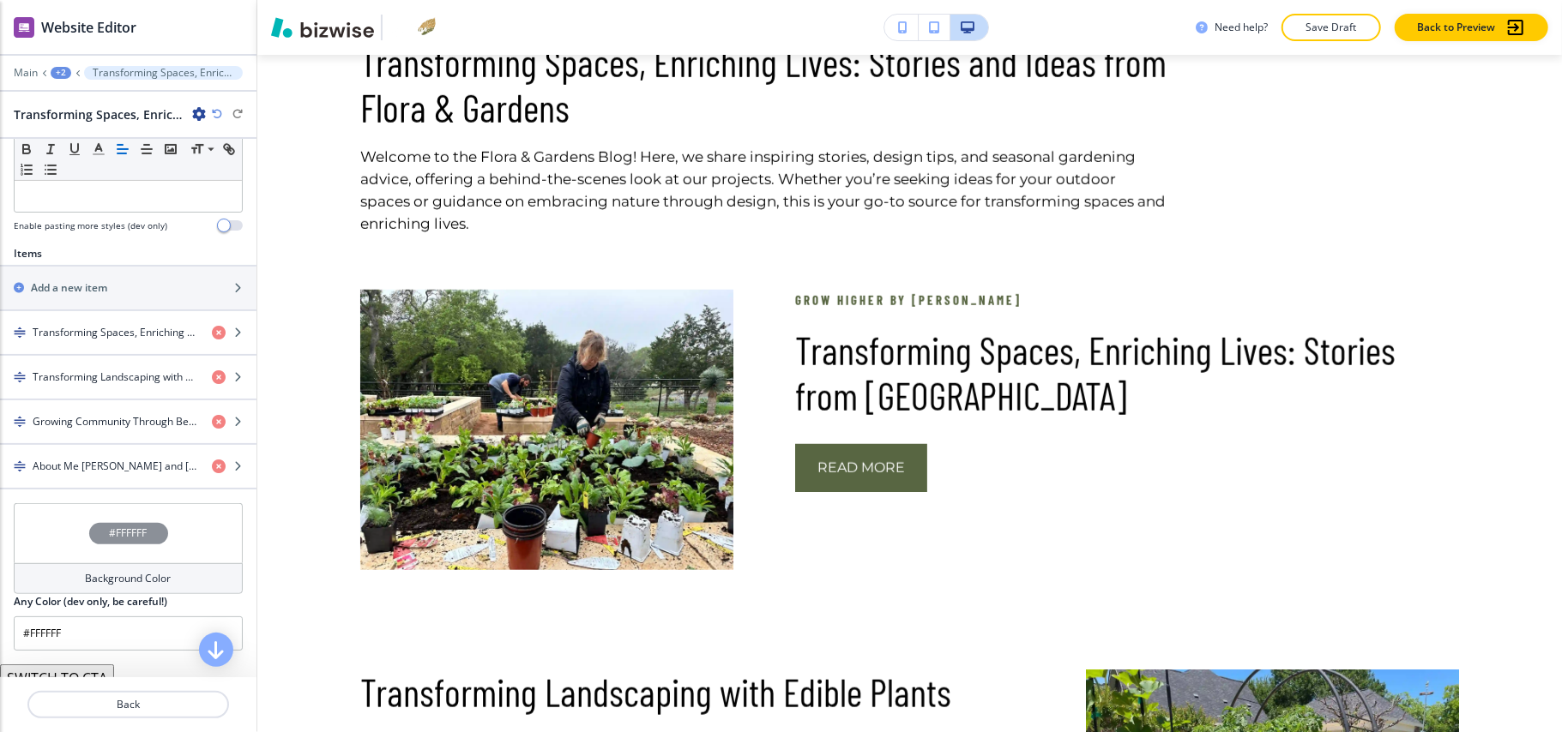
scroll to position [571, 0]
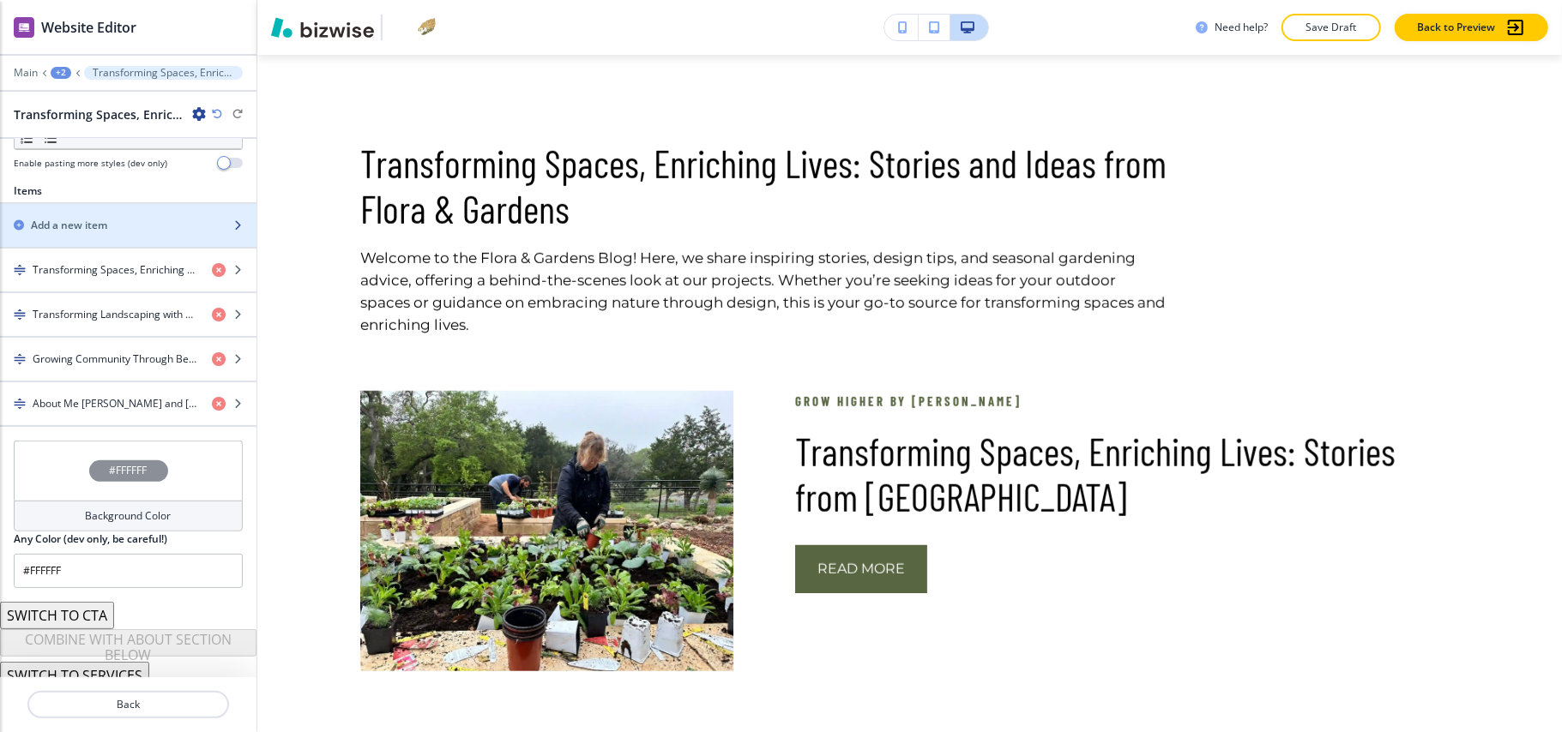
click at [91, 237] on div "button" at bounding box center [128, 240] width 256 height 14
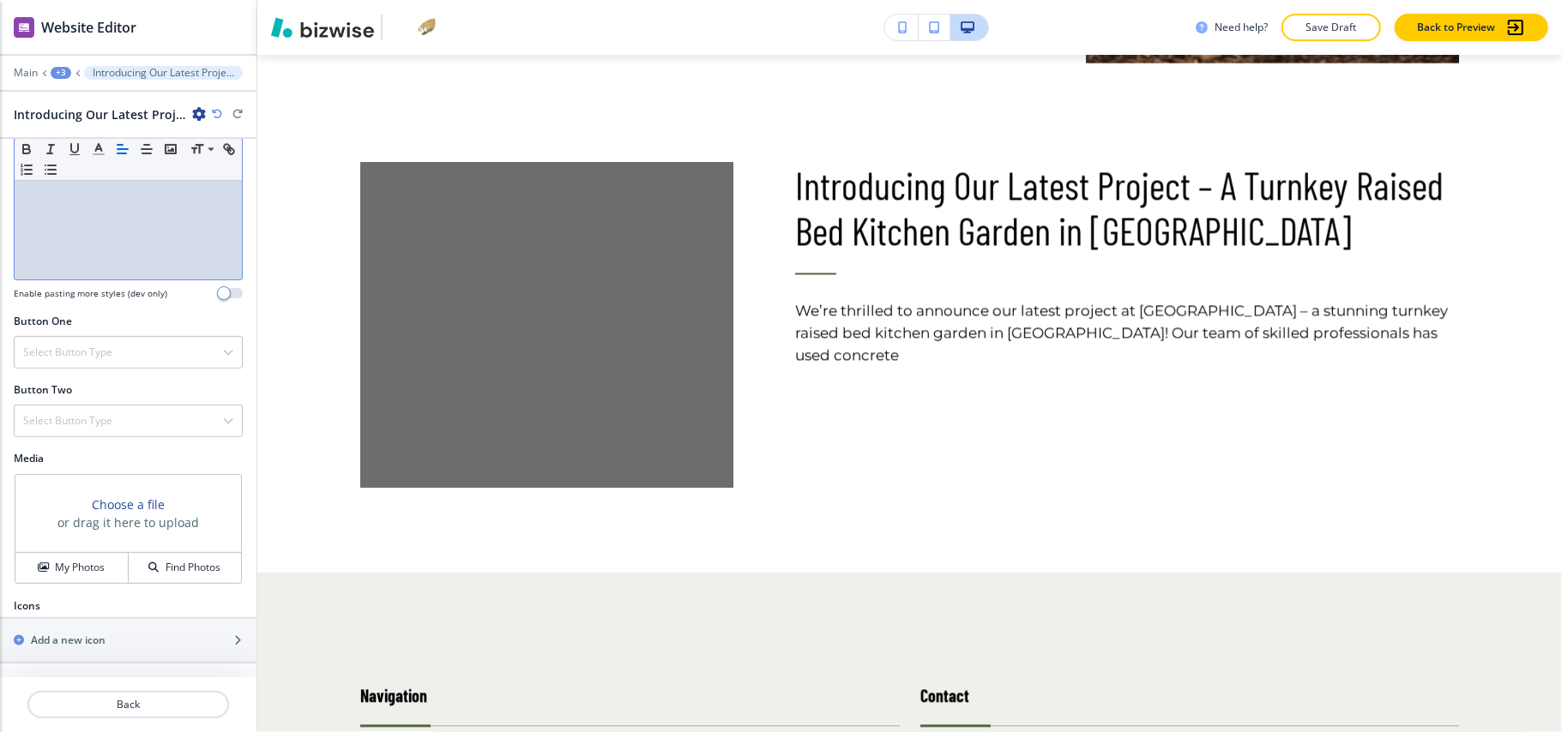
scroll to position [463, 0]
click at [101, 345] on h4 "Select Button Type" at bounding box center [67, 352] width 89 height 15
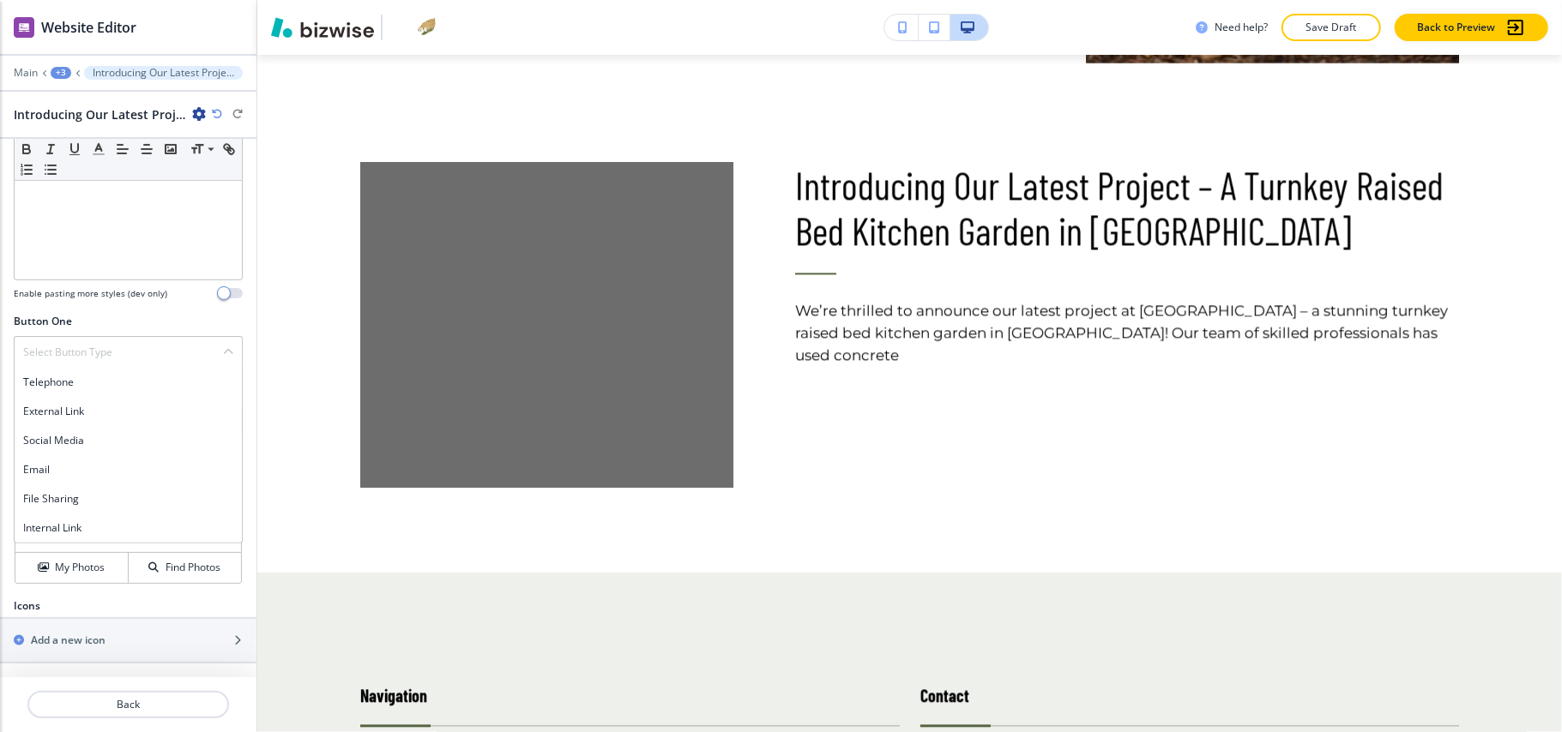
click at [89, 525] on h4 "Internal Link" at bounding box center [128, 528] width 210 height 15
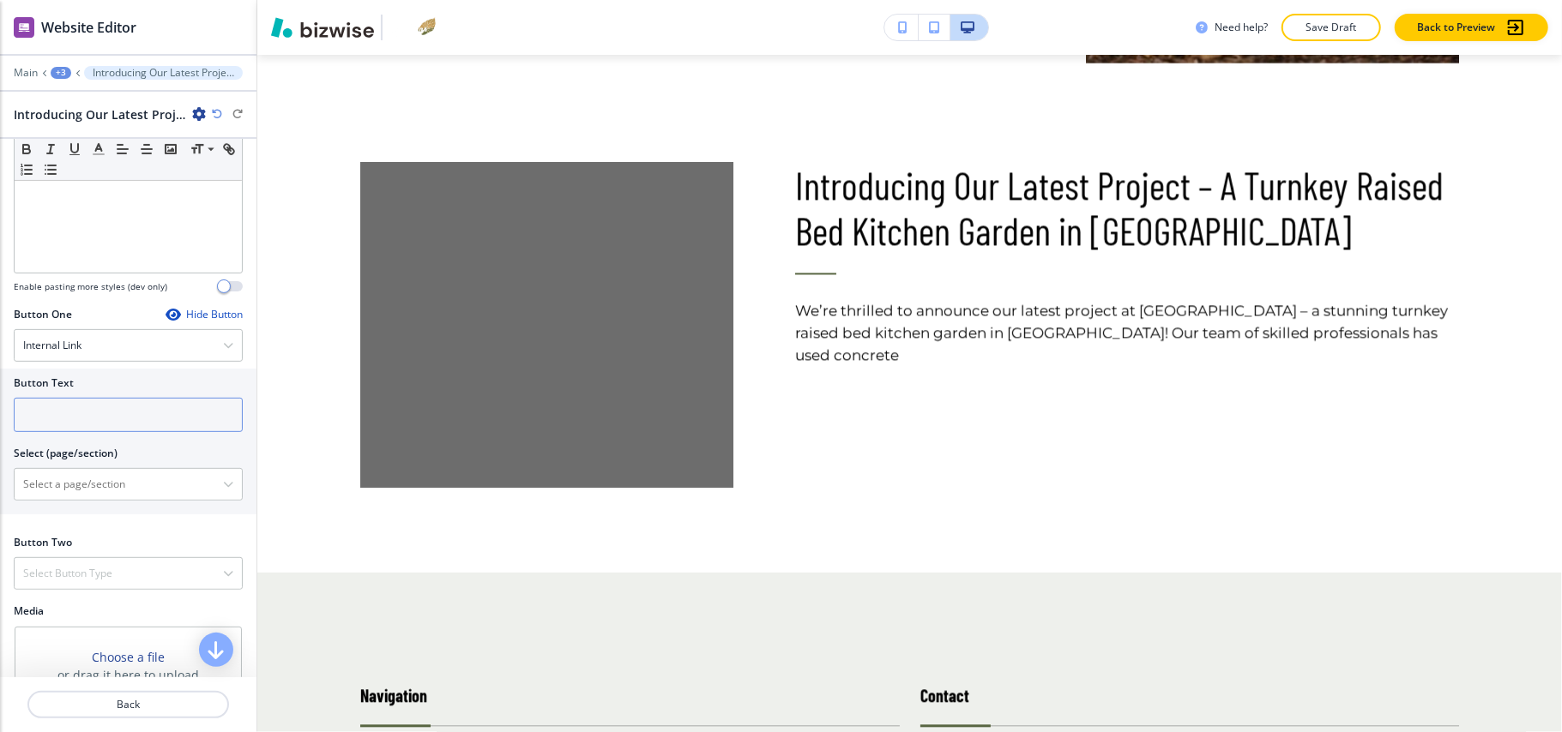
click at [75, 432] on input "text" at bounding box center [128, 415] width 229 height 34
paste input "Read more"
type input "Read more"
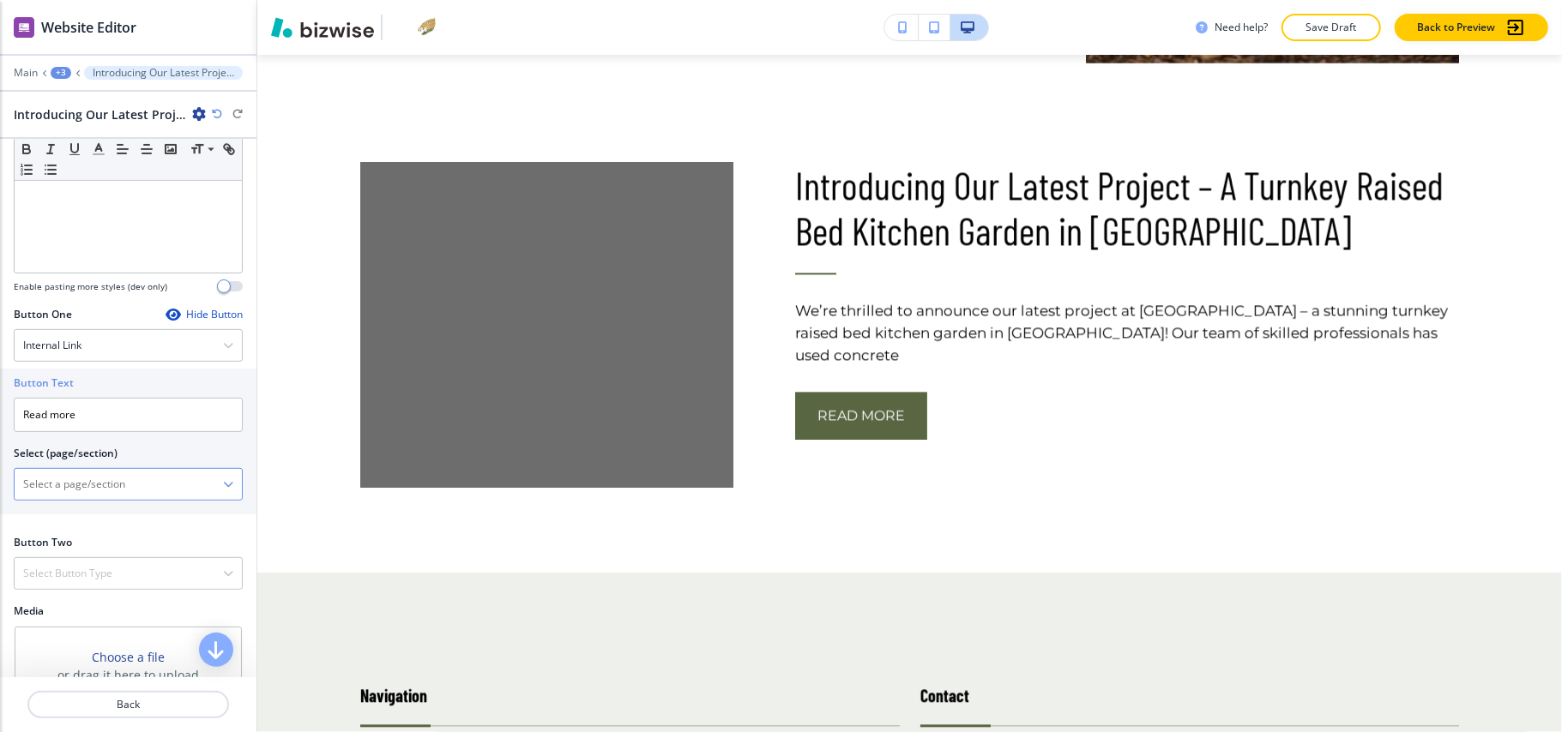
click at [73, 491] on \(page\/section\) "Manual Input" at bounding box center [119, 484] width 208 height 29
click at [52, 491] on \(page\/section\) "Manual Input" at bounding box center [119, 484] width 208 height 29
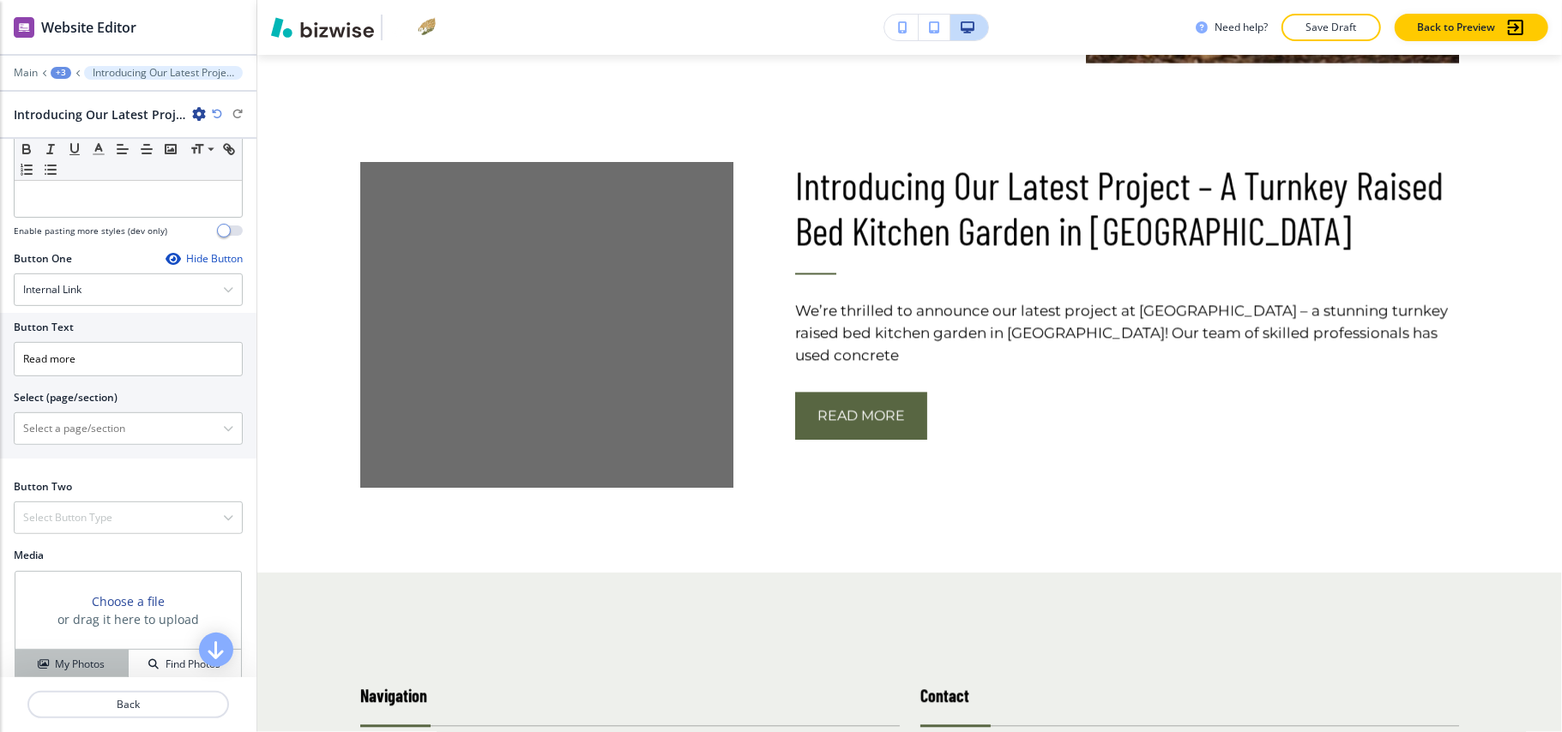
scroll to position [623, 0]
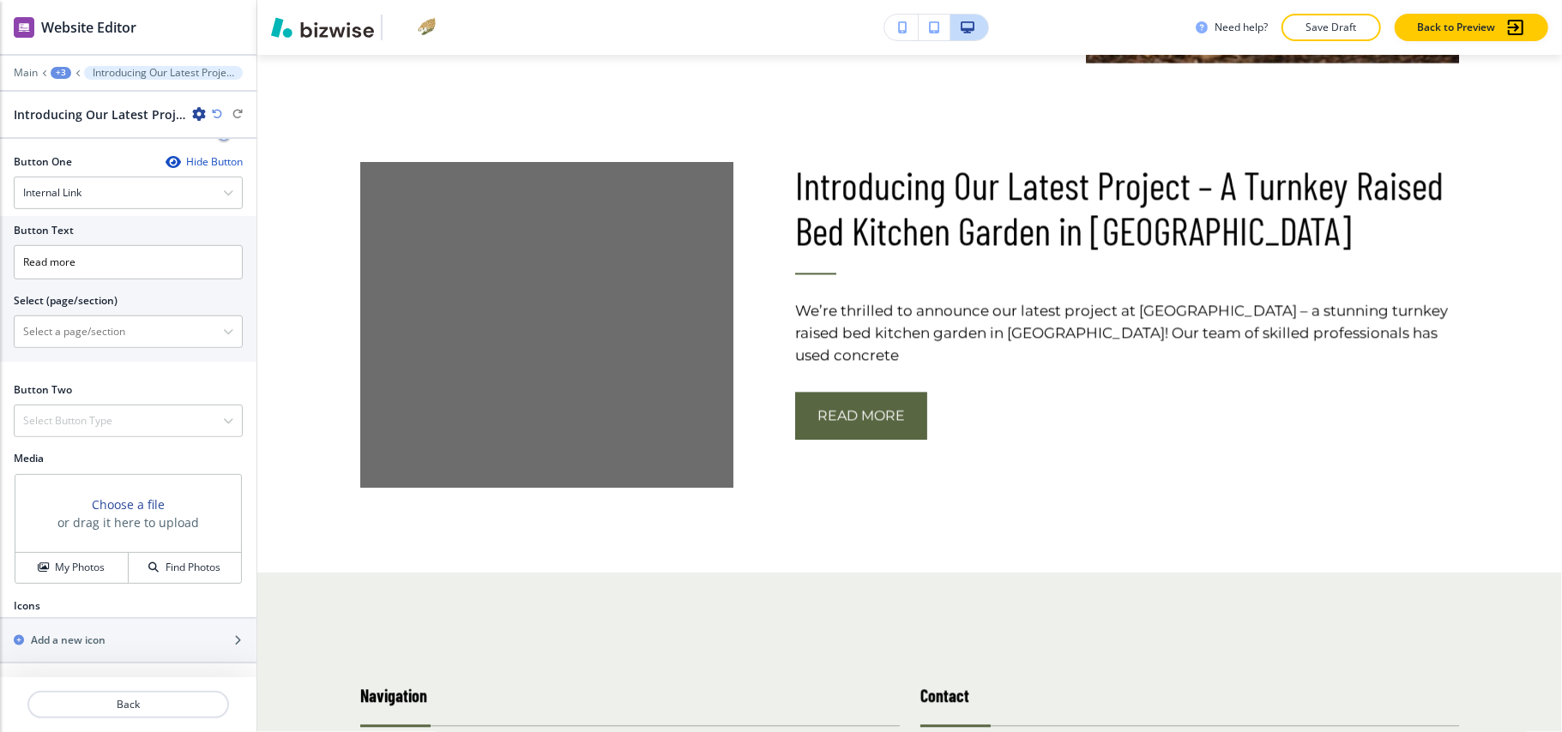
click at [63, 592] on div "Media Choose a file or drag it here to upload My Photos Find Photos" at bounding box center [128, 524] width 256 height 147
click at [63, 581] on button "My Photos" at bounding box center [71, 568] width 113 height 30
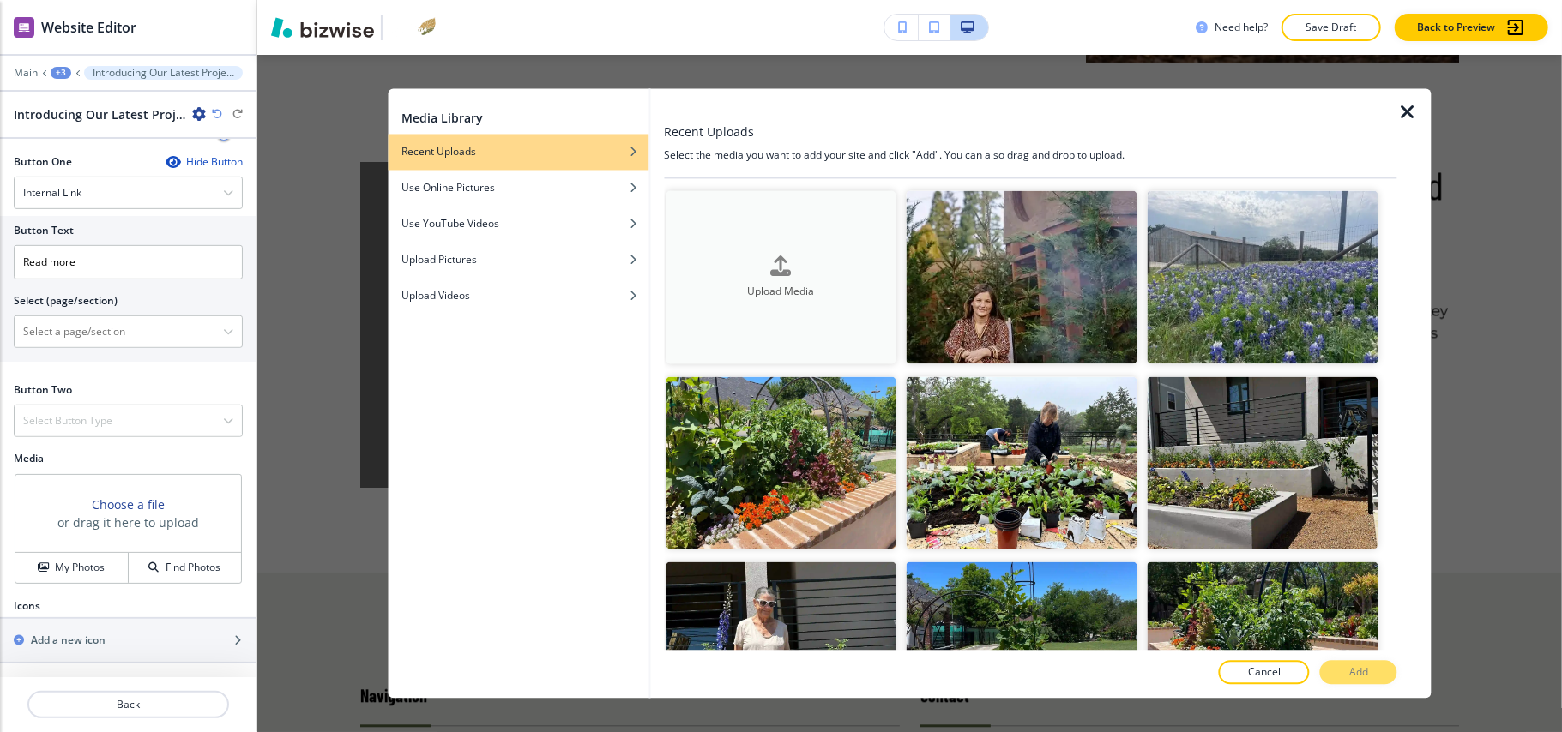
click at [813, 271] on div "Upload Media" at bounding box center [780, 278] width 231 height 44
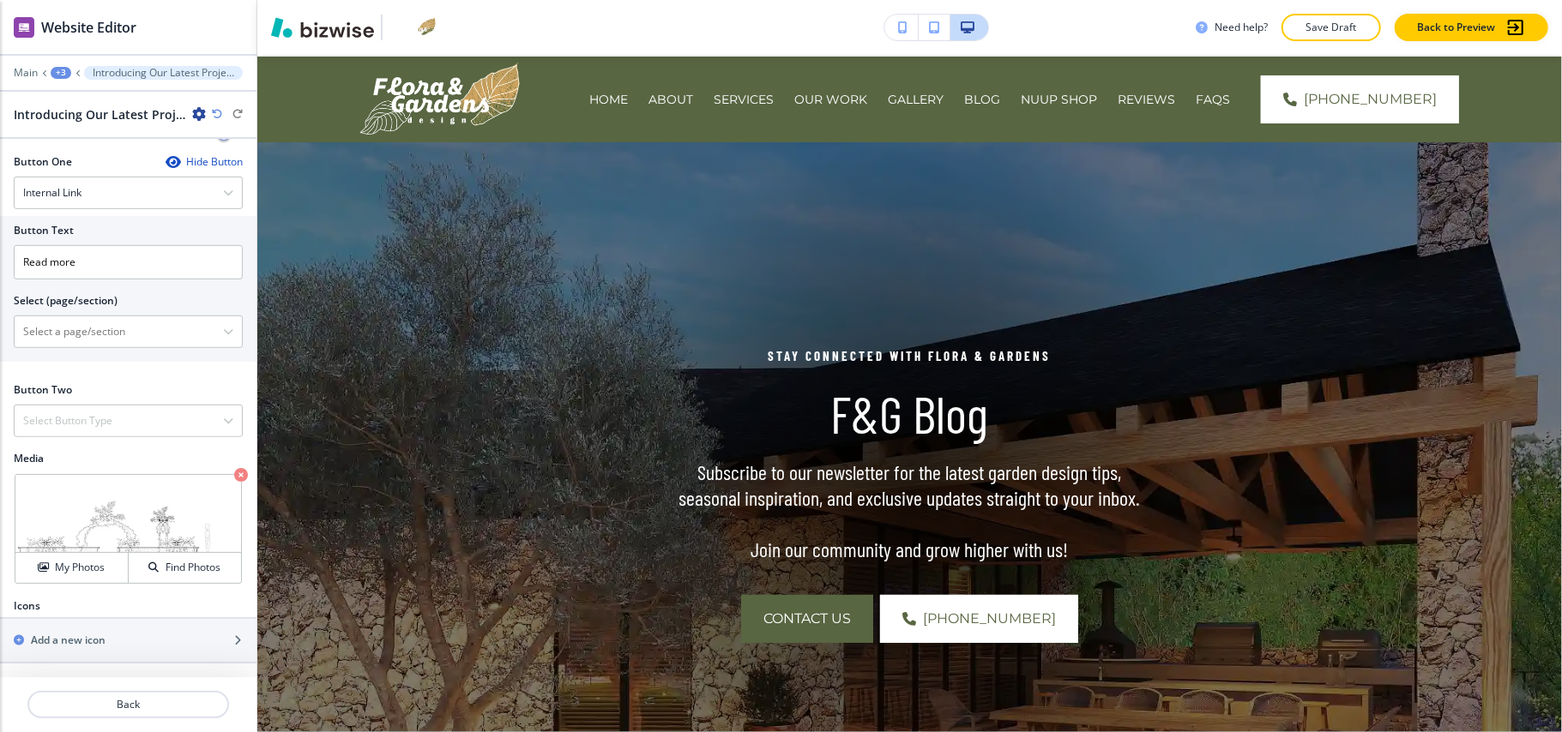
scroll to position [0, 0]
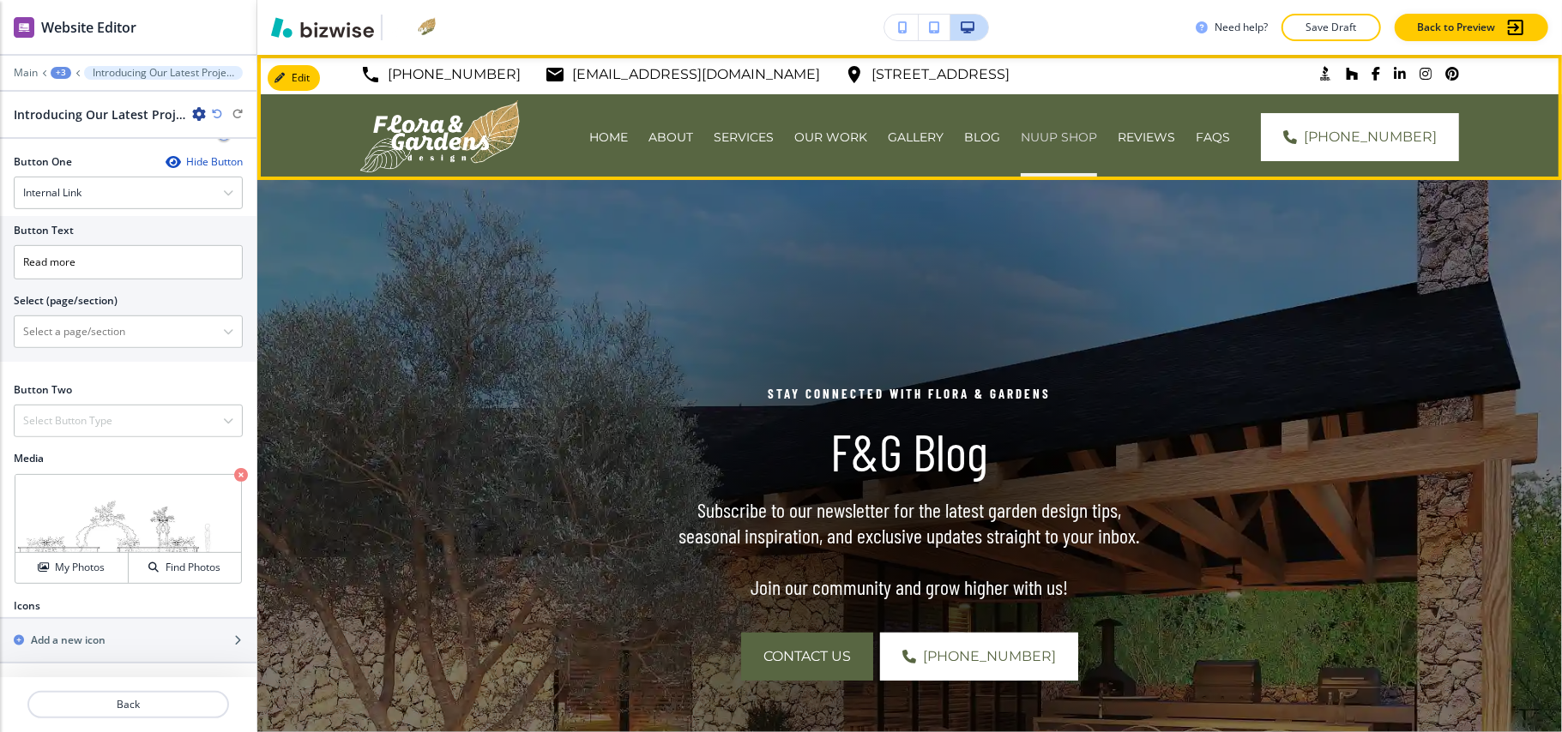
click at [1060, 135] on p "NUUP SHOP" at bounding box center [1058, 137] width 76 height 17
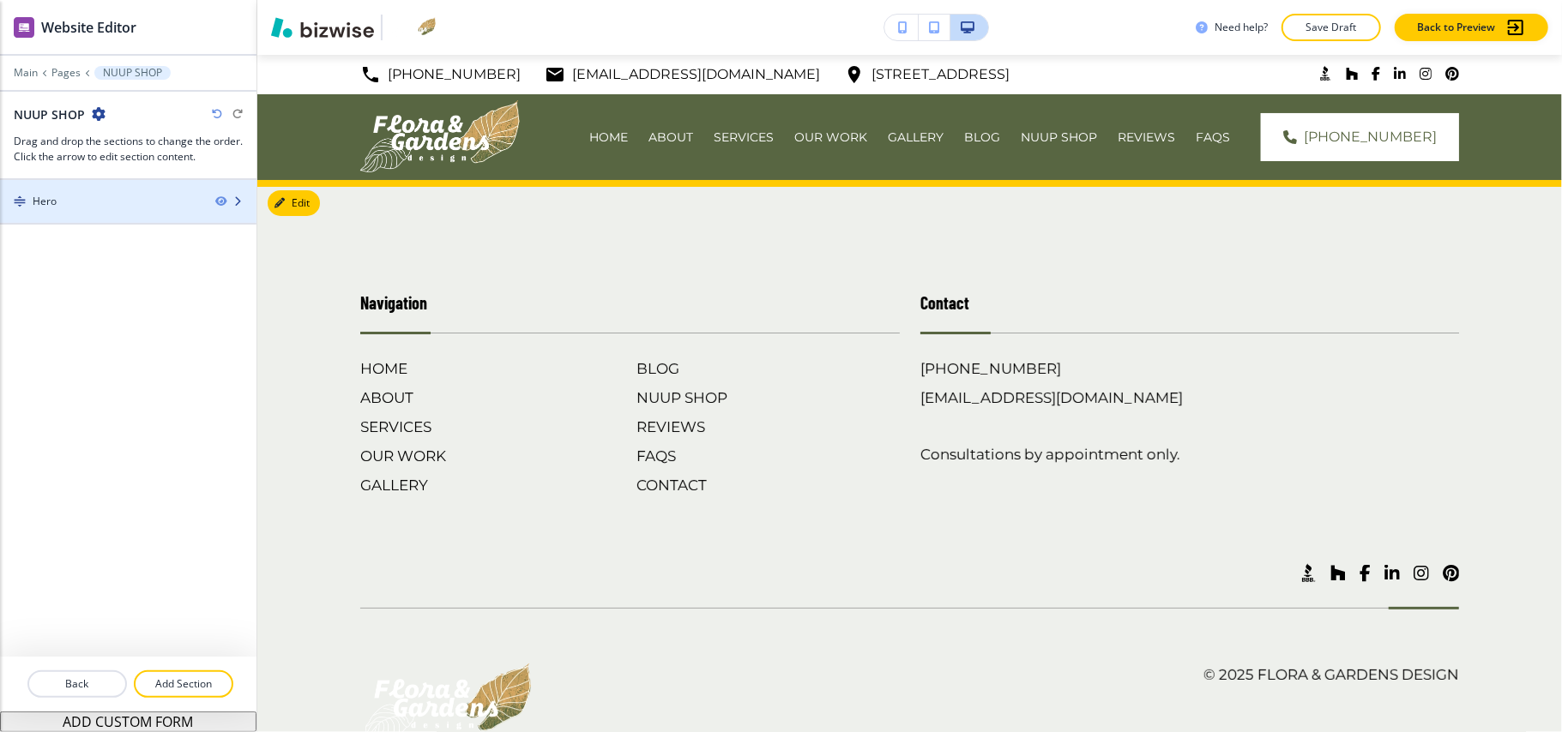
click at [105, 203] on div "Hero" at bounding box center [101, 201] width 202 height 15
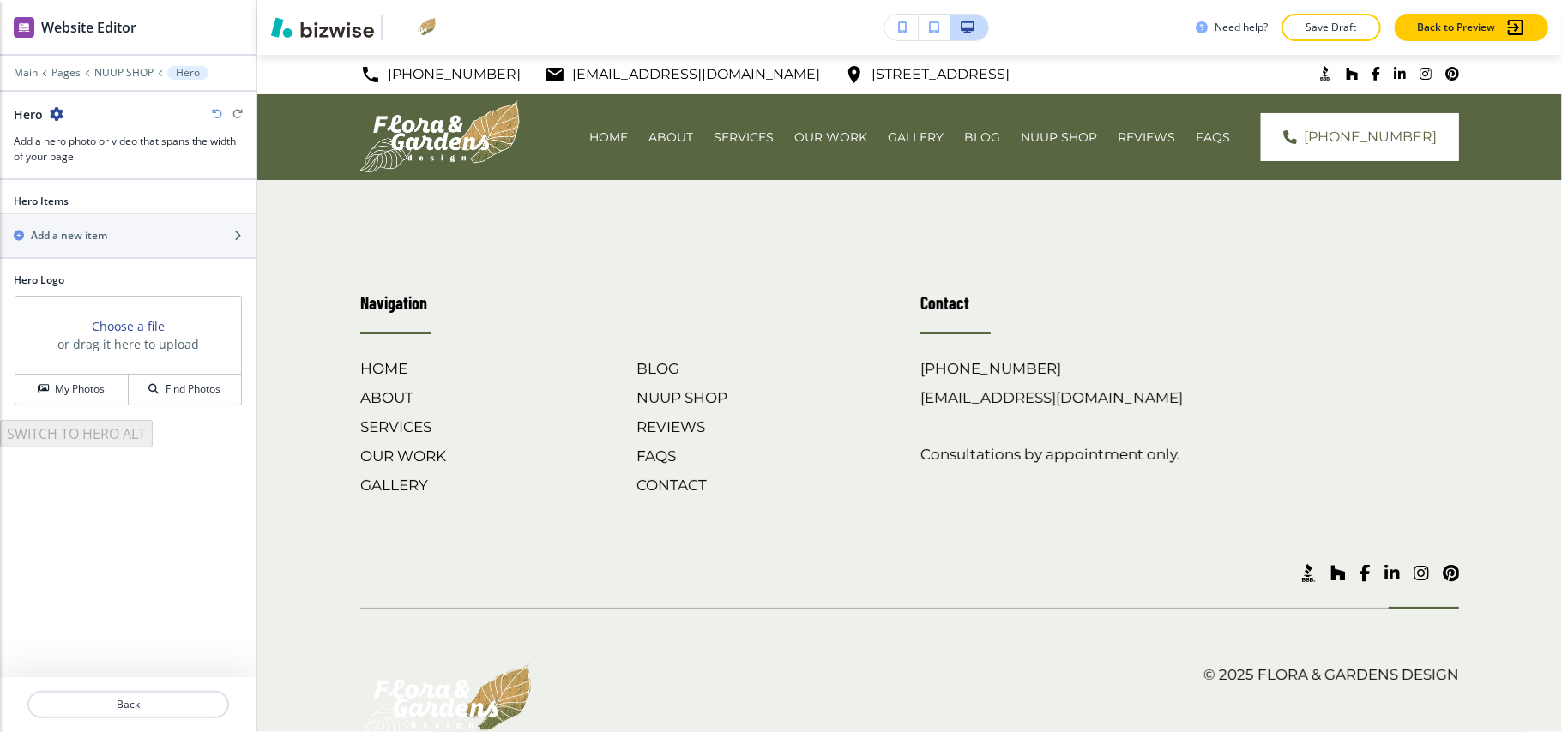
scroll to position [72, 0]
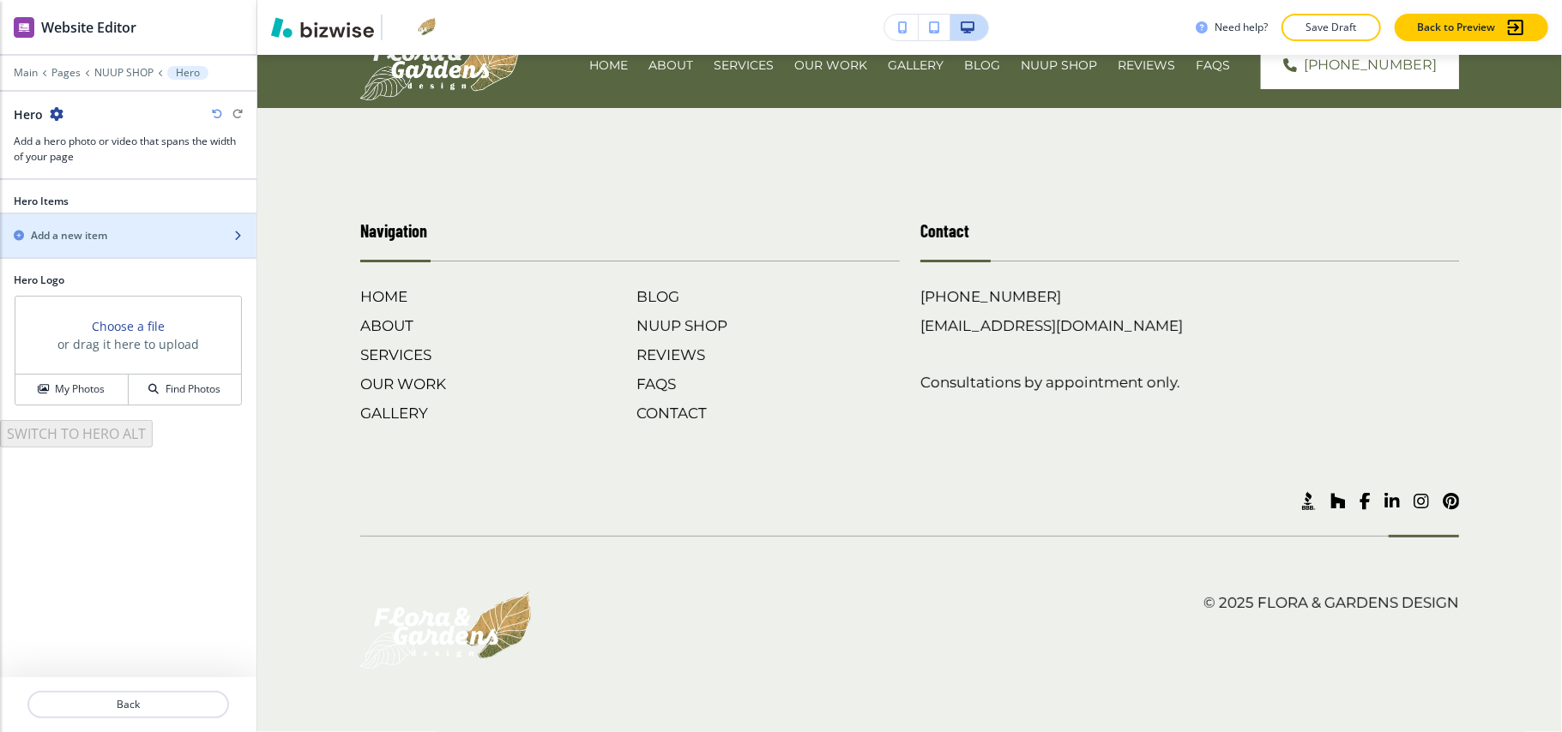
click at [99, 255] on div "button" at bounding box center [128, 251] width 256 height 14
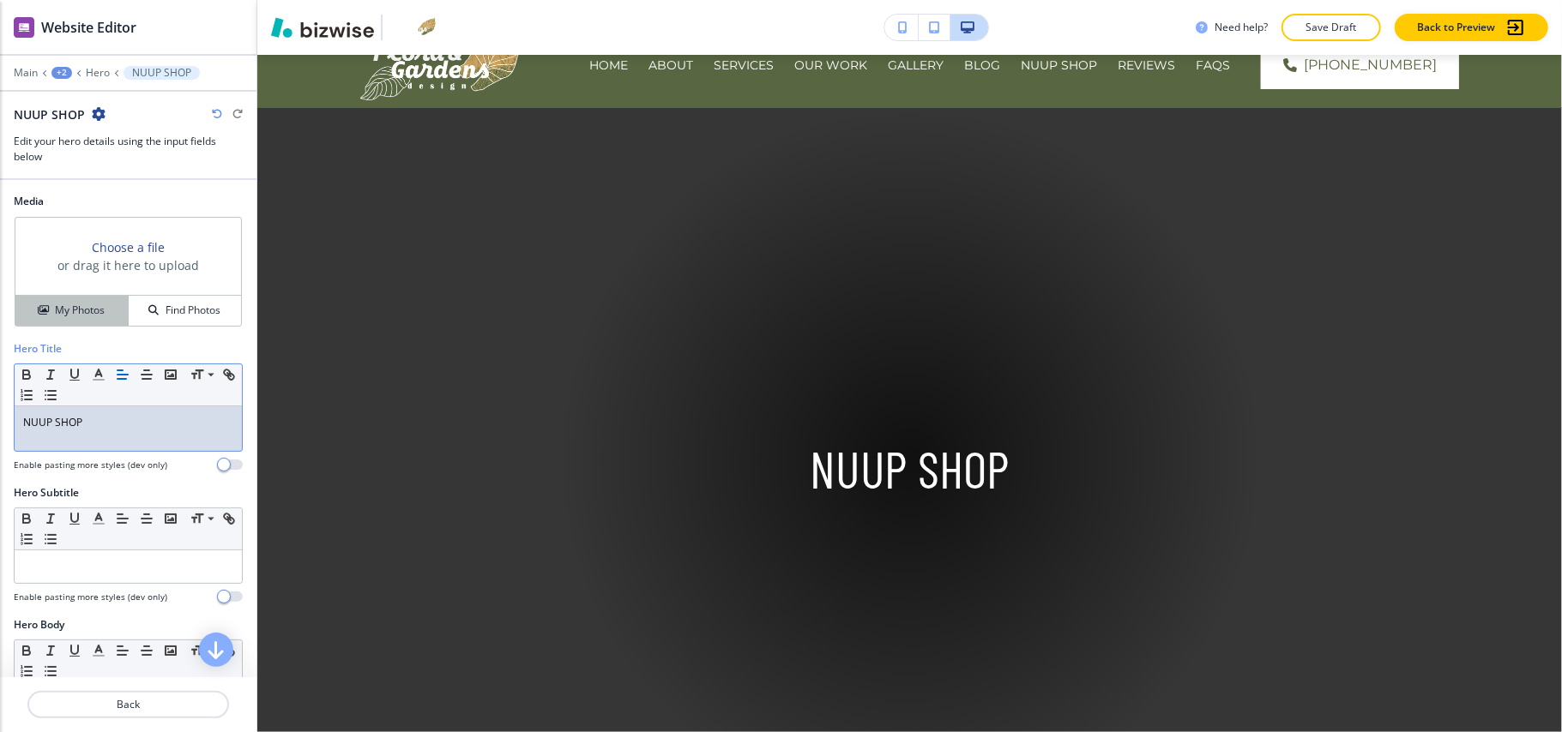
click at [76, 299] on button "My Photos" at bounding box center [71, 311] width 113 height 30
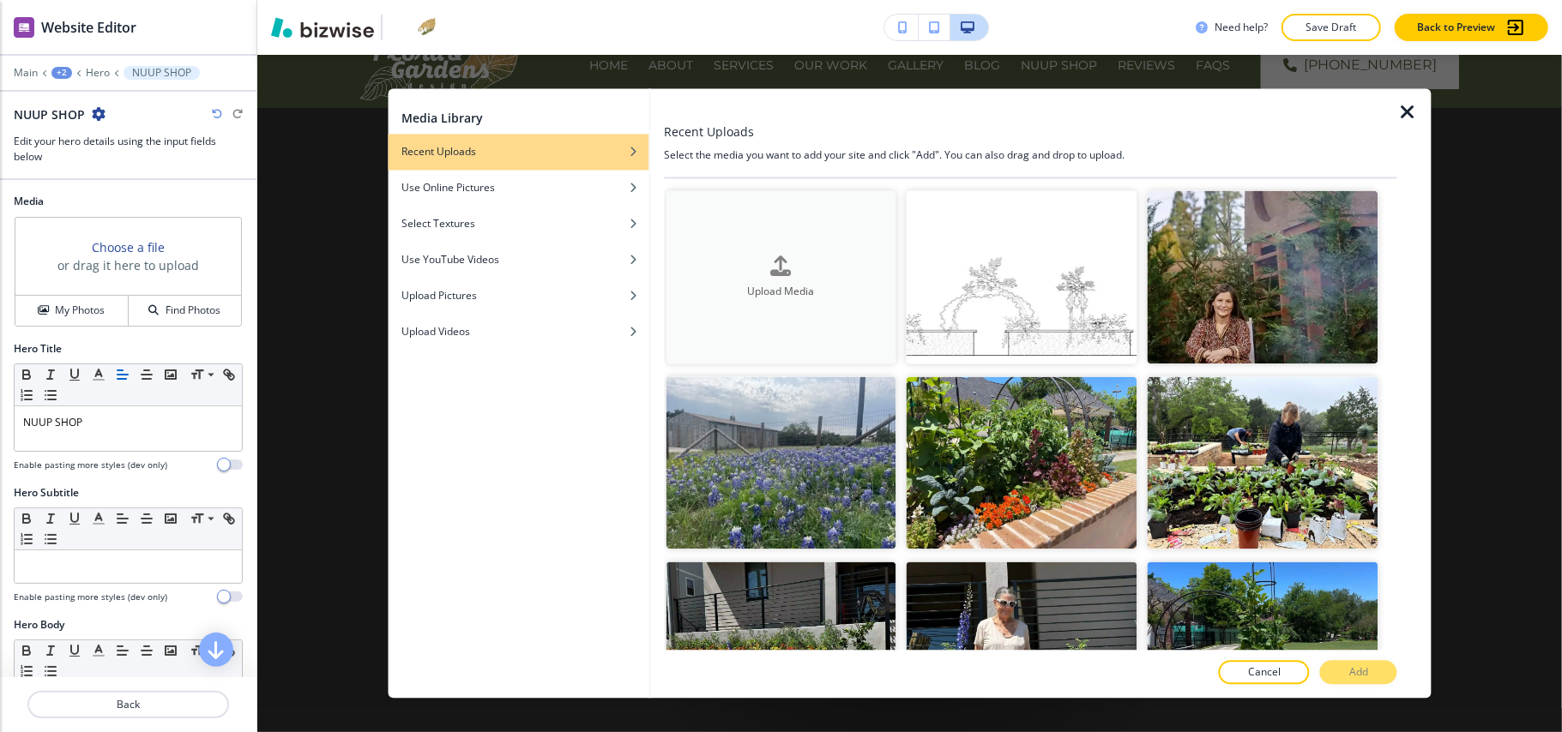
click at [732, 218] on button "Upload Media" at bounding box center [780, 277] width 231 height 173
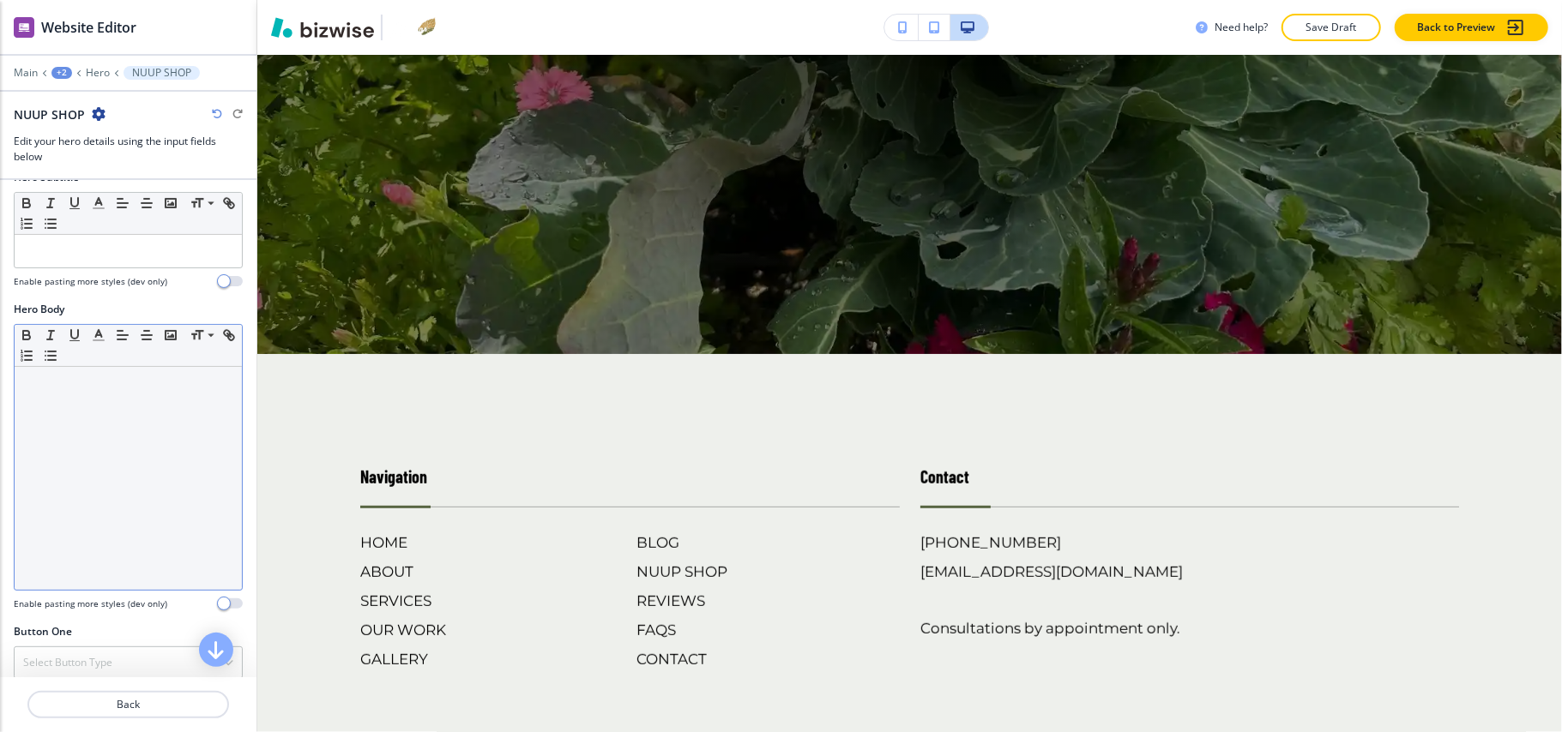
scroll to position [343, 0]
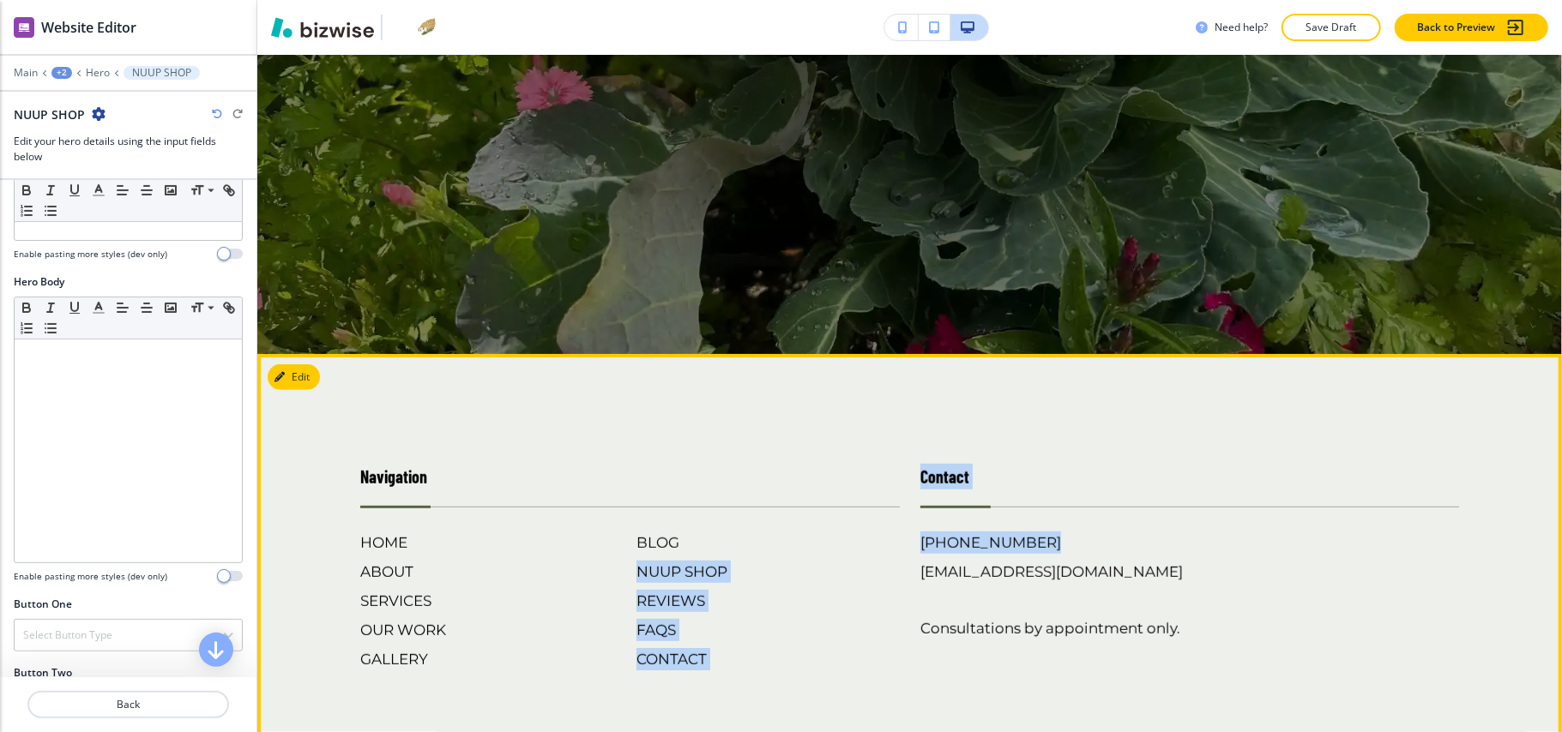
drag, startPoint x: 1032, startPoint y: 539, endPoint x: 782, endPoint y: 523, distance: 250.9
click at [882, 533] on div "Navigation HOME ABOUT SERVICES OUR WORK GALLERY BLOG NUUP SHOP REVIEWS FAQS CON…" at bounding box center [899, 550] width 1119 height 241
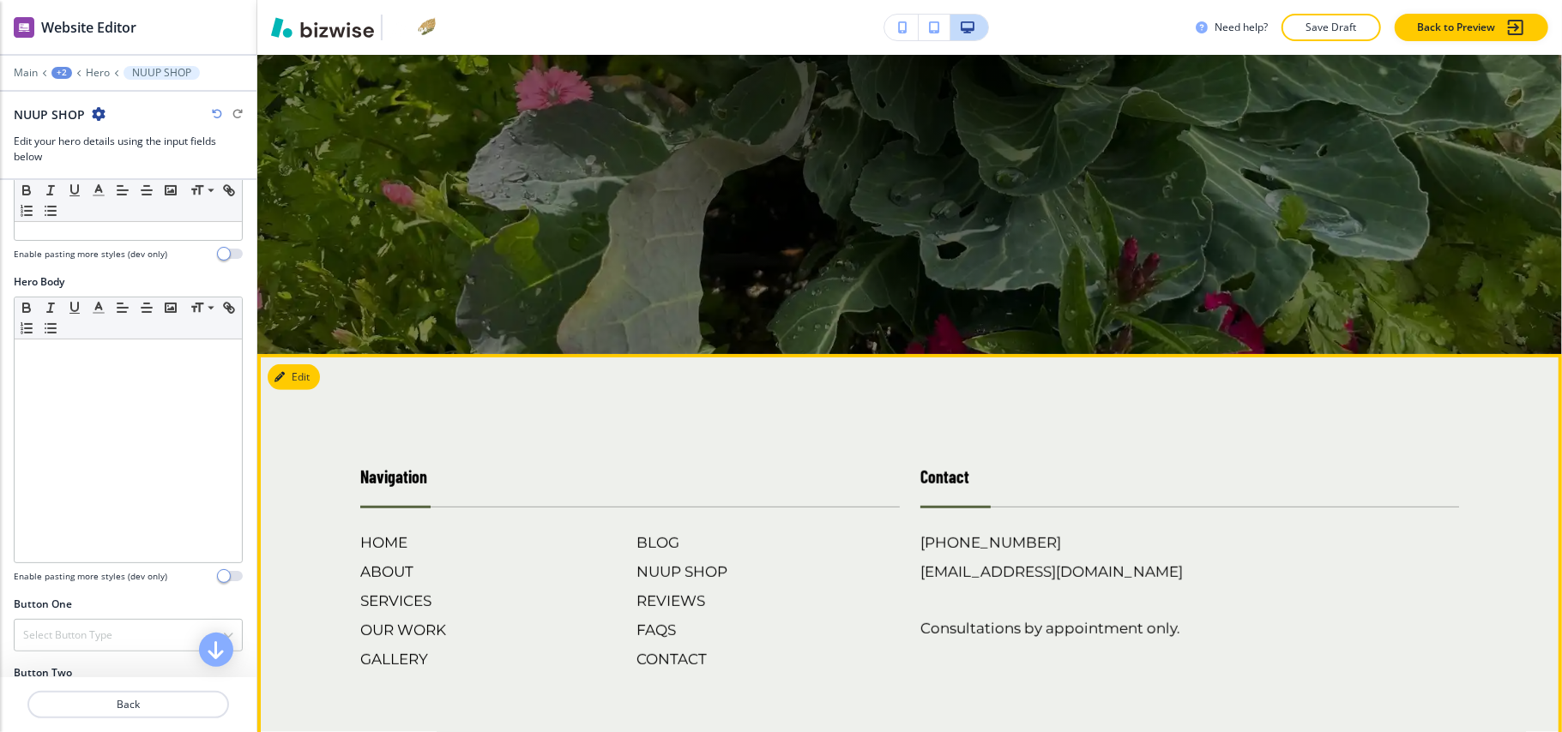
click at [828, 449] on div "Navigation HOME ABOUT SERVICES OUR WORK GALLERY BLOG NUUP SHOP REVIEWS FAQS CON…" at bounding box center [620, 550] width 560 height 241
drag, startPoint x: 1026, startPoint y: 539, endPoint x: 914, endPoint y: 540, distance: 112.3
click at [920, 540] on div "(830) 999-7737 studio@floragardensdesign.com Consultations by appointment only." at bounding box center [1189, 586] width 539 height 108
click at [851, 464] on p "Navigation" at bounding box center [629, 485] width 539 height 43
drag, startPoint x: 907, startPoint y: 533, endPoint x: 1006, endPoint y: 533, distance: 98.6
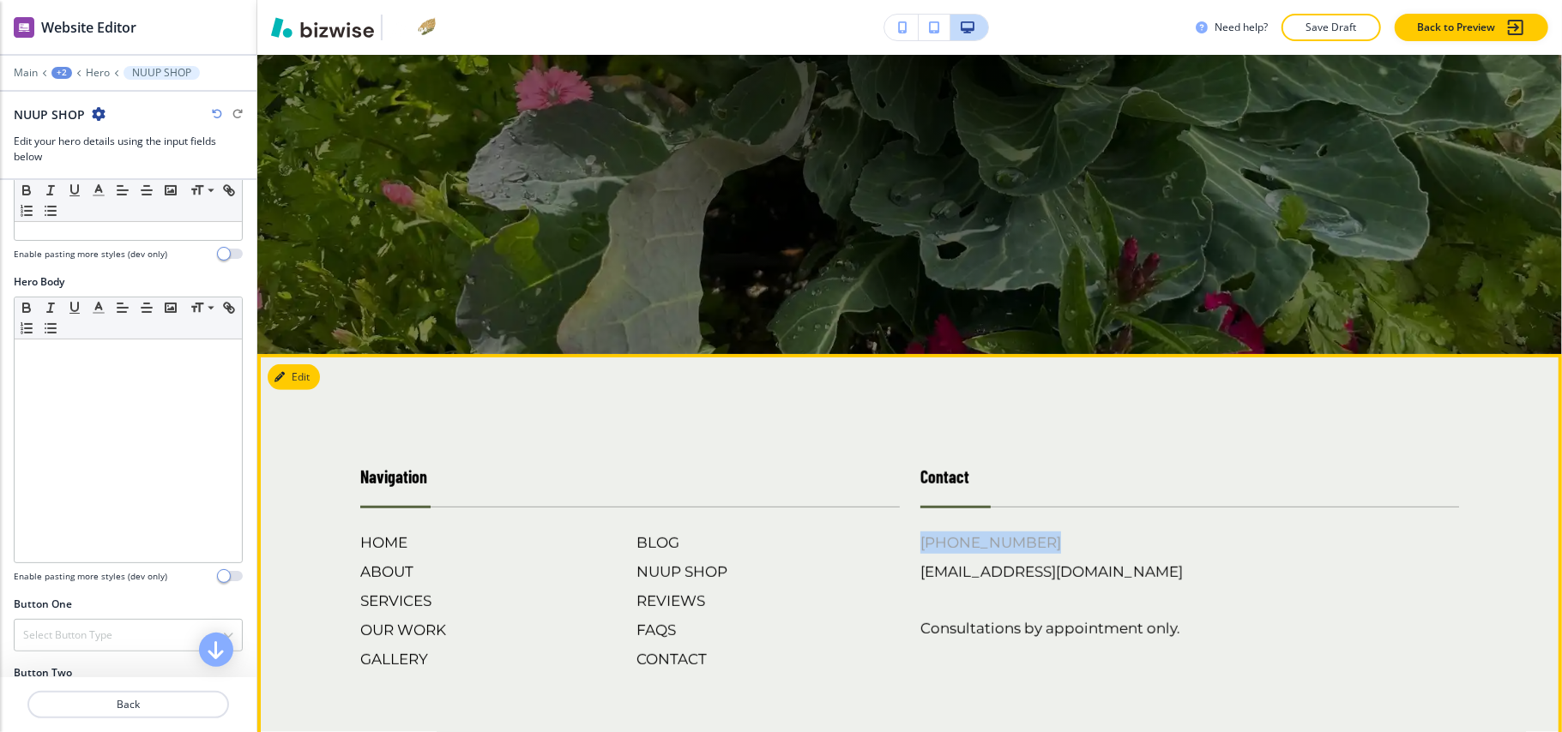
click at [1030, 533] on div "Contact [PHONE_NUMBER] [EMAIL_ADDRESS][DOMAIN_NAME] Consultations by appointmen…" at bounding box center [1180, 550] width 560 height 241
copy h6 "[PHONE_NUMBER]"
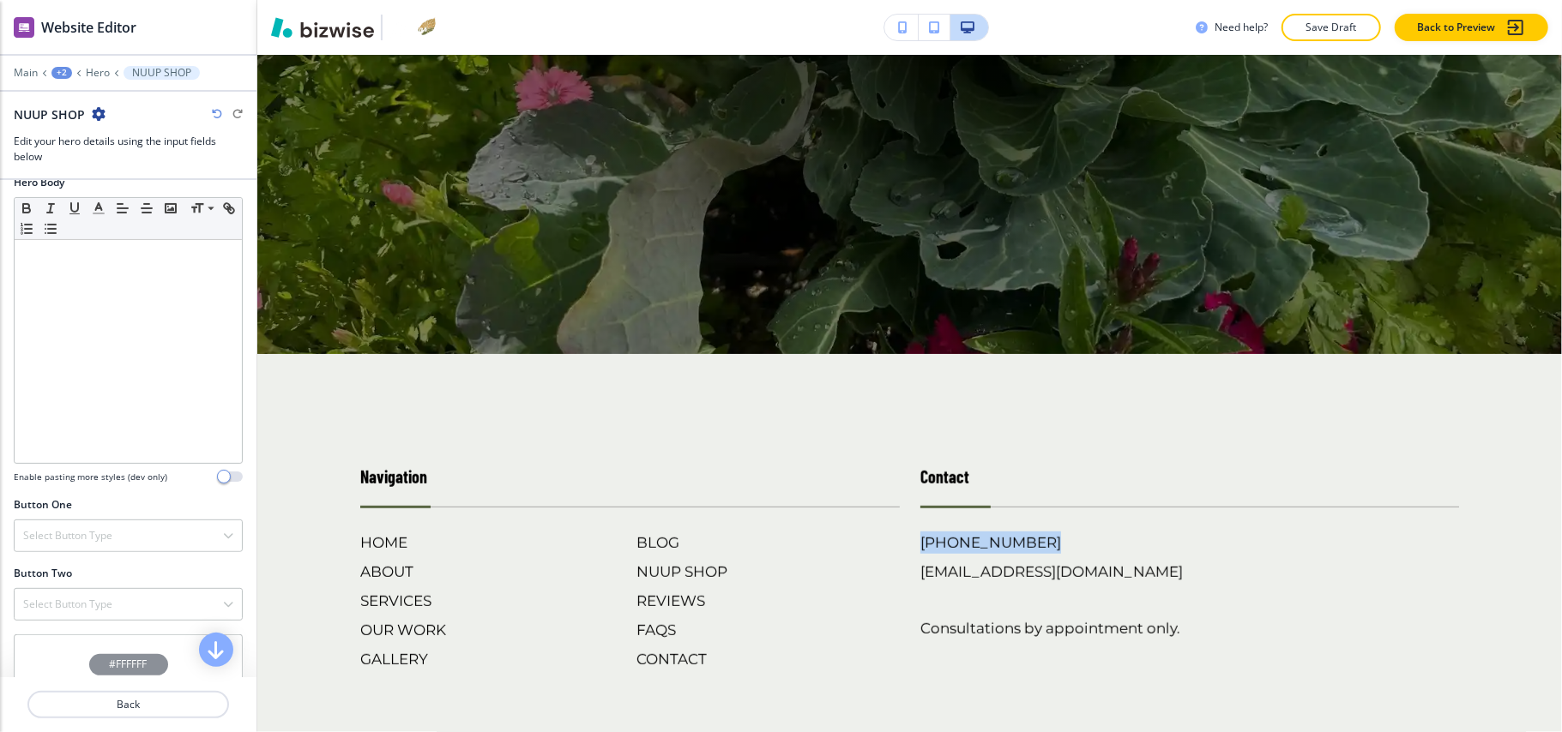
scroll to position [567, 0]
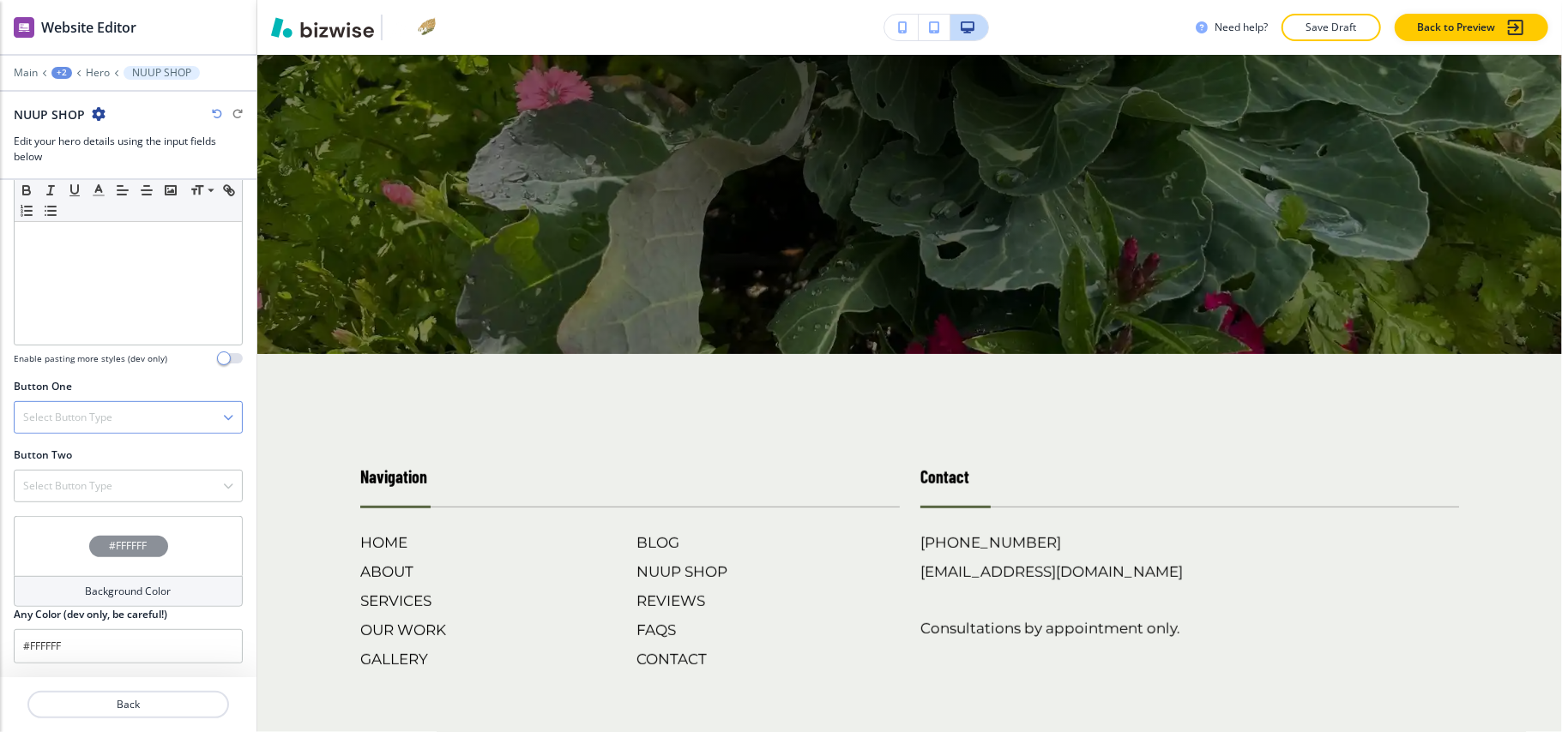
click at [98, 418] on h4 "Select Button Type" at bounding box center [67, 417] width 89 height 15
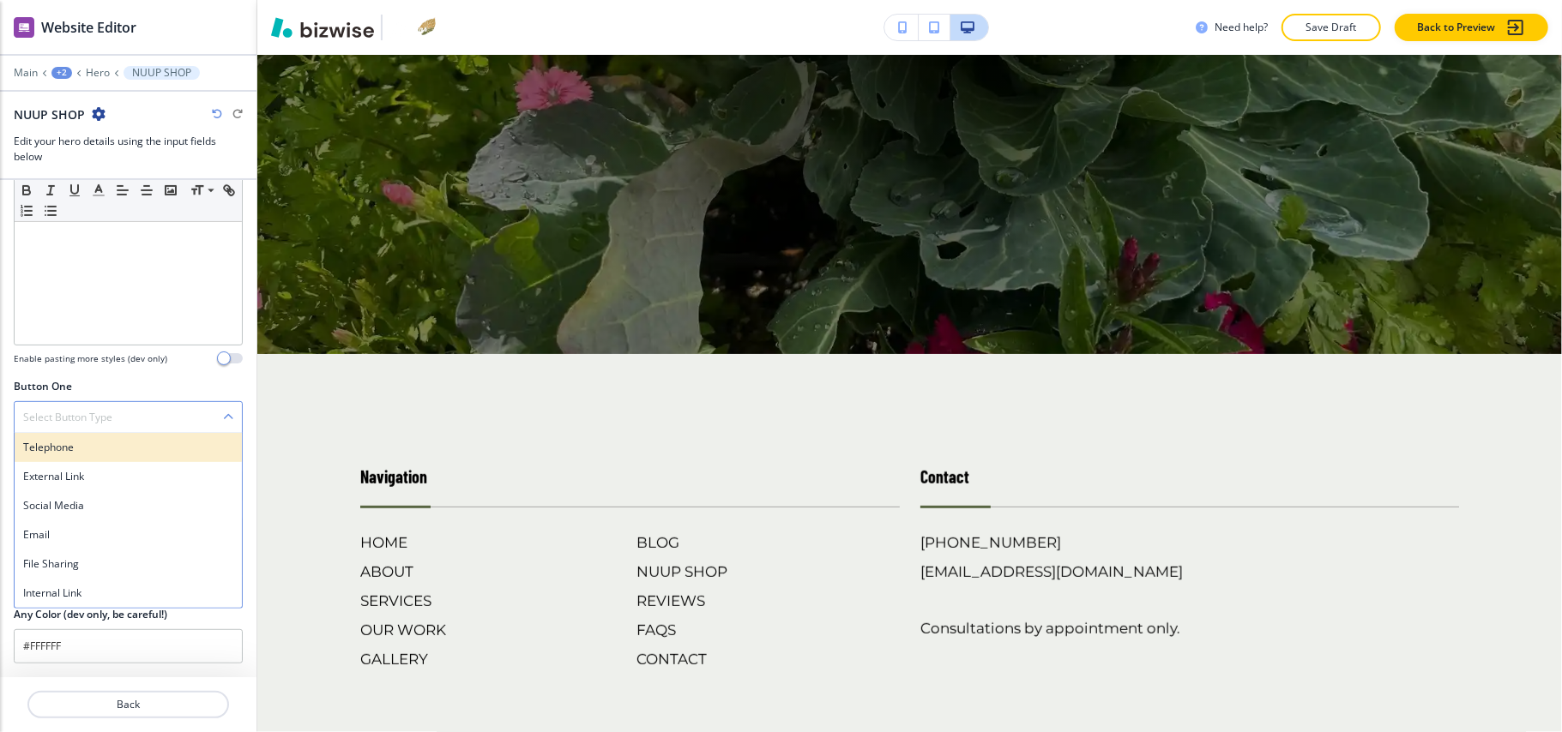
click at [77, 453] on h4 "Telephone" at bounding box center [128, 447] width 210 height 15
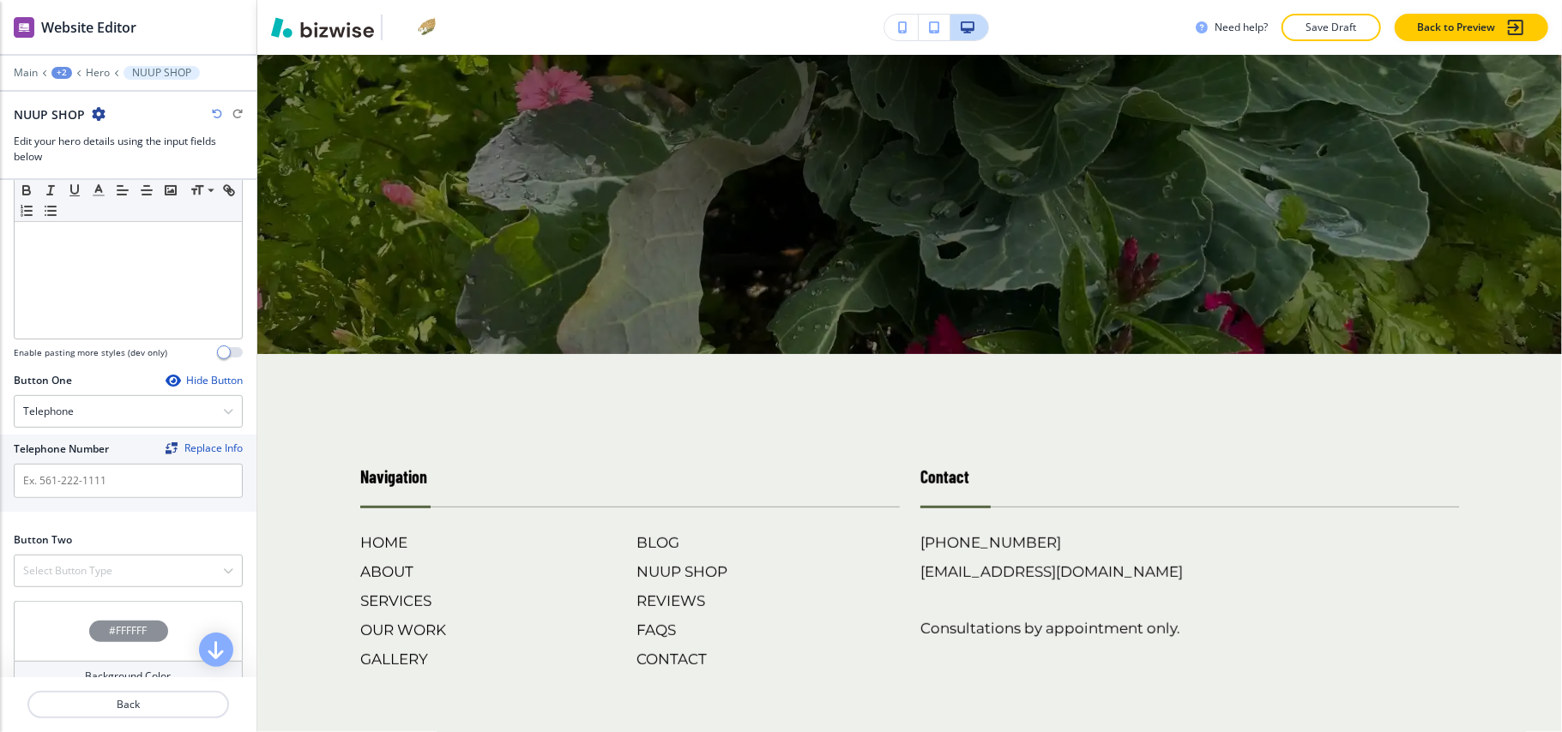
click at [77, 504] on div "Telephone Number Replace Info" at bounding box center [128, 473] width 256 height 77
click at [83, 485] on input "text" at bounding box center [128, 481] width 229 height 34
paste input "[PHONE_NUMBER]"
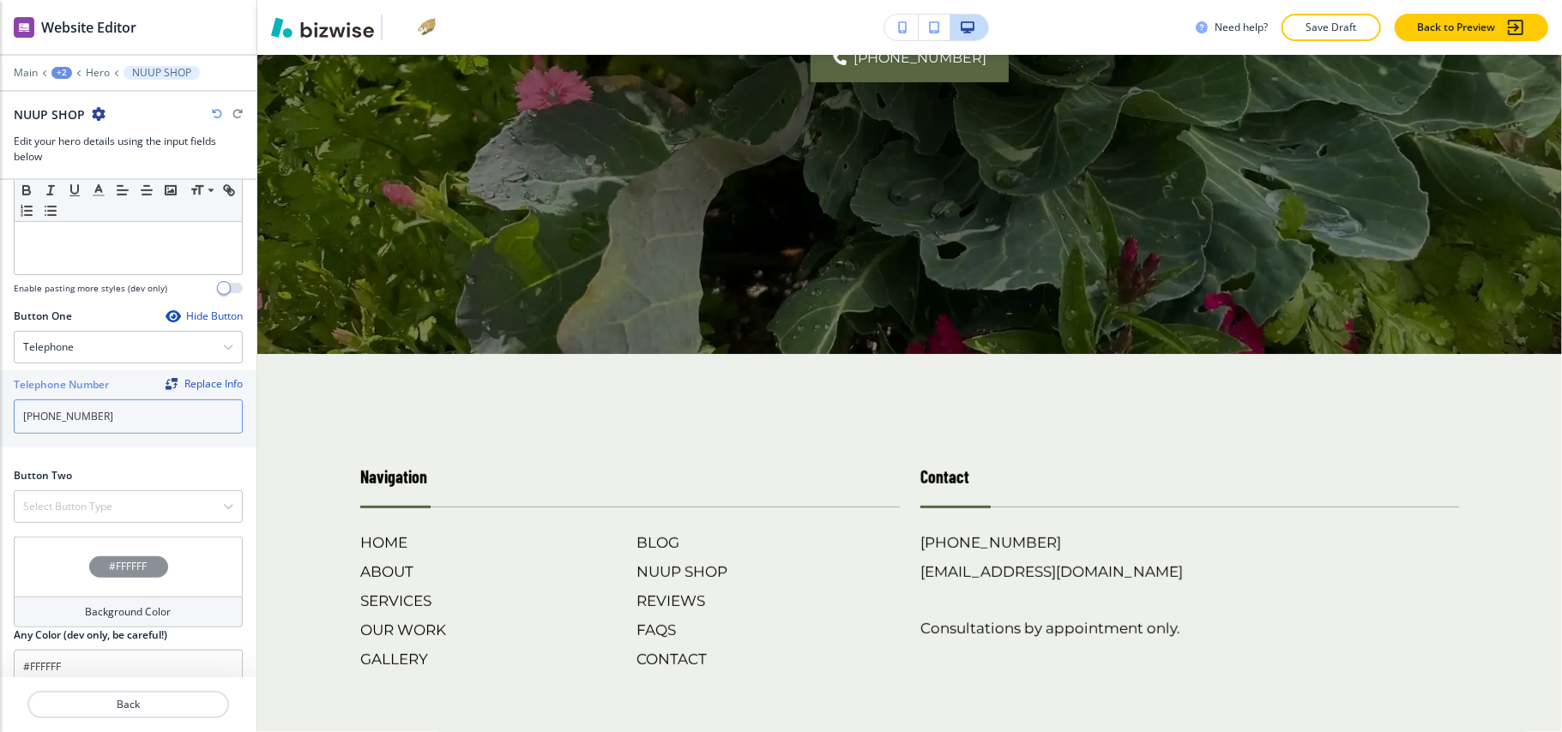
scroll to position [659, 0]
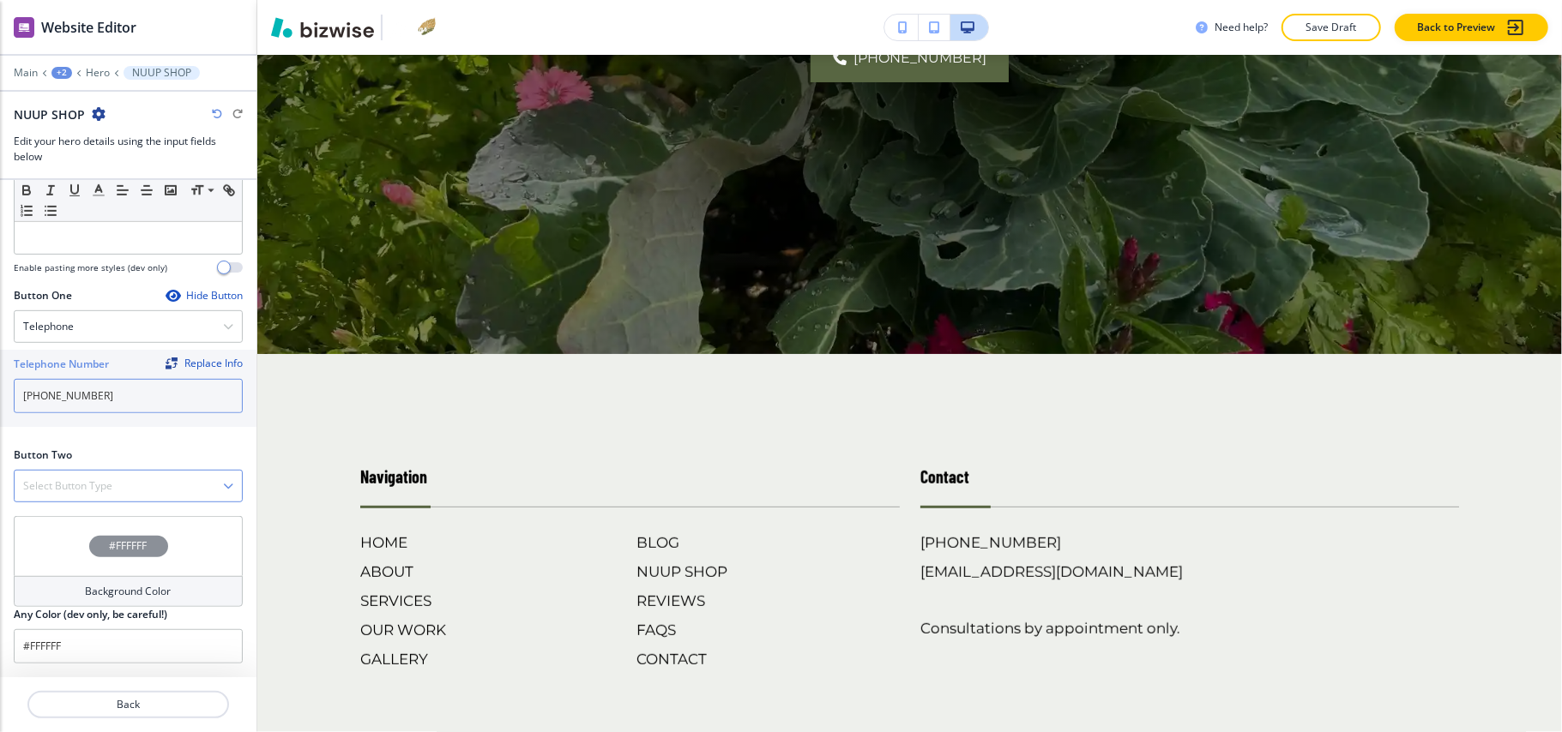
type input "[PHONE_NUMBER]"
click at [81, 482] on h4 "Select Button Type" at bounding box center [67, 486] width 89 height 15
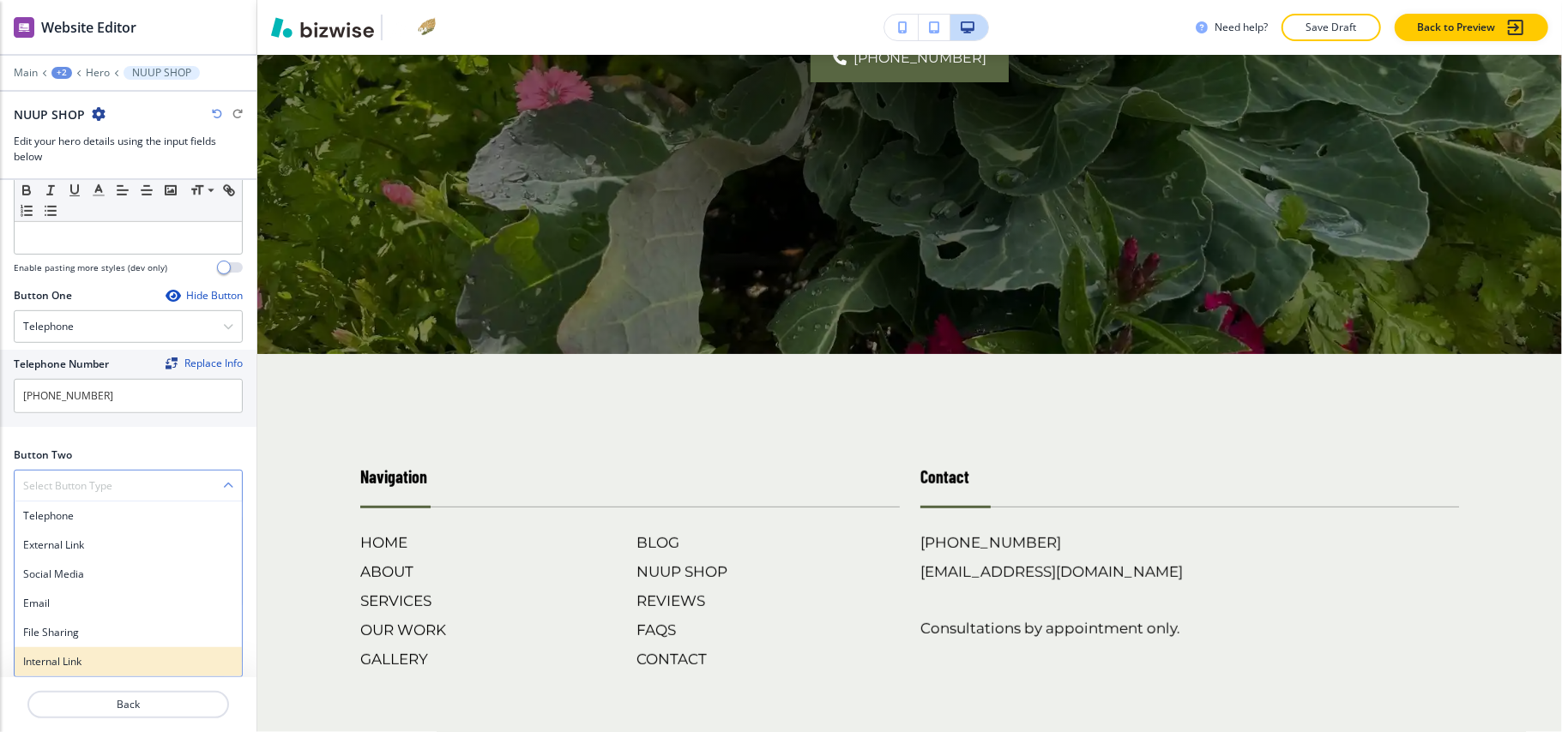
click at [69, 654] on h4 "Internal Link" at bounding box center [128, 661] width 210 height 15
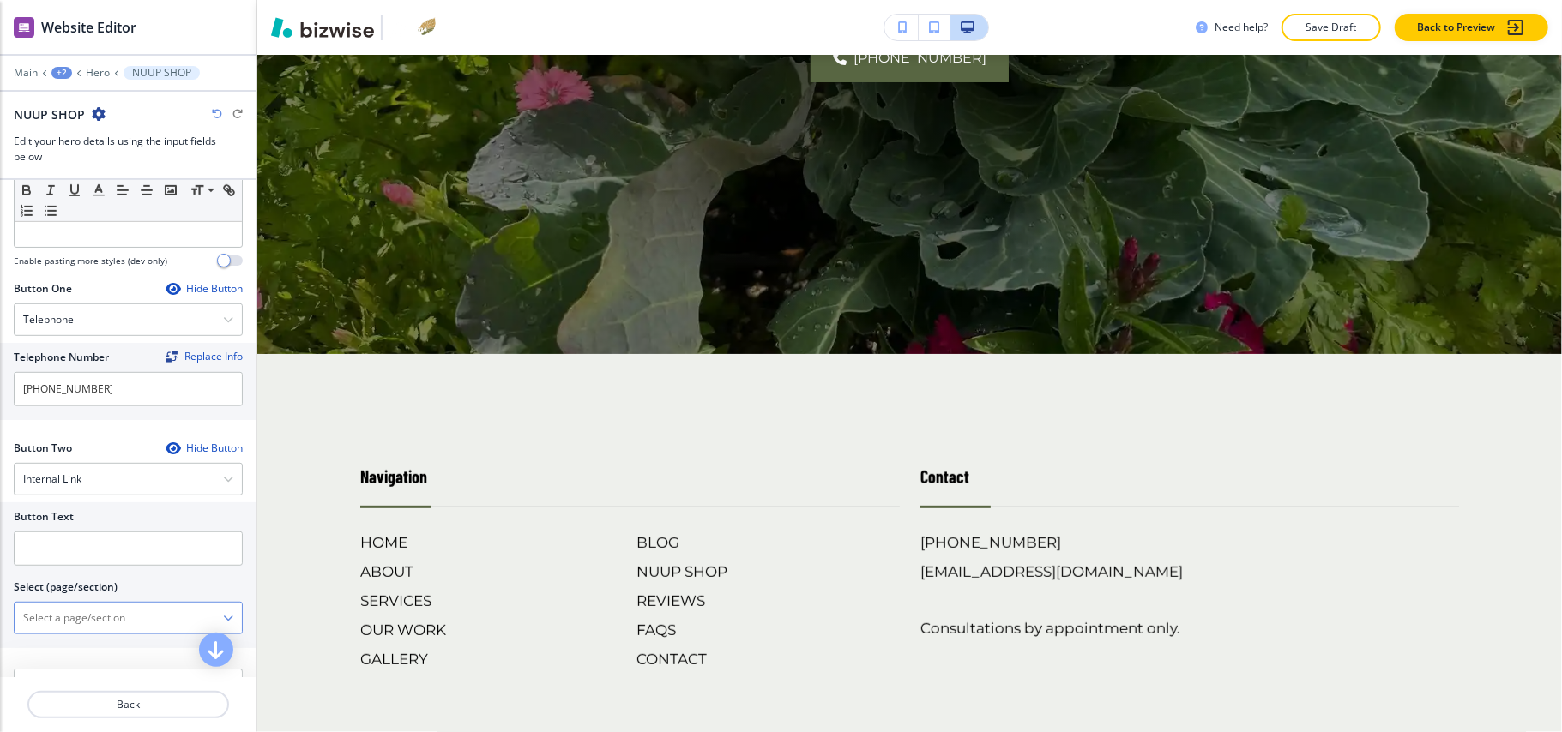
click at [104, 618] on \(page\/section\) "Manual Input" at bounding box center [119, 618] width 208 height 29
drag, startPoint x: 67, startPoint y: 669, endPoint x: 69, endPoint y: 659, distance: 9.6
click at [69, 663] on div "CONTACT" at bounding box center [128, 648] width 227 height 29
type \(page\/section\) "CONTACT"
click at [76, 552] on input "text" at bounding box center [128, 549] width 229 height 34
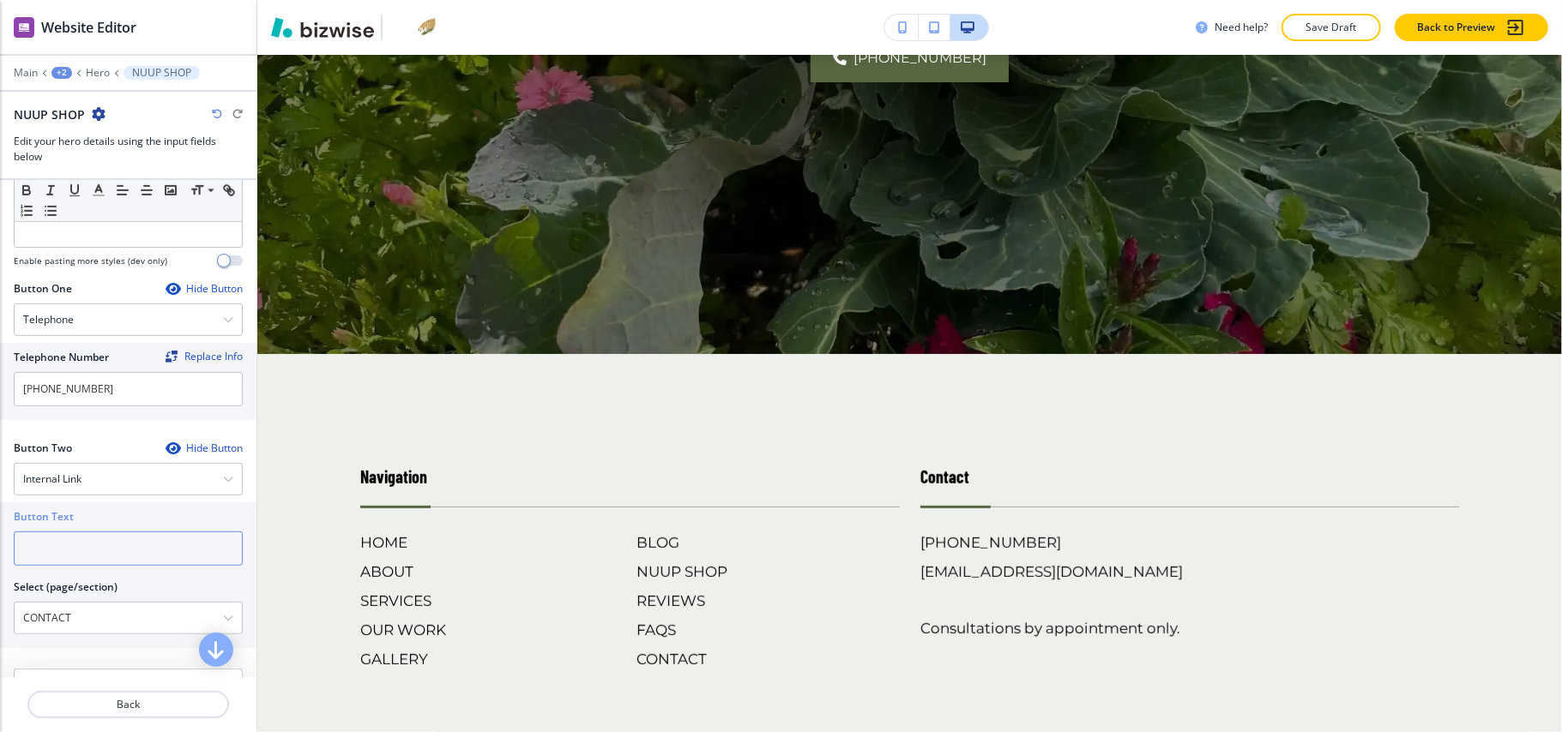
paste input "CONTACT US"
type input "CONTACT US"
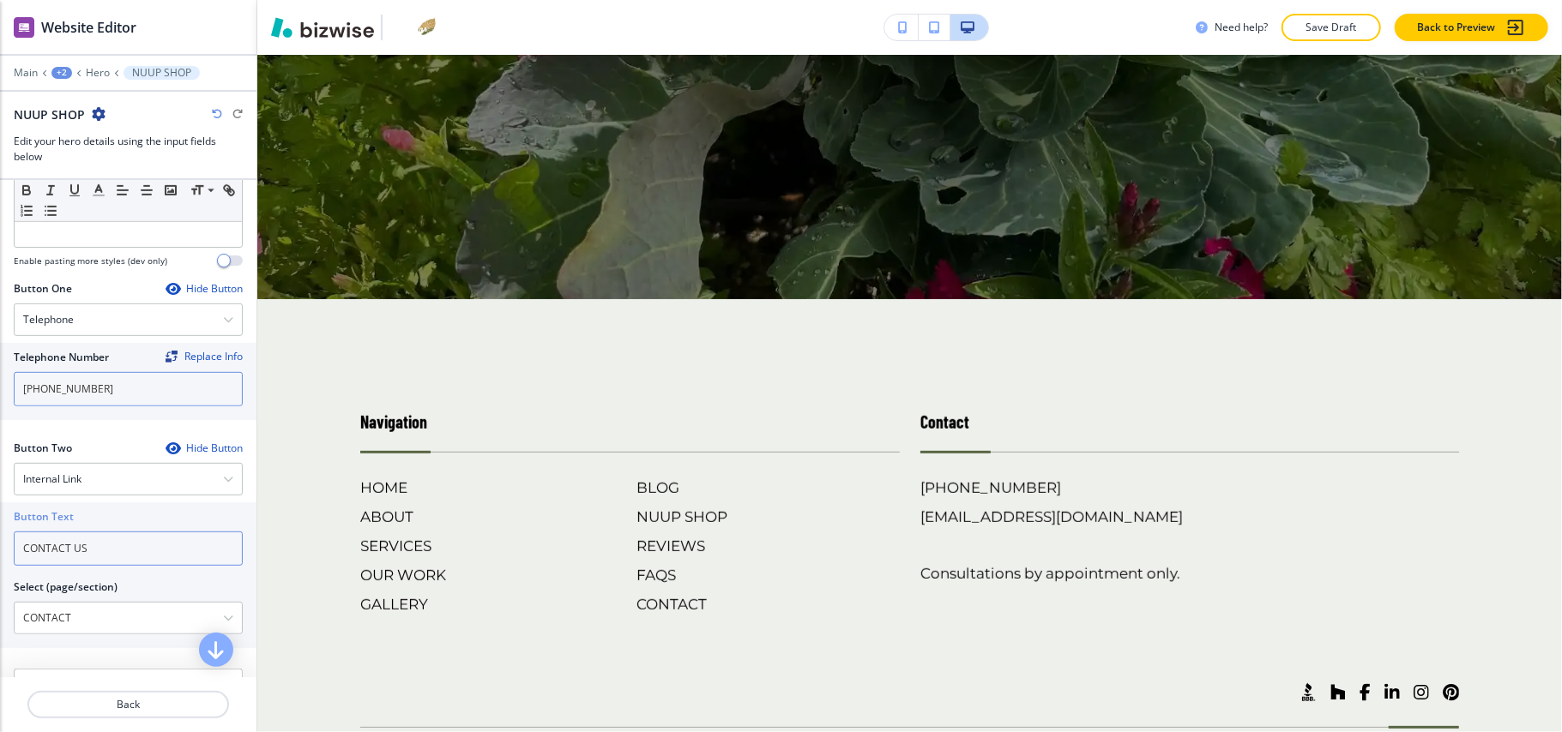
scroll to position [643, 0]
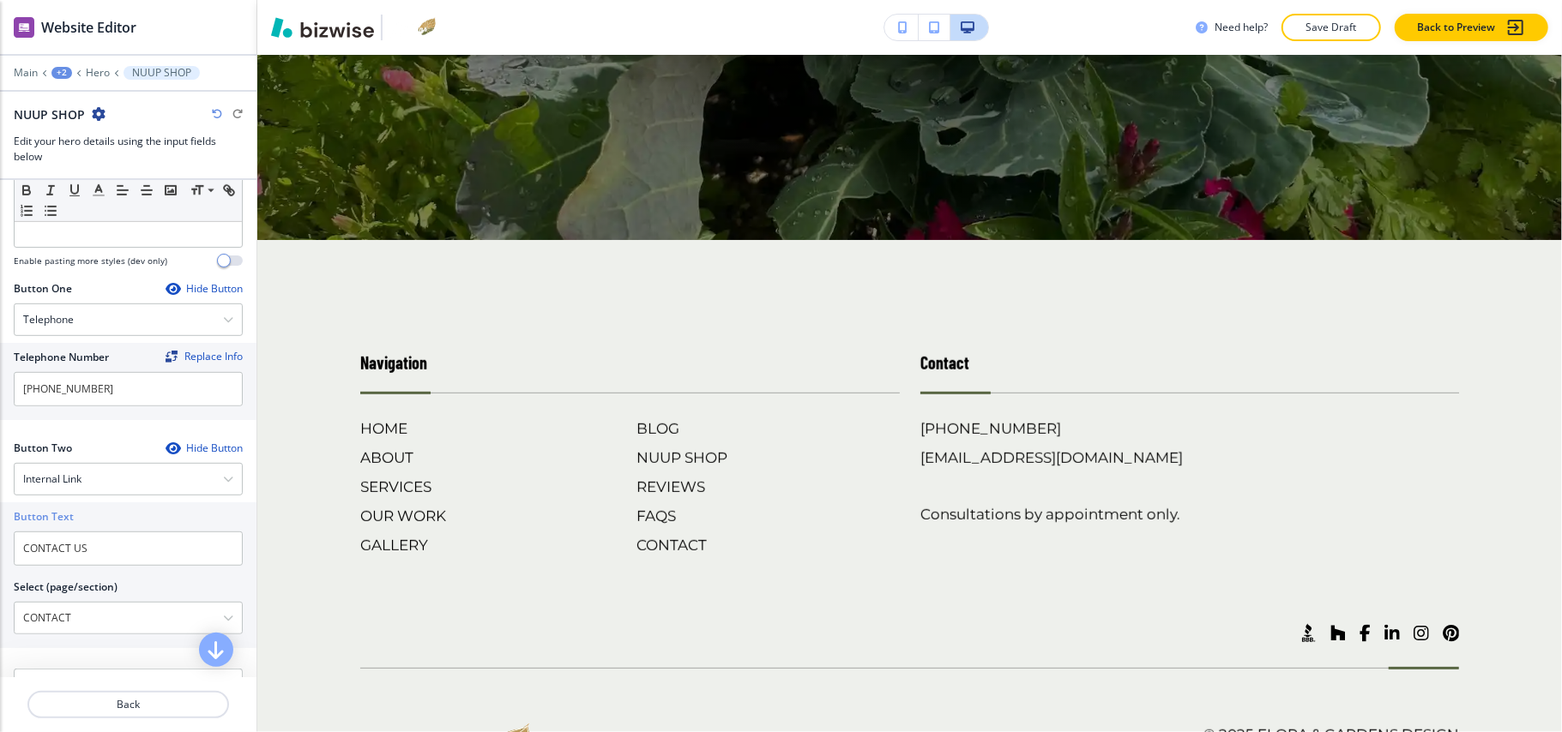
click at [65, 75] on div "+2" at bounding box center [61, 73] width 21 height 12
click at [73, 125] on p "NUUP SHOP" at bounding box center [106, 130] width 87 height 15
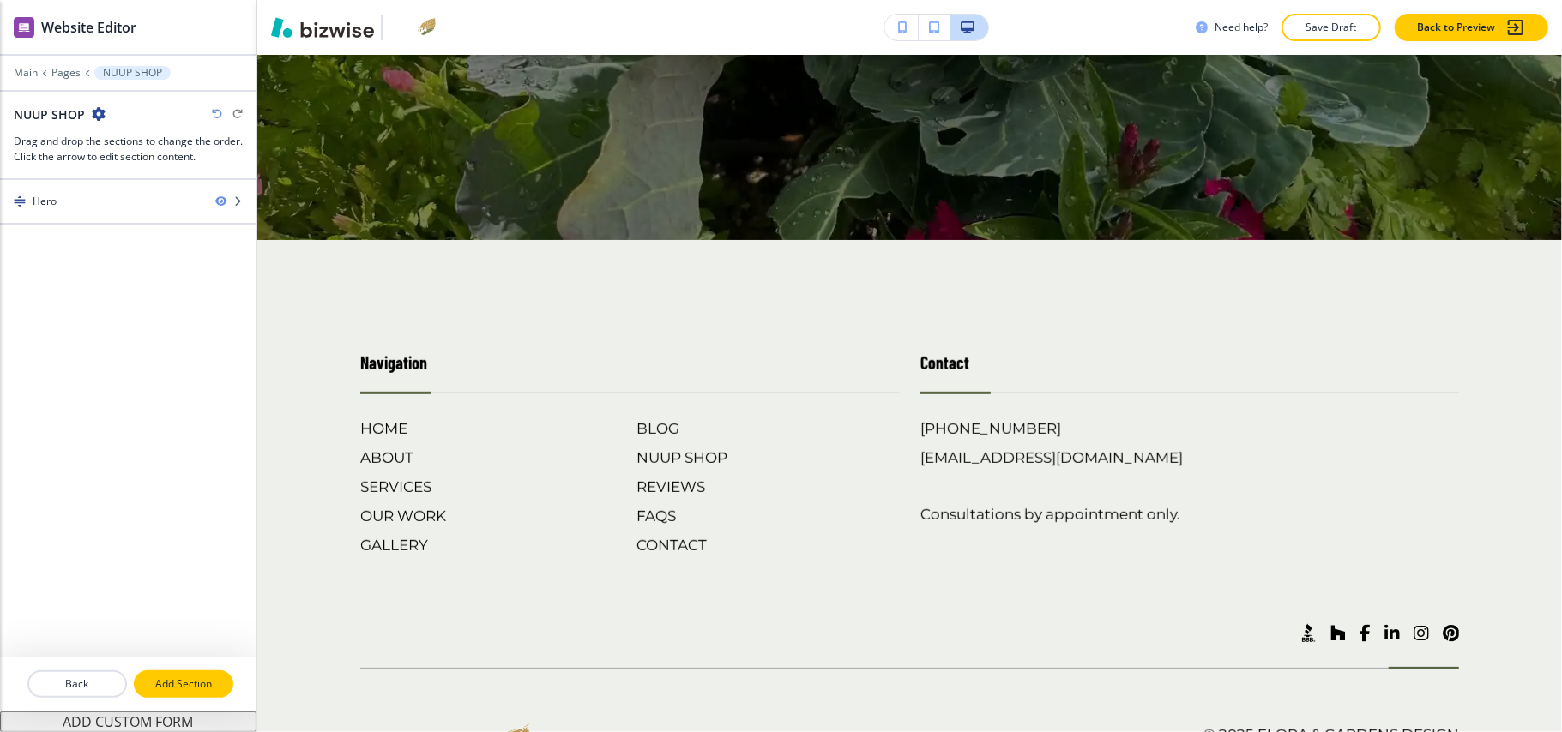
click at [184, 691] on p "Add Section" at bounding box center [183, 684] width 96 height 15
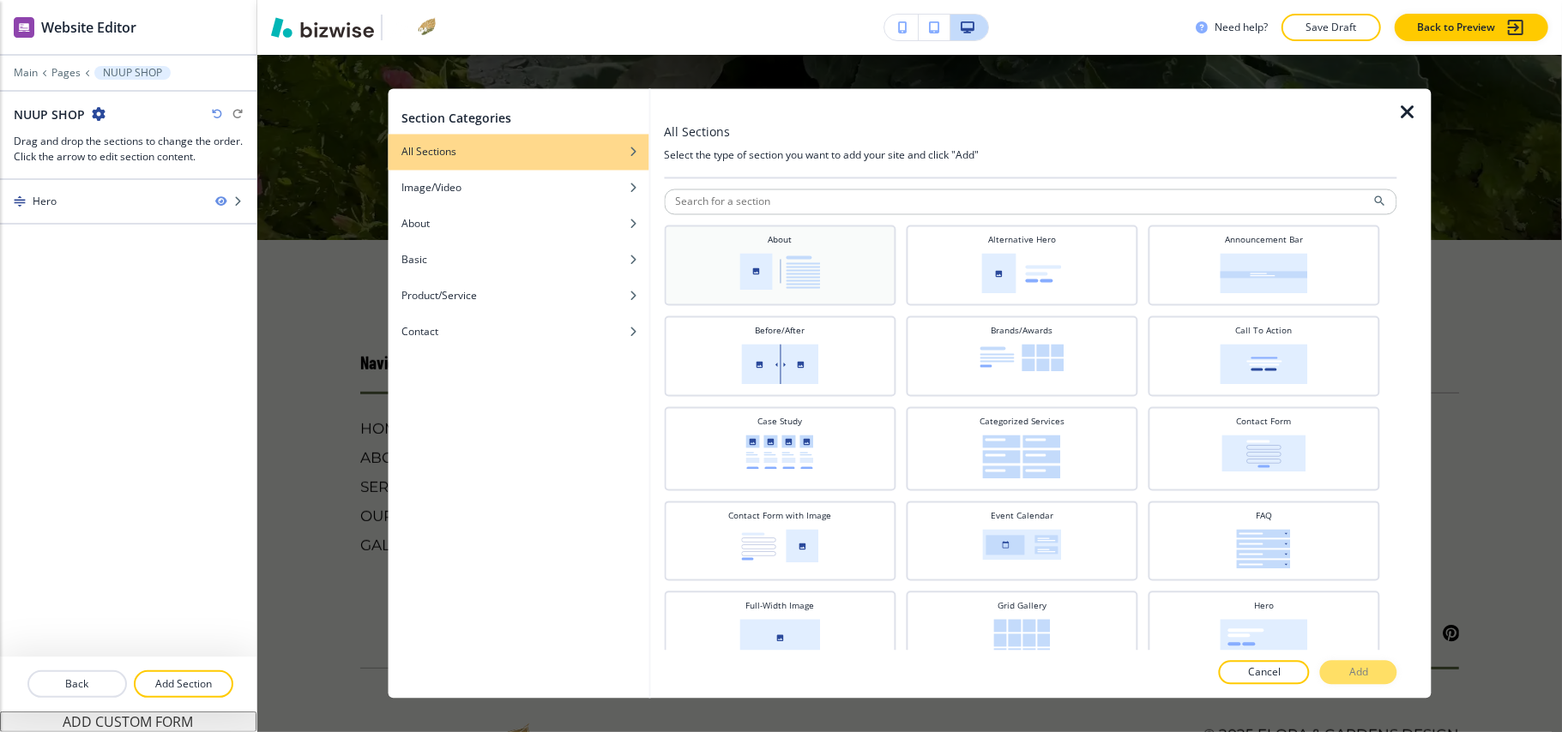
click at [816, 281] on img at bounding box center [779, 272] width 81 height 37
click at [1359, 661] on button "Add" at bounding box center [1358, 673] width 77 height 24
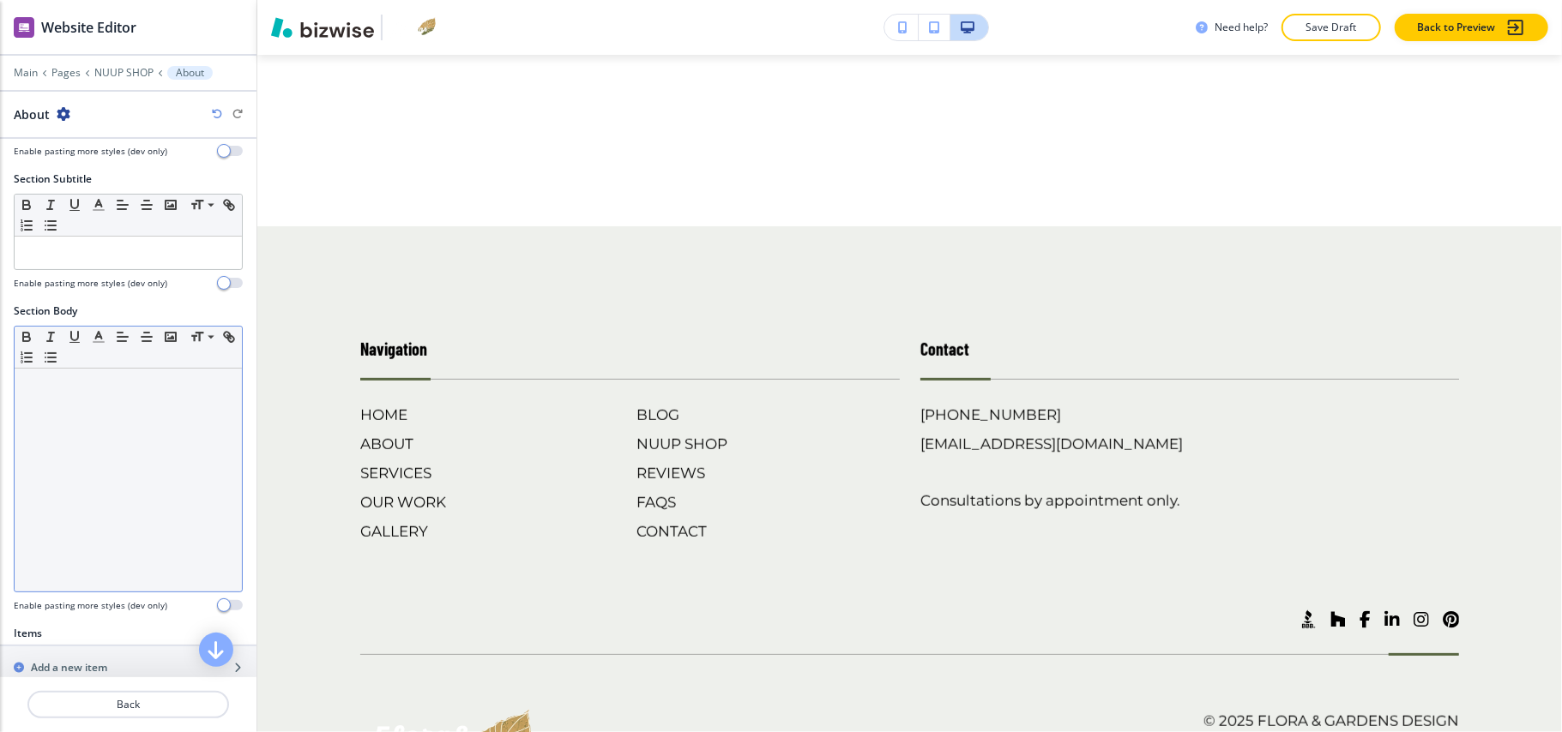
scroll to position [406, 0]
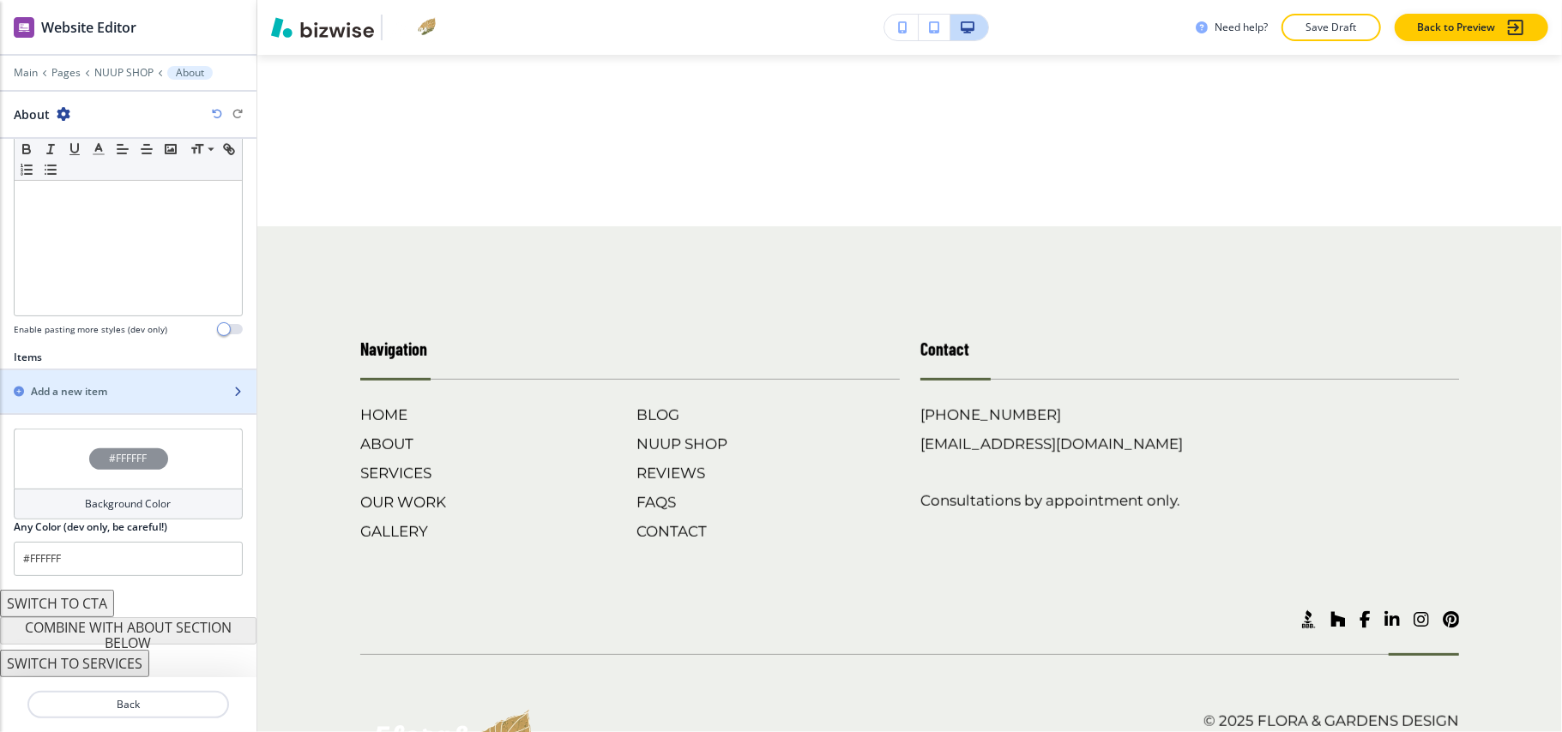
click at [58, 389] on h2 "Add a new item" at bounding box center [69, 391] width 76 height 15
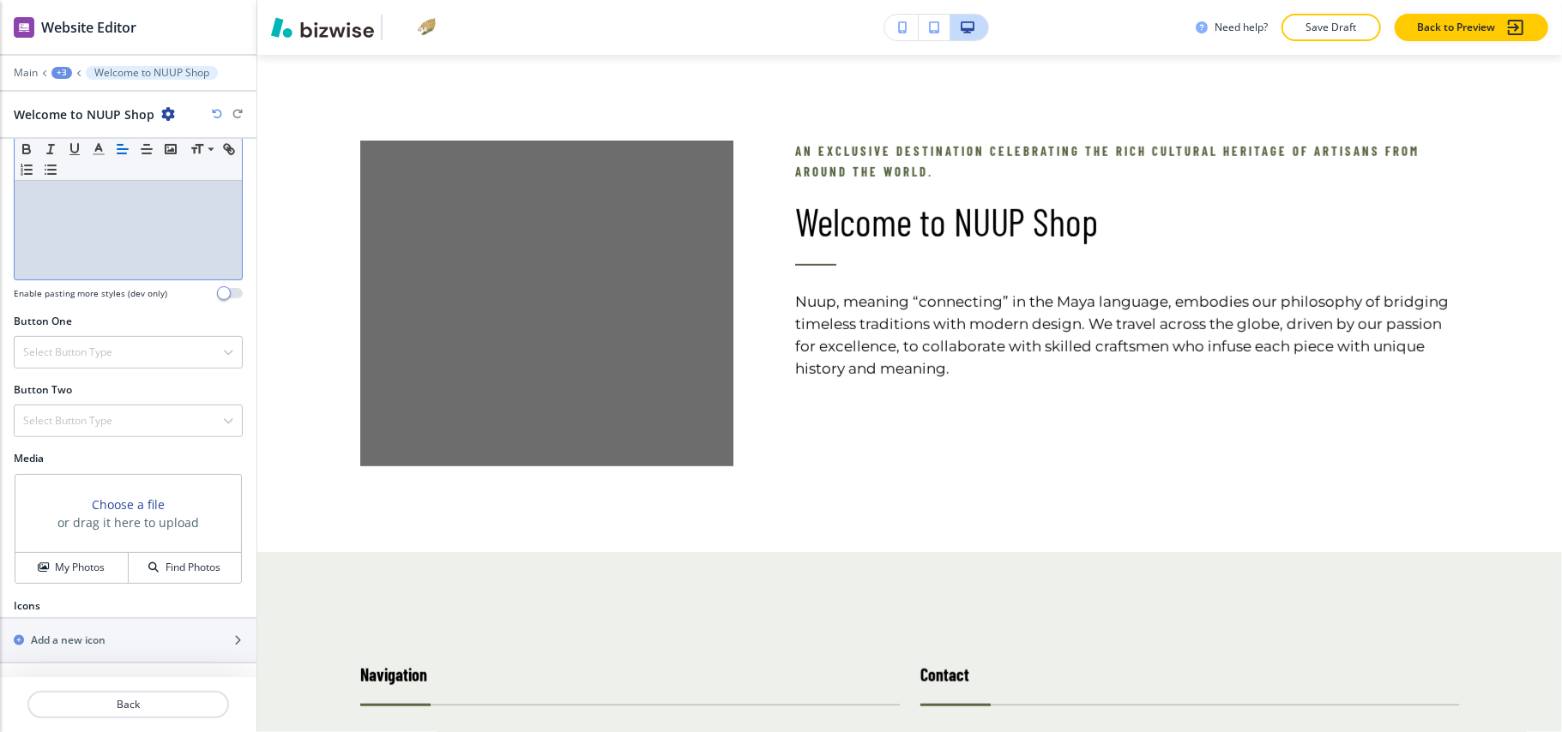
scroll to position [474, 0]
click at [100, 330] on div at bounding box center [128, 332] width 229 height 7
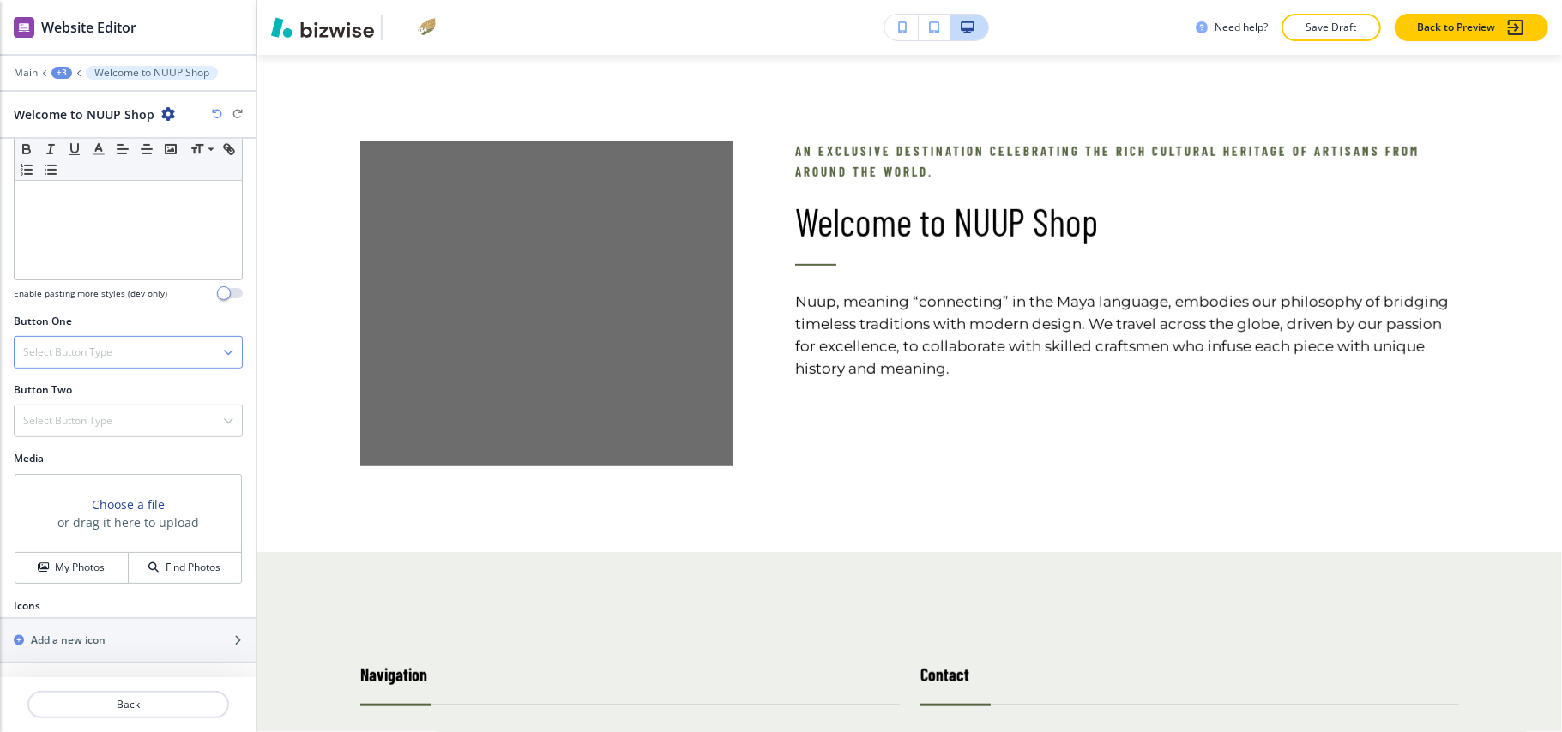
click at [98, 337] on div "Select Button Type" at bounding box center [128, 352] width 227 height 31
click at [66, 521] on h4 "Internal Link" at bounding box center [128, 528] width 210 height 15
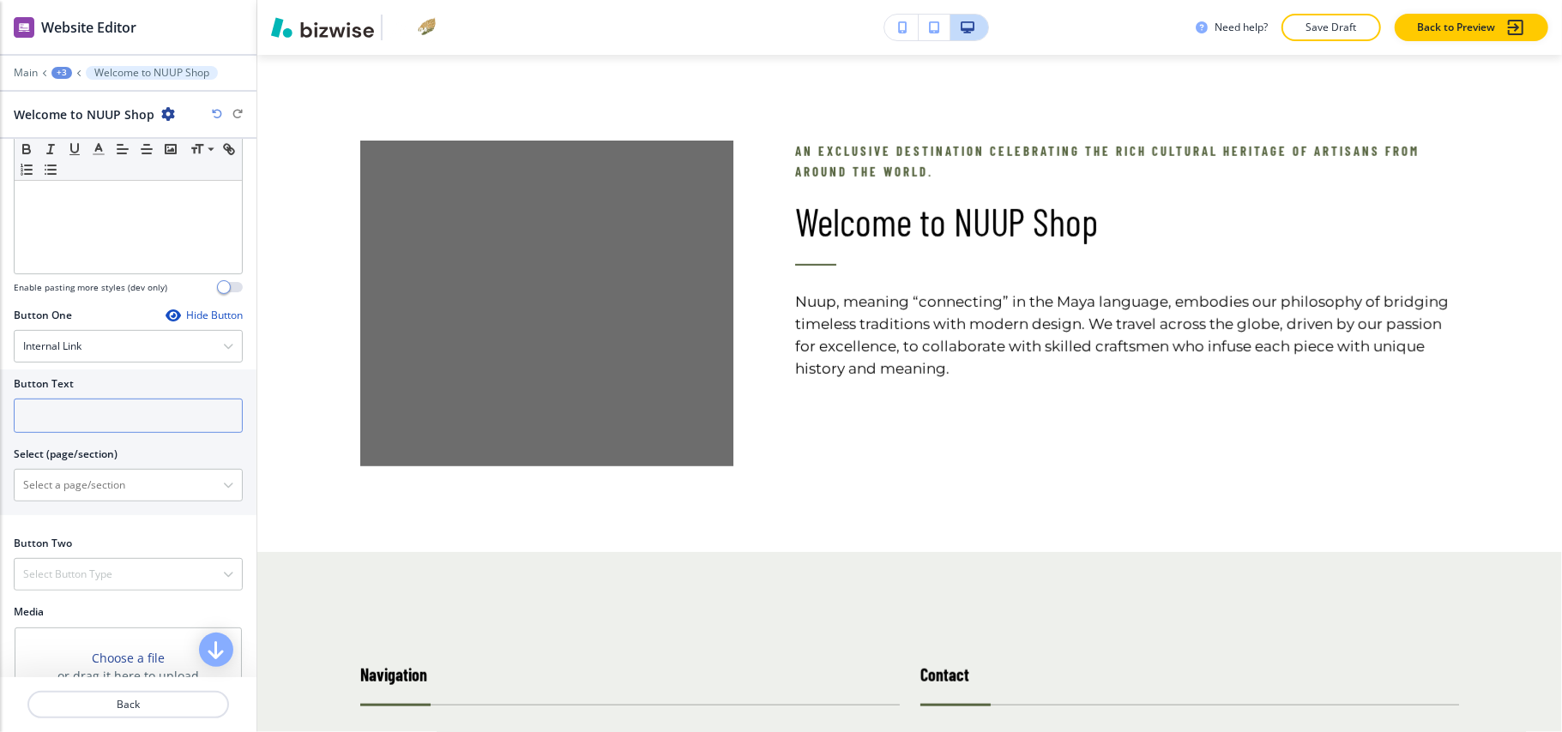
click at [86, 416] on input "text" at bounding box center [128, 416] width 229 height 34
paste input "View Our Portfolio"
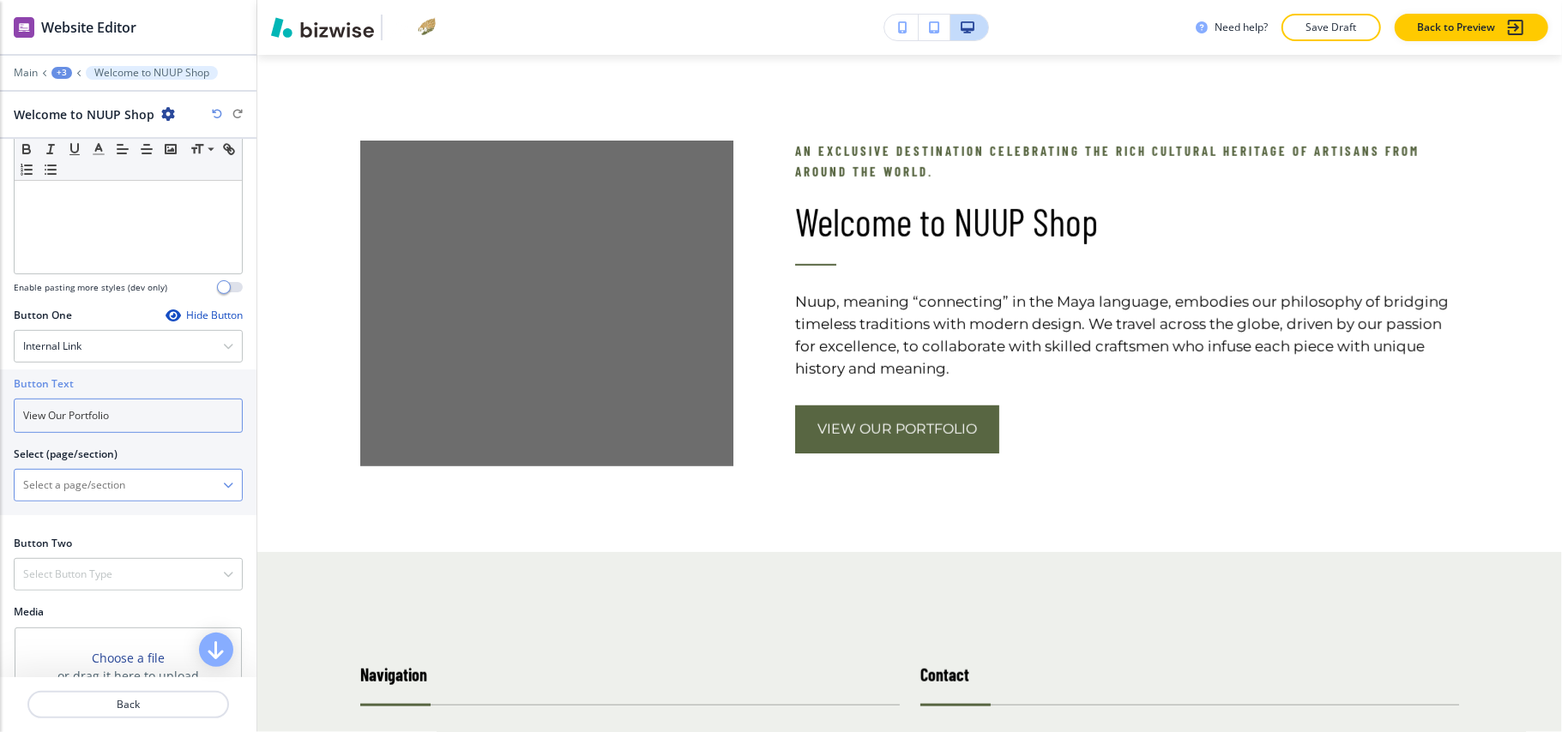
type input "View Our Portfolio"
click at [84, 497] on \(page\/section\) "Manual Input" at bounding box center [119, 485] width 208 height 29
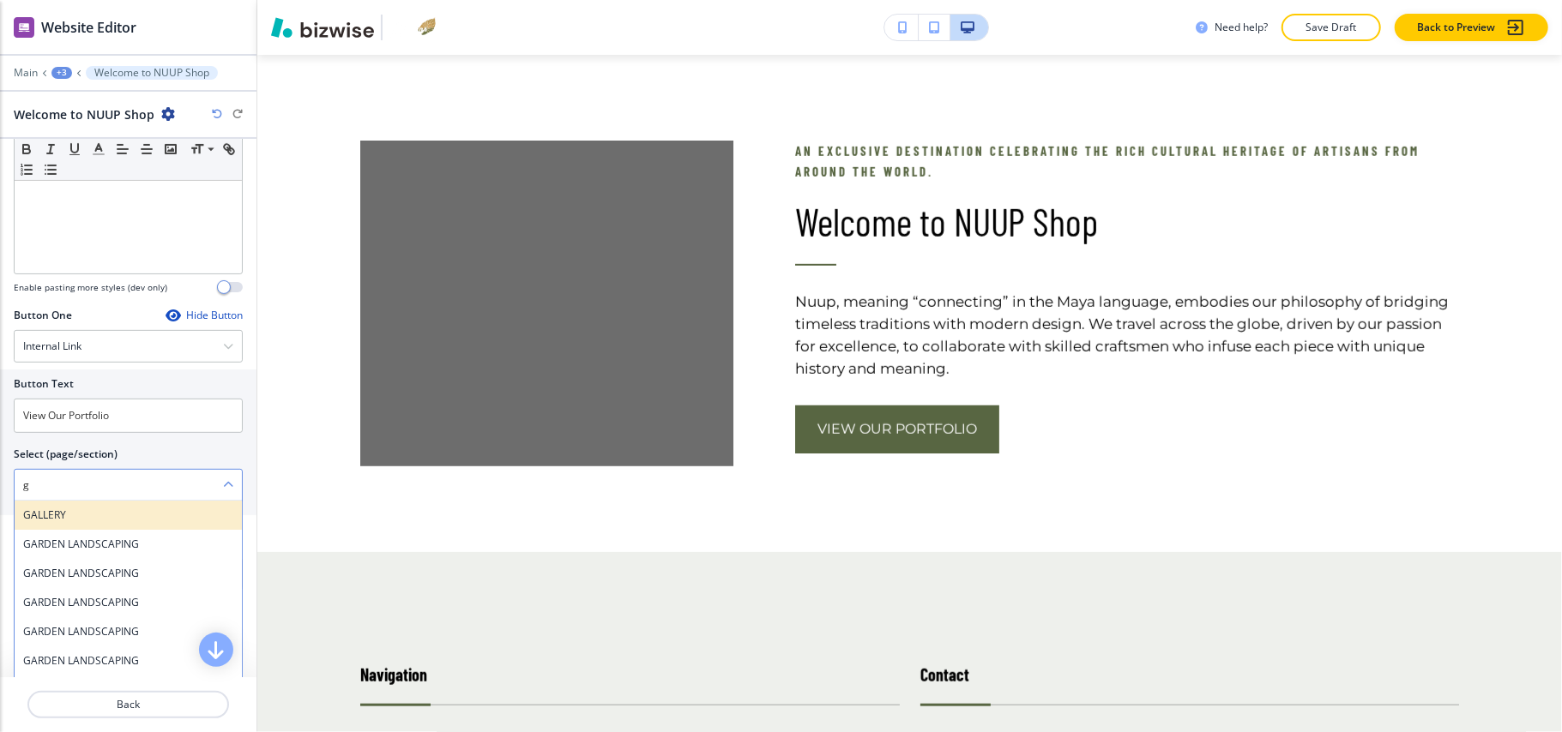
click at [69, 523] on h4 "GALLERY" at bounding box center [128, 515] width 210 height 15
type \(page\/section\) "GALLERY"
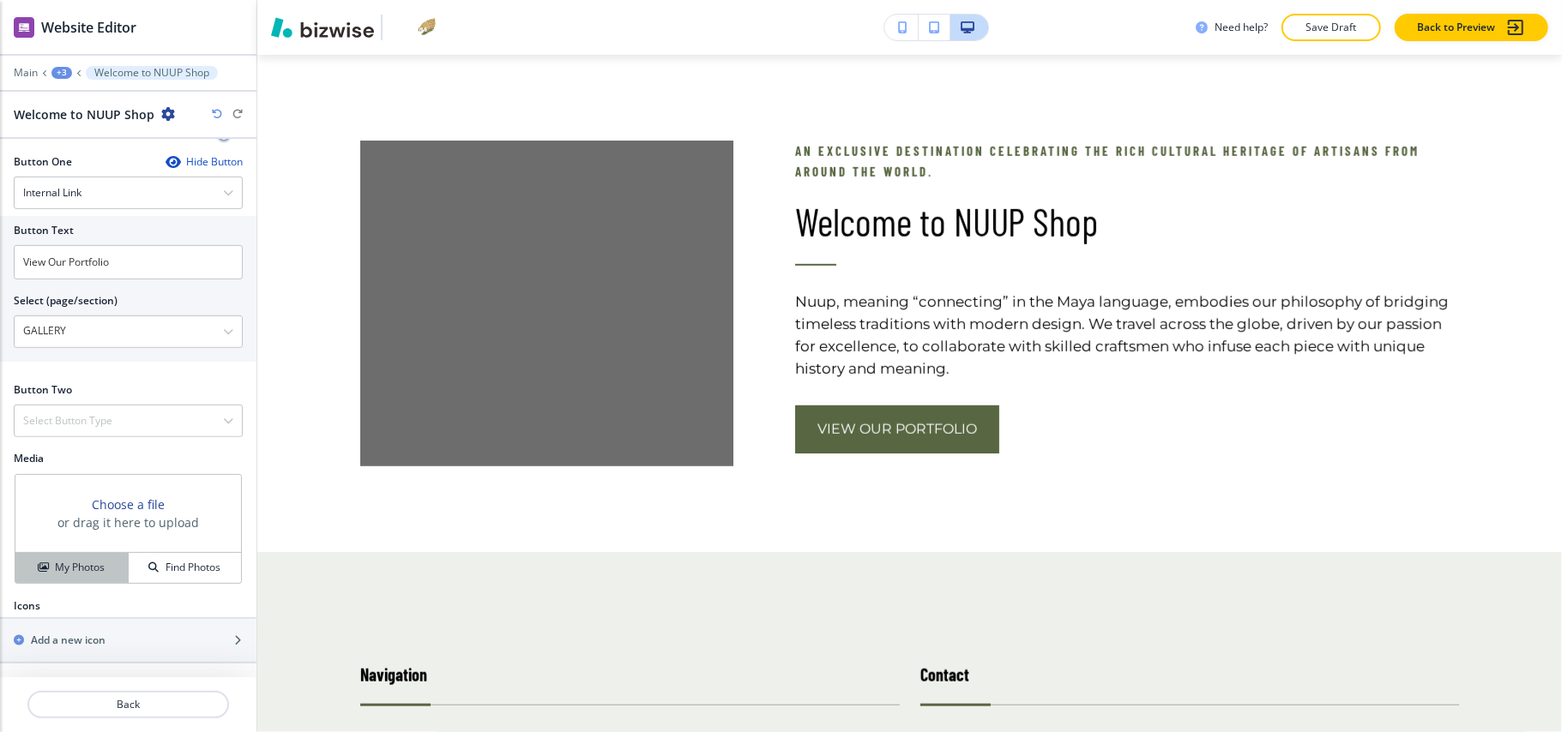
scroll to position [635, 0]
click at [90, 568] on h4 "My Photos" at bounding box center [80, 567] width 50 height 15
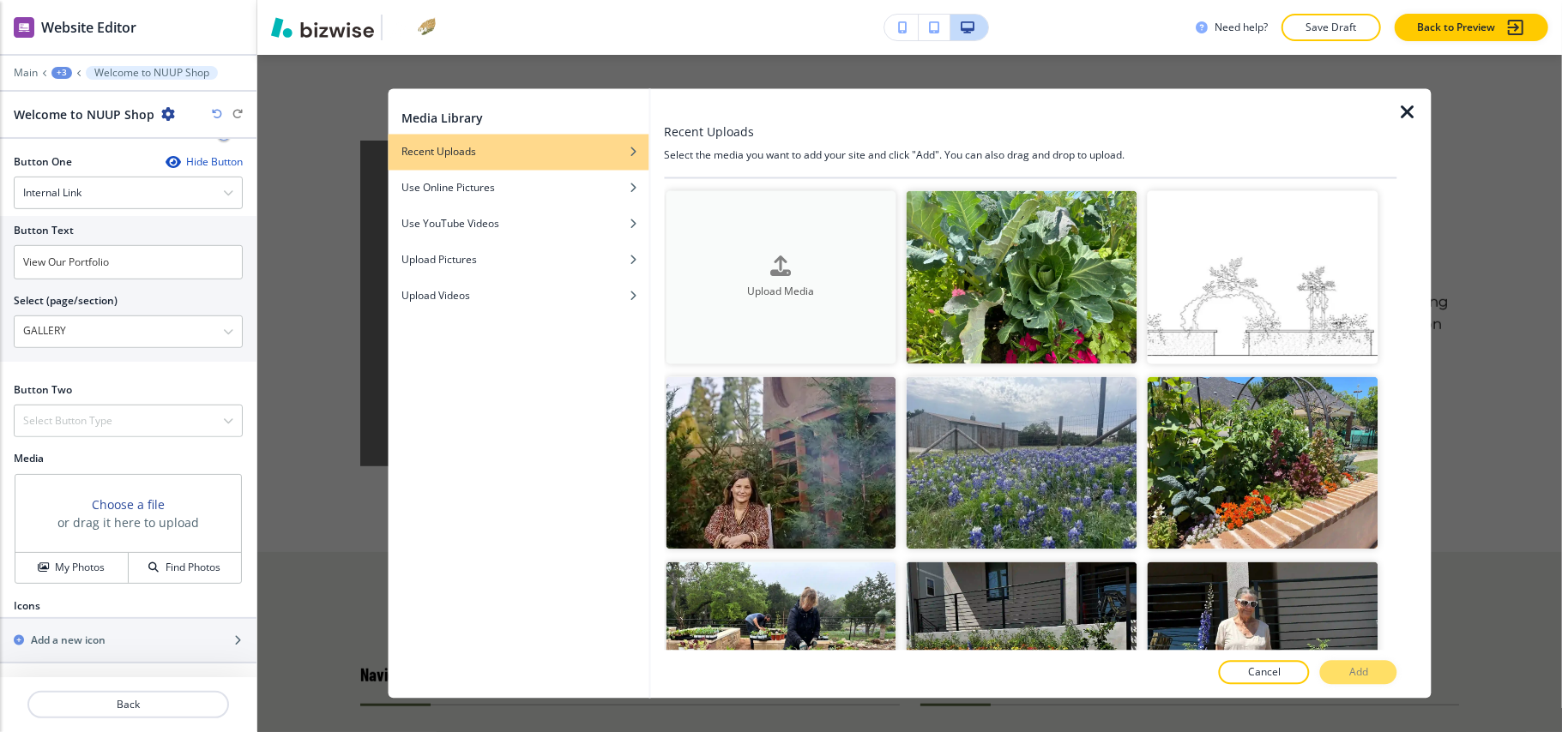
click at [793, 247] on button "Upload Media" at bounding box center [780, 277] width 231 height 173
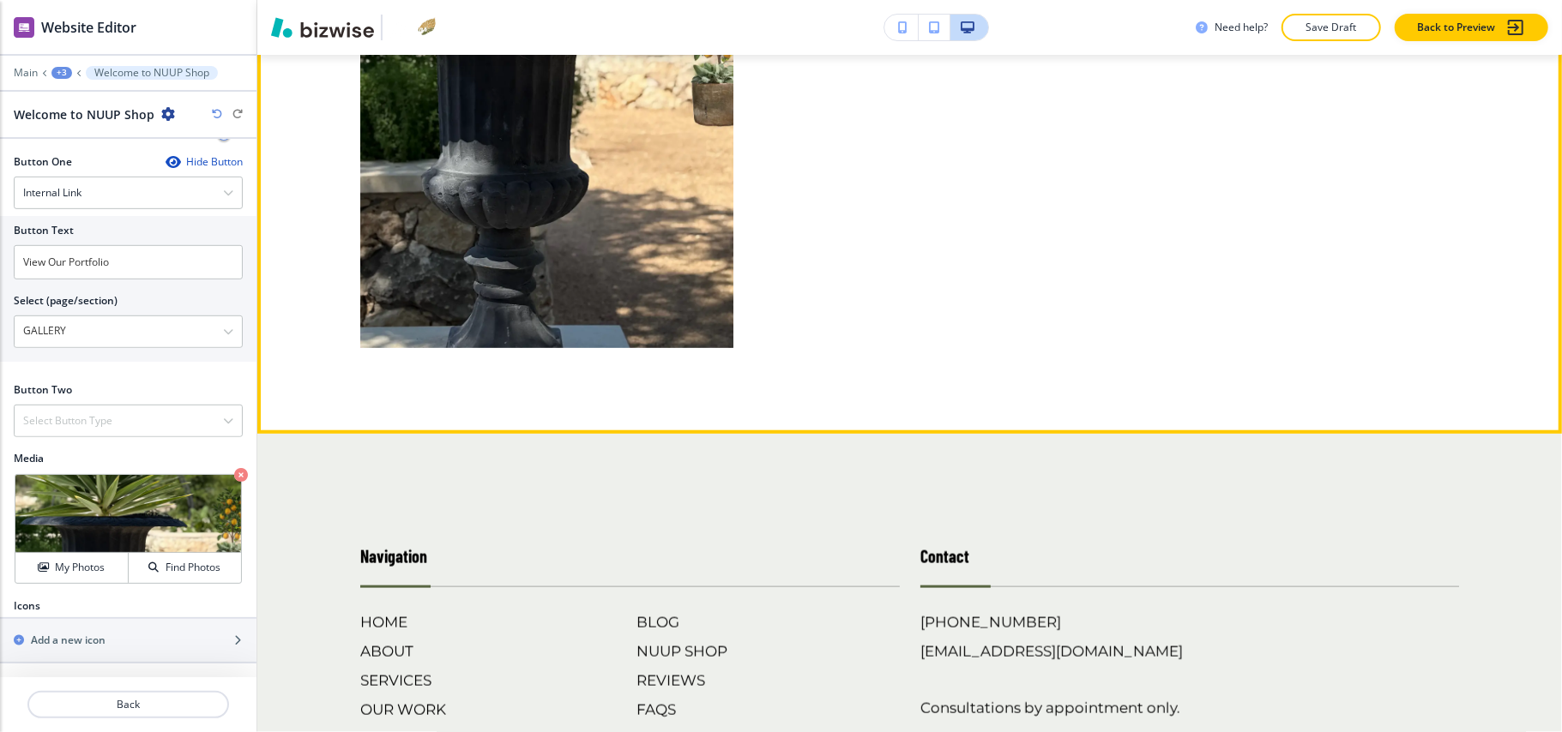
scroll to position [1286, 0]
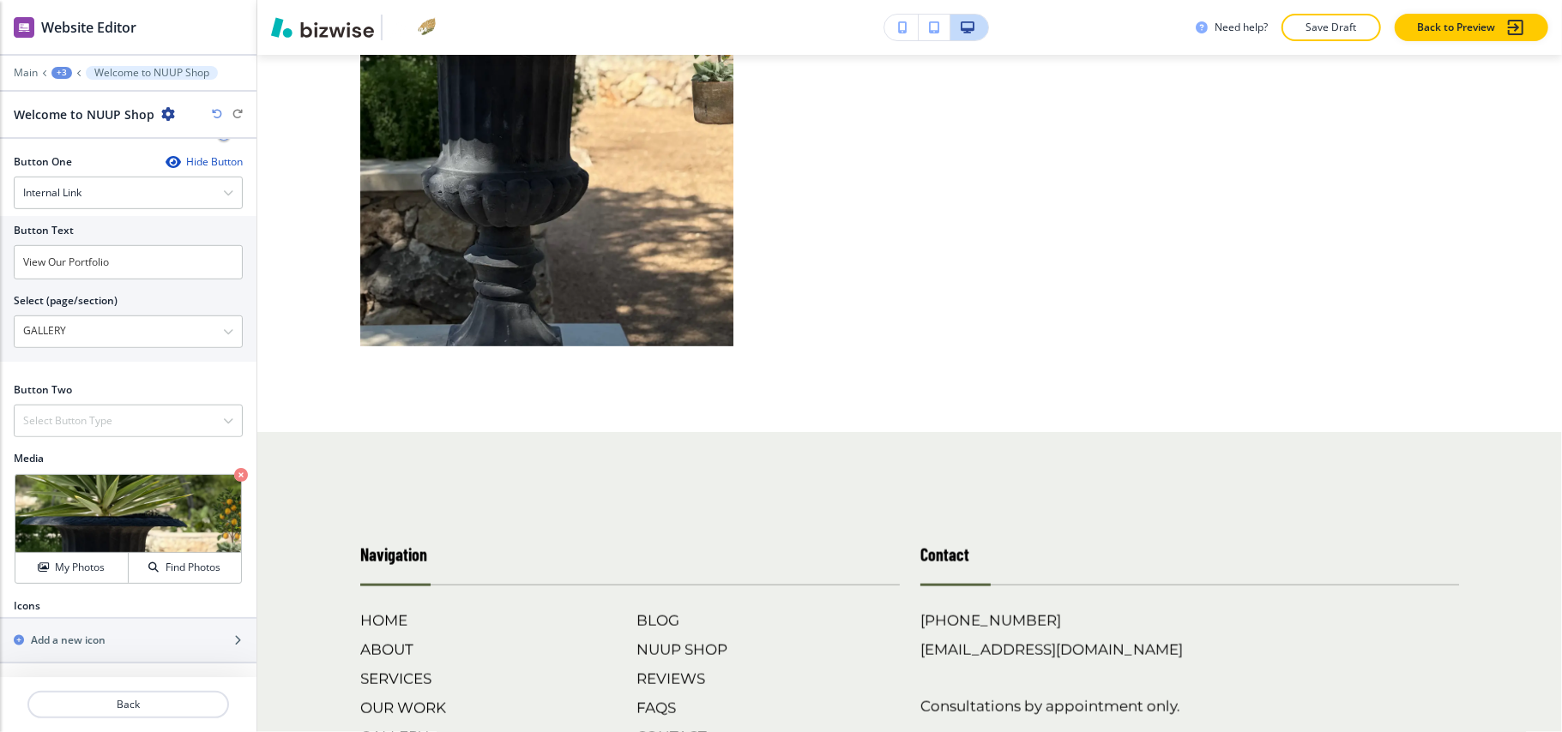
click at [57, 74] on div "+3" at bounding box center [61, 73] width 21 height 12
click at [87, 137] on p "NUUP SHOP" at bounding box center [106, 130] width 87 height 15
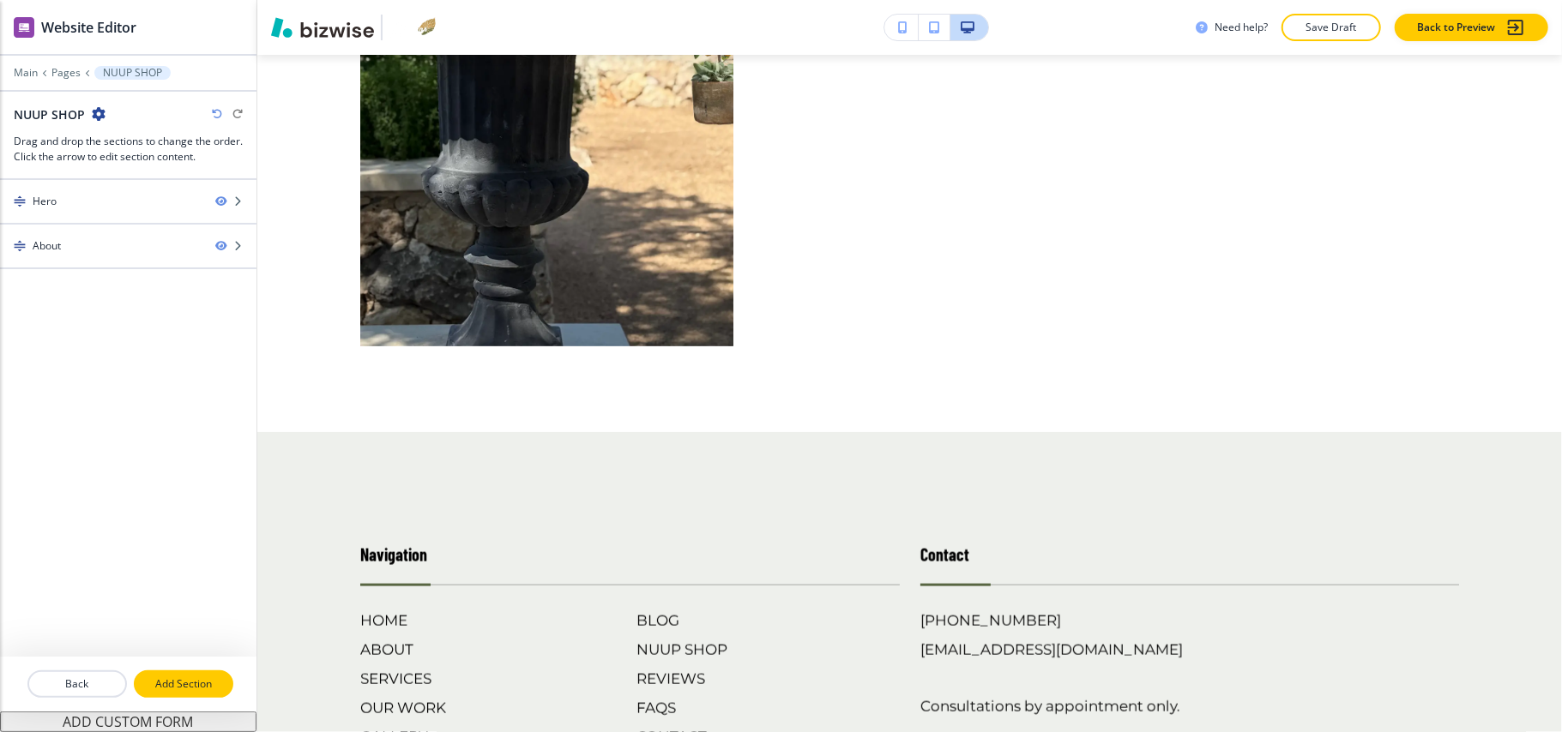
click at [183, 686] on p "Add Section" at bounding box center [183, 684] width 96 height 15
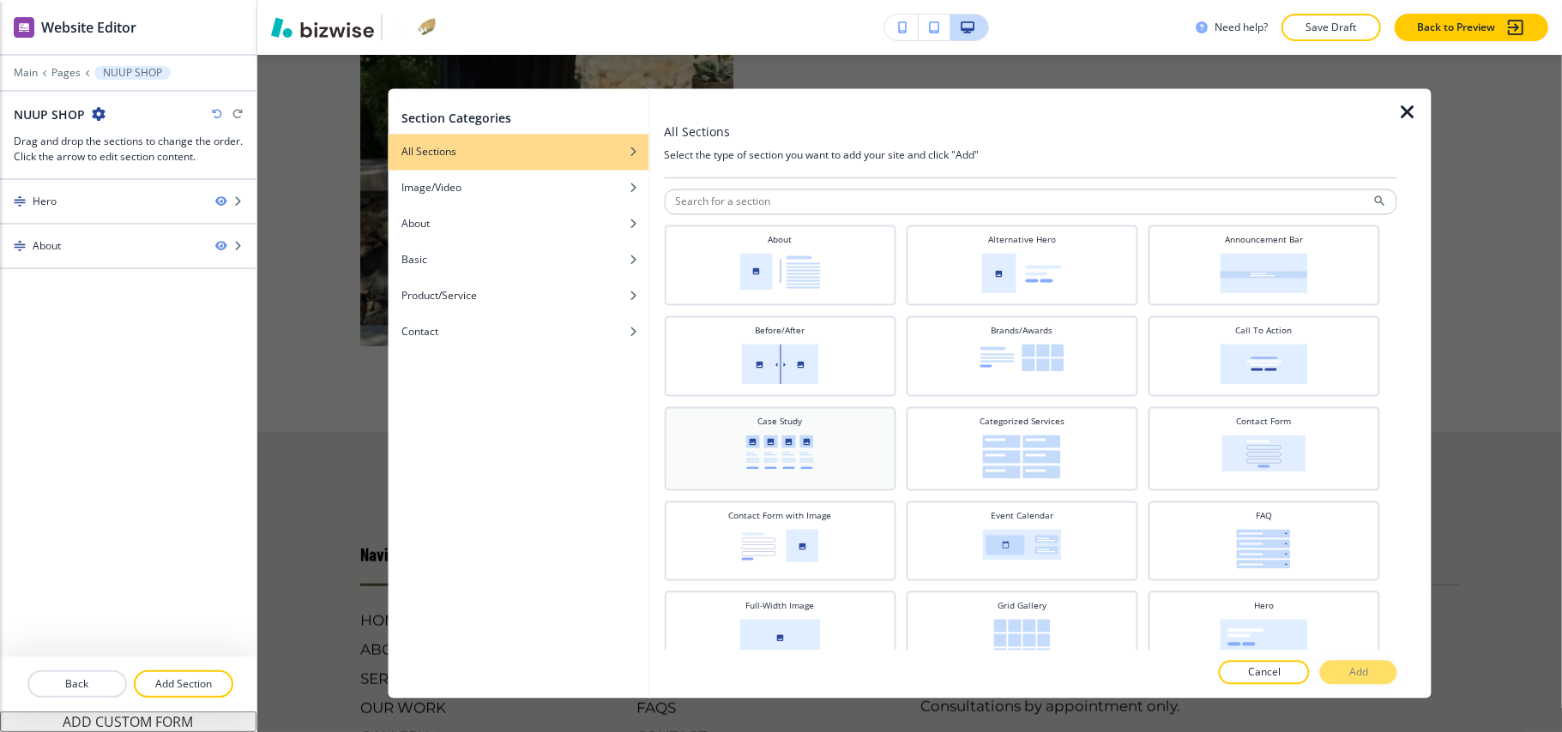
click at [815, 456] on div "Case Study" at bounding box center [779, 447] width 214 height 63
click at [1355, 677] on p "Add" at bounding box center [1358, 672] width 19 height 15
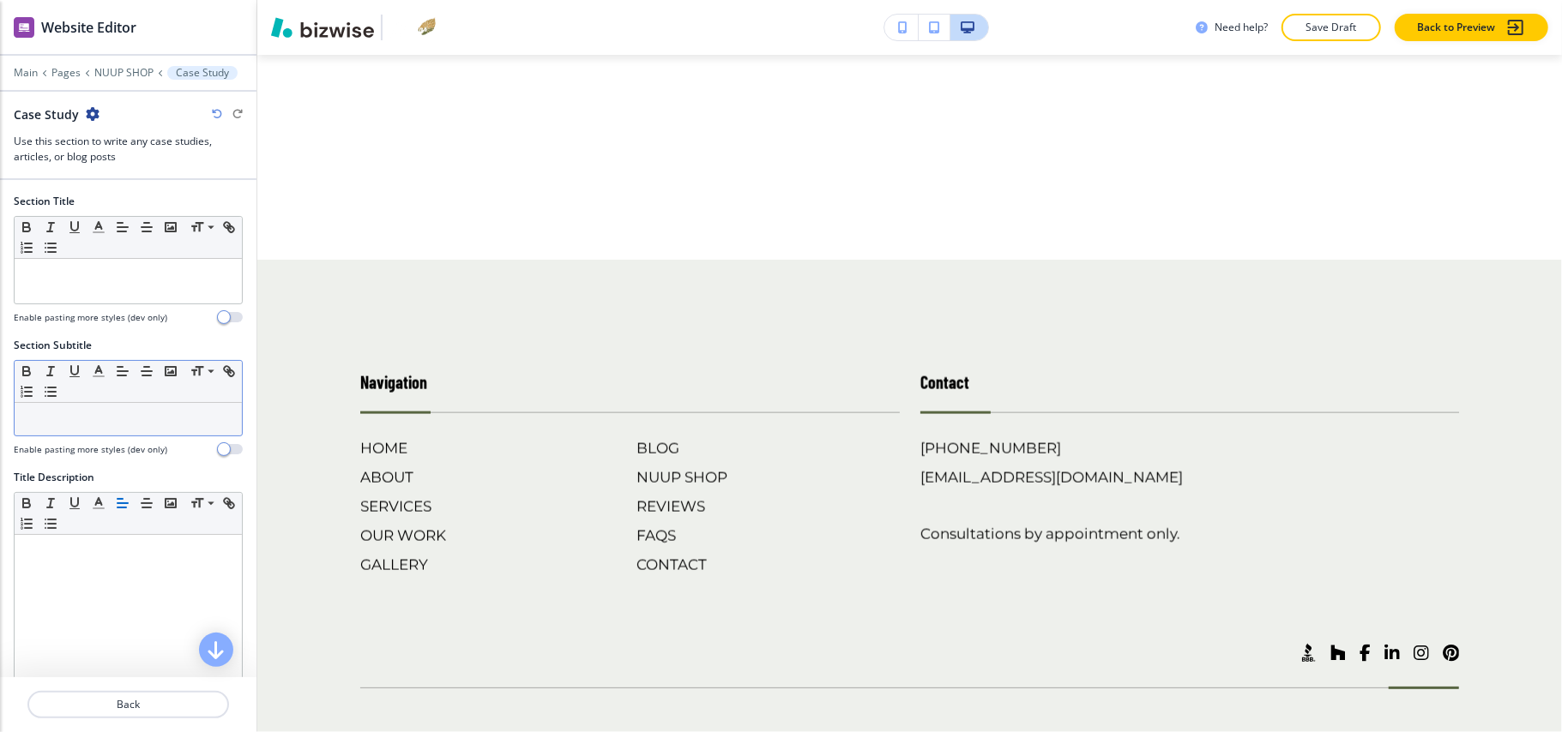
scroll to position [457, 0]
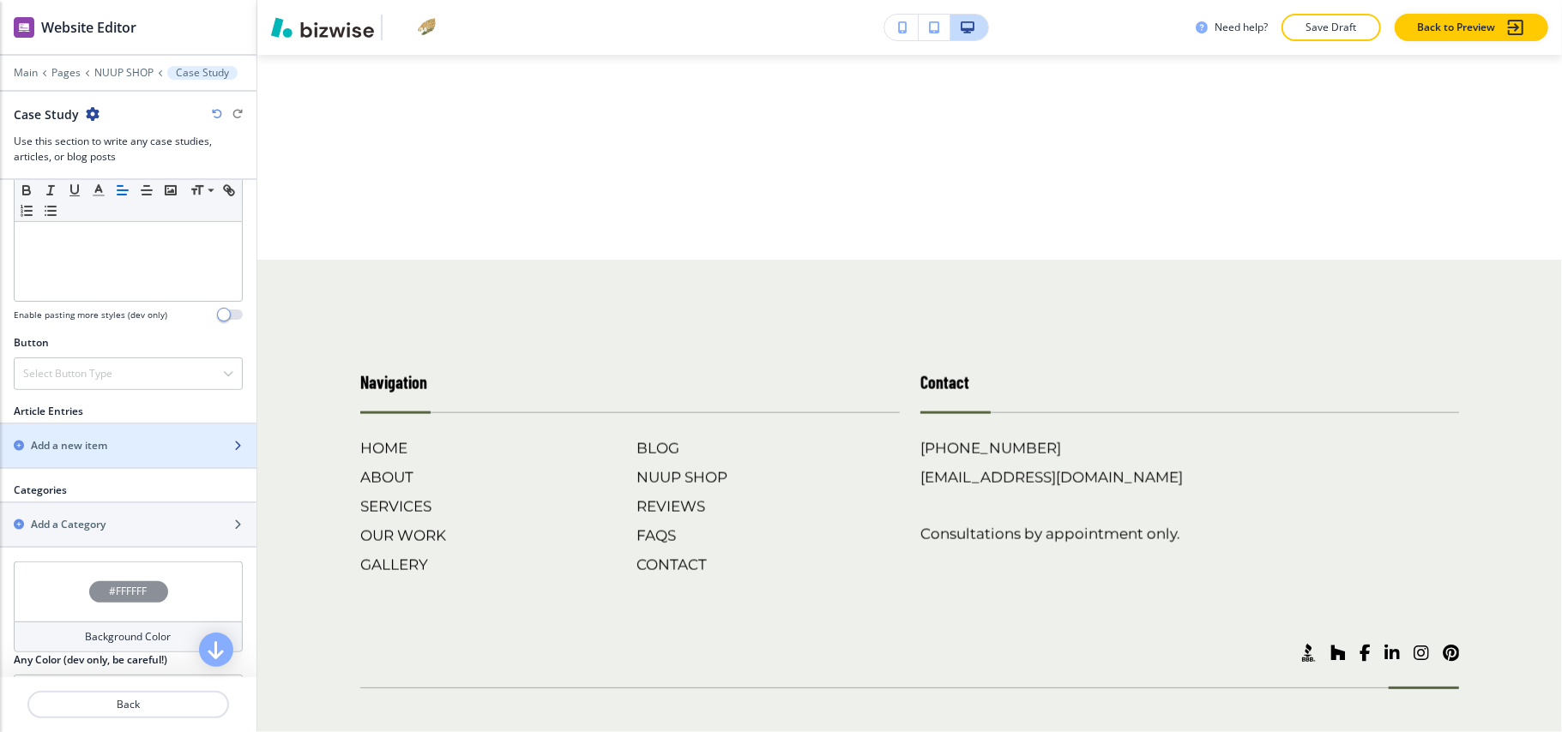
click at [100, 446] on h2 "Add a new item" at bounding box center [69, 445] width 76 height 15
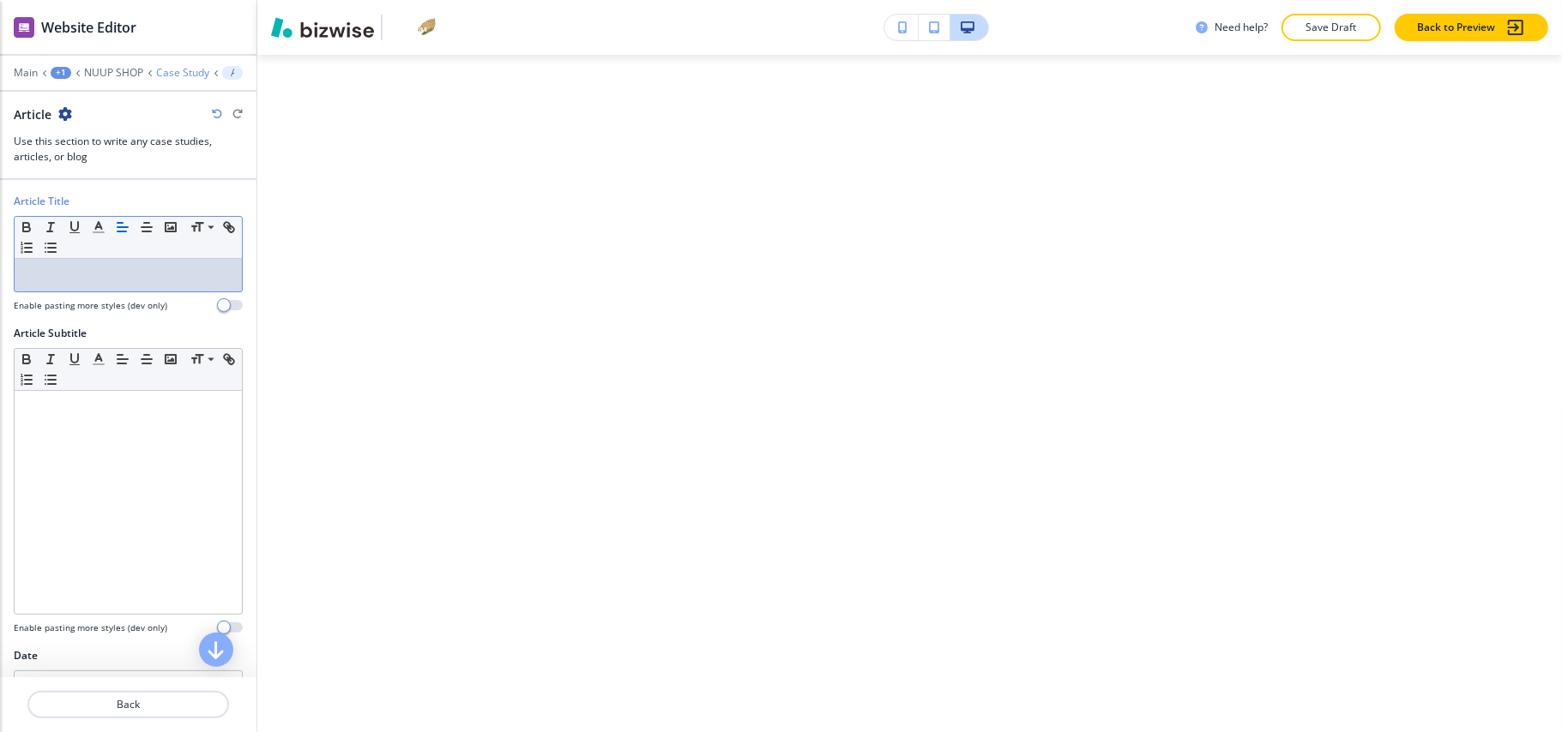
click at [192, 73] on p "Case Study" at bounding box center [182, 73] width 53 height 12
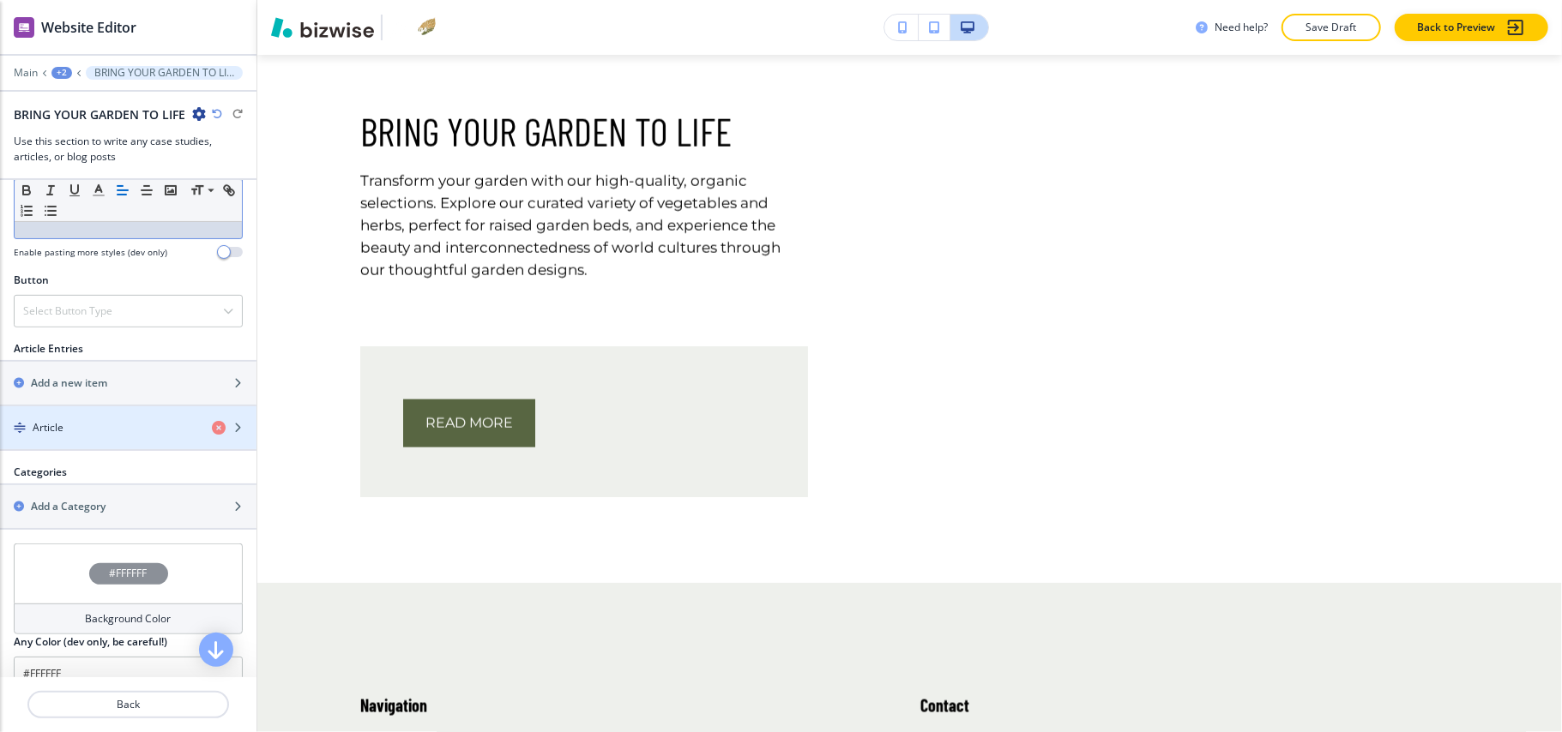
scroll to position [554, 0]
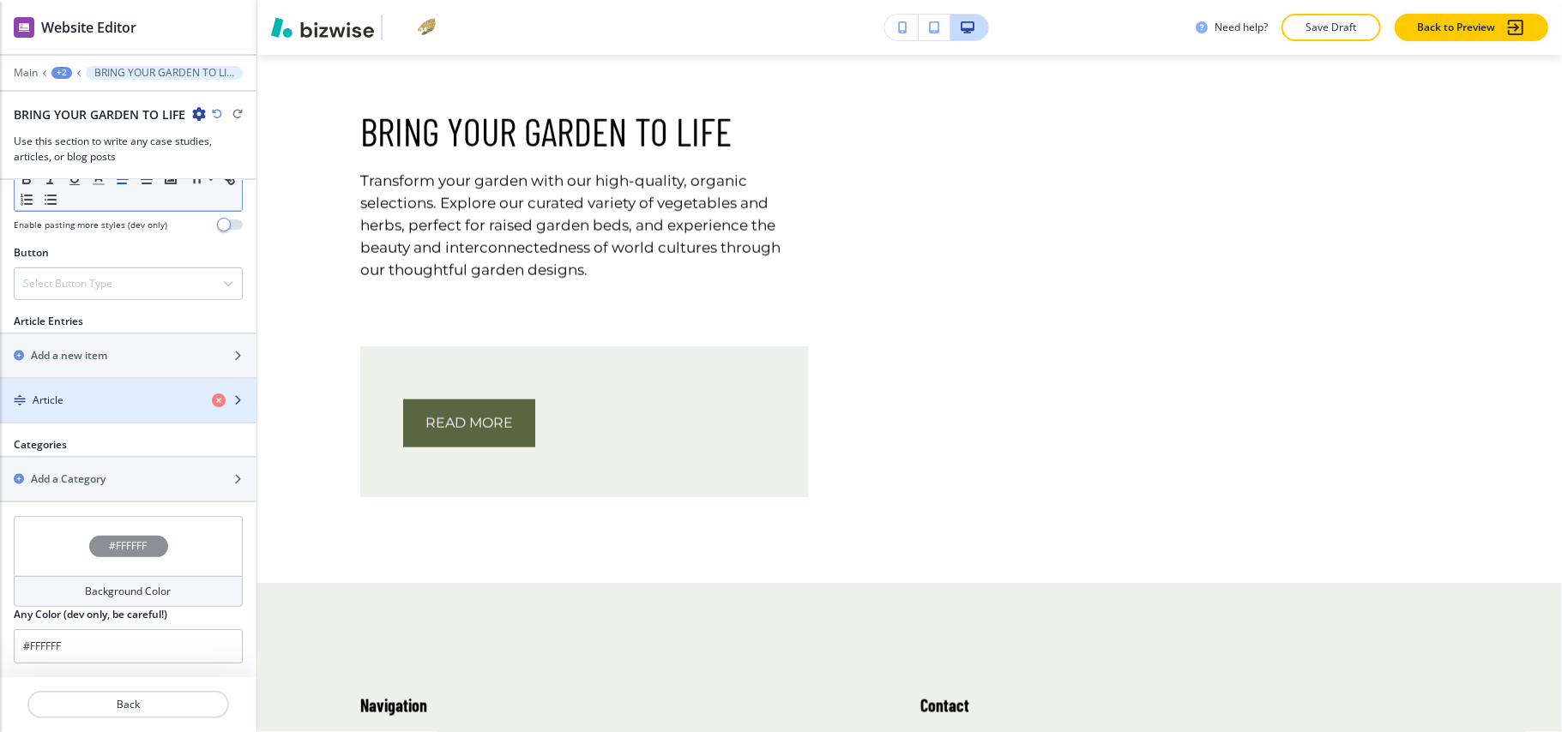
click at [69, 389] on div "button" at bounding box center [128, 386] width 256 height 14
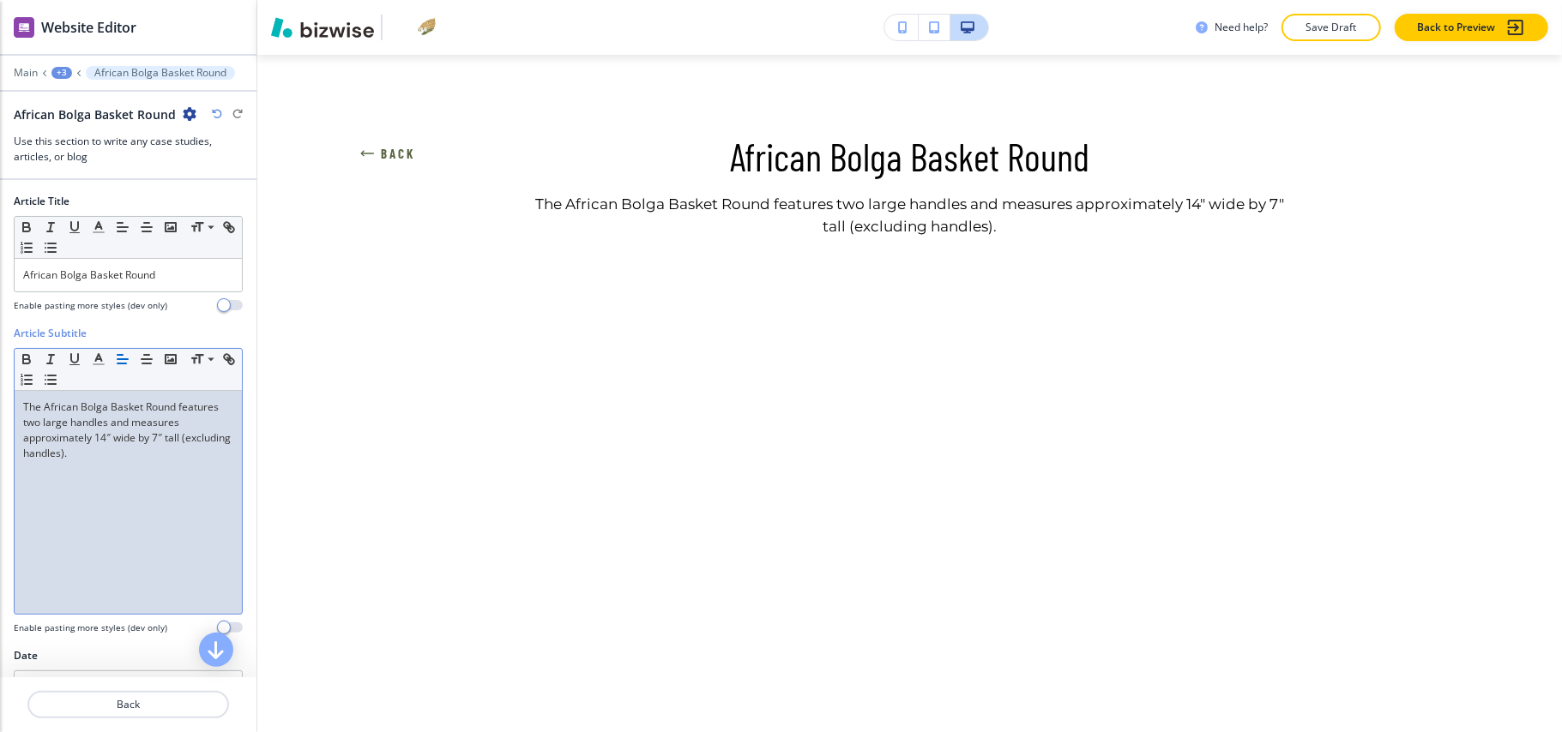
scroll to position [114, 0]
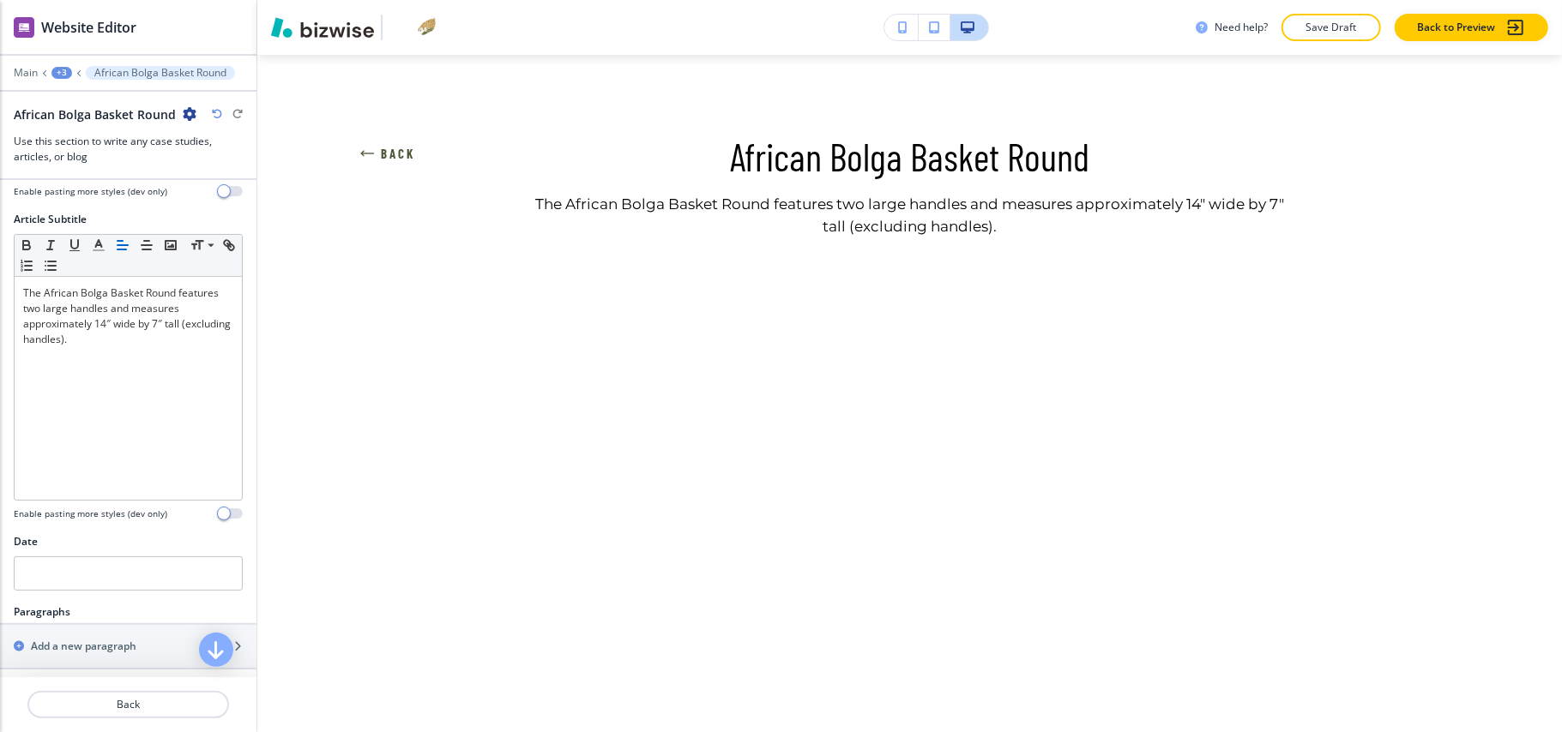
click at [360, 155] on icon "button" at bounding box center [367, 154] width 14 height 14
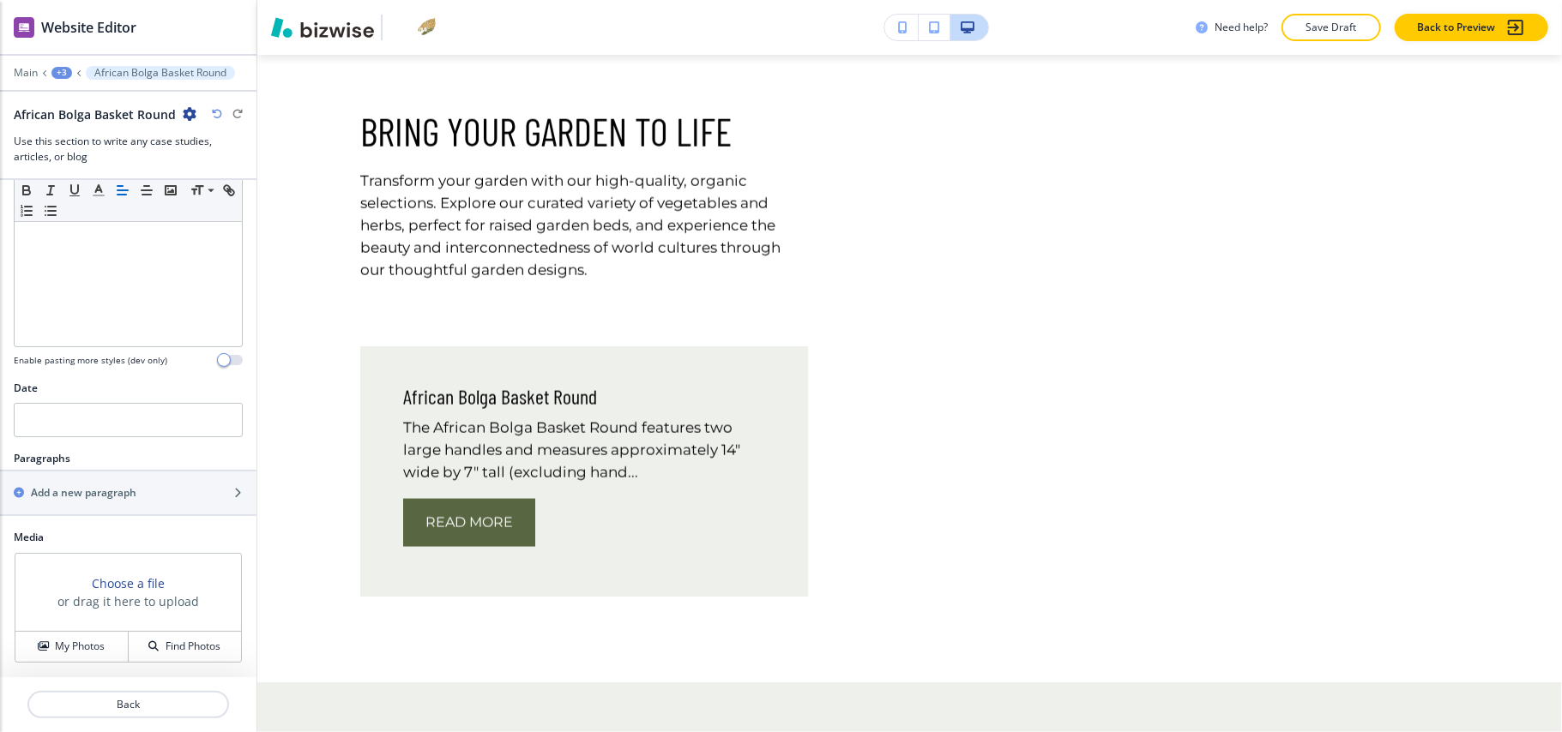
scroll to position [272, 0]
click at [87, 659] on button "My Photos" at bounding box center [71, 647] width 113 height 30
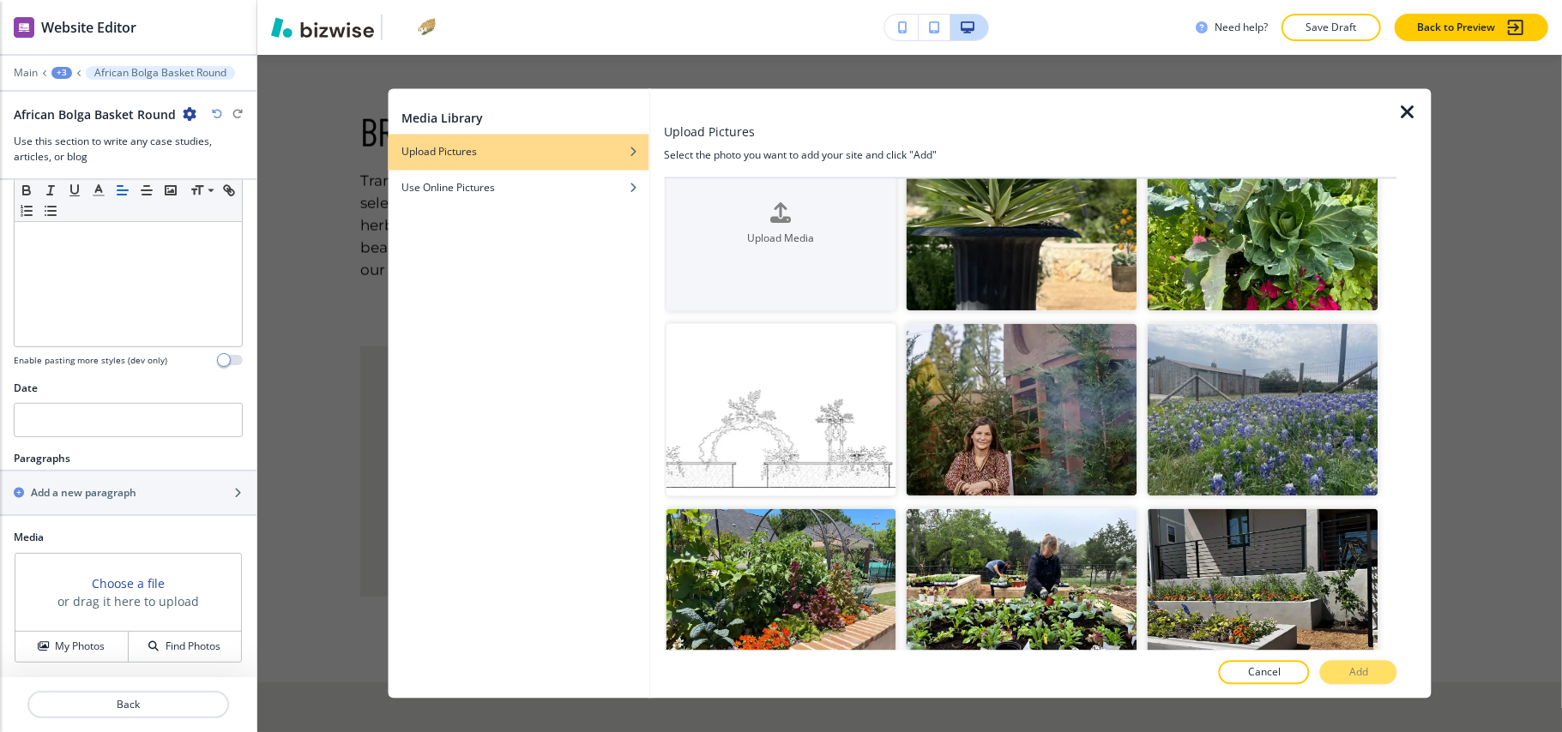
scroll to position [0, 0]
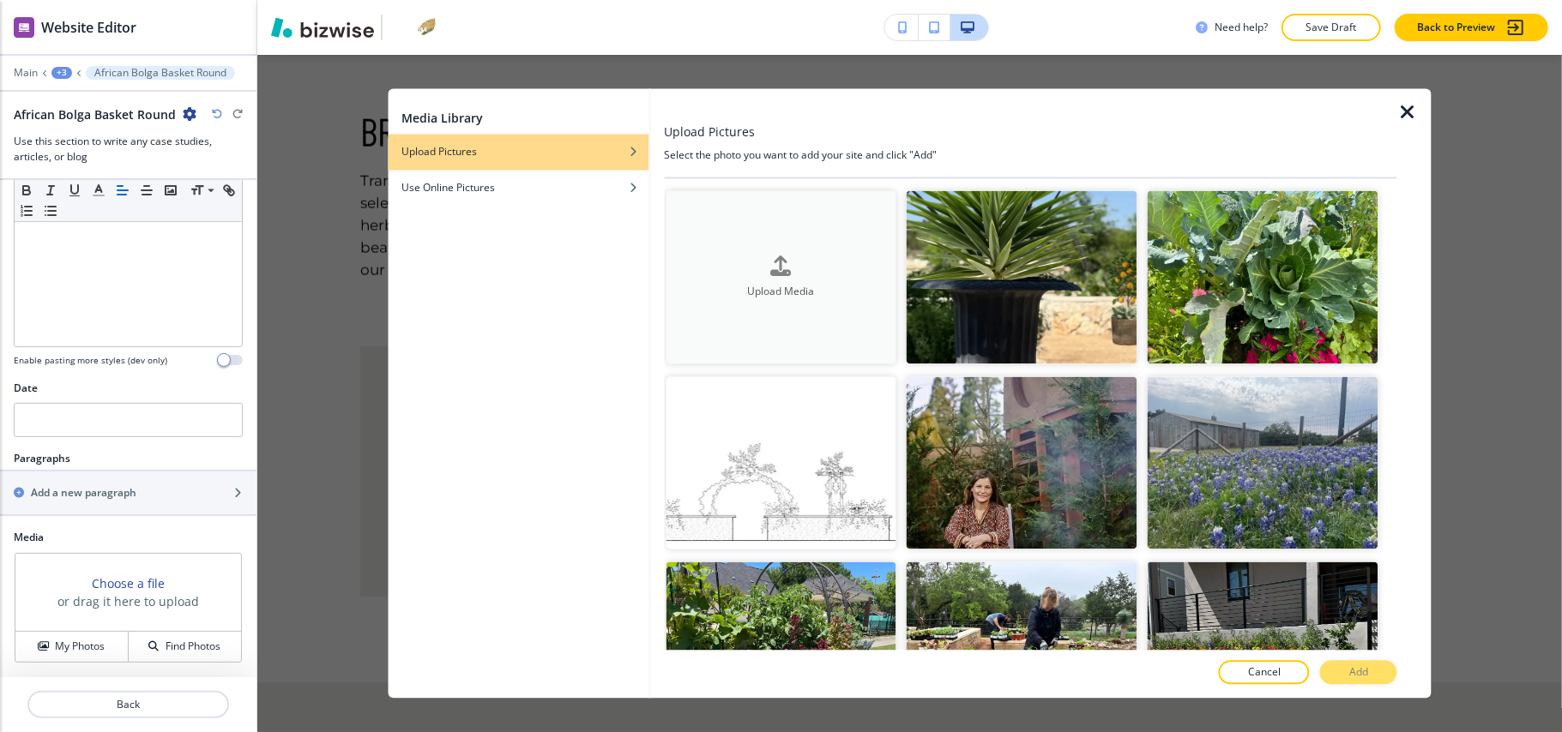
click at [804, 272] on div "Upload Media" at bounding box center [780, 278] width 231 height 44
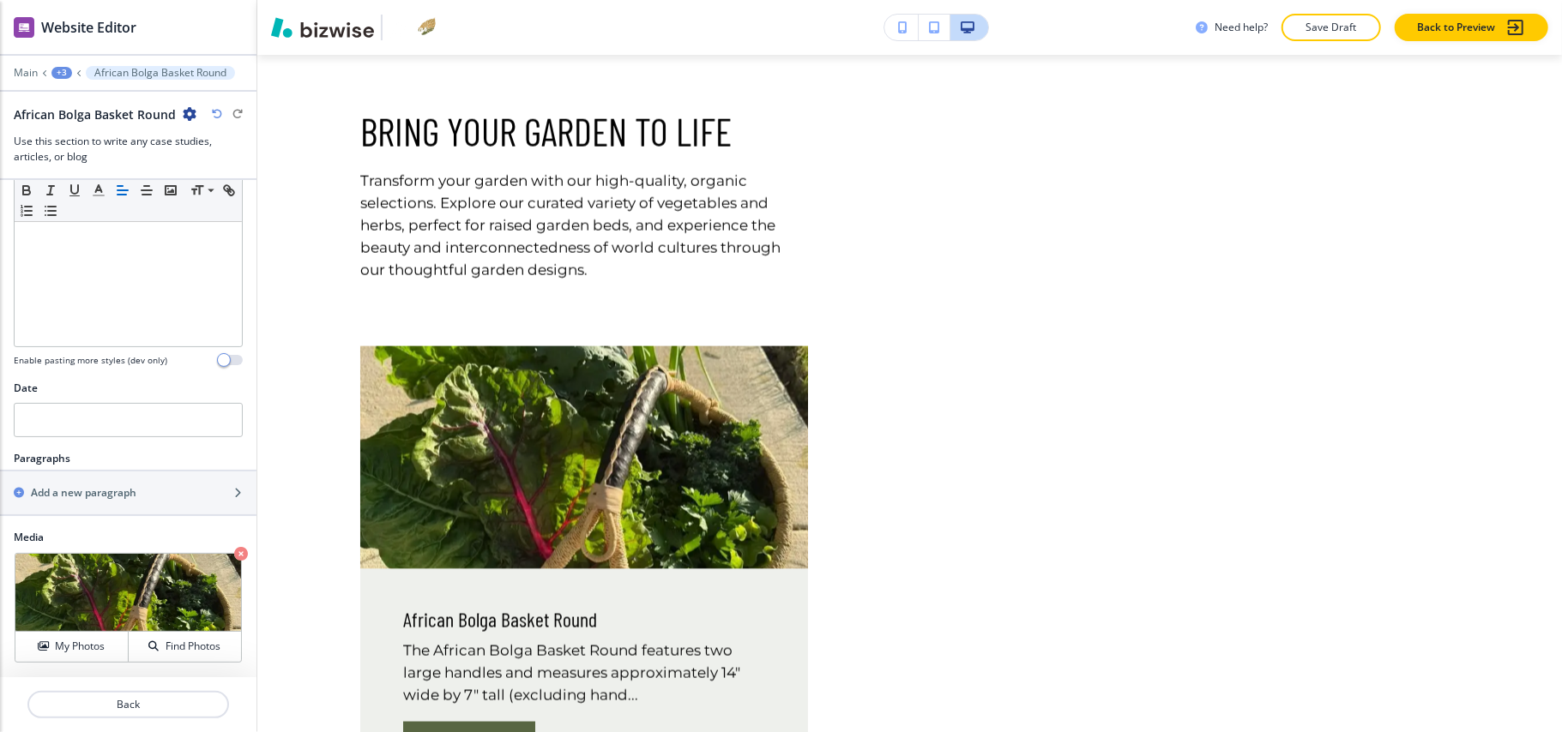
scroll to position [1953, 0]
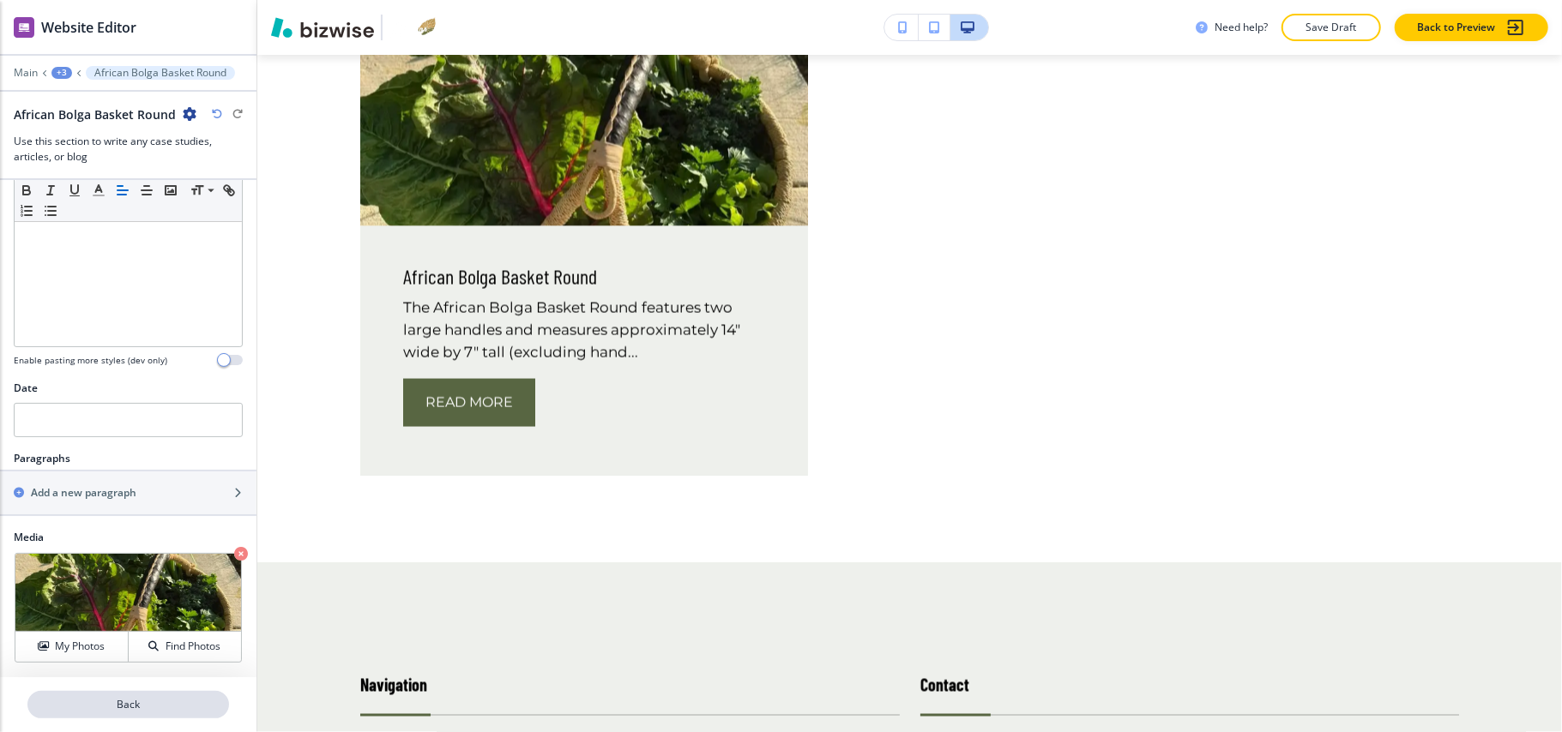
click at [132, 700] on p "Back" at bounding box center [128, 704] width 198 height 15
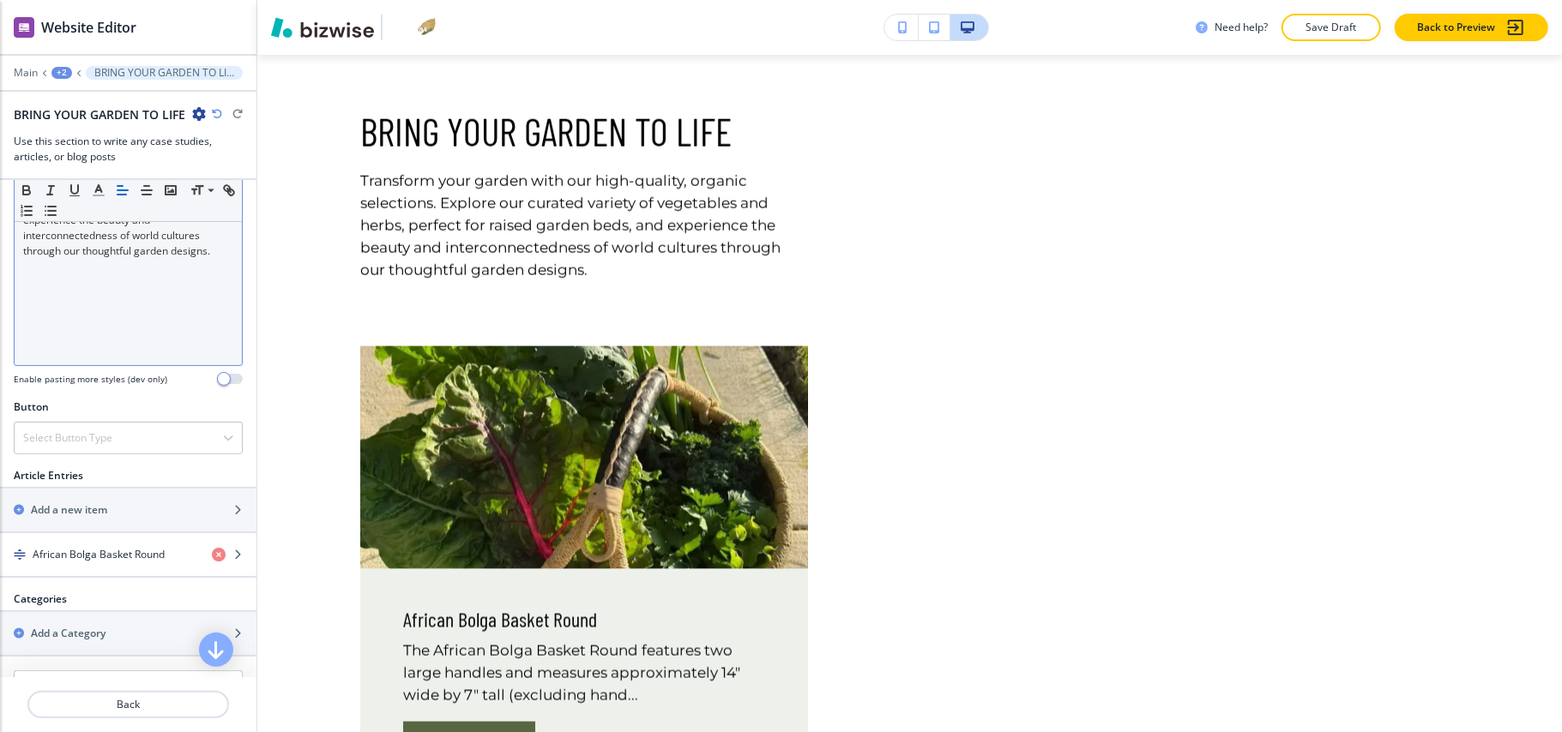
scroll to position [457, 0]
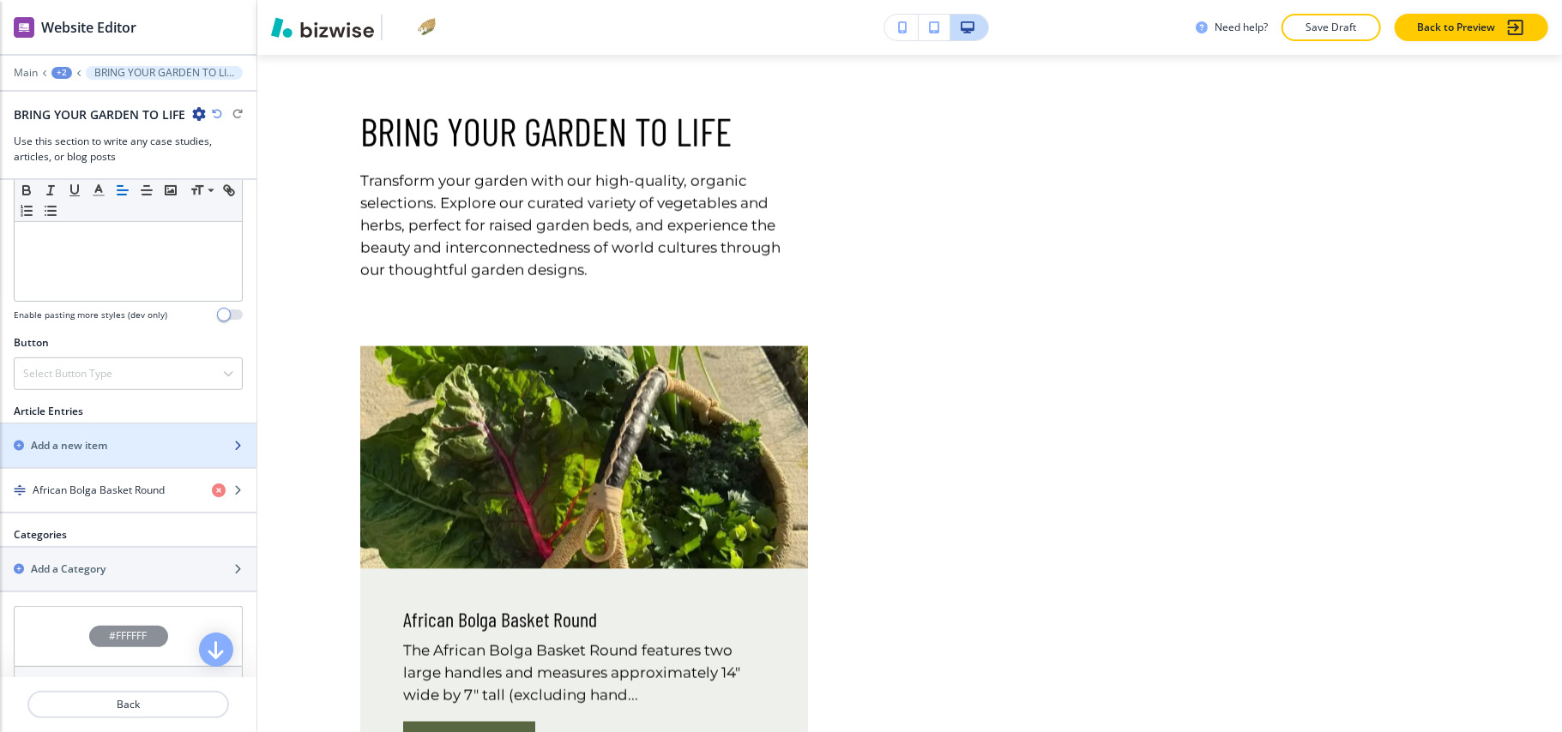
click at [93, 446] on h2 "Add a new item" at bounding box center [69, 445] width 76 height 15
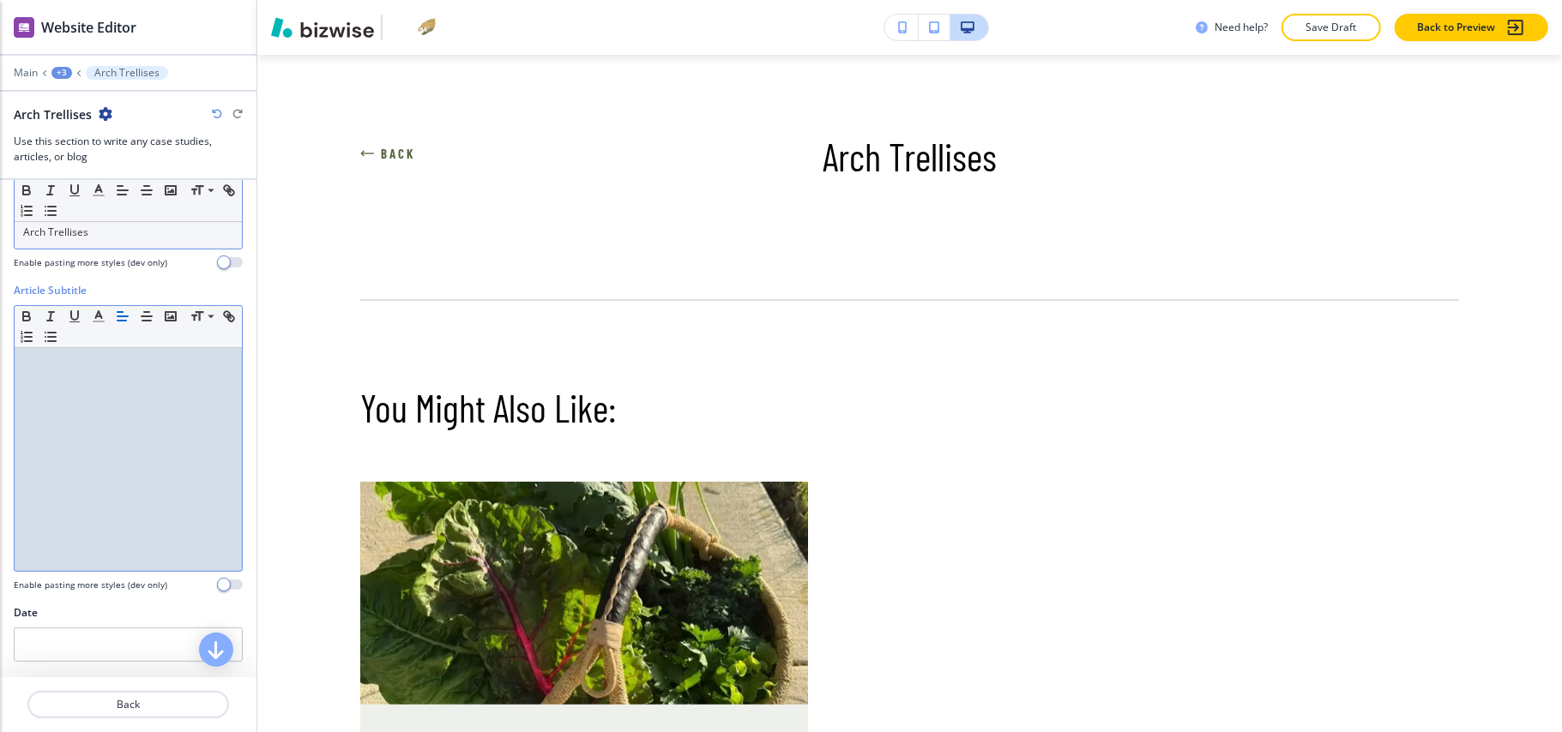
scroll to position [0, 0]
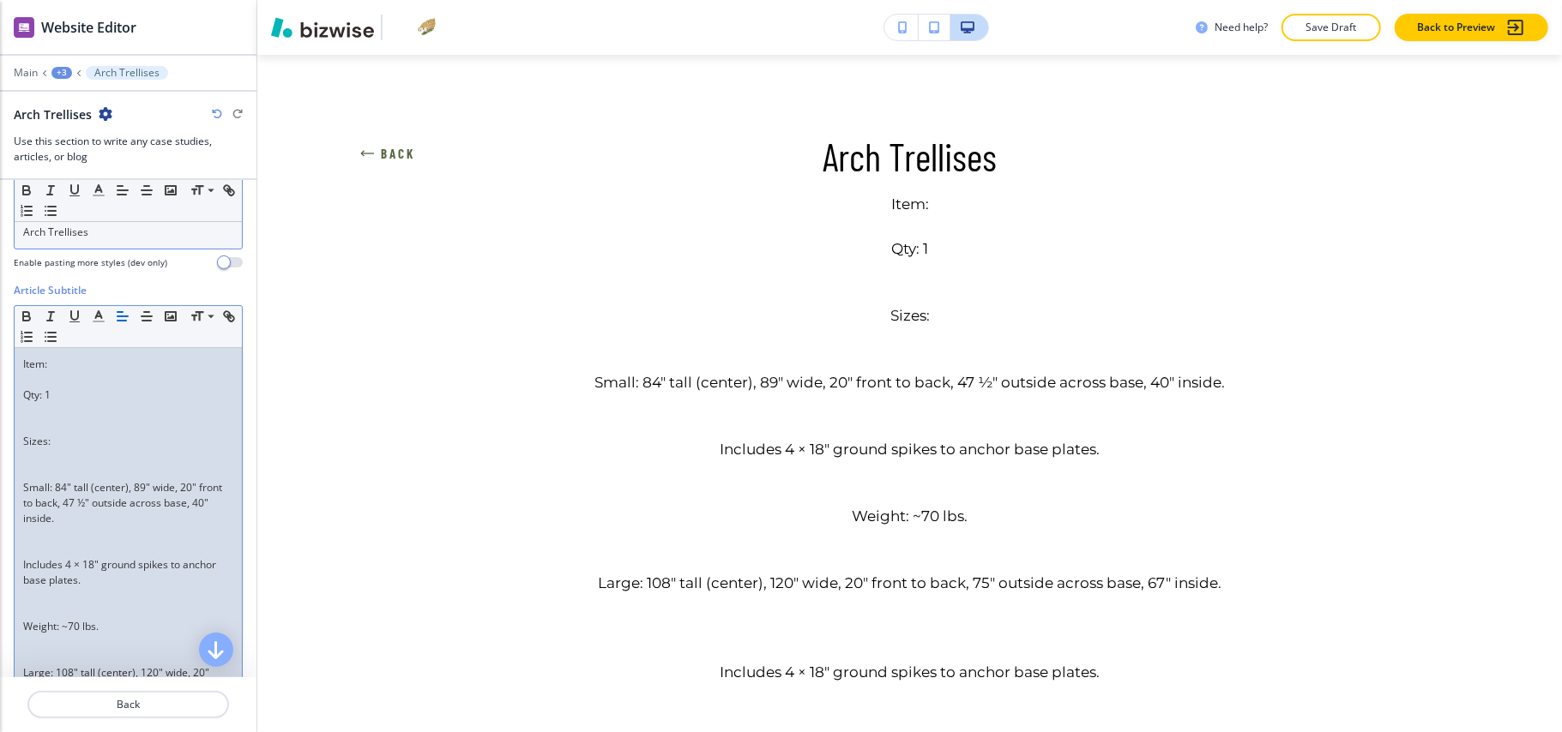
click at [115, 441] on p "Sizes:" at bounding box center [128, 441] width 210 height 15
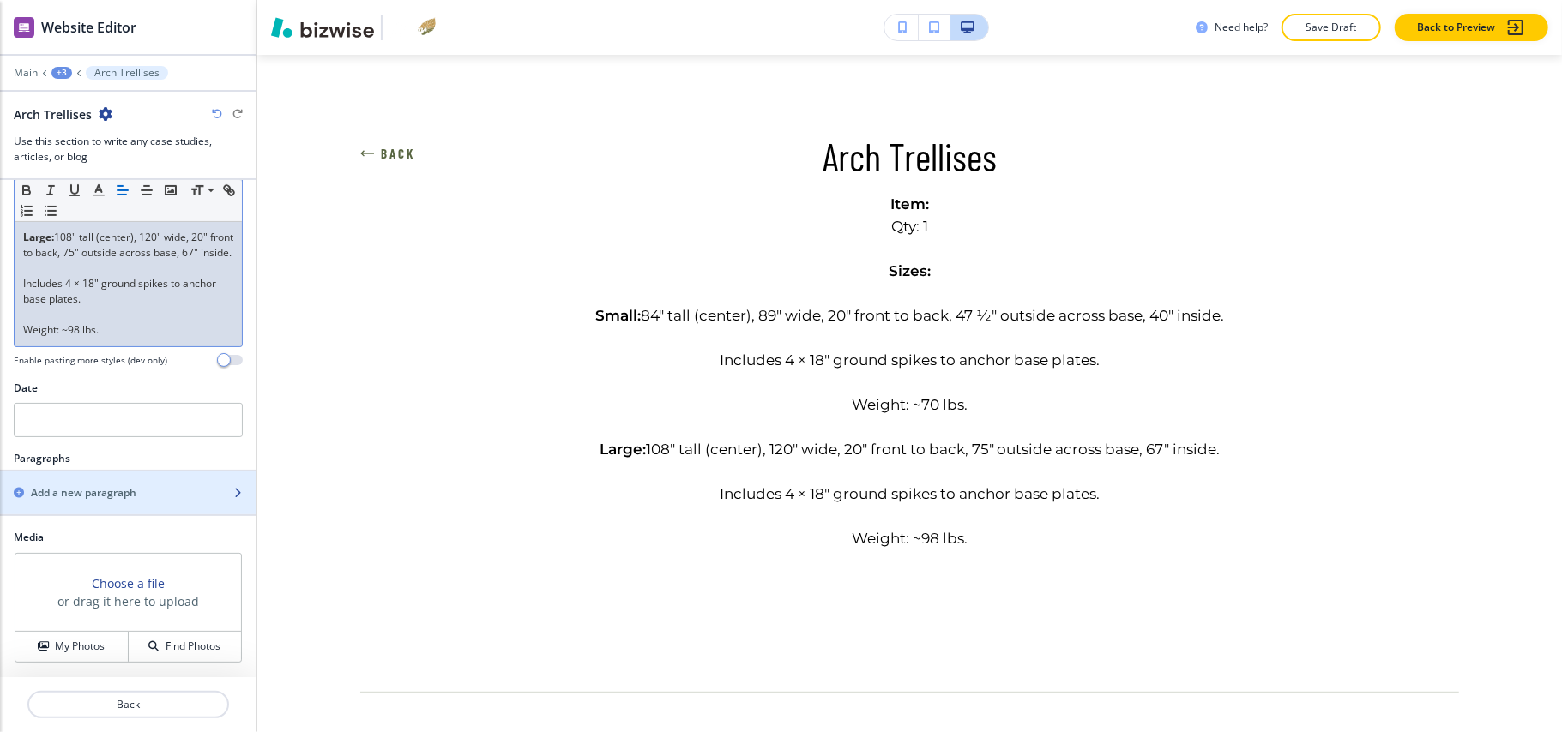
scroll to position [406, 0]
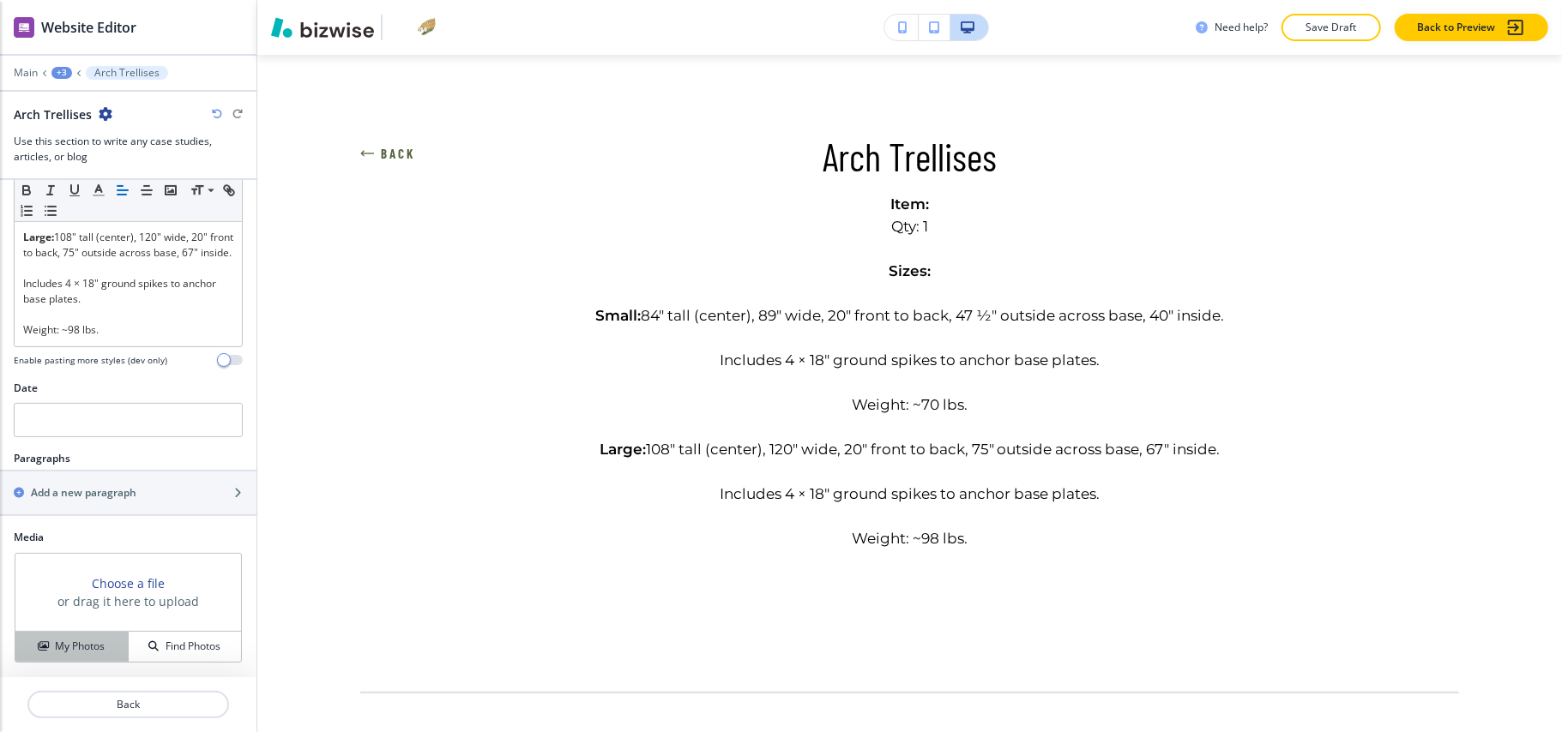
drag, startPoint x: 60, startPoint y: 646, endPoint x: 70, endPoint y: 645, distance: 10.3
click at [62, 646] on h4 "My Photos" at bounding box center [80, 646] width 50 height 15
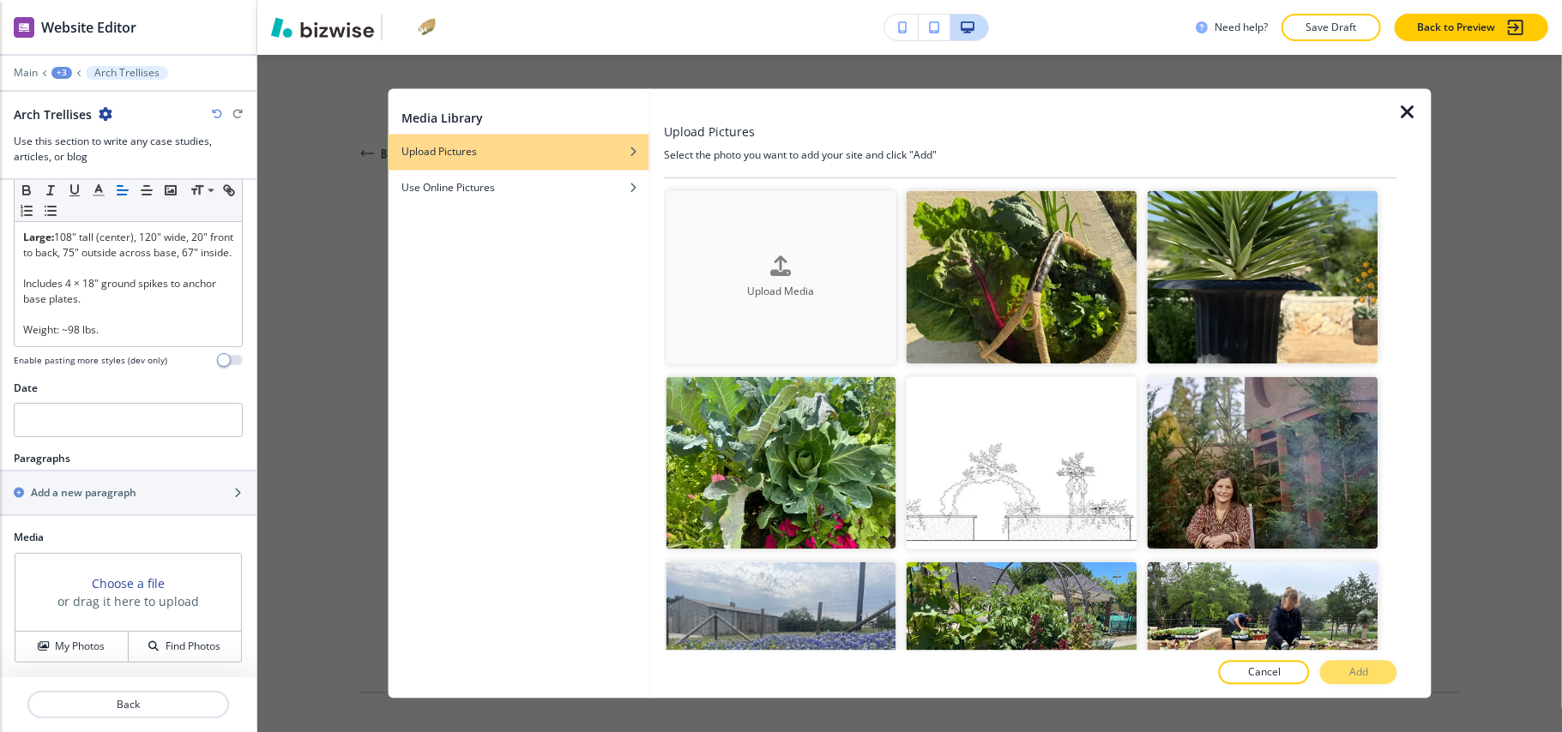
click at [749, 292] on h4 "Upload Media" at bounding box center [780, 291] width 231 height 15
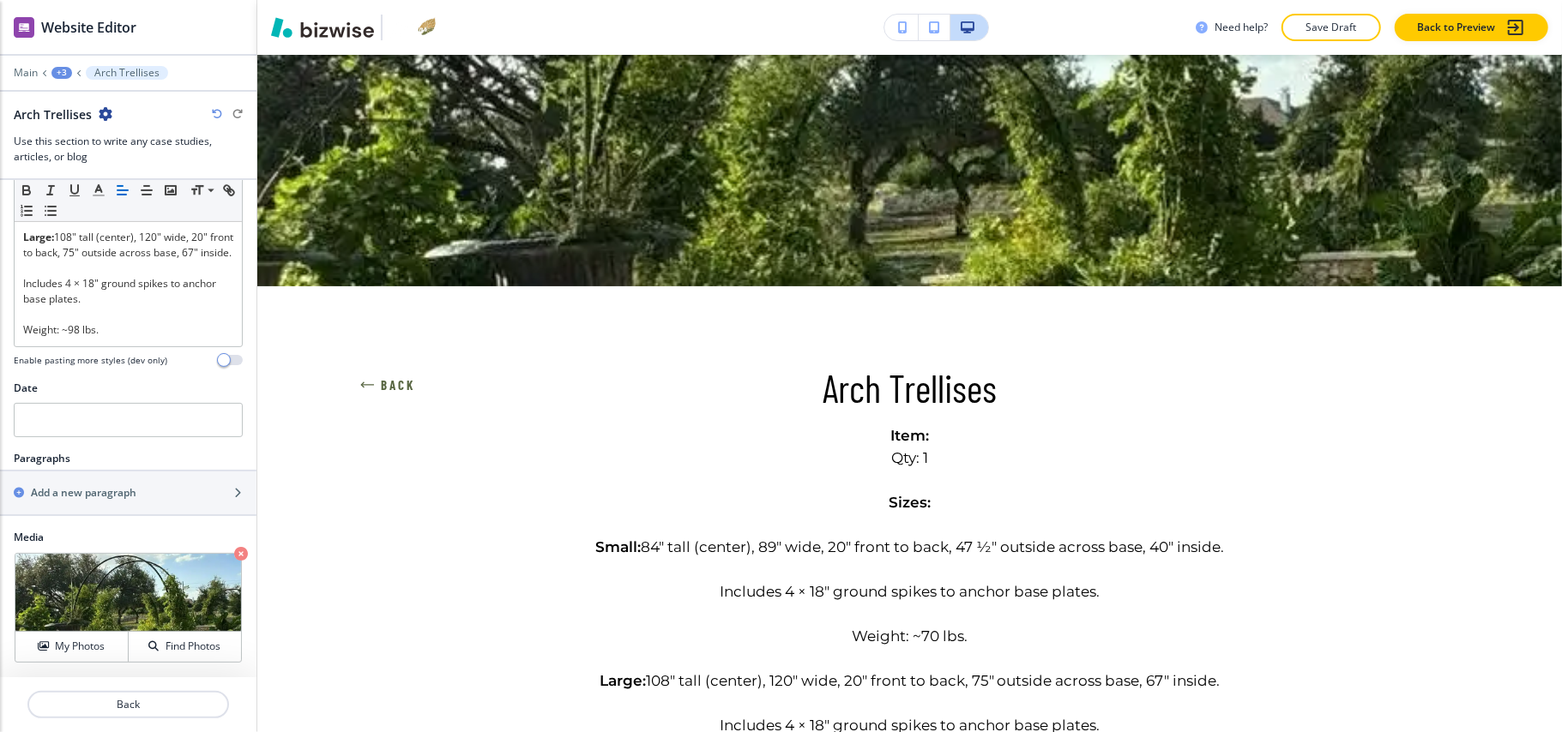
scroll to position [228, 0]
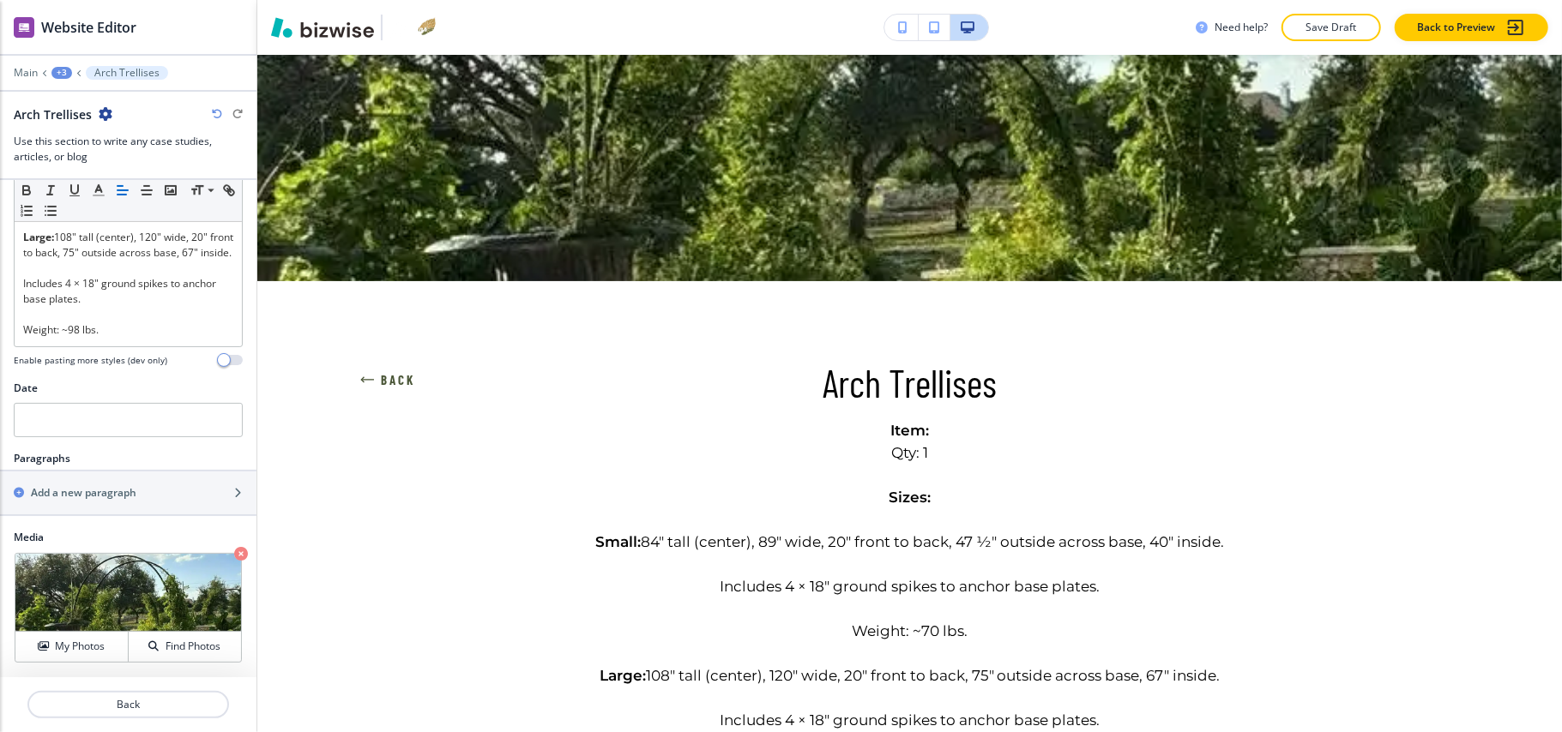
click at [368, 376] on icon "button" at bounding box center [367, 380] width 14 height 14
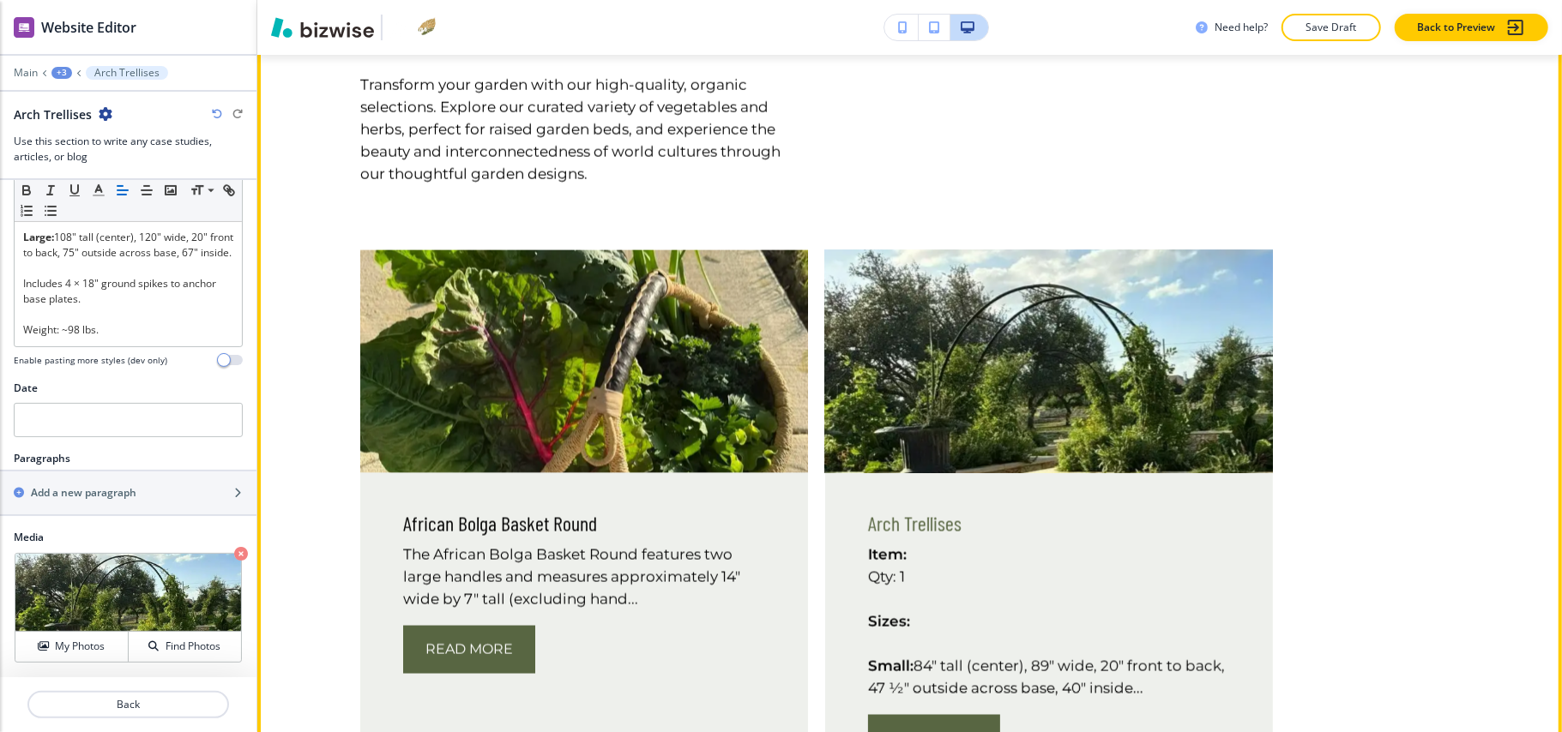
scroll to position [1953, 0]
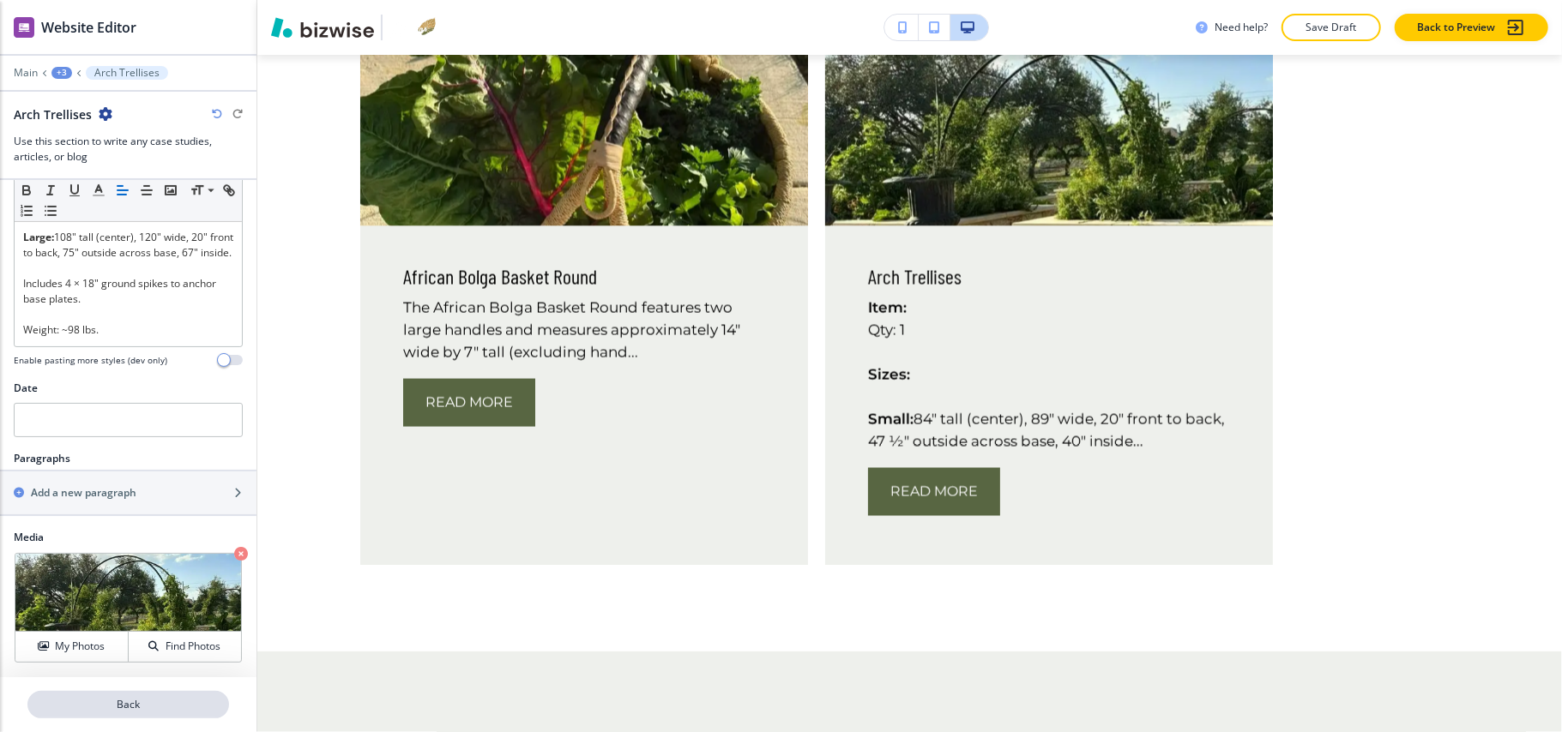
click at [141, 707] on p "Back" at bounding box center [128, 704] width 198 height 15
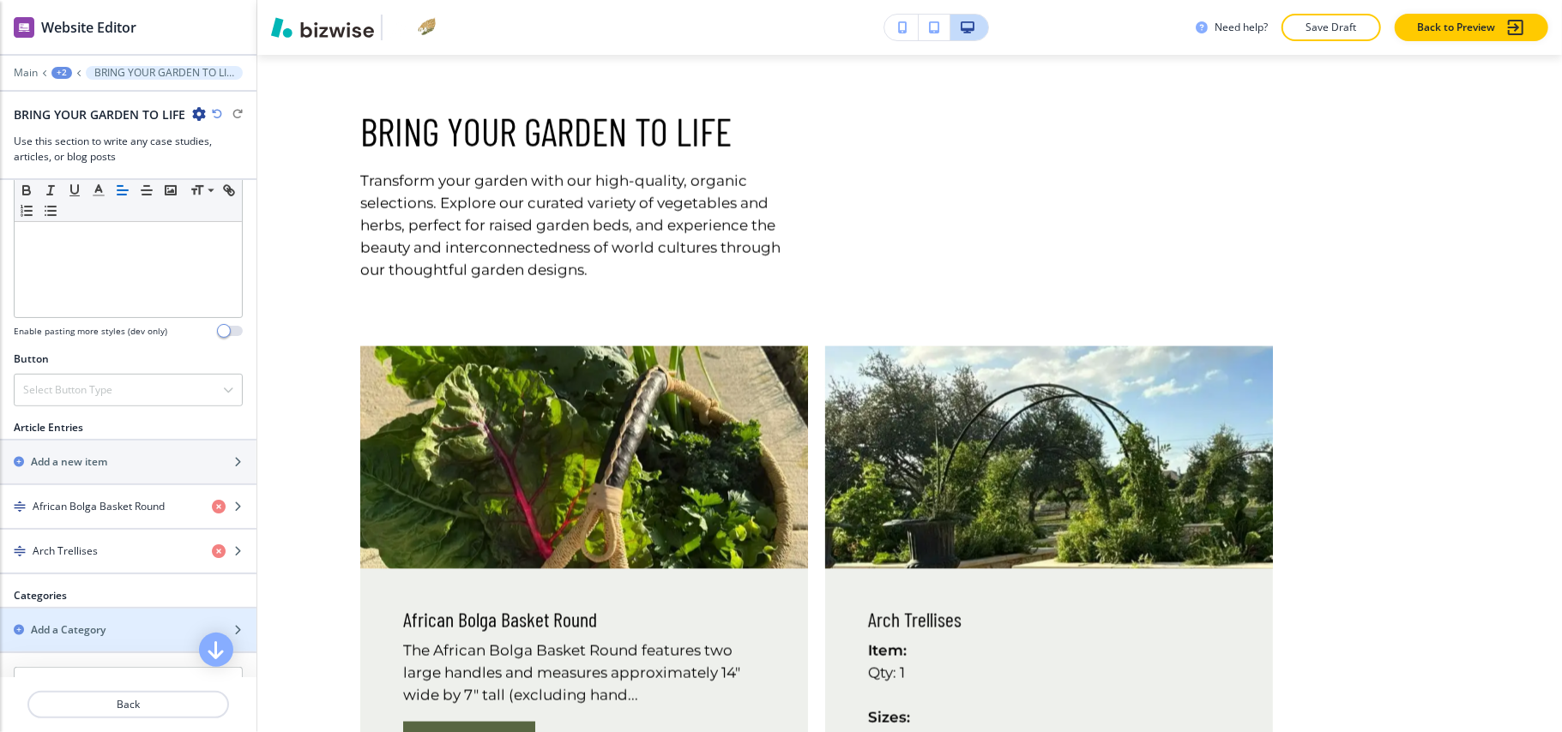
scroll to position [600, 0]
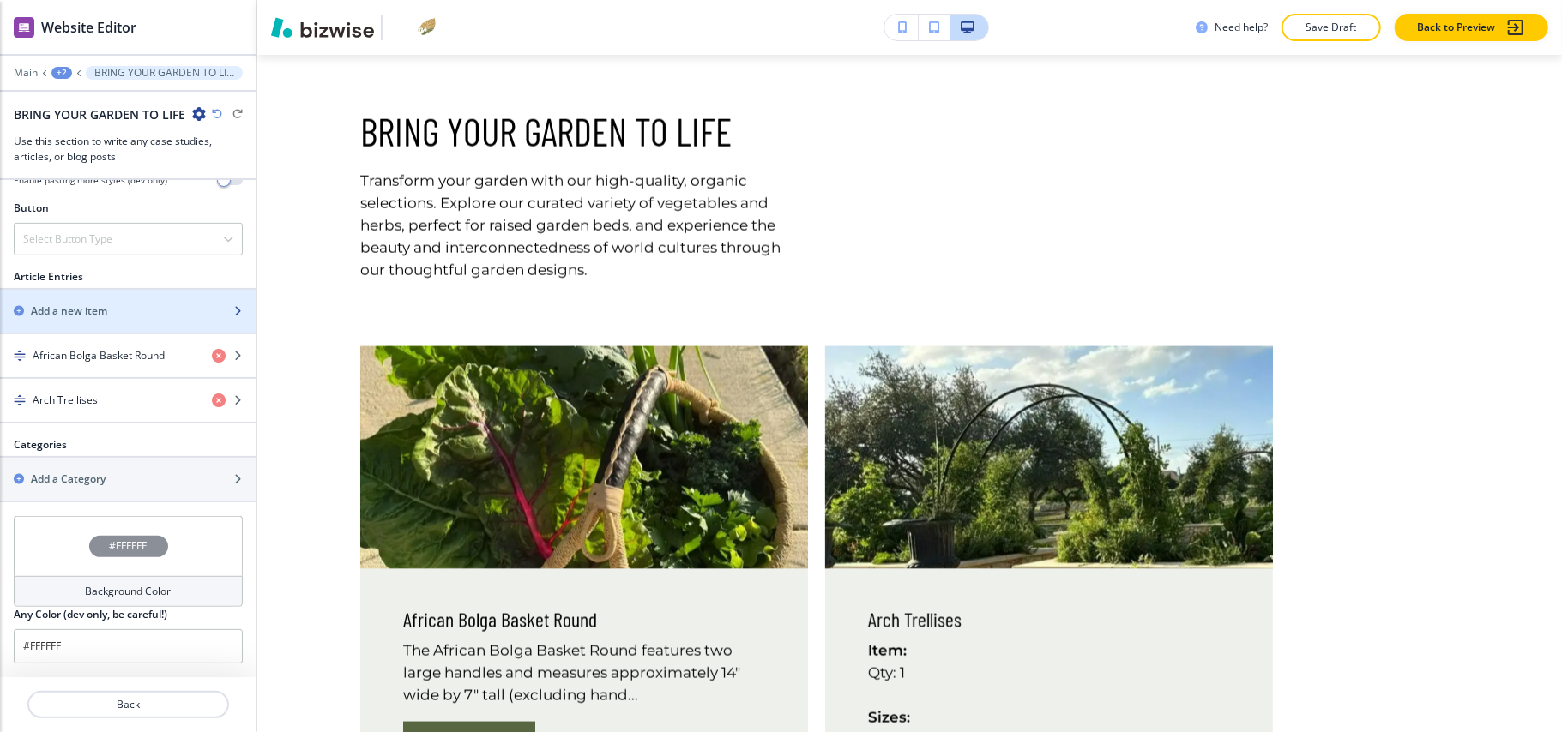
click at [129, 305] on div "Add a new item" at bounding box center [109, 311] width 219 height 15
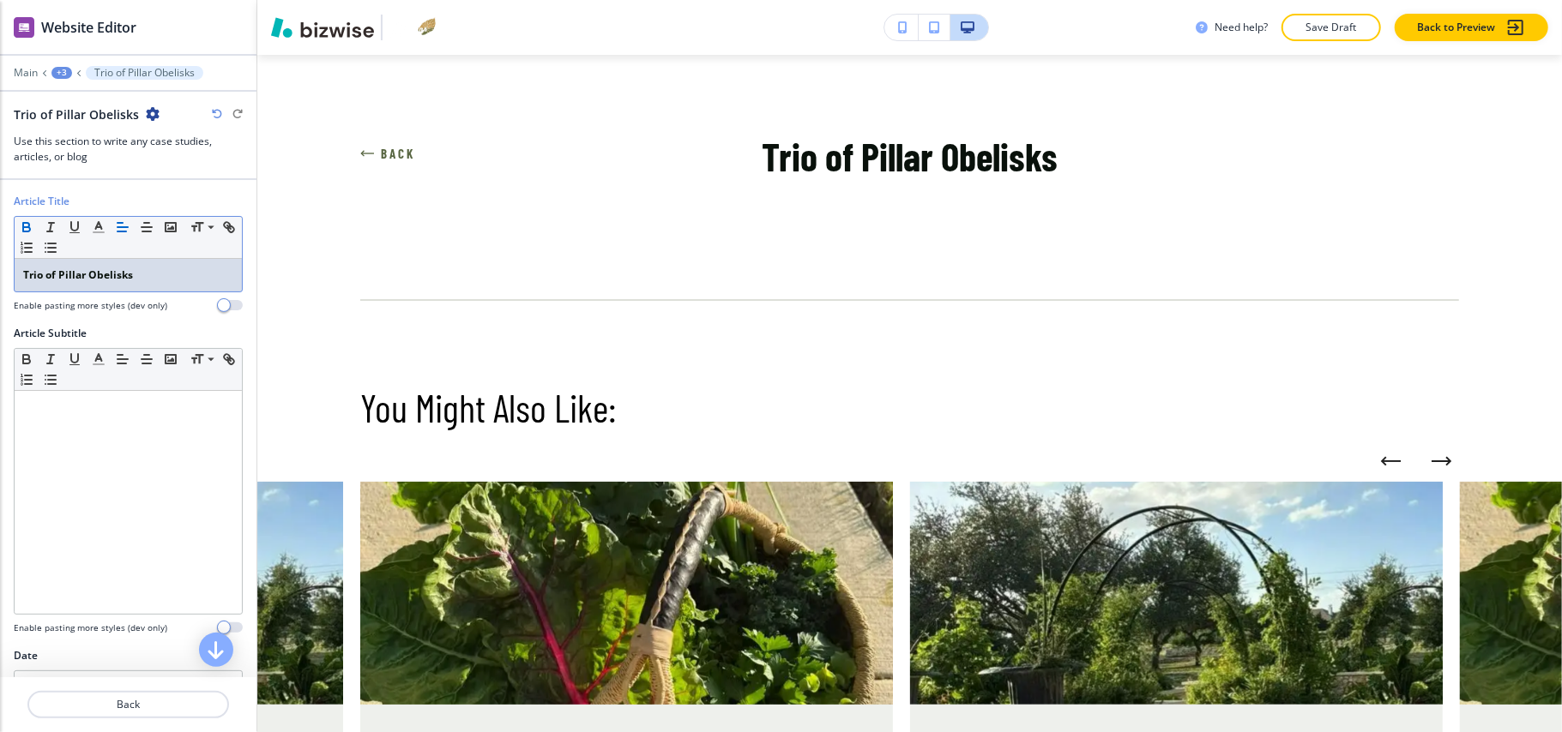
click at [161, 268] on div "Trio of Pillar Obelisks" at bounding box center [128, 275] width 227 height 33
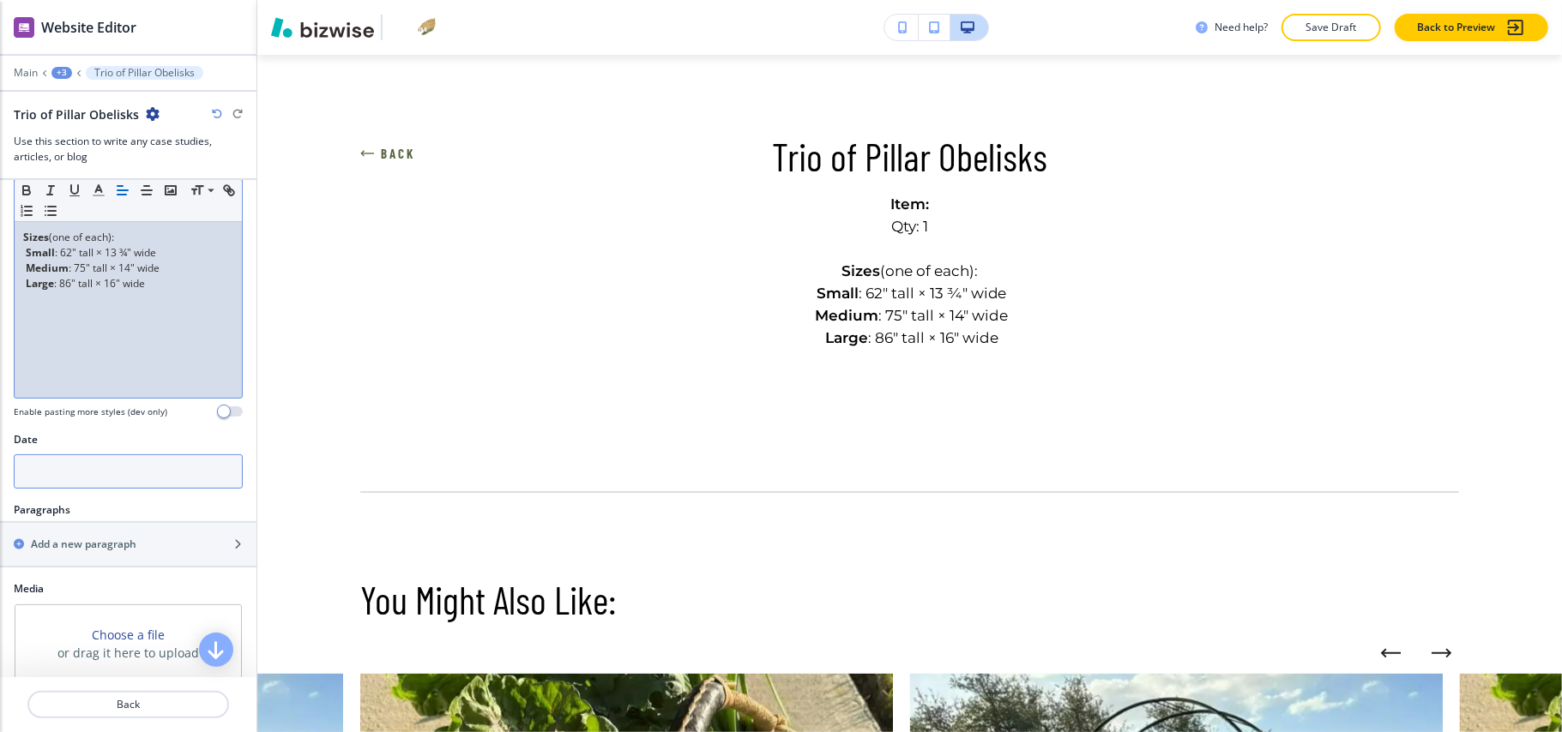
scroll to position [272, 0]
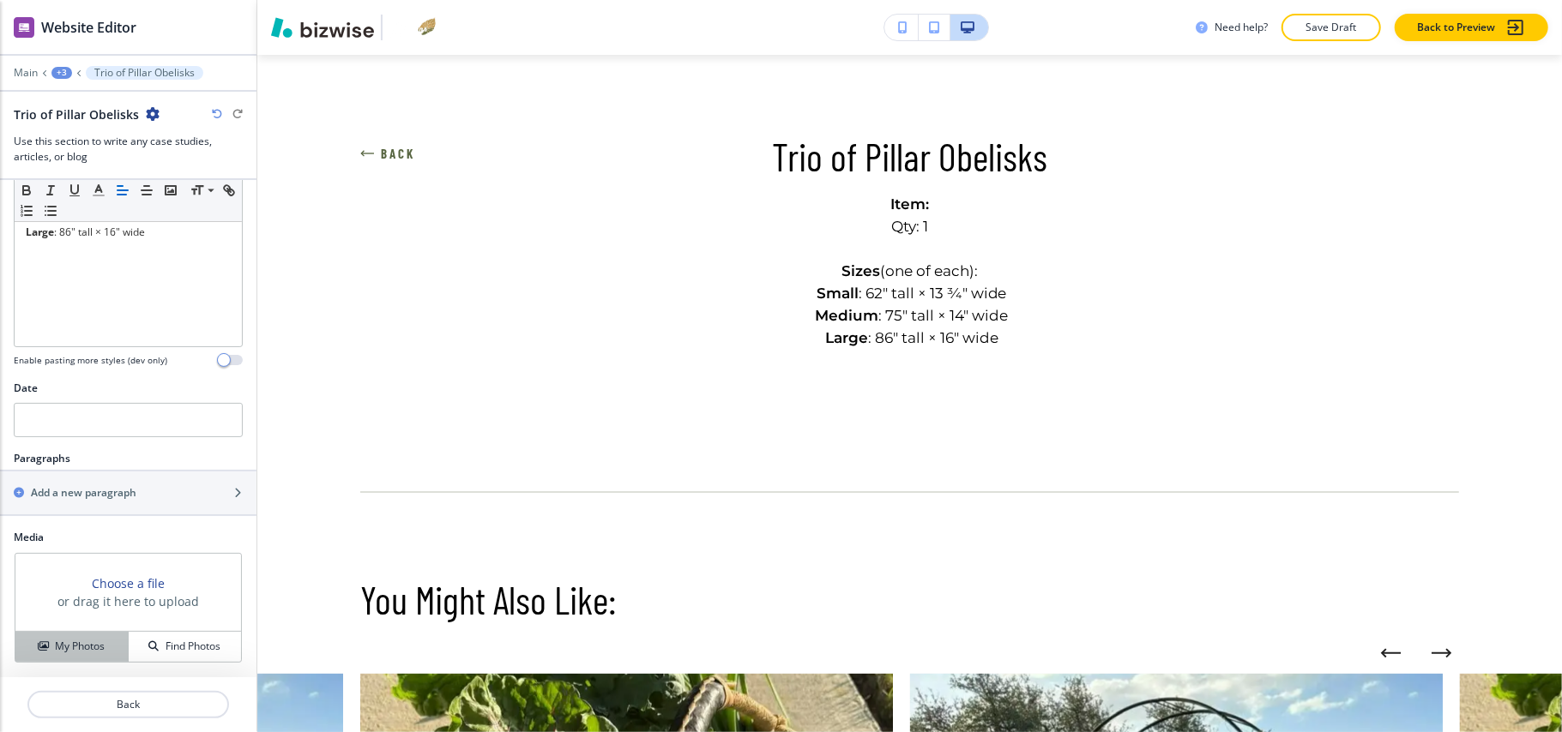
click at [69, 640] on h4 "My Photos" at bounding box center [80, 646] width 50 height 15
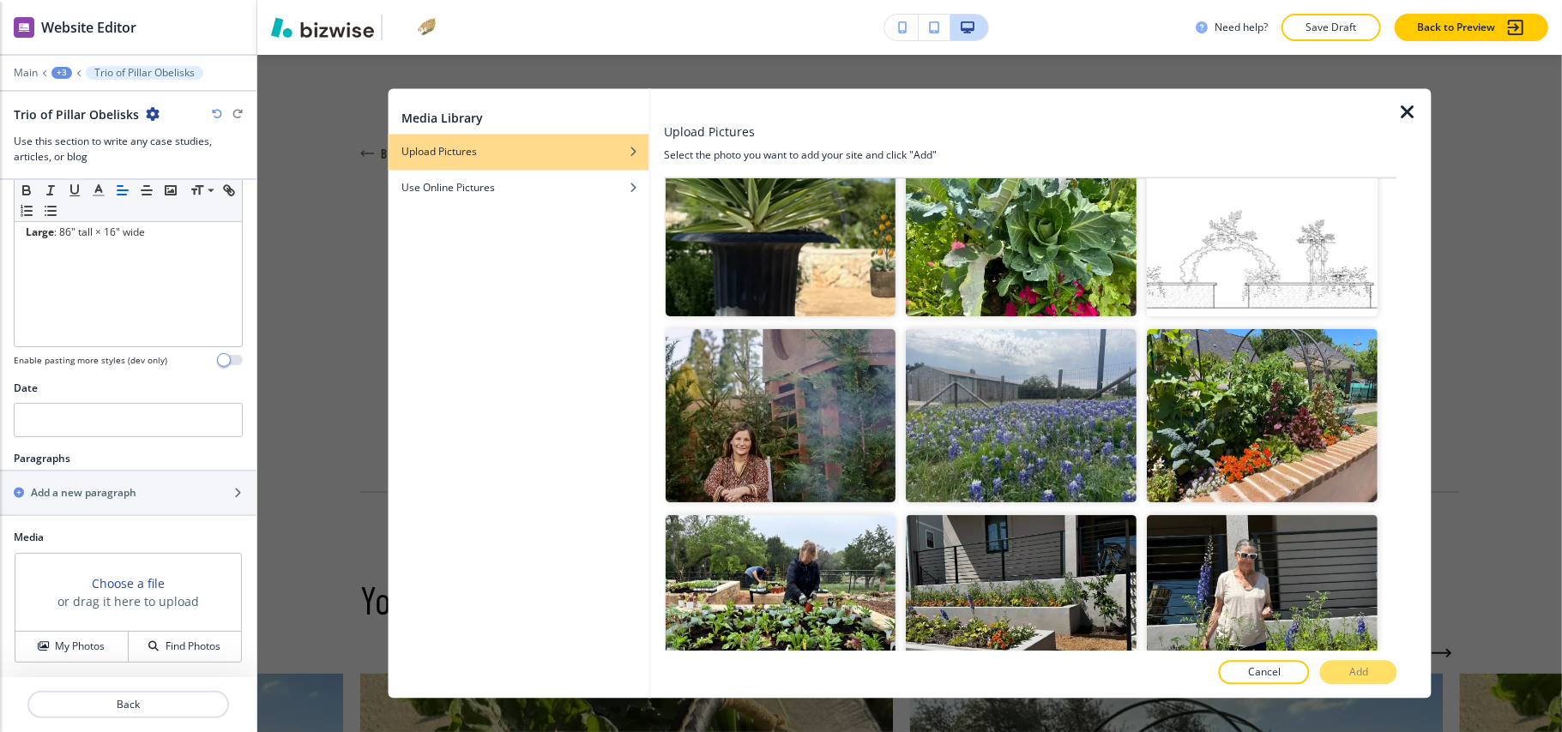
scroll to position [0, 0]
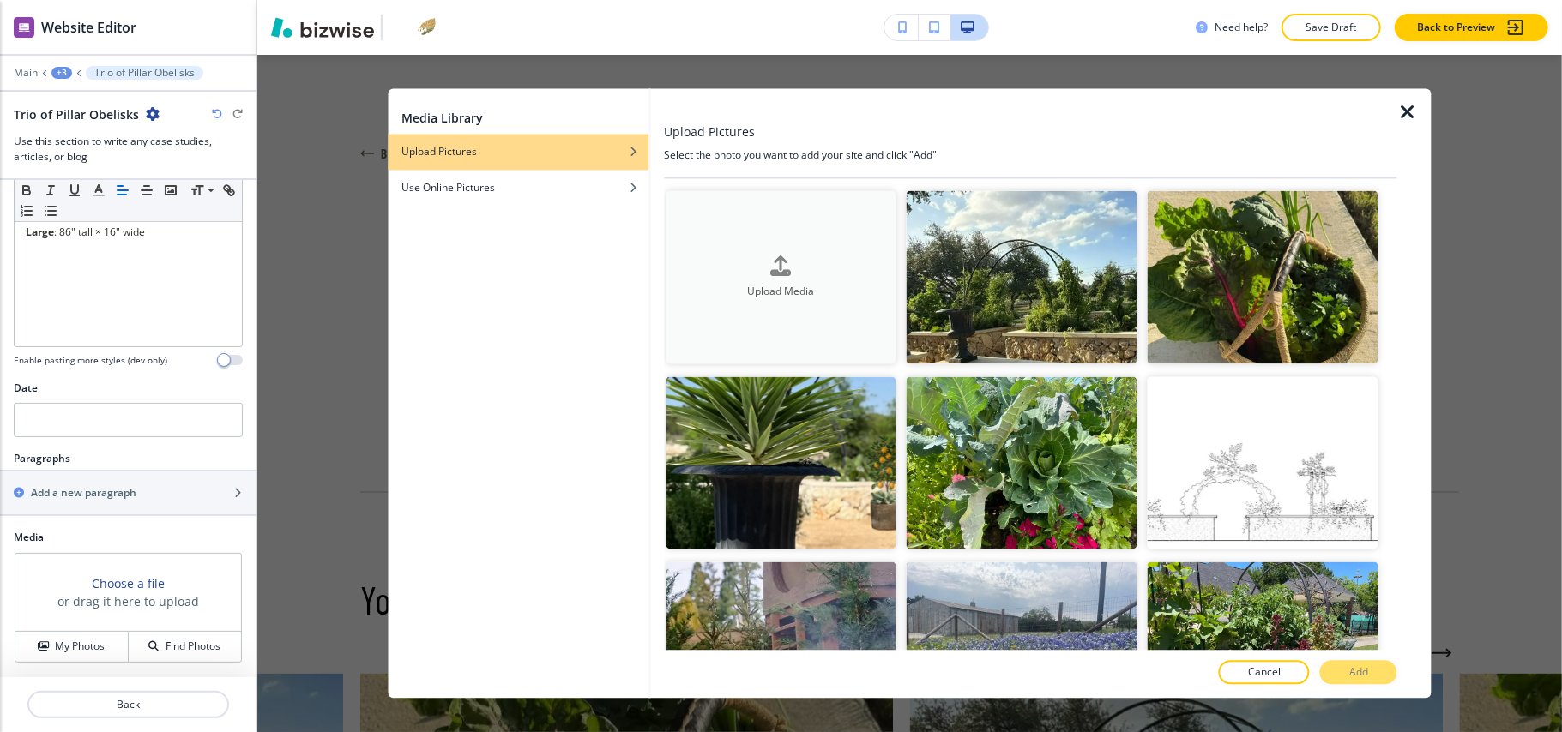
click at [793, 305] on button "Upload Media" at bounding box center [780, 277] width 231 height 173
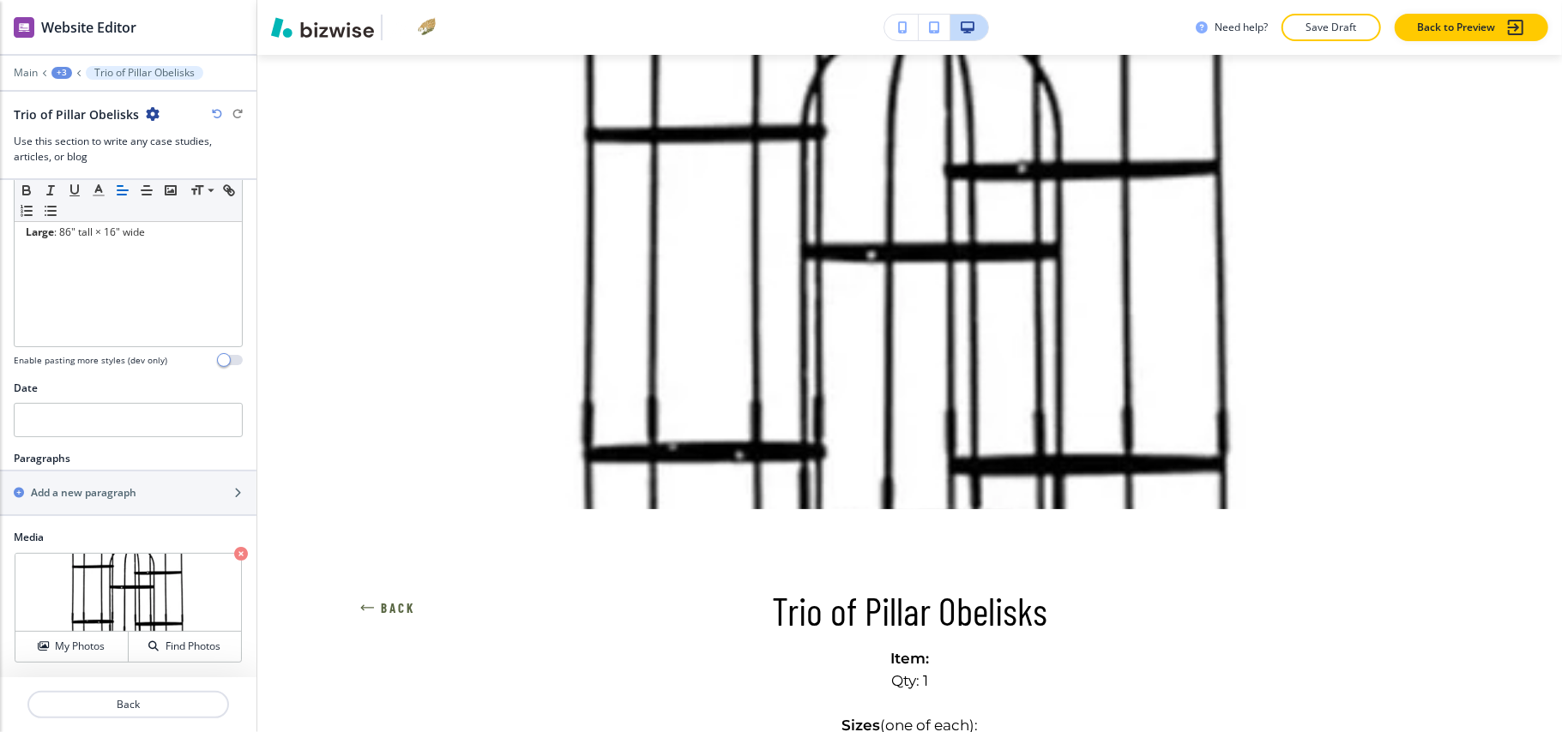
click at [362, 602] on icon "button" at bounding box center [367, 608] width 14 height 14
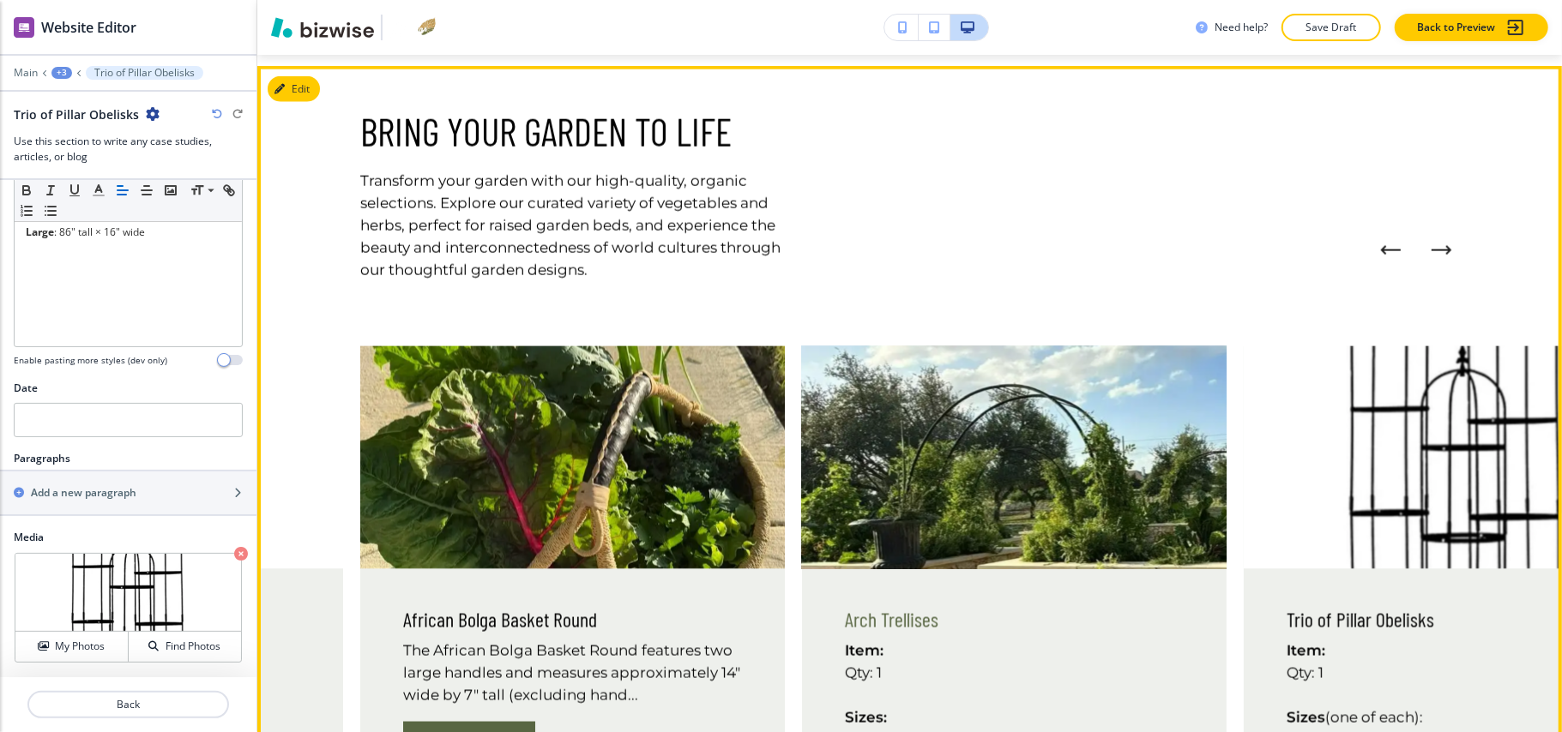
scroll to position [1953, 0]
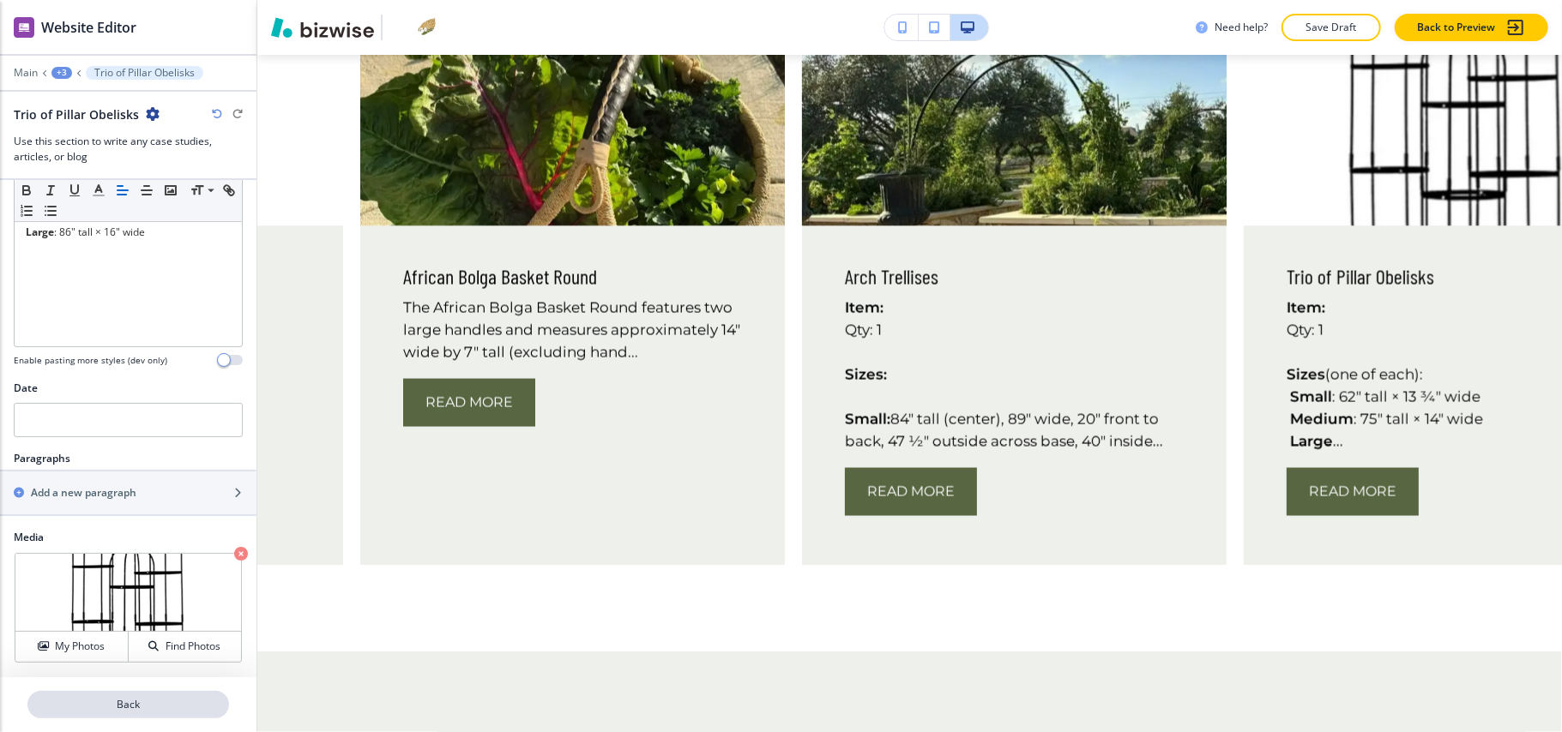
click at [139, 712] on p "Back" at bounding box center [128, 704] width 198 height 15
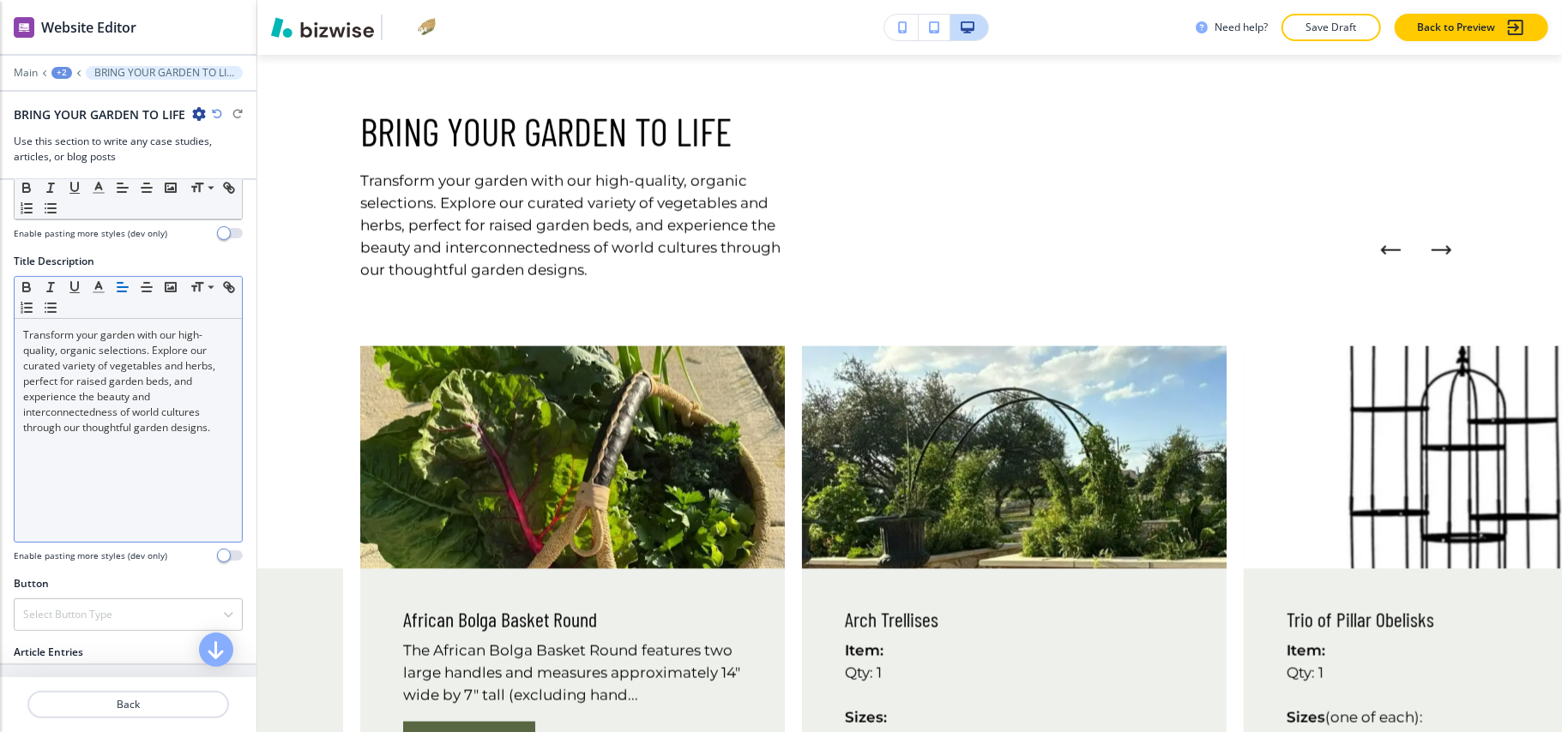
scroll to position [457, 0]
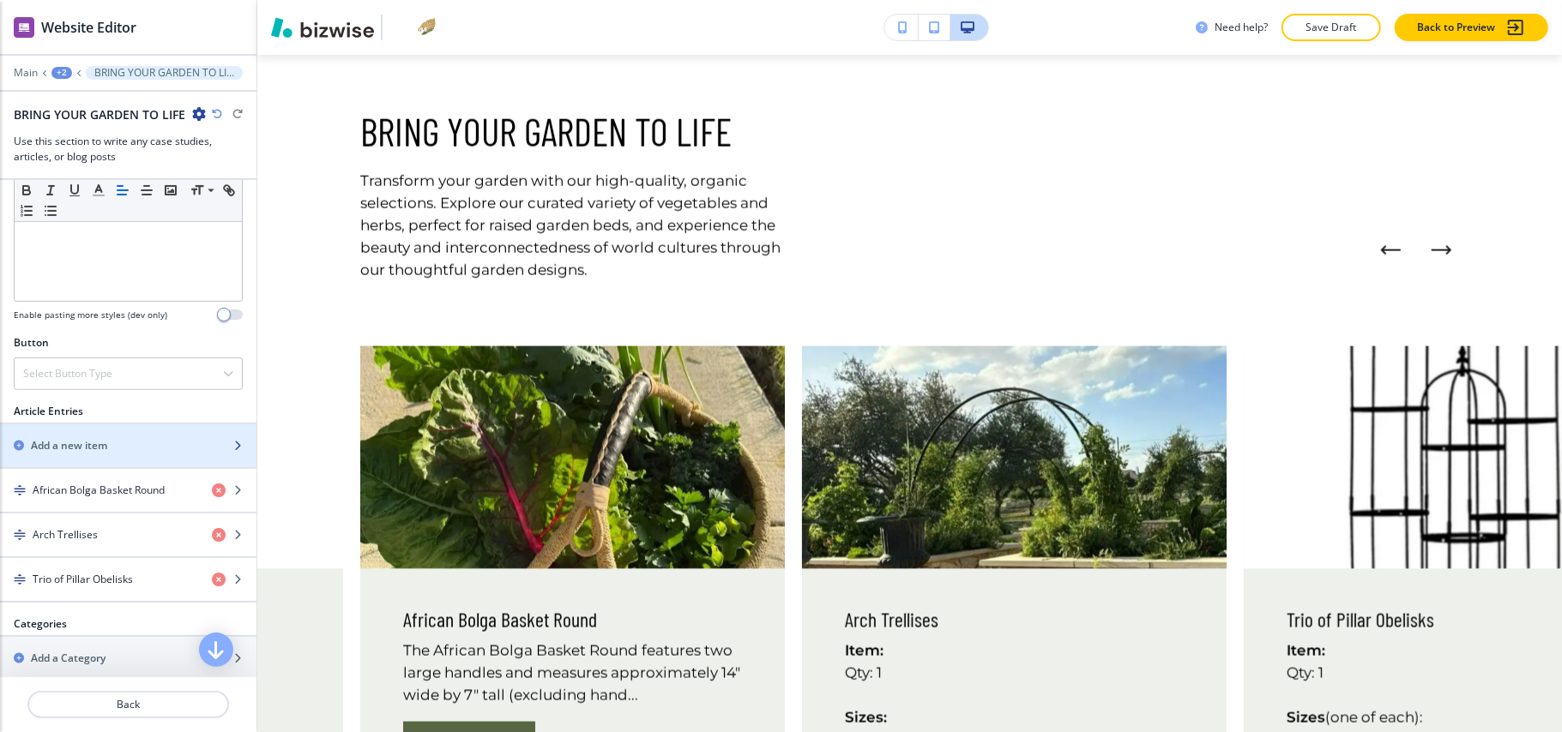
click at [108, 461] on div "button" at bounding box center [128, 461] width 256 height 14
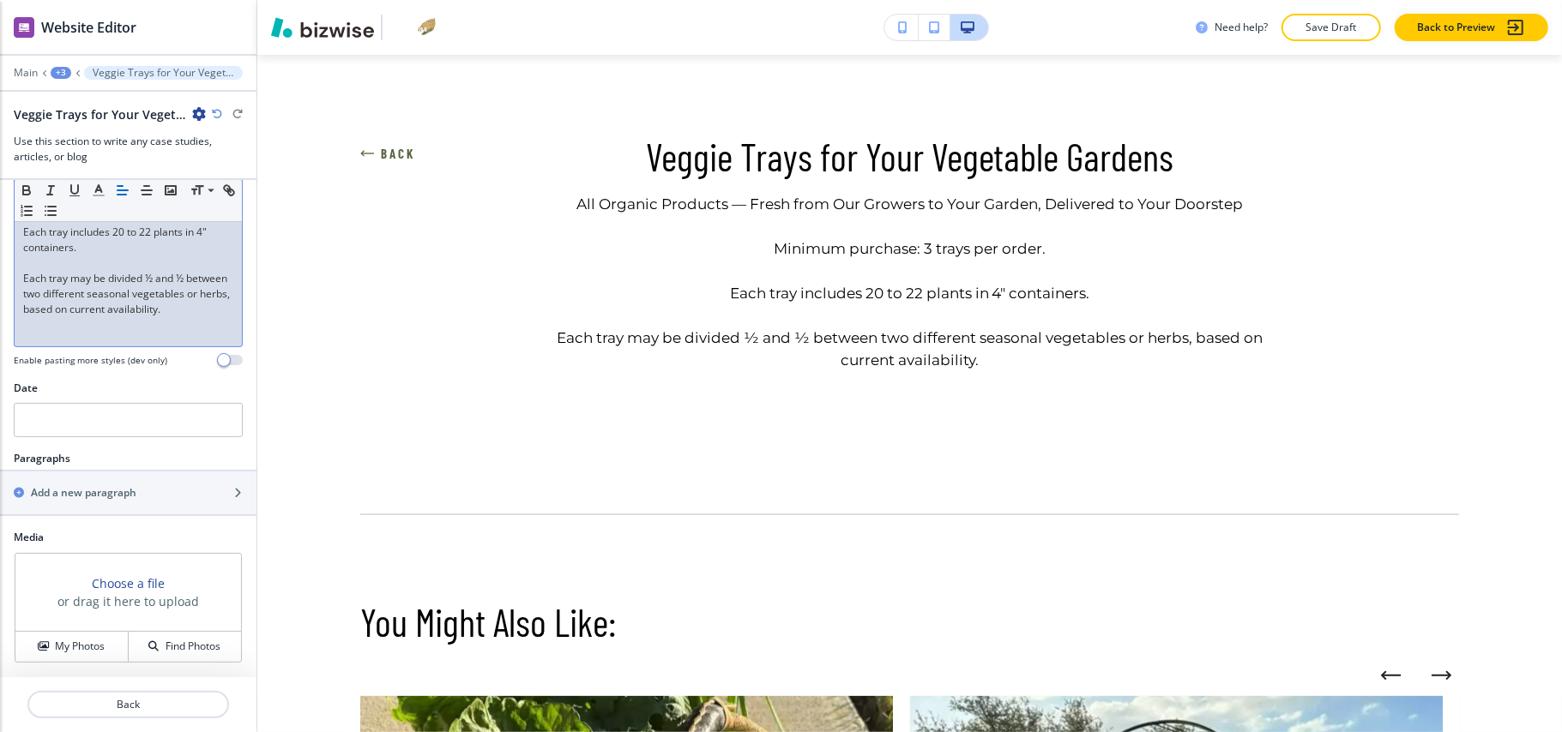
scroll to position [288, 0]
click at [91, 640] on h4 "My Photos" at bounding box center [80, 646] width 50 height 15
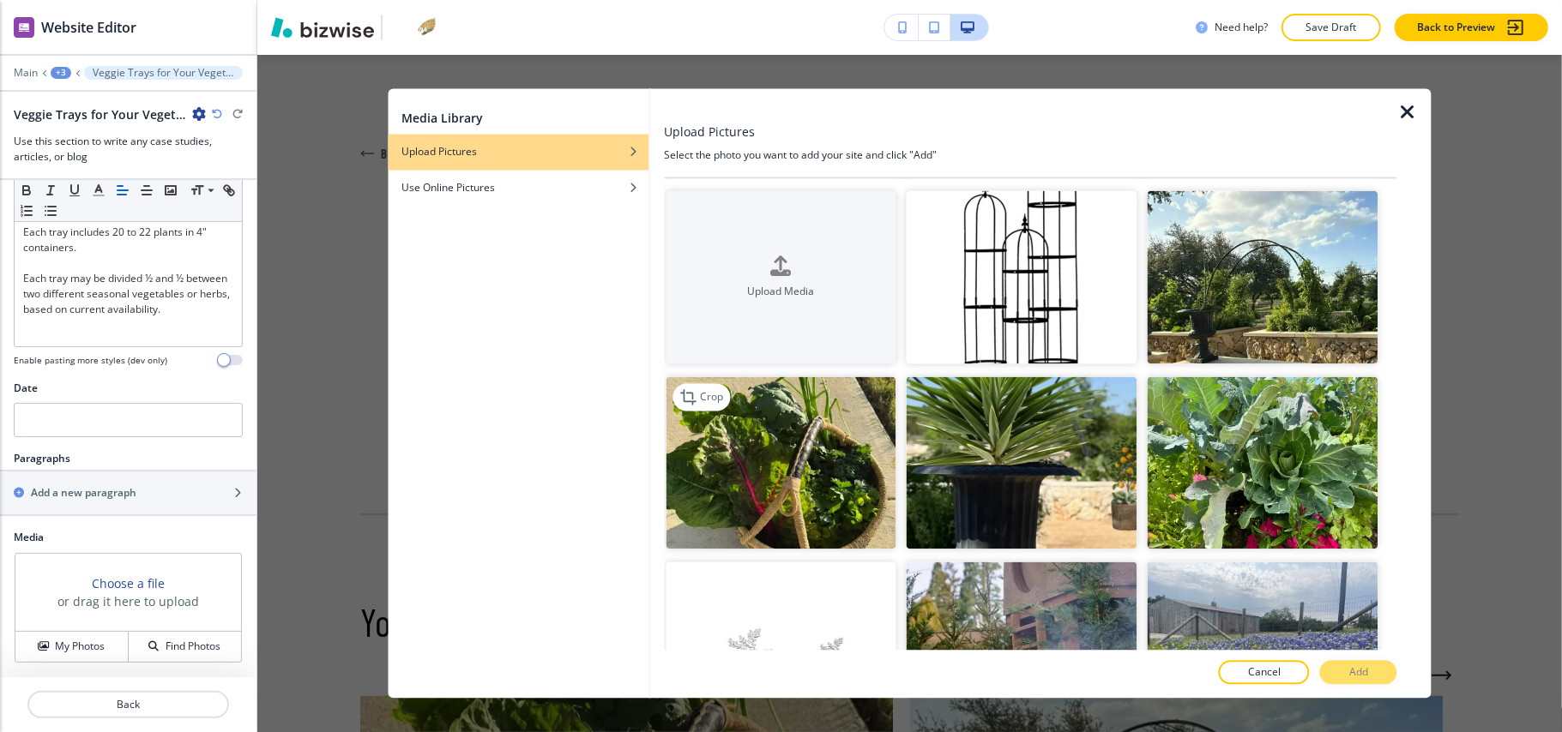
click at [765, 505] on img "button" at bounding box center [780, 462] width 231 height 173
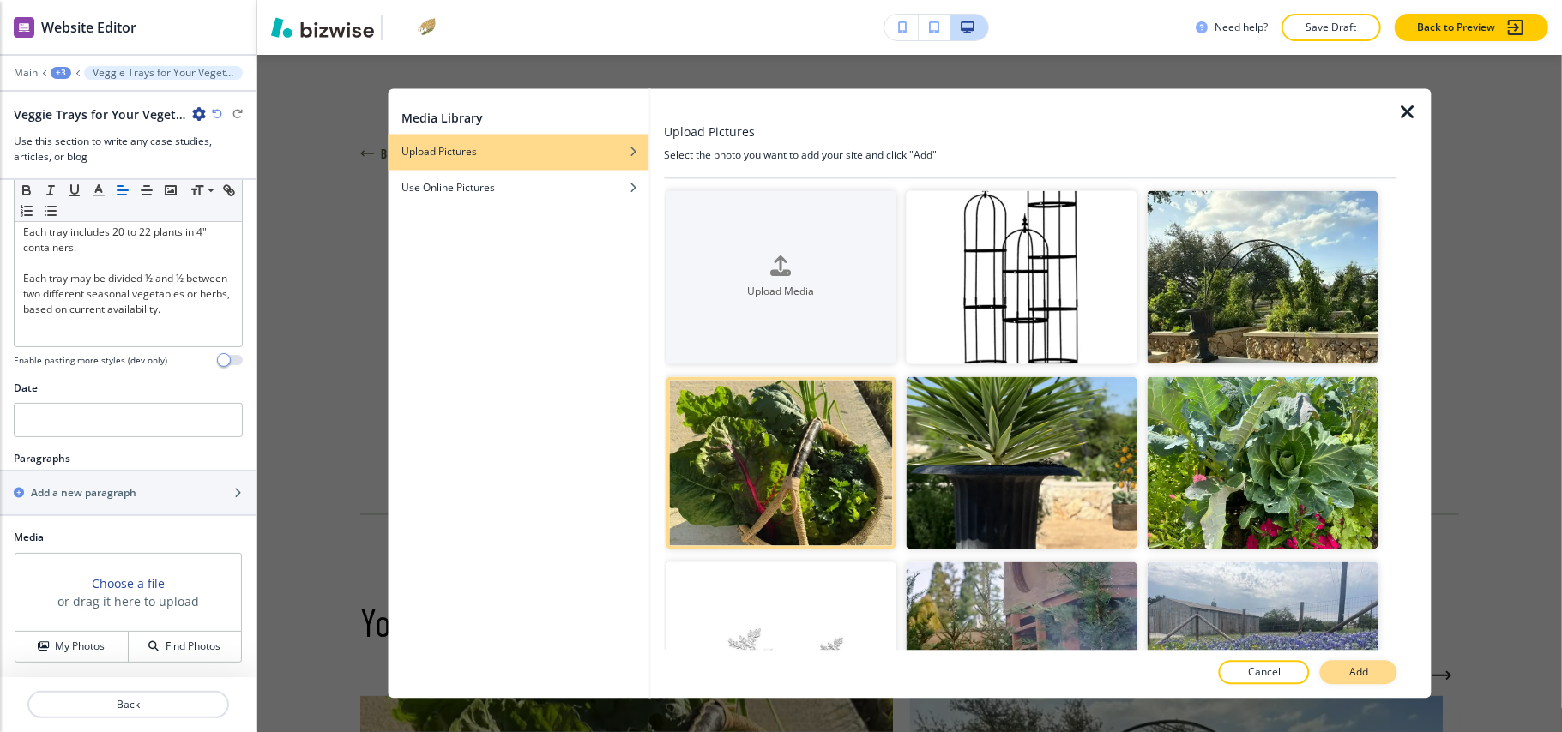
click at [1367, 683] on button "Add" at bounding box center [1358, 673] width 77 height 24
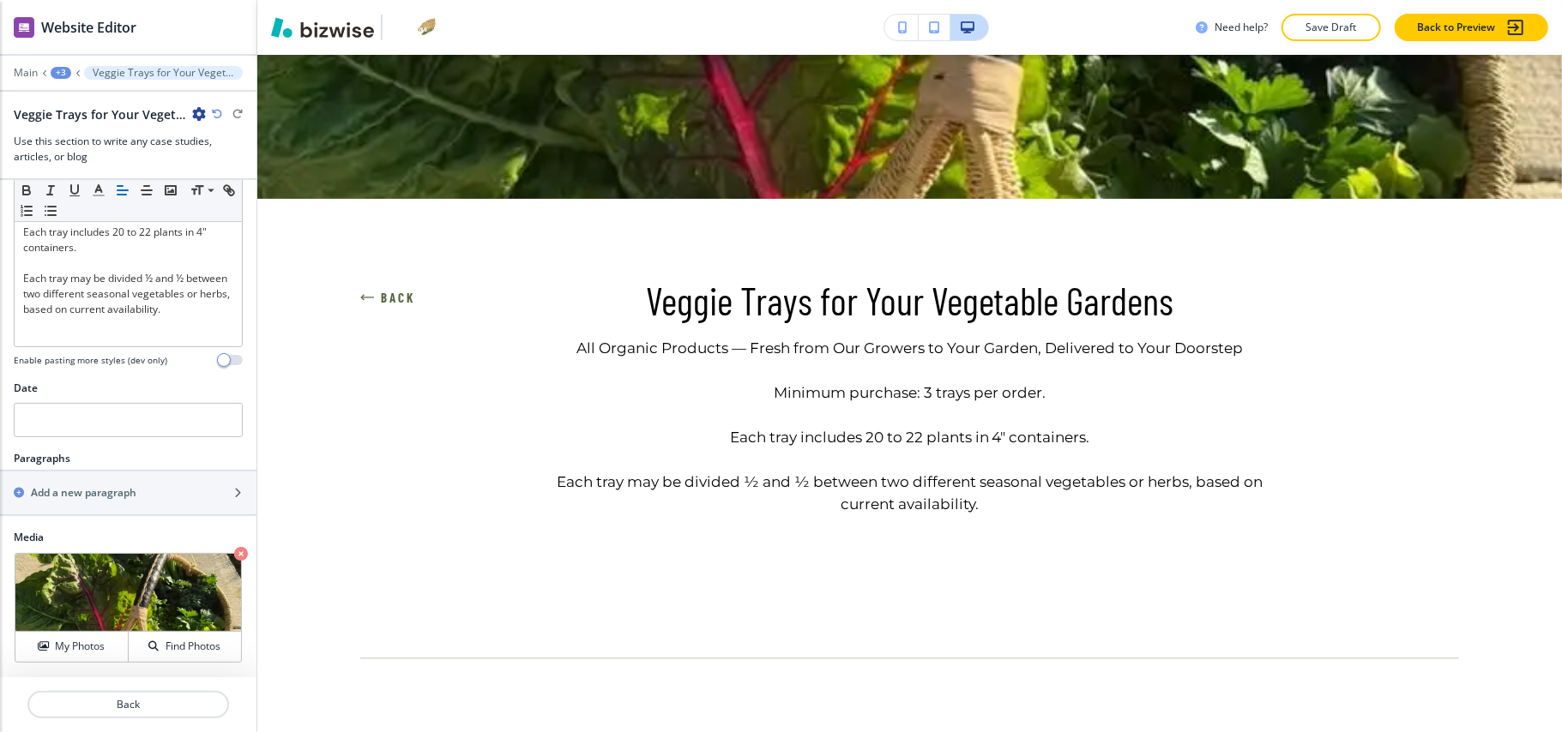
scroll to position [343, 0]
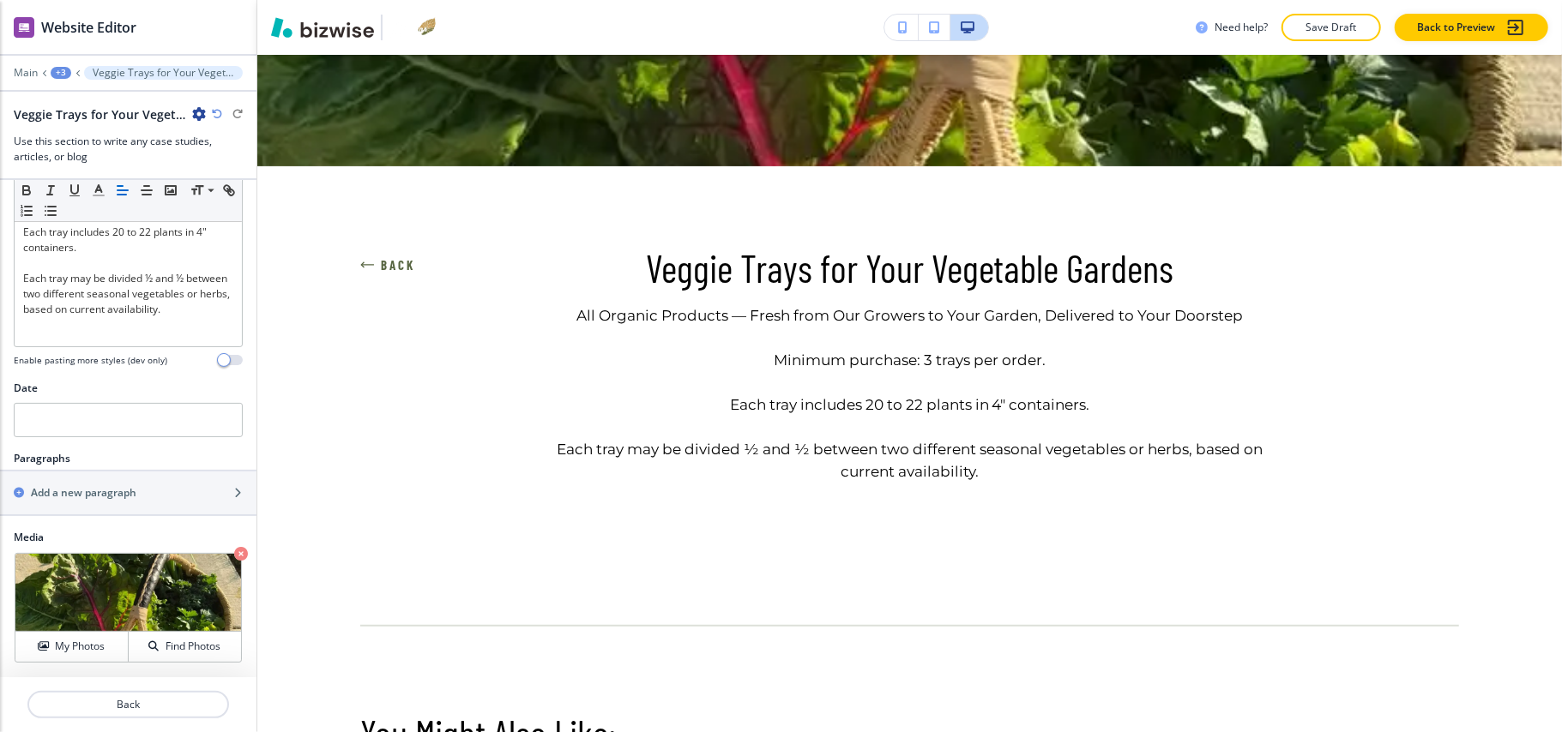
click at [364, 259] on icon "button" at bounding box center [367, 265] width 14 height 14
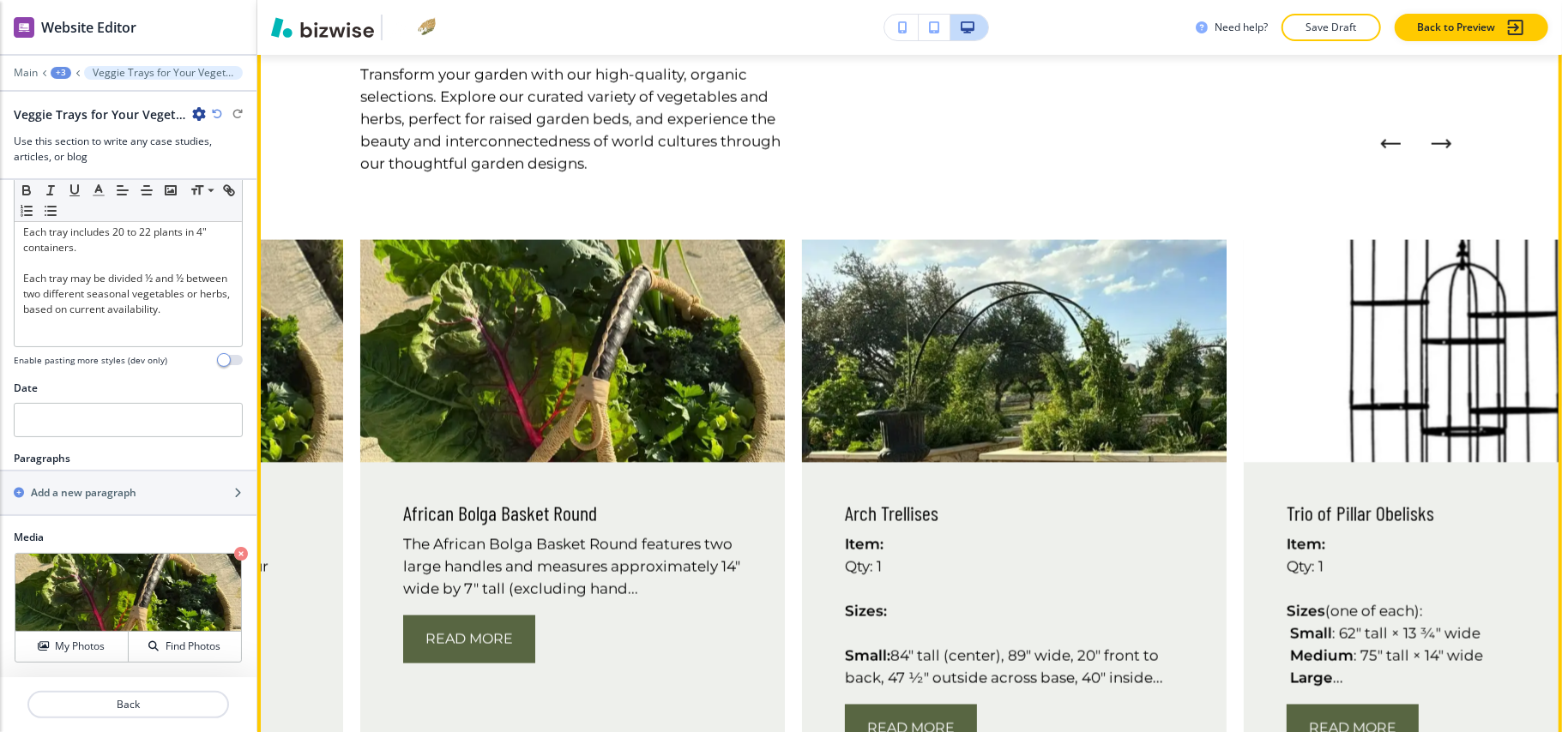
scroll to position [1569, 0]
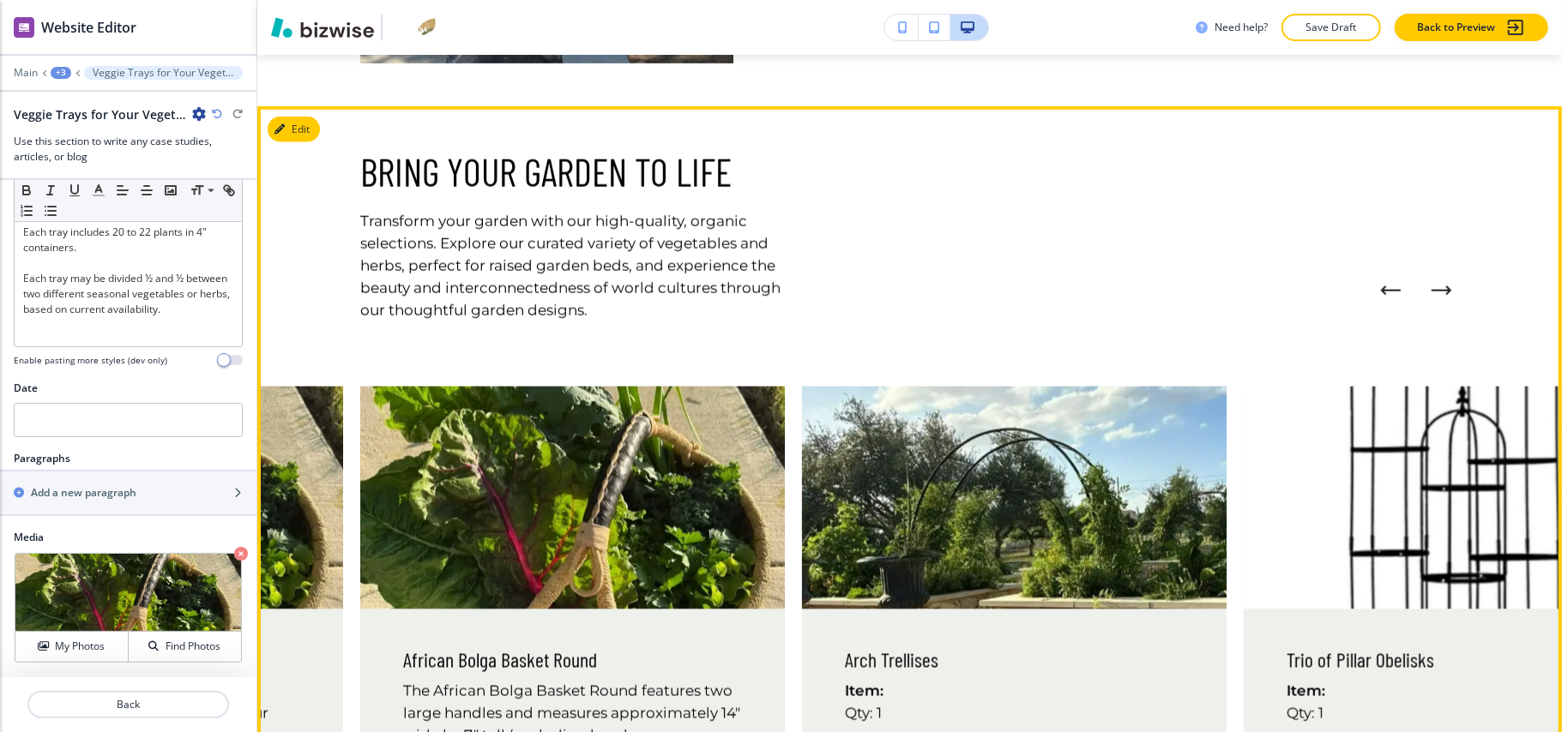
click at [295, 106] on div "BRING YOUR GARDEN TO LIFE Transform your garden with our high-quality, organic …" at bounding box center [909, 570] width 1304 height 929
click at [297, 117] on button "Edit This Section" at bounding box center [326, 130] width 116 height 26
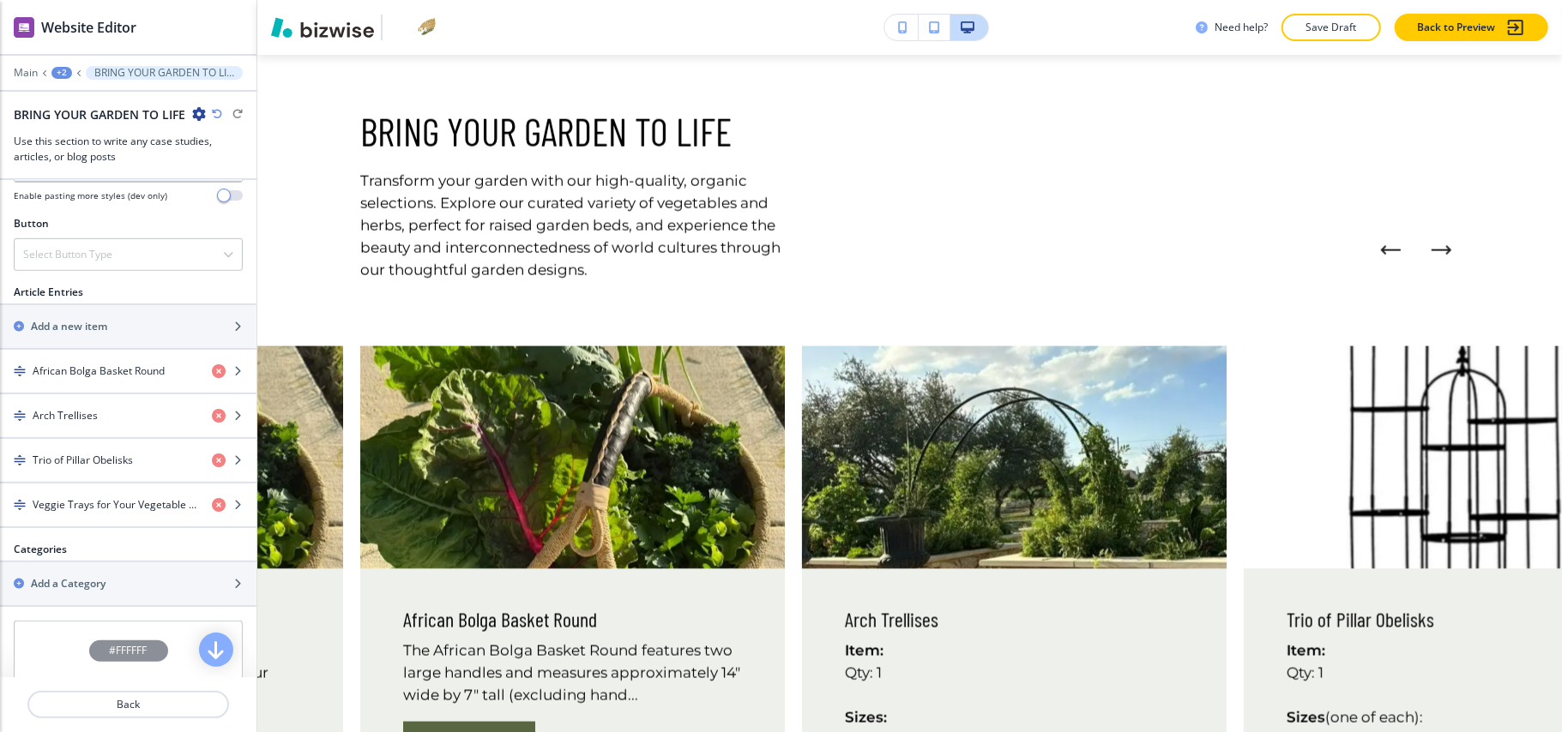
scroll to position [690, 0]
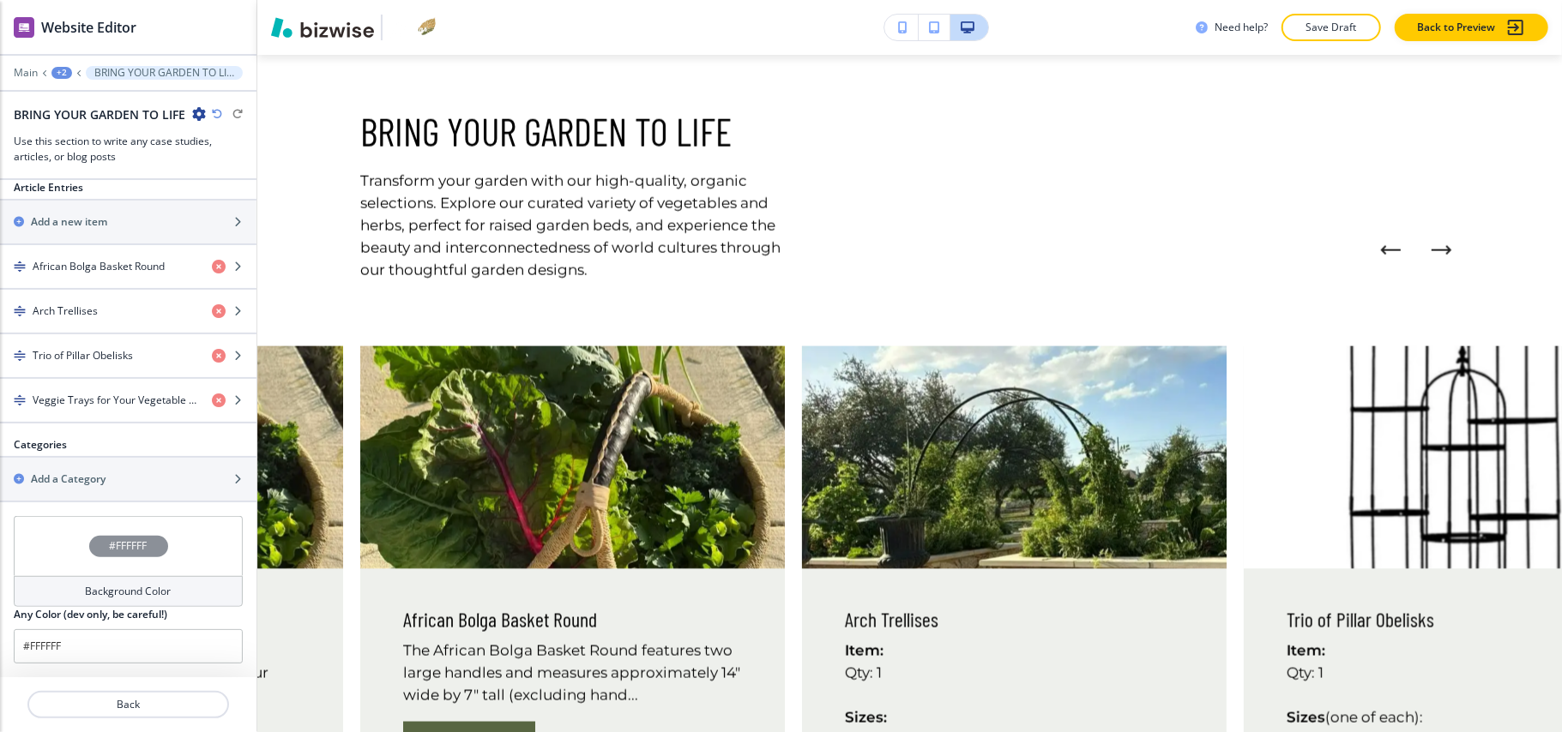
click at [45, 553] on div "#FFFFFF" at bounding box center [128, 546] width 229 height 60
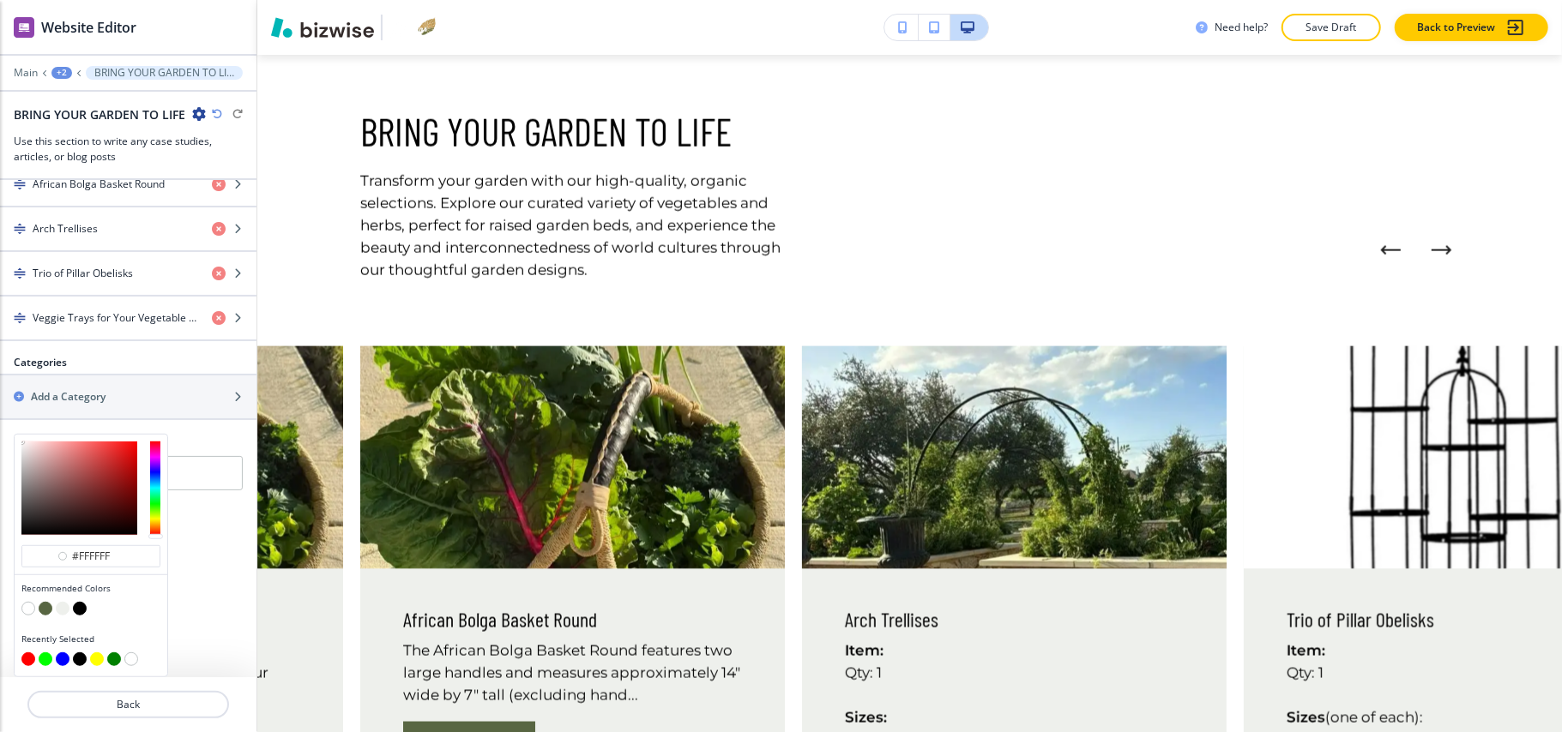
click at [65, 605] on button "button" at bounding box center [63, 609] width 14 height 14
type input "#eef0ec"
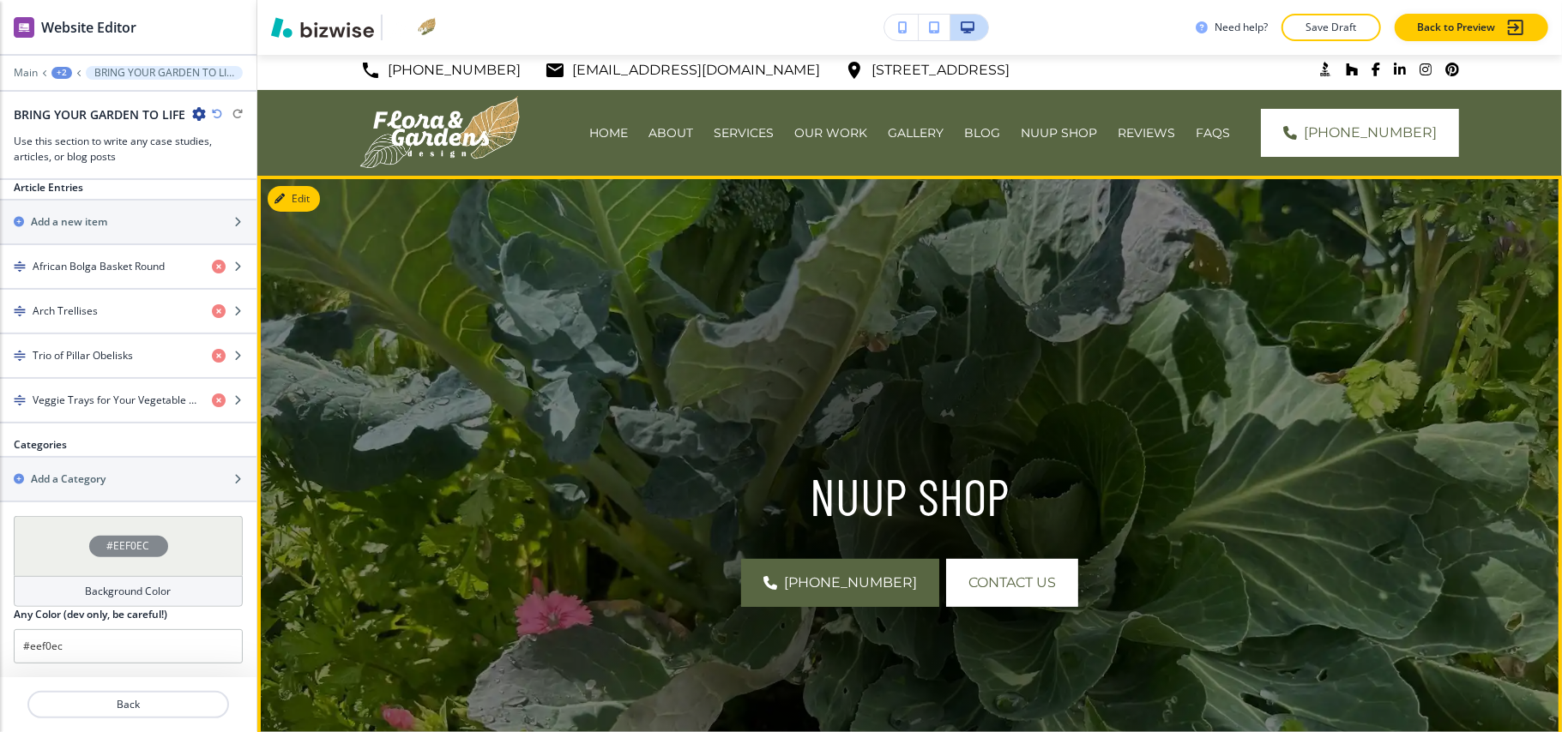
scroll to position [0, 0]
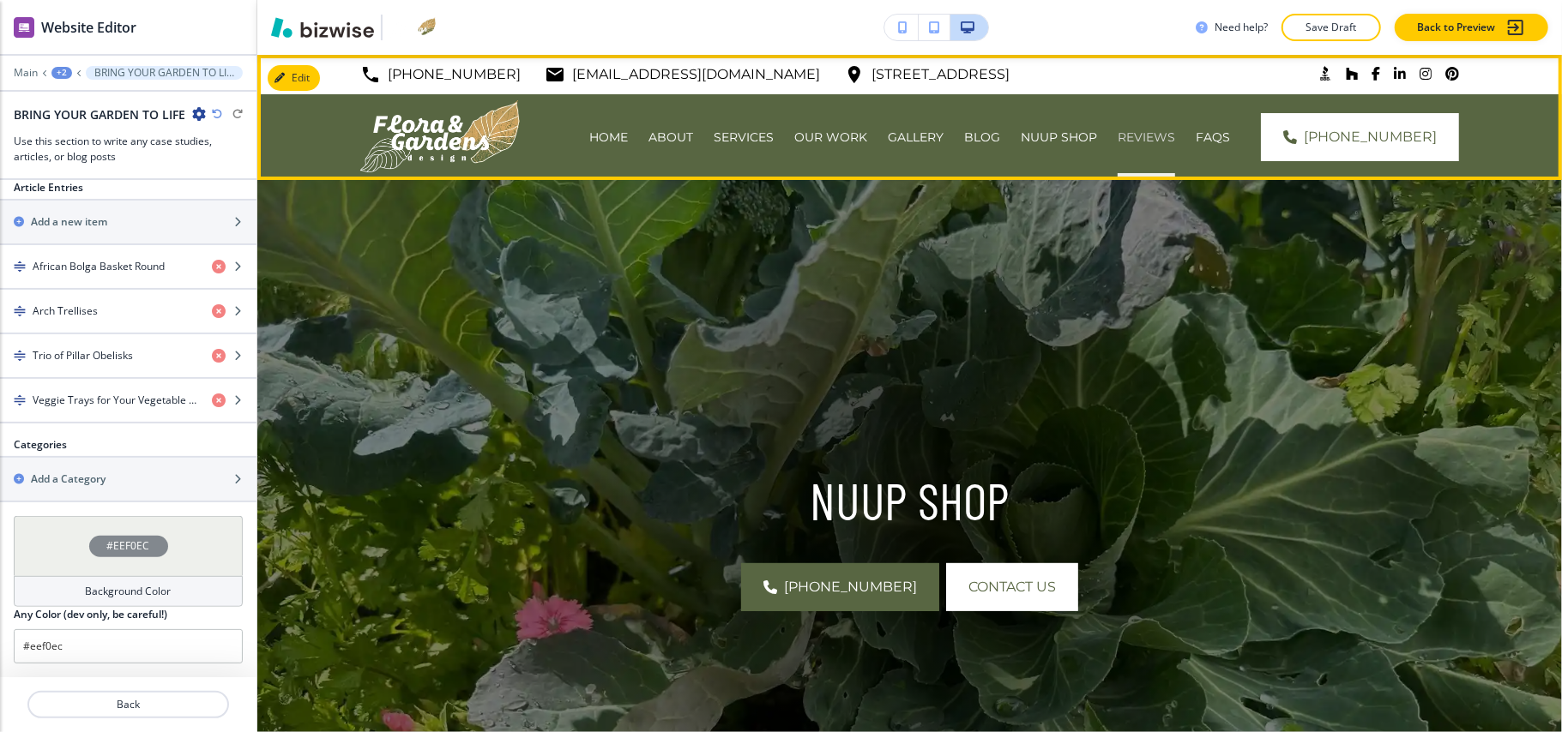
click at [1158, 135] on p "REVIEWS" at bounding box center [1145, 137] width 57 height 17
